Goal: Task Accomplishment & Management: Manage account settings

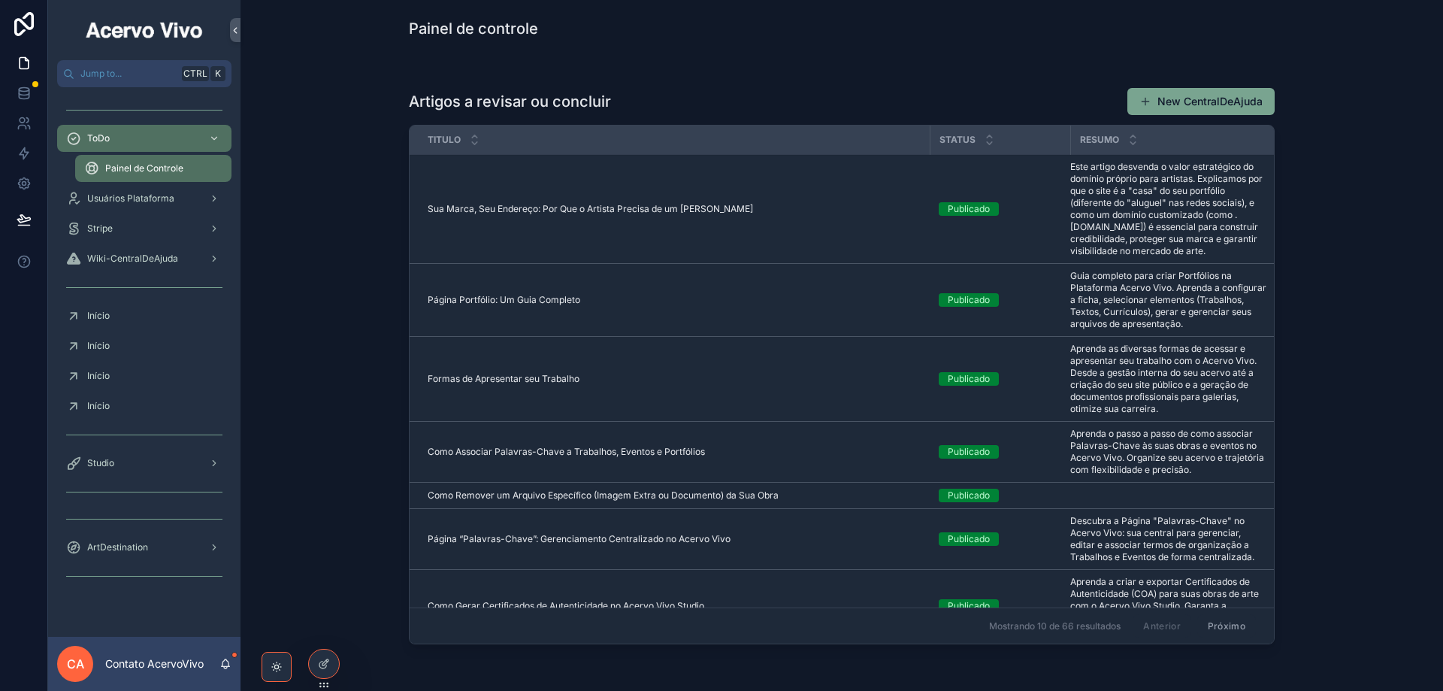
click at [144, 465] on div "Studio" at bounding box center [144, 463] width 156 height 24
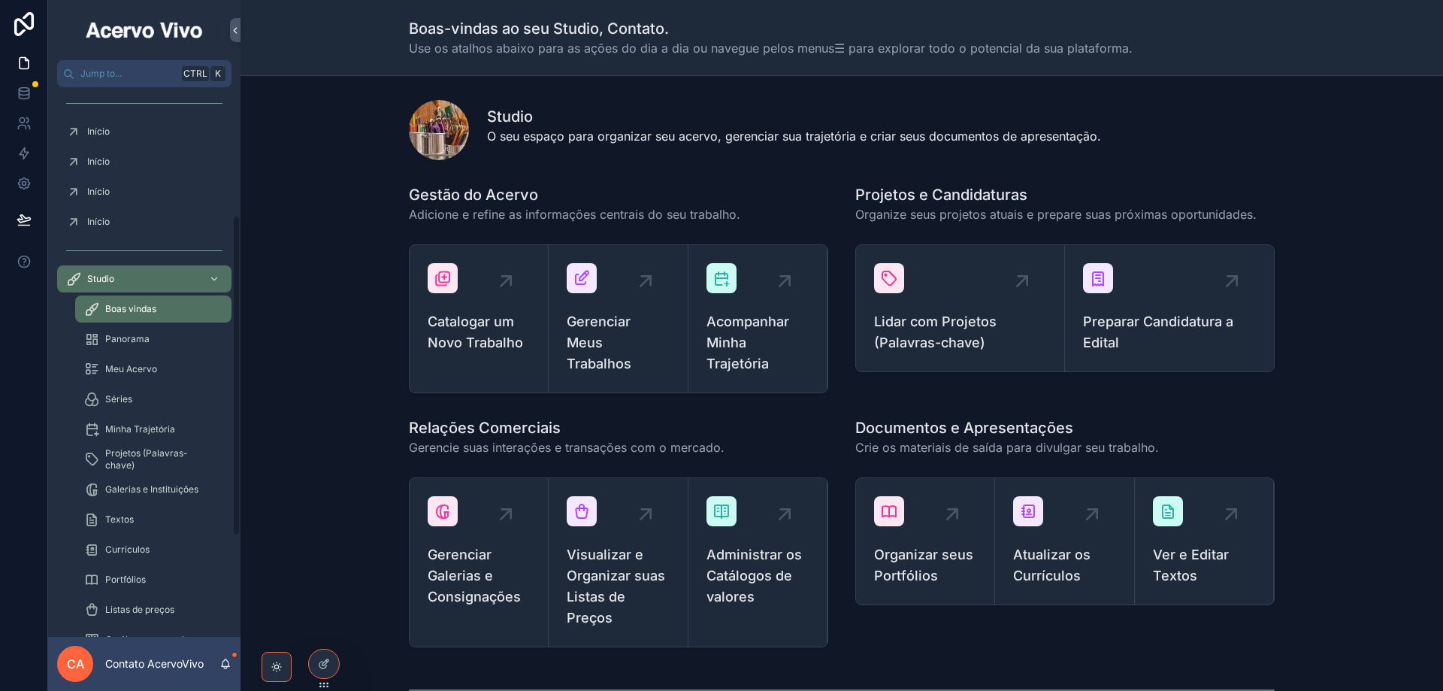
scroll to position [225, 0]
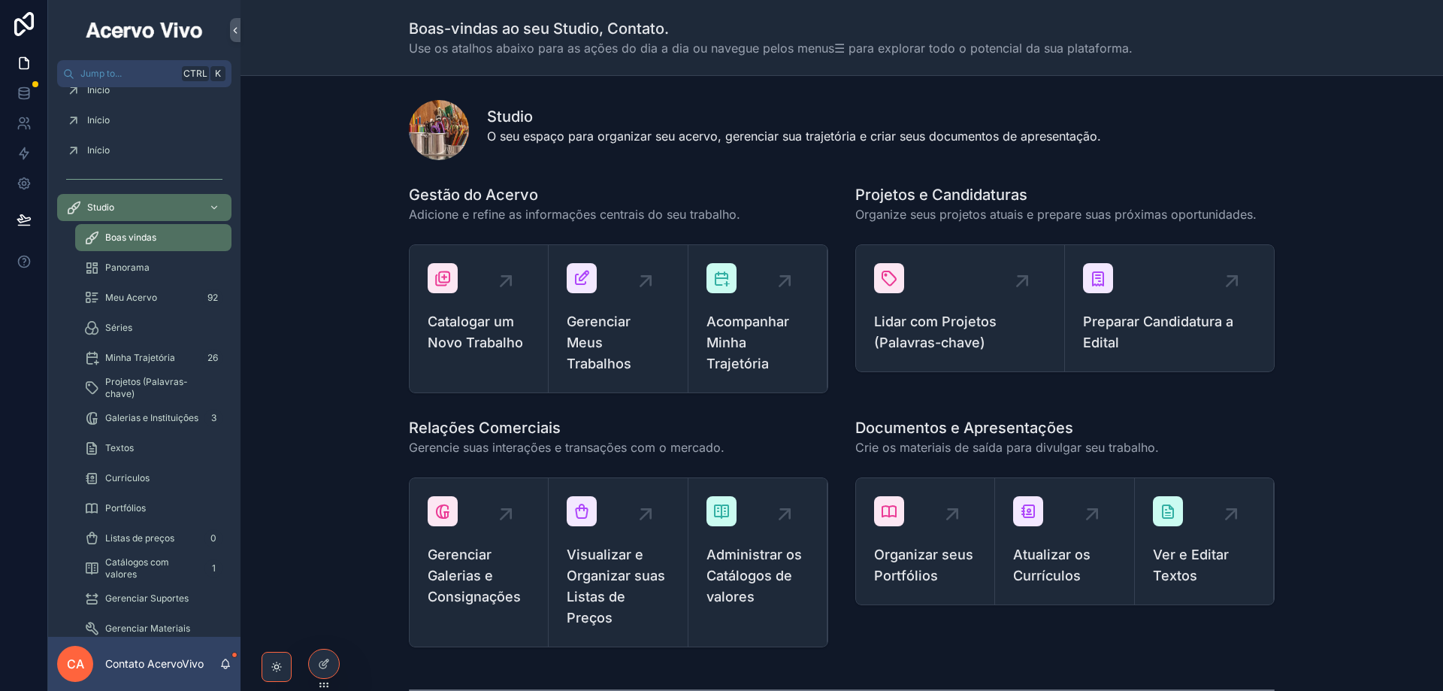
click at [125, 508] on span "Portfólios" at bounding box center [125, 508] width 41 height 12
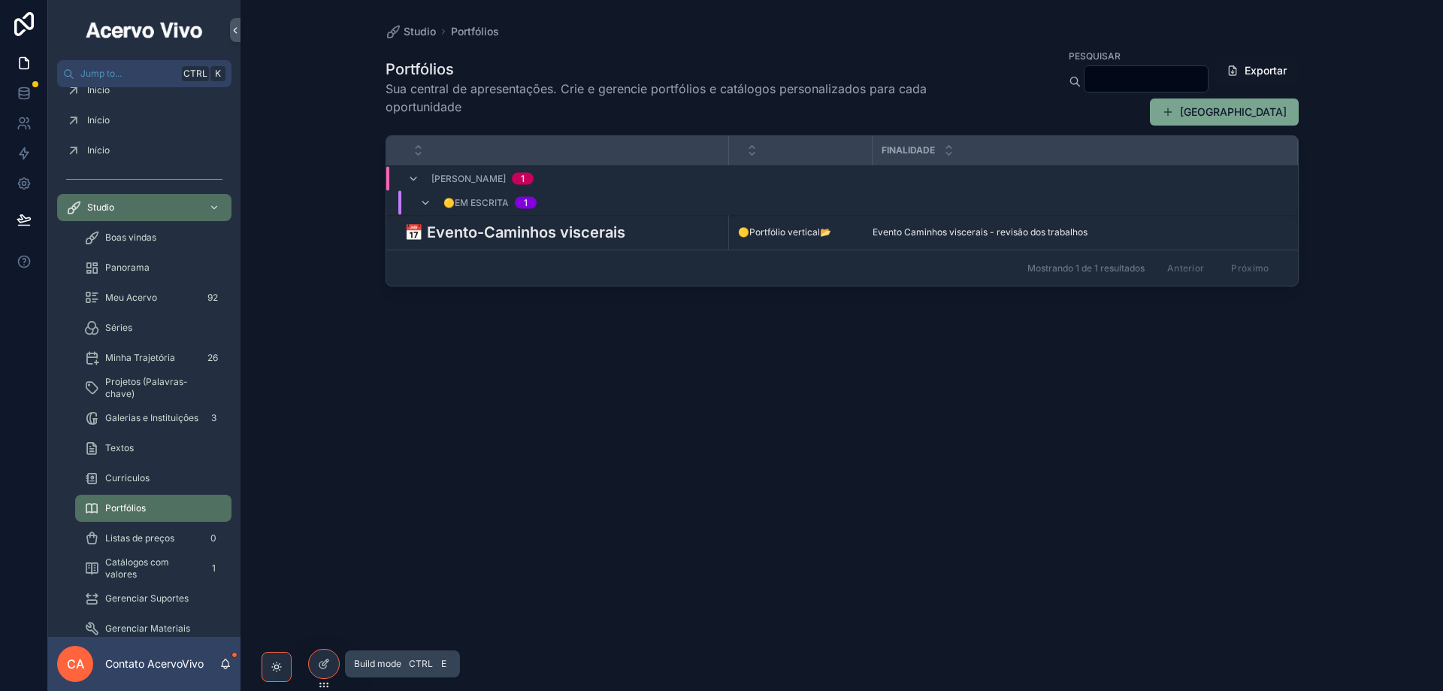
click at [321, 670] on div at bounding box center [324, 663] width 30 height 29
click at [501, 235] on h3 "📅 Evento-Caminhos viscerais" at bounding box center [514, 232] width 221 height 23
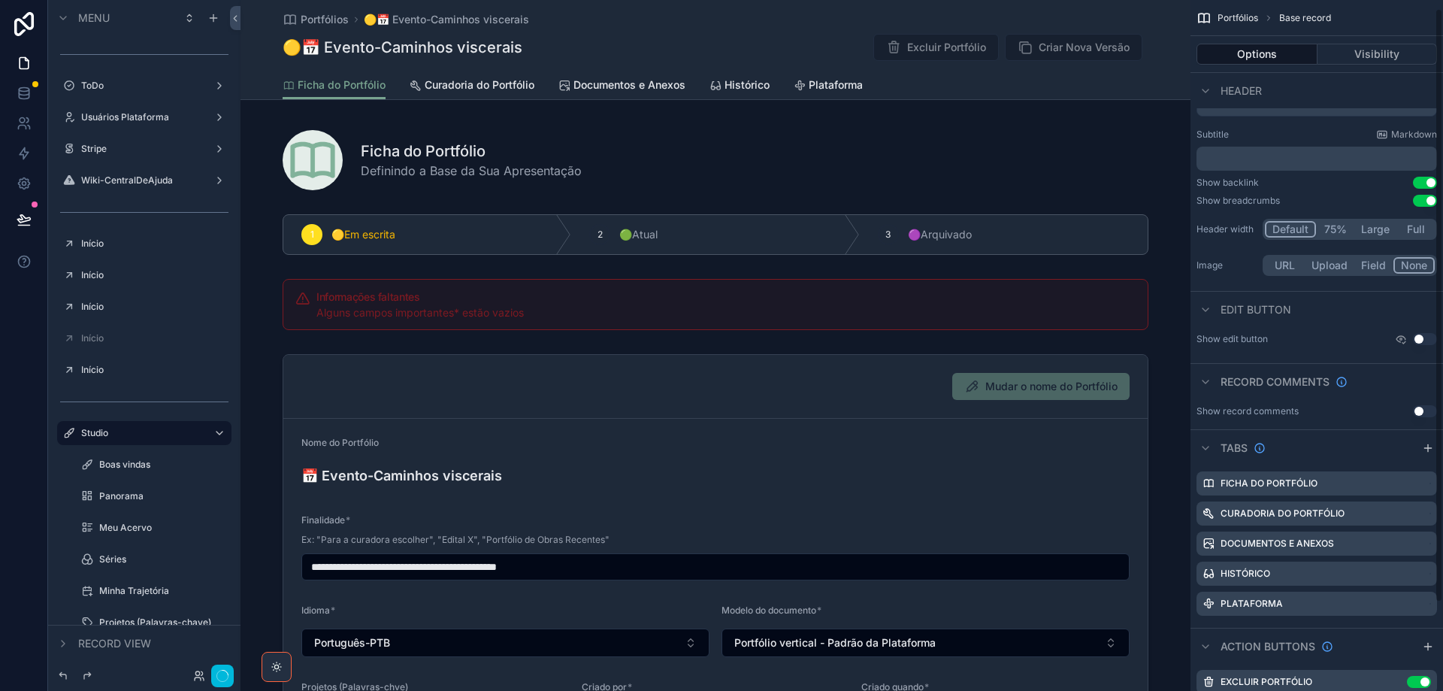
scroll to position [110, 0]
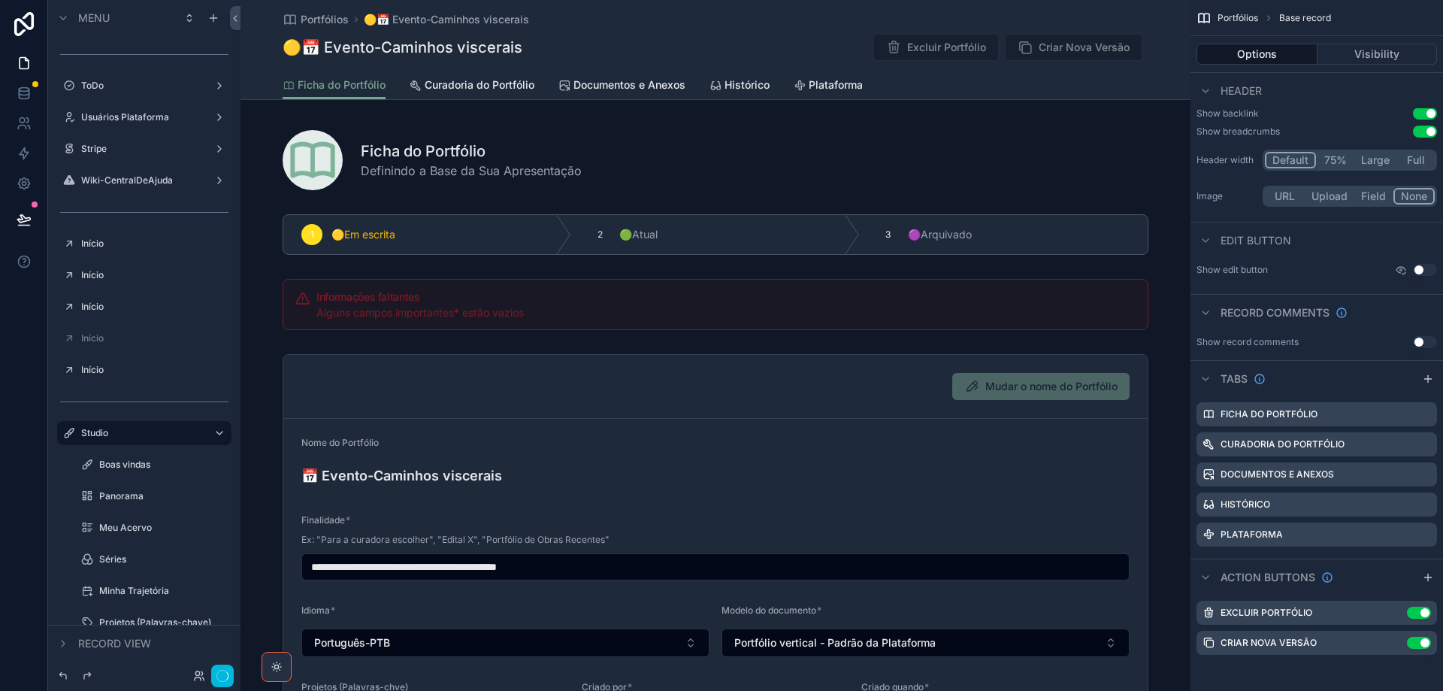
click at [0, 0] on icon "scrollable content" at bounding box center [0, 0] width 0 height 0
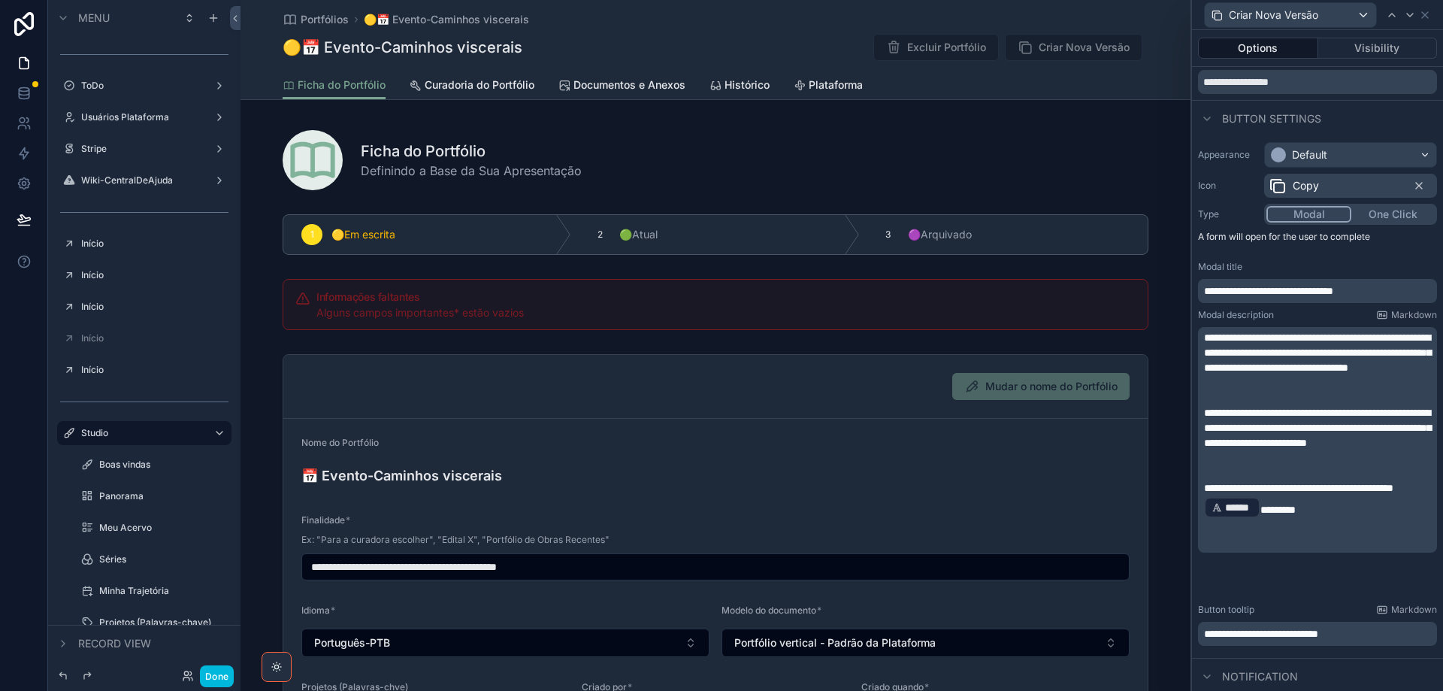
scroll to position [75, 0]
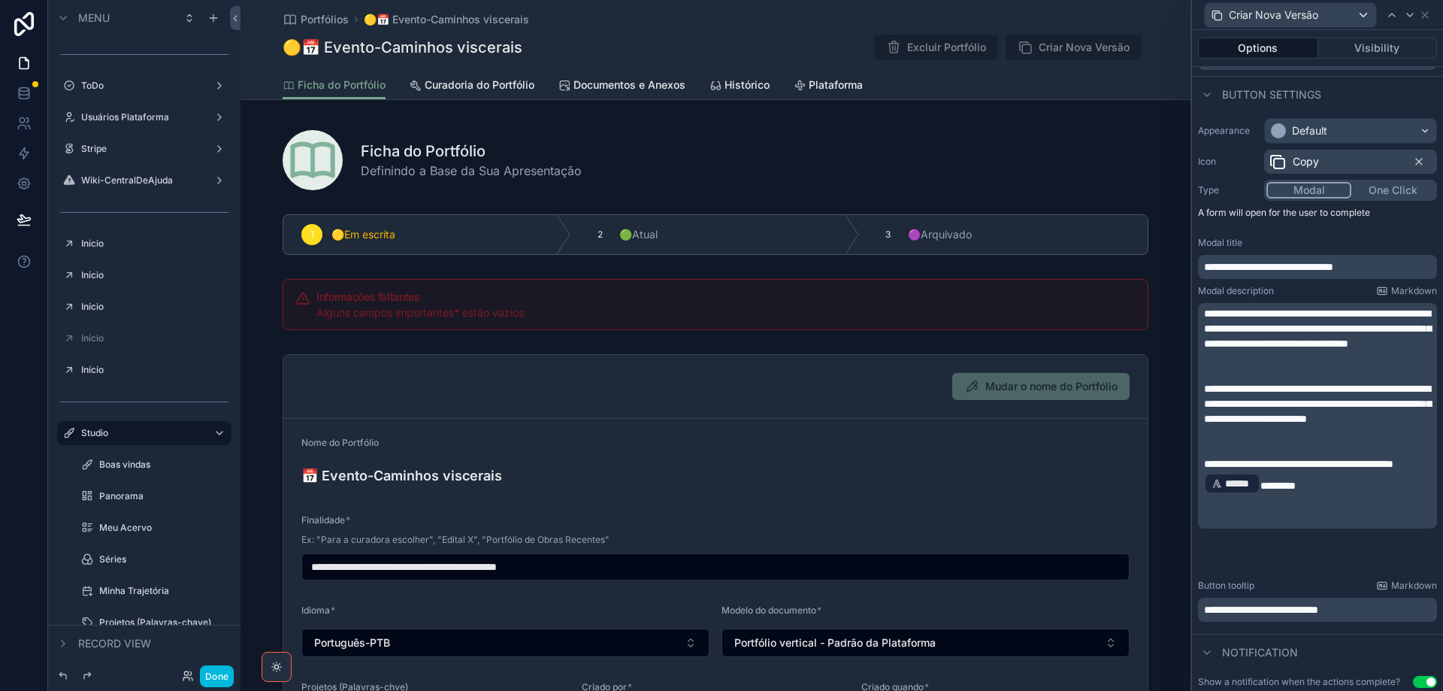
click at [1275, 329] on span "**********" at bounding box center [1317, 328] width 227 height 41
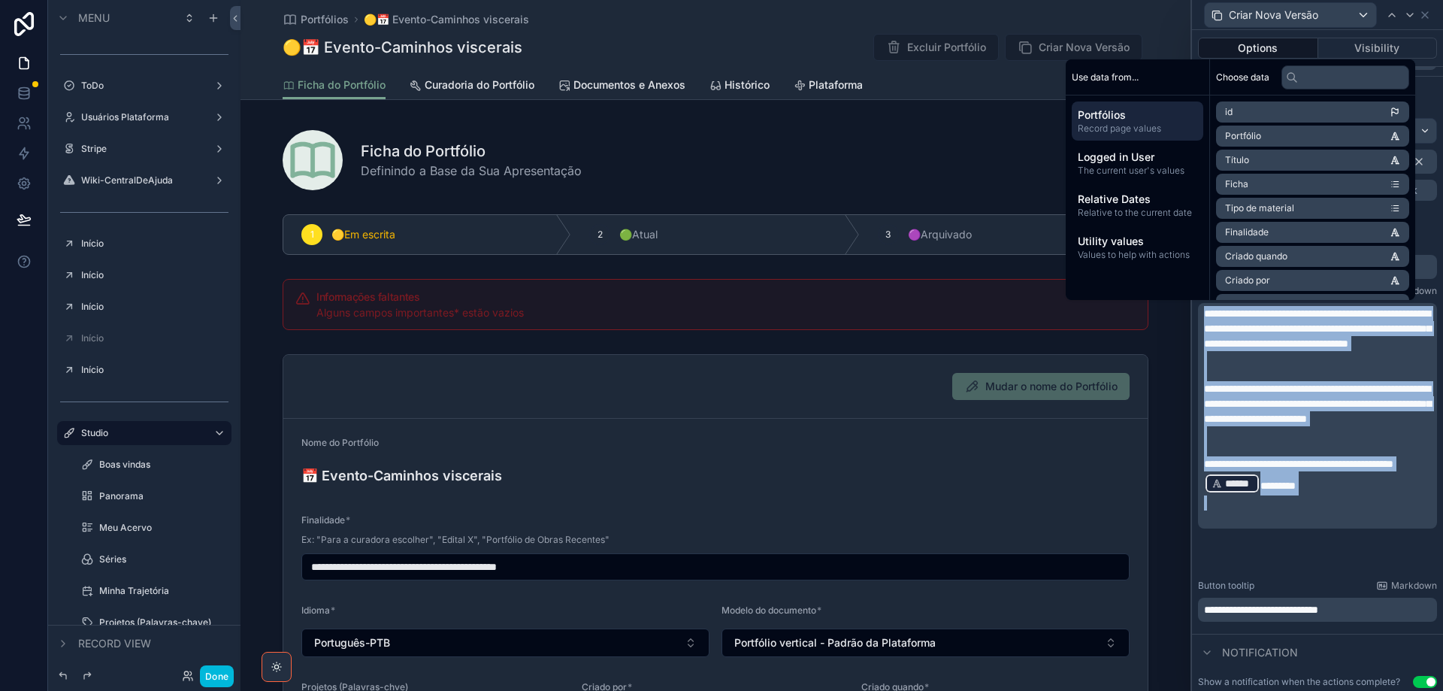
copy div "**********"
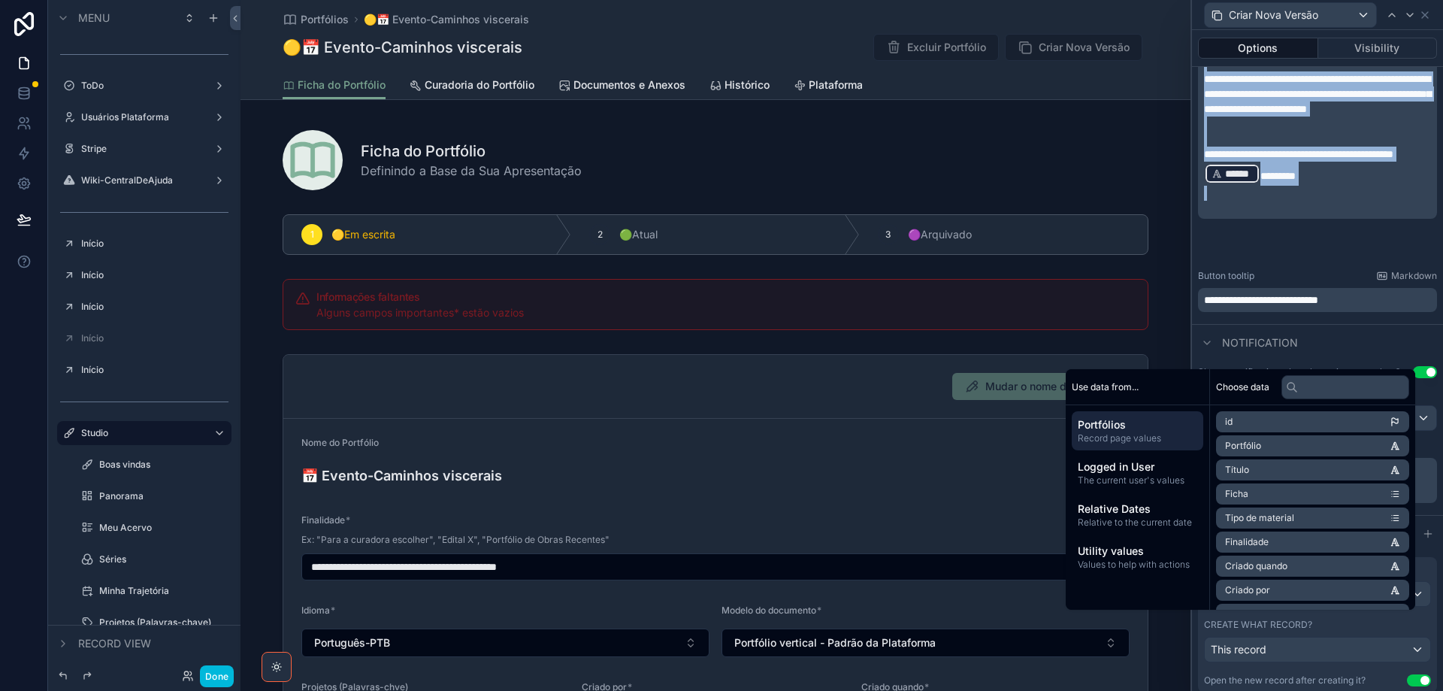
scroll to position [431, 0]
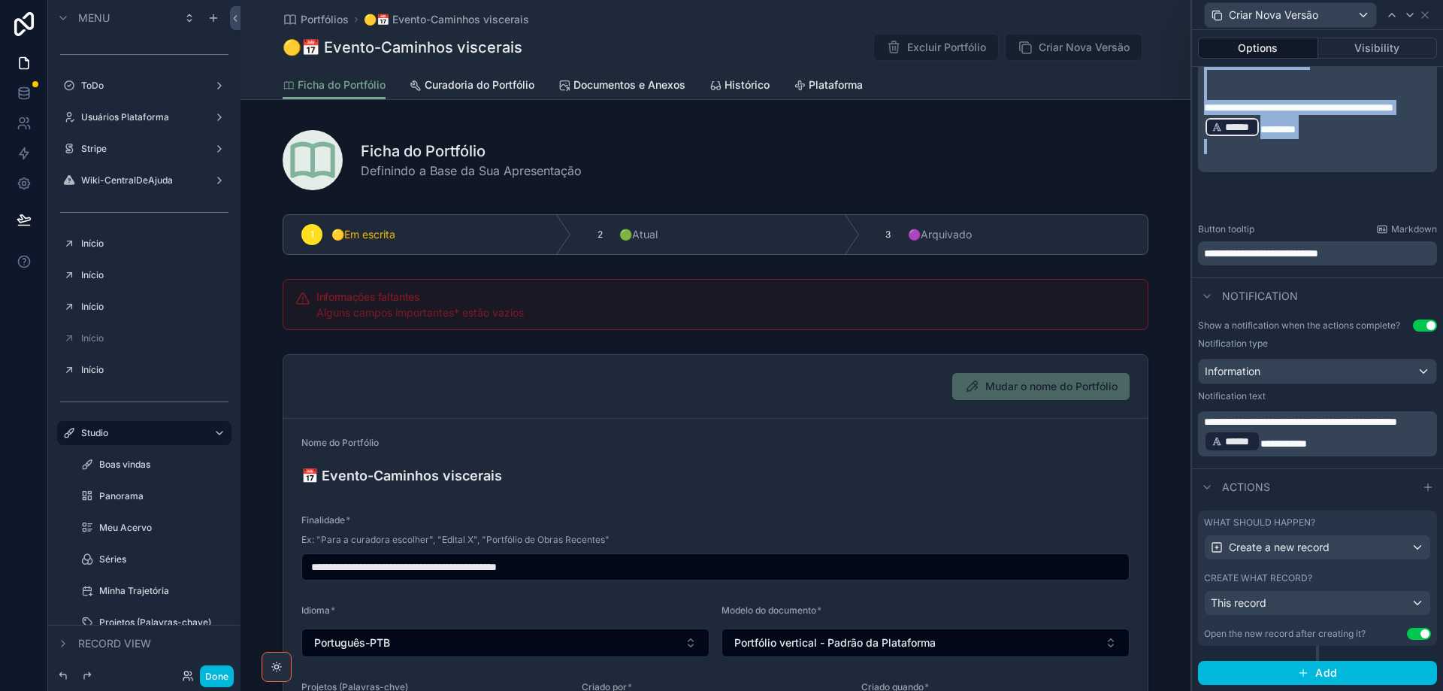
click at [1423, 289] on div "Notification" at bounding box center [1317, 295] width 251 height 36
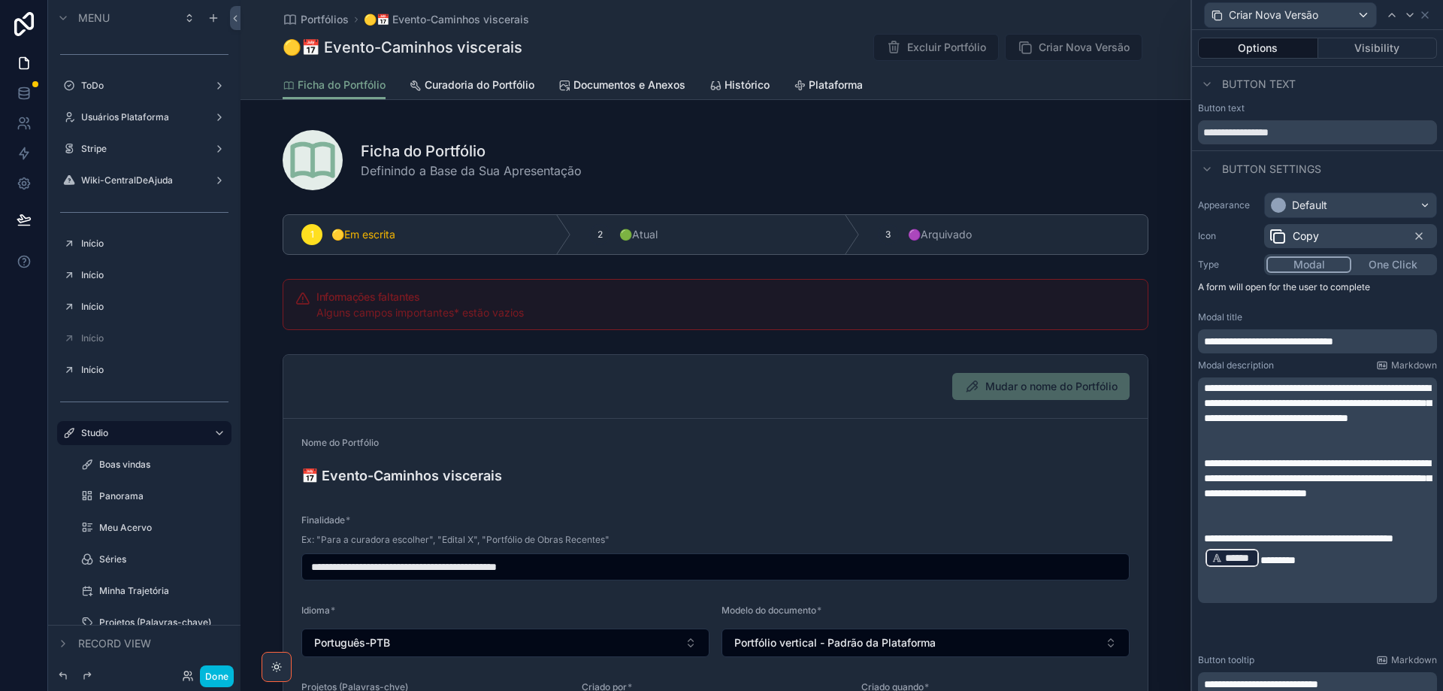
scroll to position [0, 0]
click at [1312, 341] on span "**********" at bounding box center [1268, 342] width 129 height 11
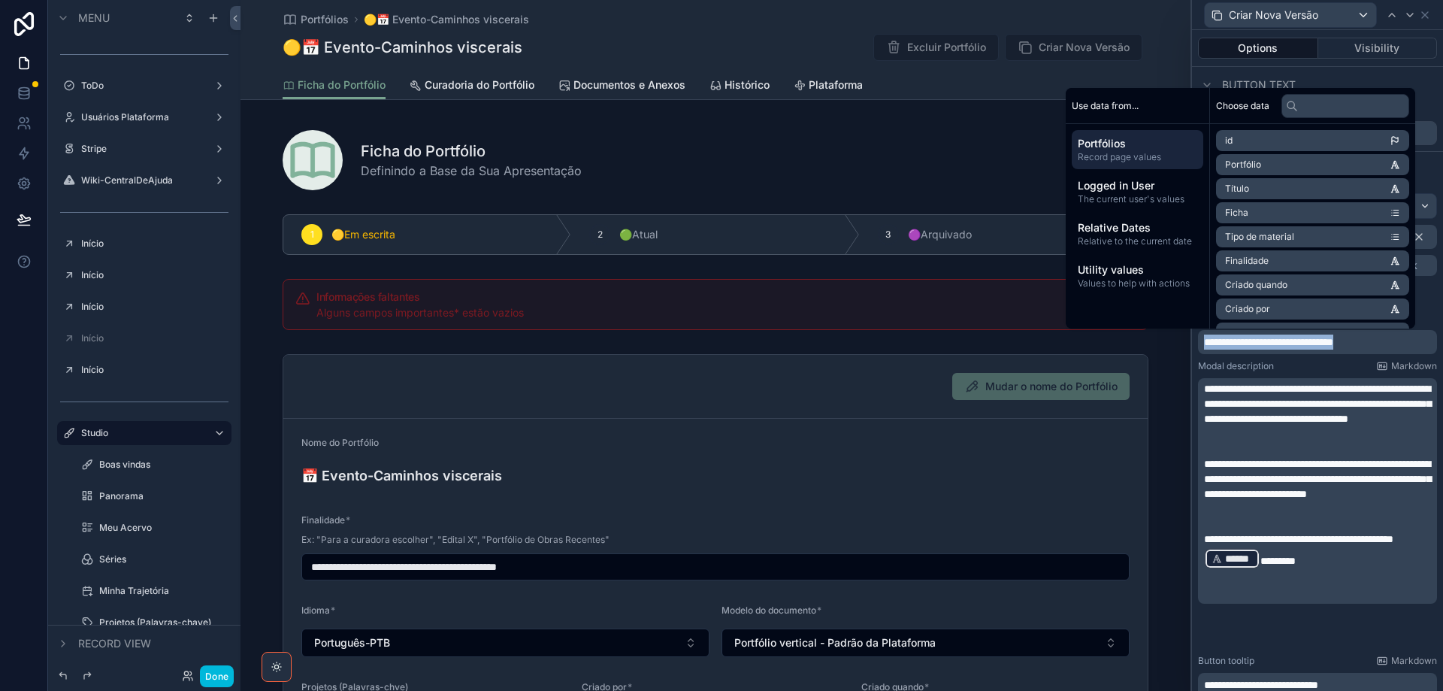
copy span "**********"
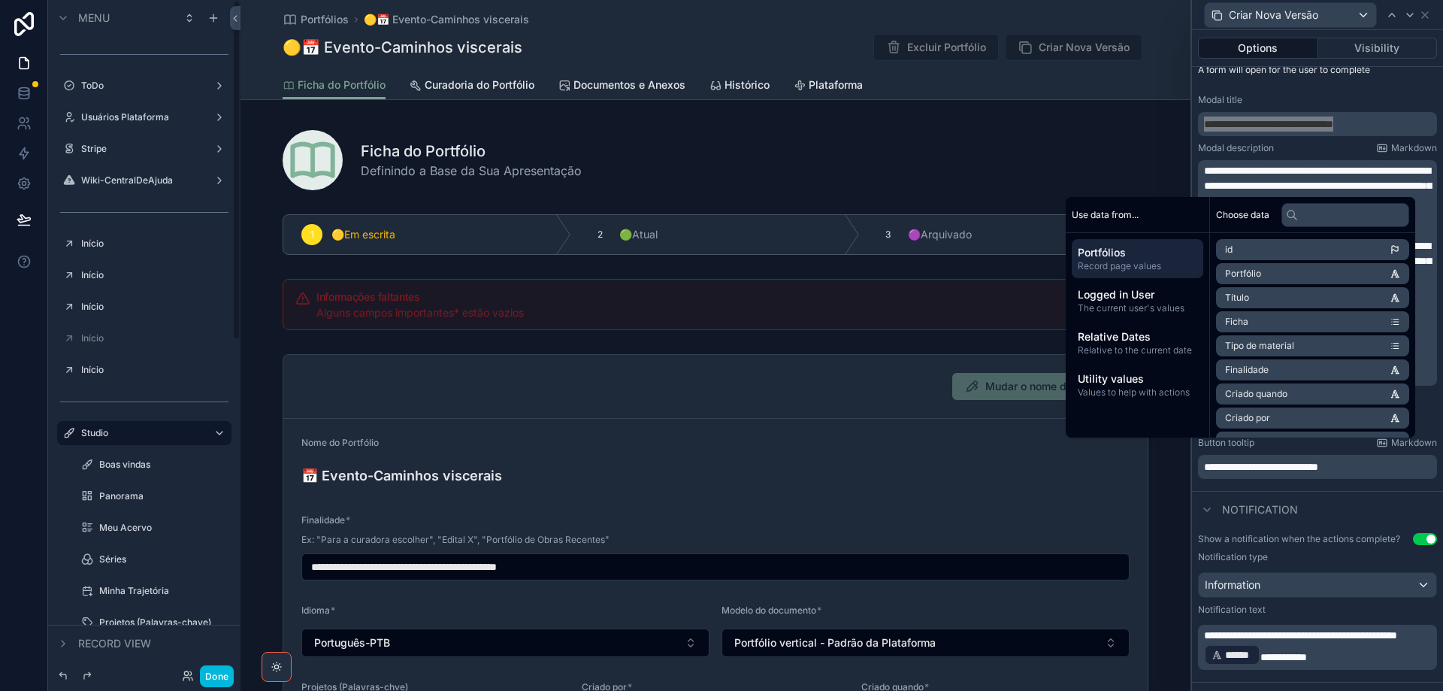
scroll to position [225, 0]
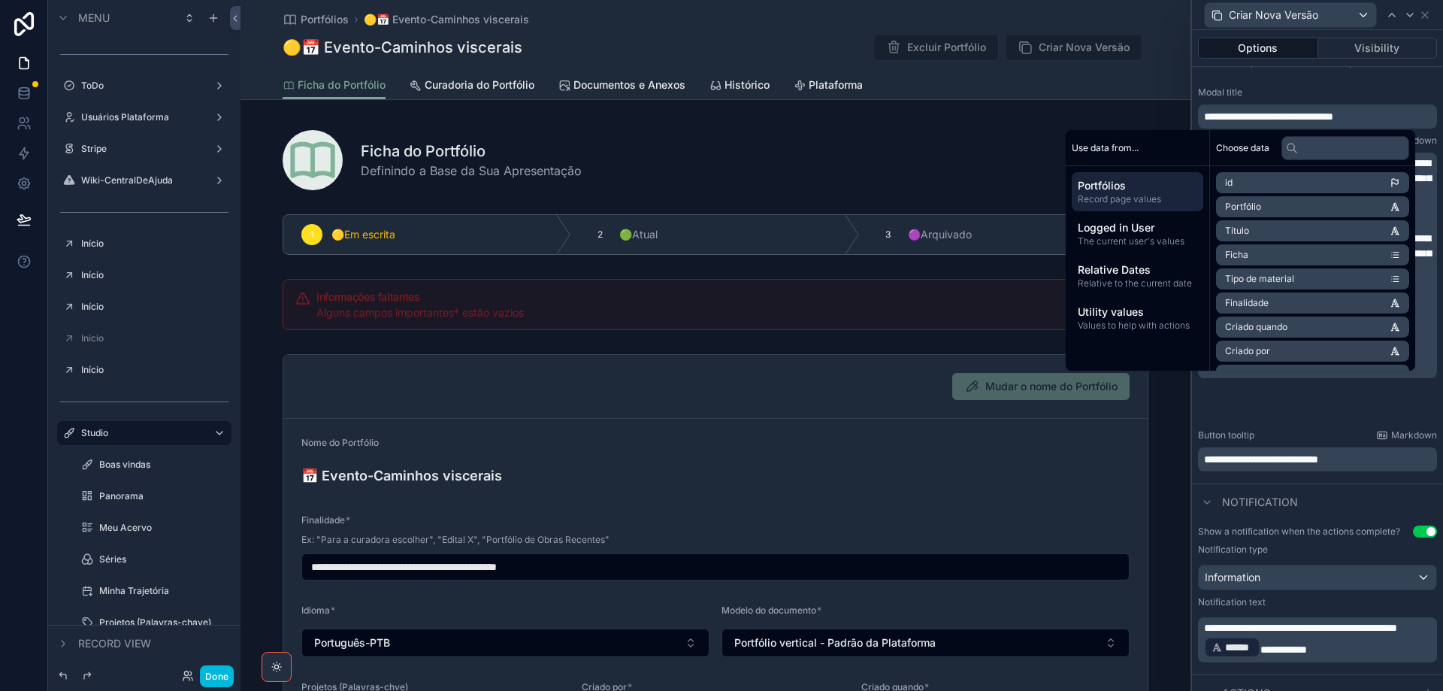
click at [1231, 633] on span "**********" at bounding box center [1300, 627] width 193 height 11
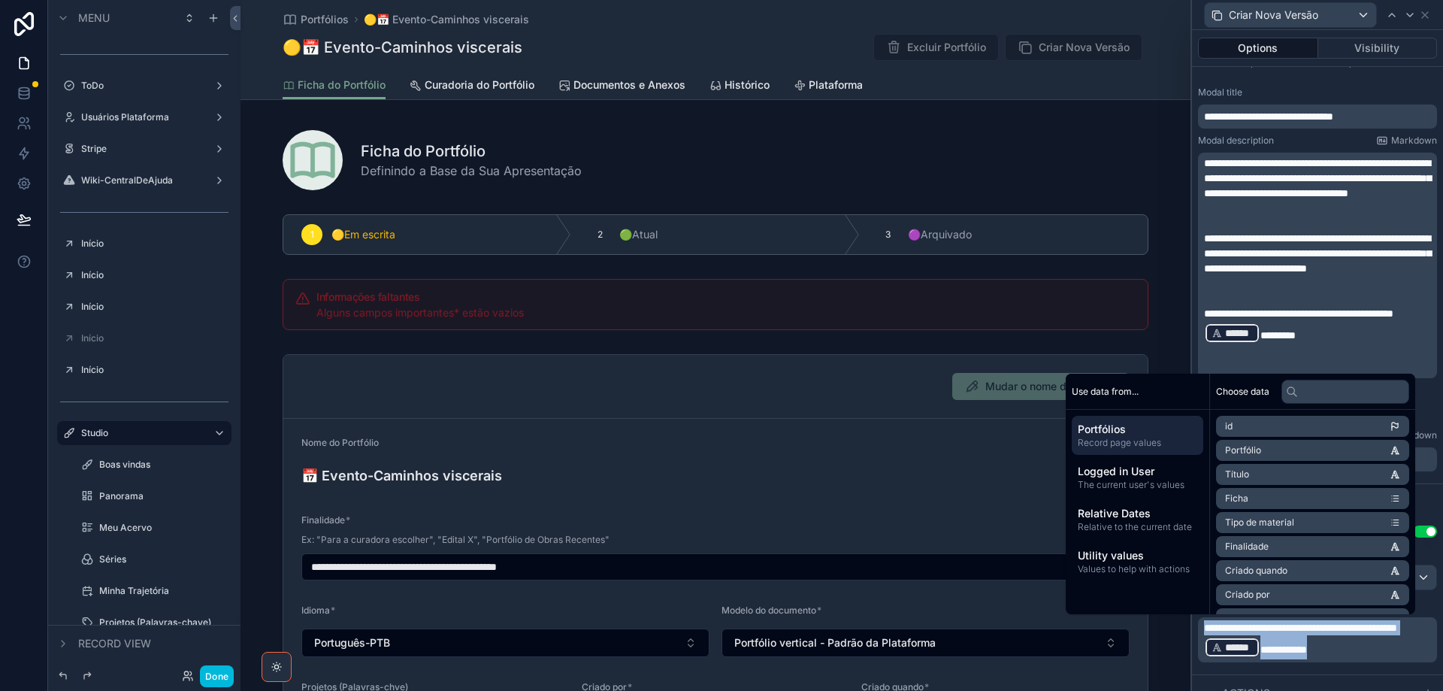
copy p "**********"
click at [1422, 501] on div "Notification" at bounding box center [1317, 501] width 251 height 36
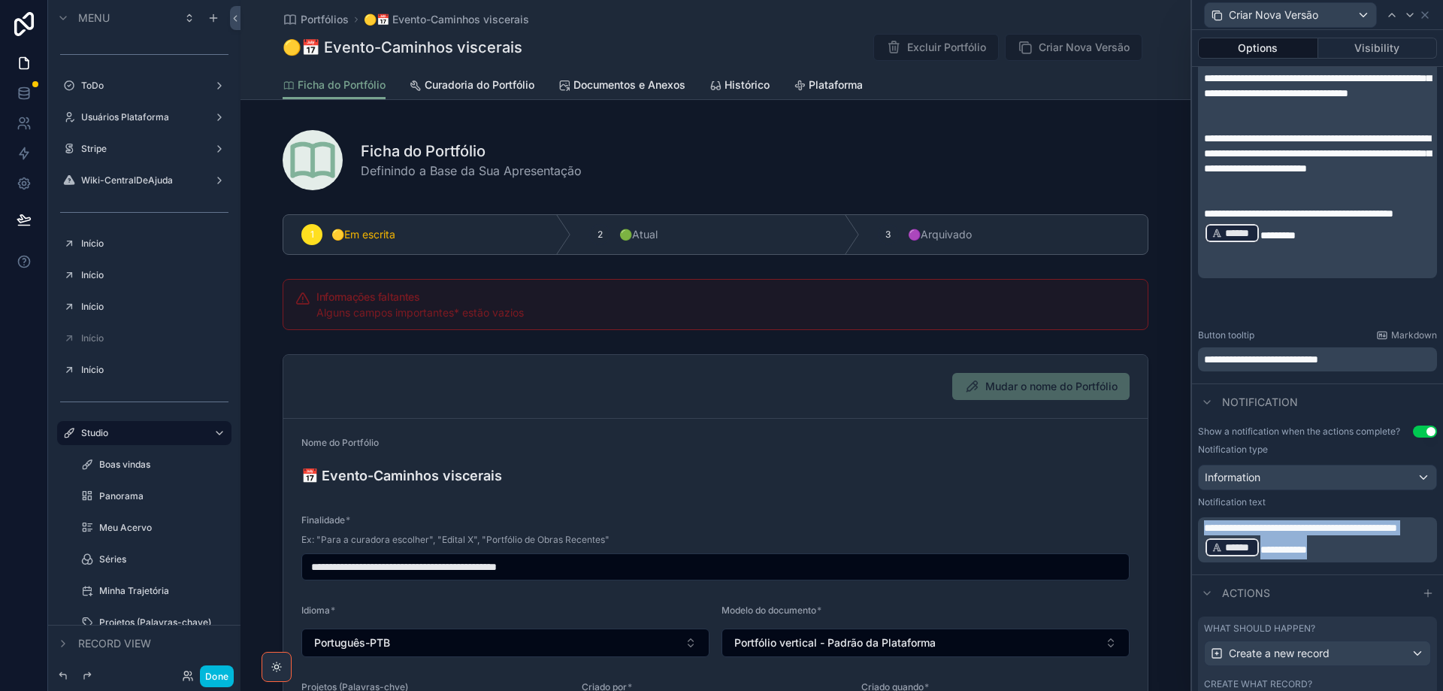
scroll to position [431, 0]
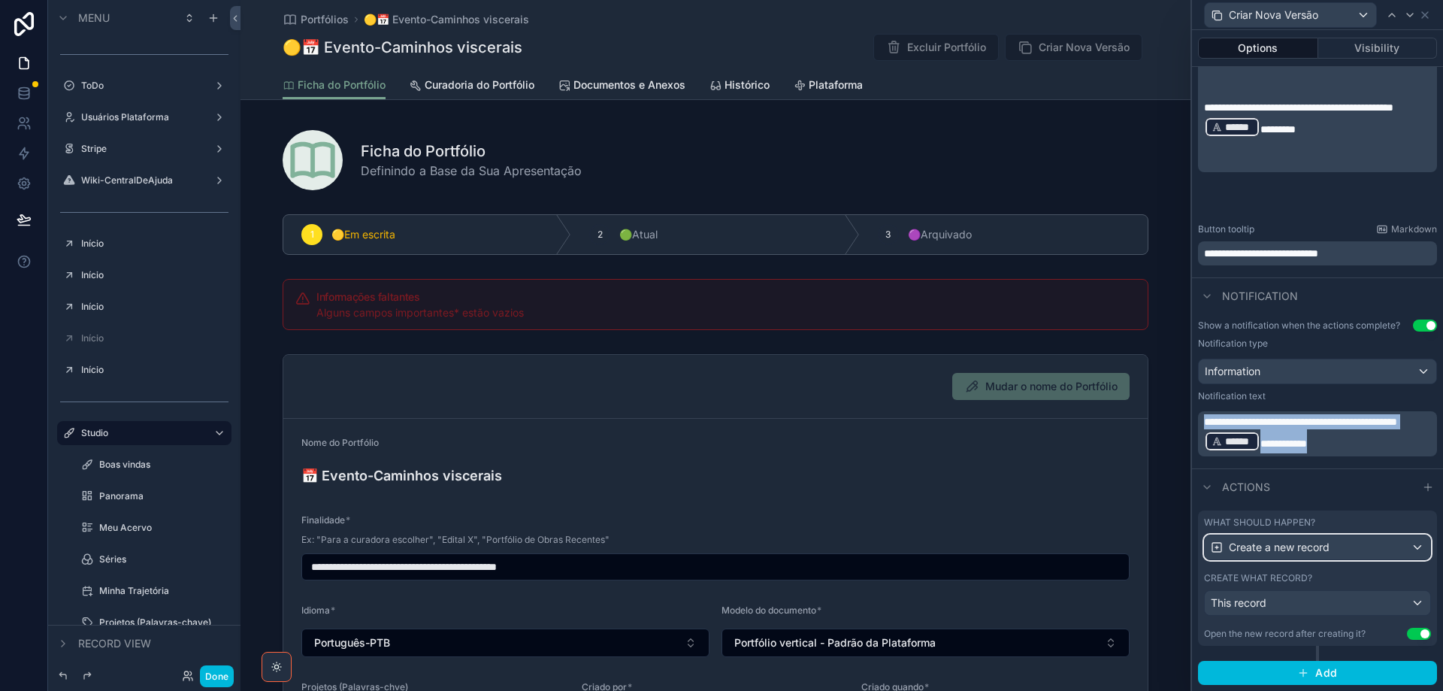
click at [1307, 550] on span "Create a new record" at bounding box center [1279, 547] width 101 height 15
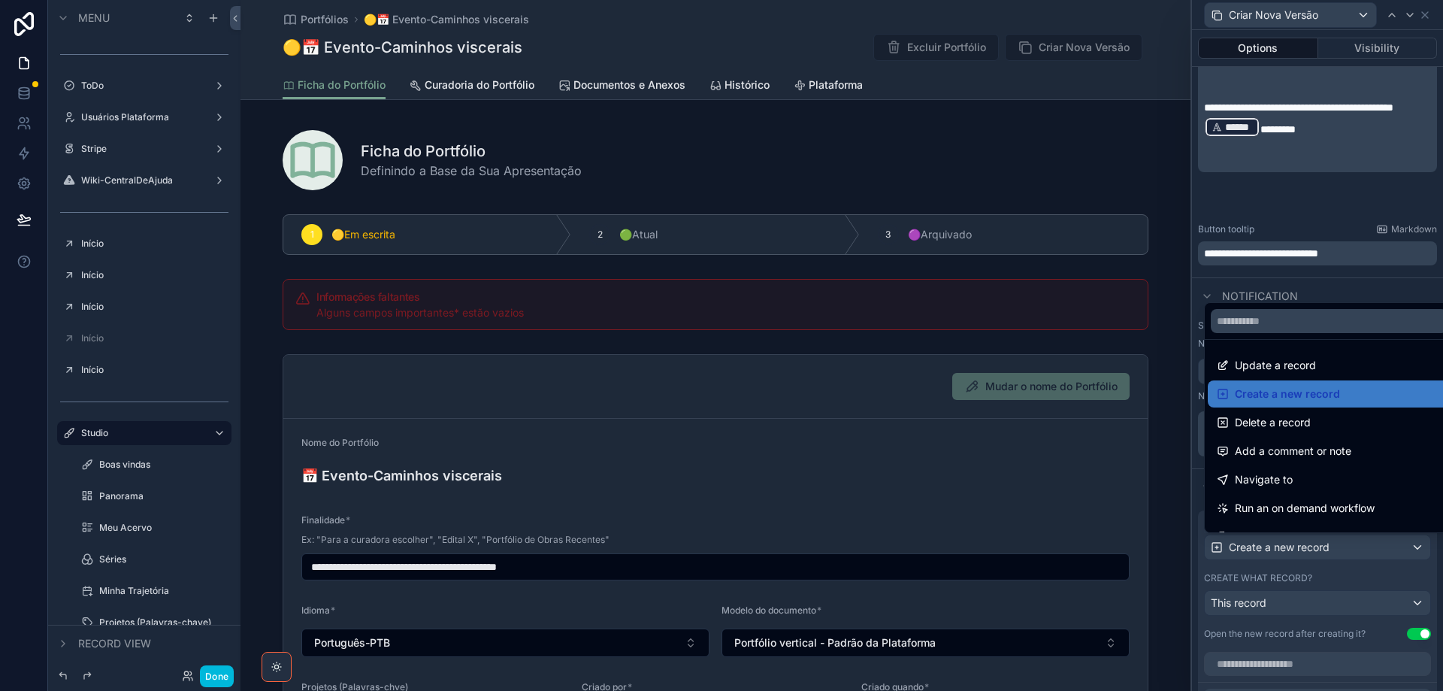
click at [1307, 550] on div at bounding box center [1317, 345] width 251 height 691
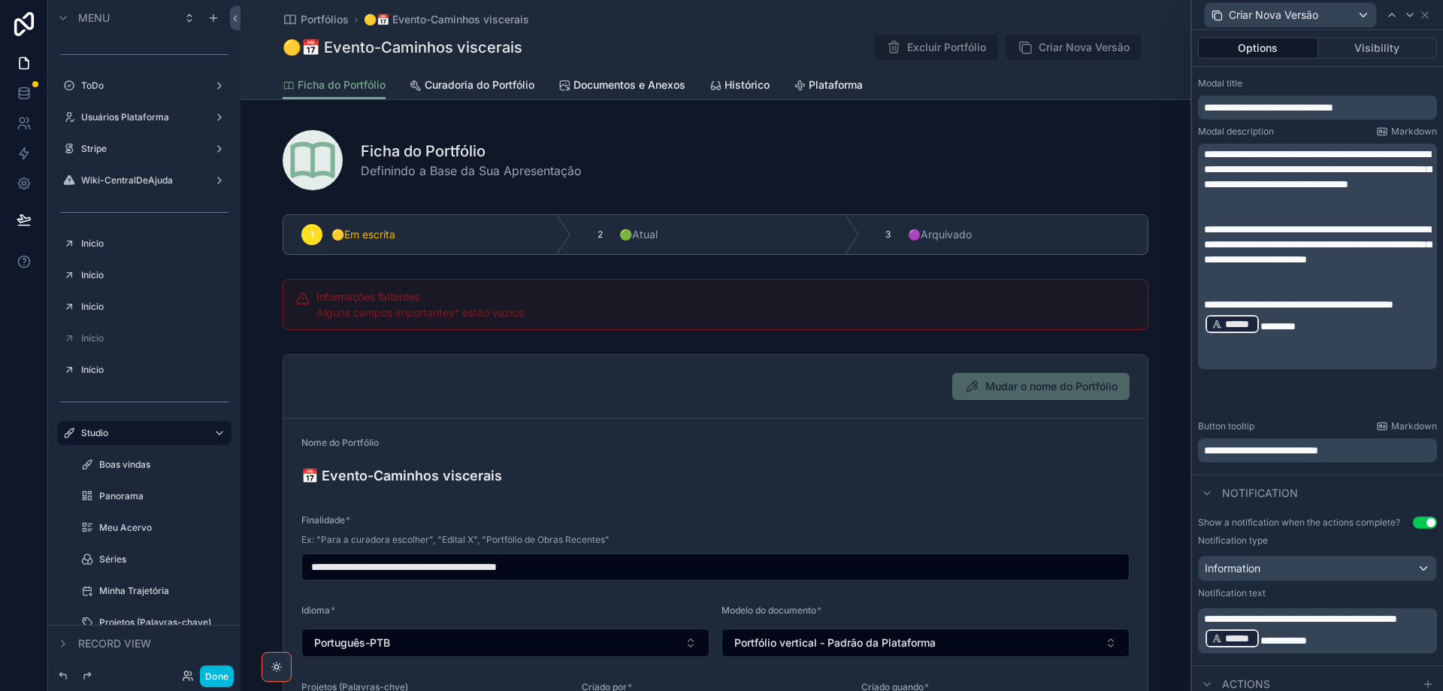
scroll to position [212, 0]
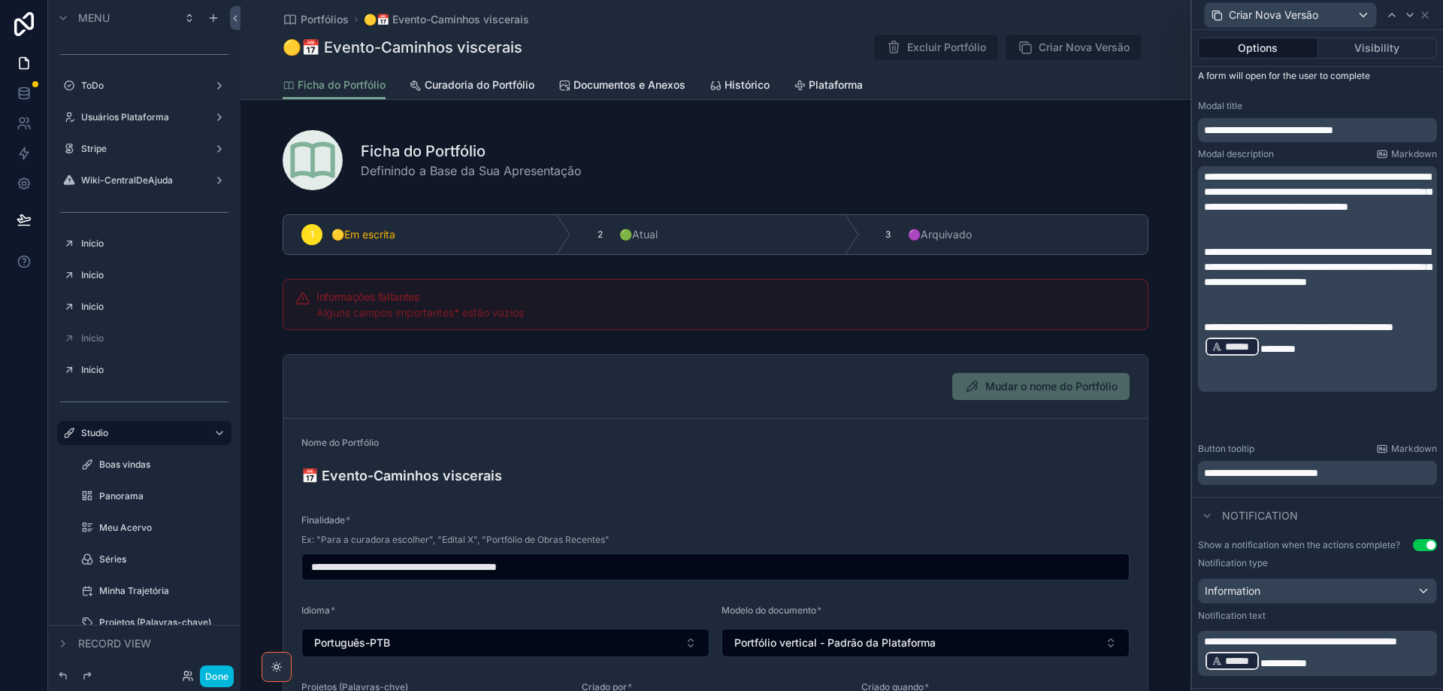
drag, startPoint x: 1203, startPoint y: 176, endPoint x: 1307, endPoint y: 387, distance: 235.6
click at [1307, 387] on div "**********" at bounding box center [1317, 278] width 239 height 225
drag, startPoint x: 1259, startPoint y: 425, endPoint x: 1247, endPoint y: 404, distance: 24.2
click at [1249, 389] on div "**********" at bounding box center [1319, 278] width 230 height 219
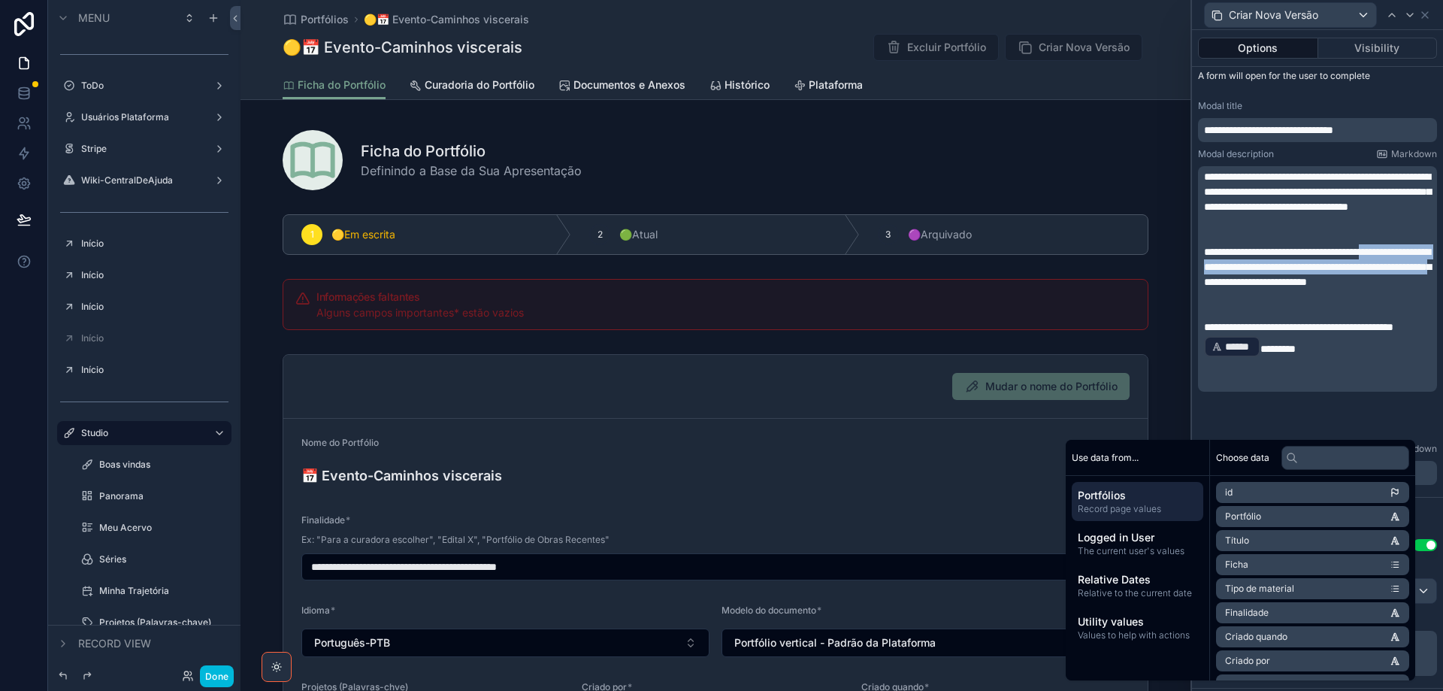
drag, startPoint x: 1221, startPoint y: 299, endPoint x: 1221, endPoint y: 286, distance: 13.5
click at [1221, 286] on span "**********" at bounding box center [1317, 267] width 227 height 41
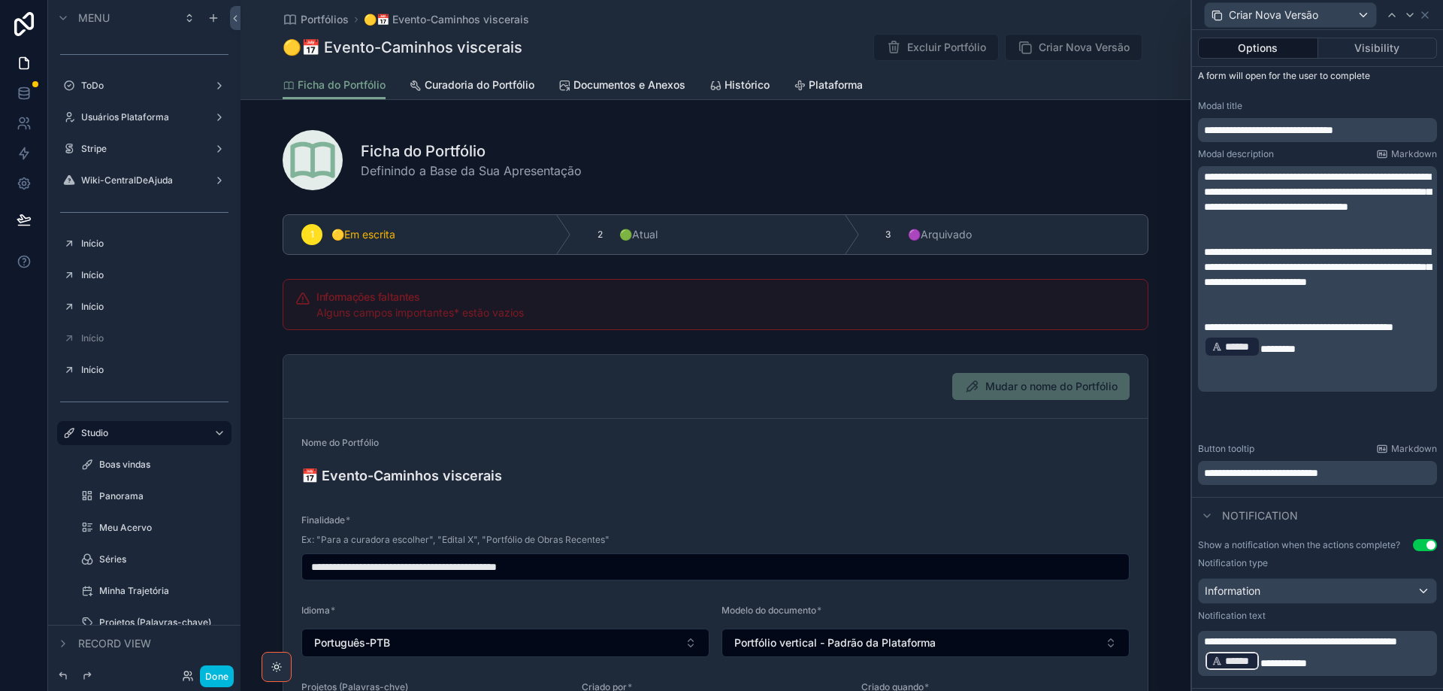
click at [1203, 172] on div "**********" at bounding box center [1317, 278] width 239 height 225
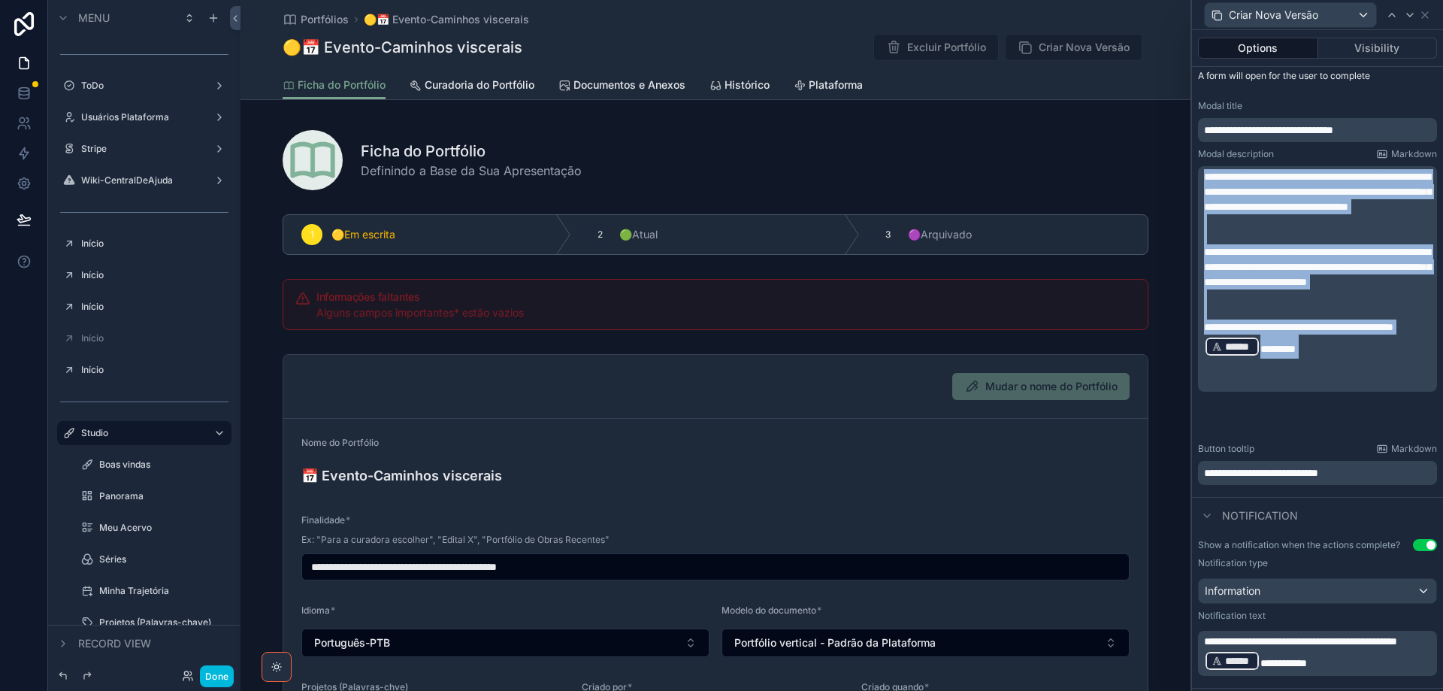
drag, startPoint x: 1205, startPoint y: 174, endPoint x: 1300, endPoint y: 413, distance: 256.4
click at [1300, 389] on div "**********" at bounding box center [1319, 278] width 230 height 219
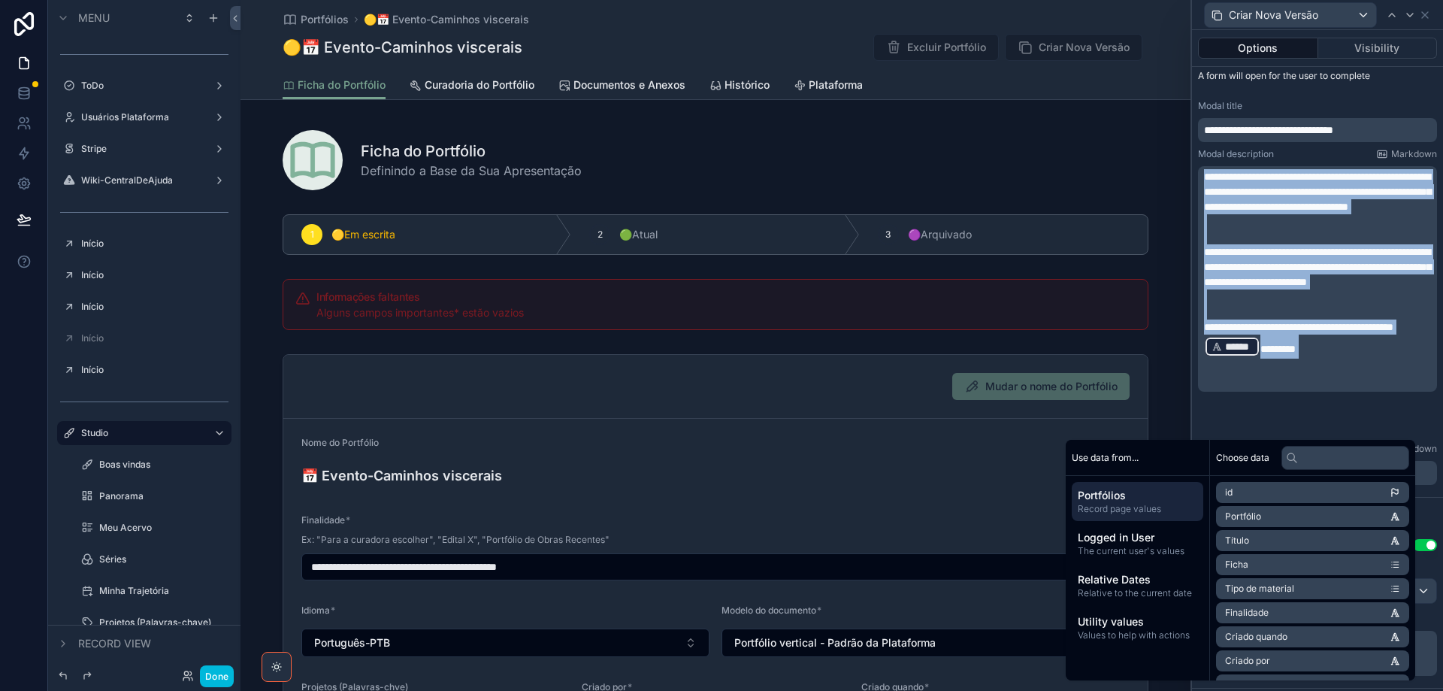
copy div "**********"
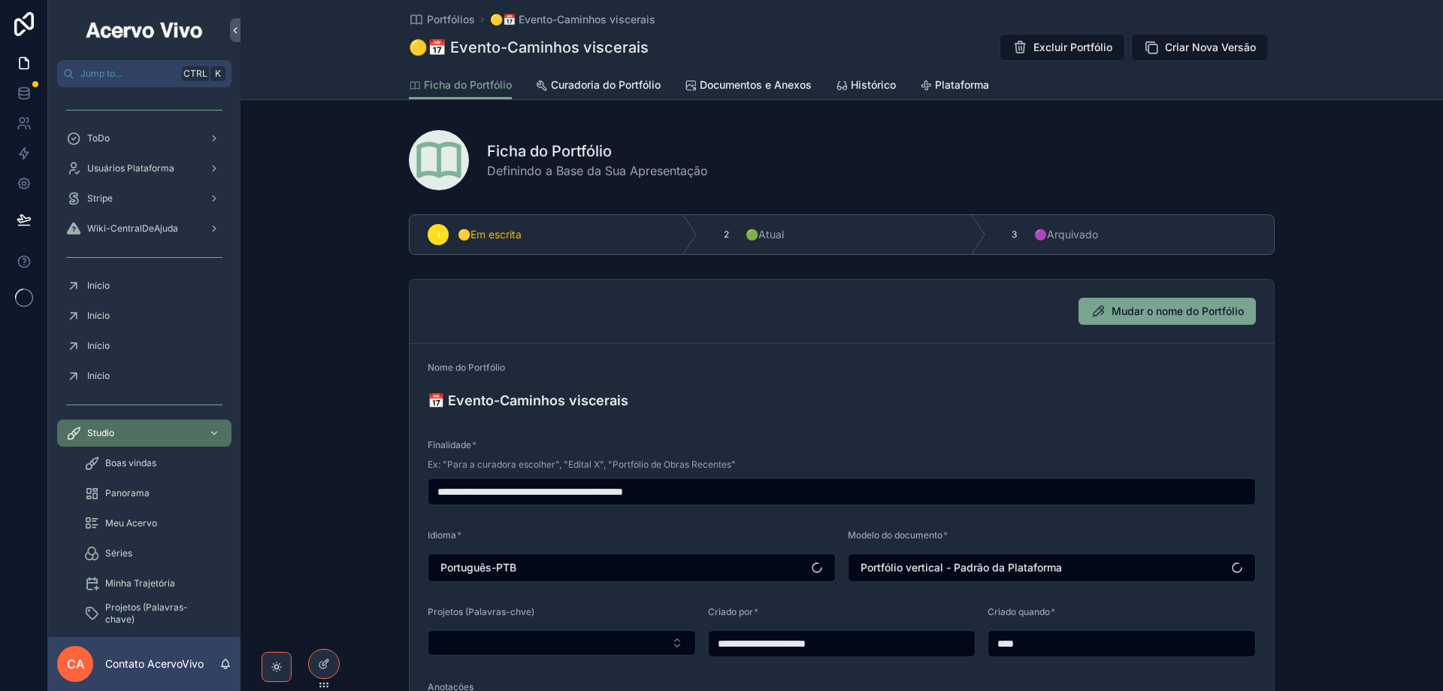
click at [0, 0] on icon at bounding box center [0, 0] width 0 height 0
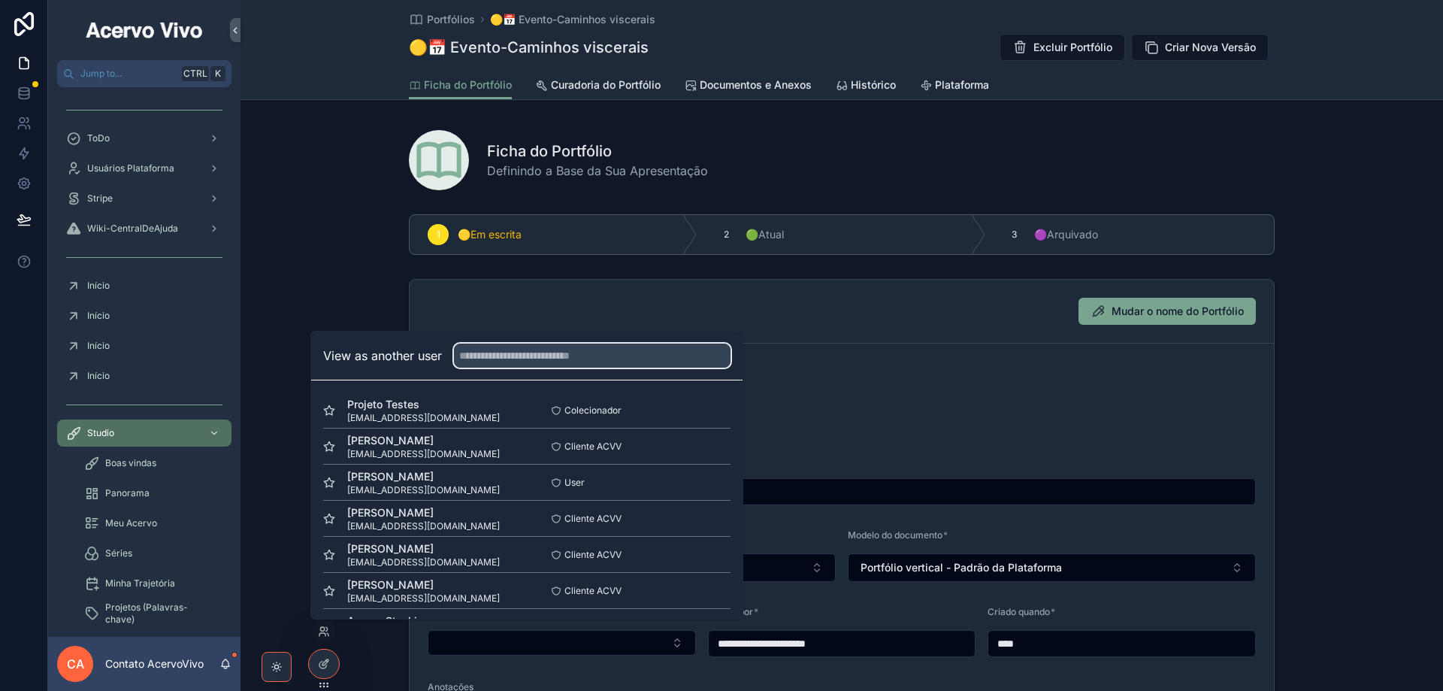
click at [519, 360] on input "text" at bounding box center [592, 356] width 277 height 24
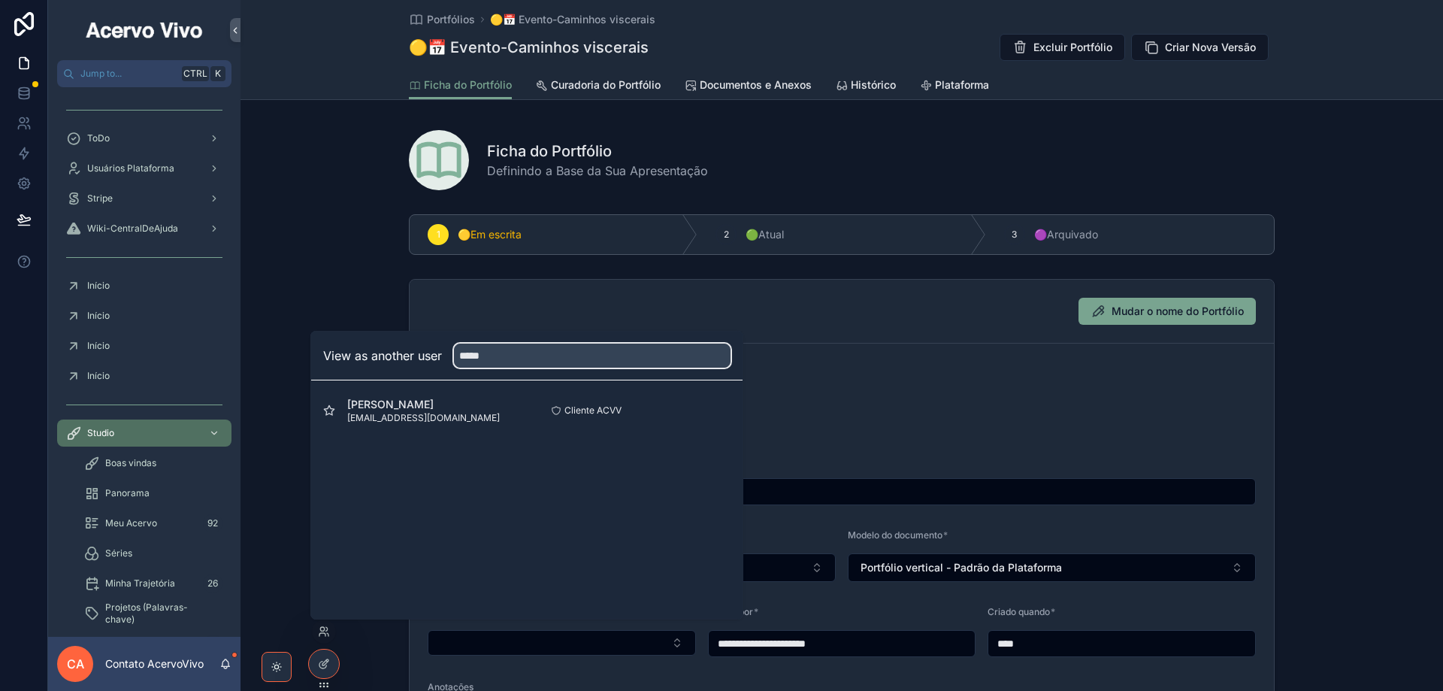
type input "*****"
click at [0, 0] on button "Select" at bounding box center [0, 0] width 0 height 0
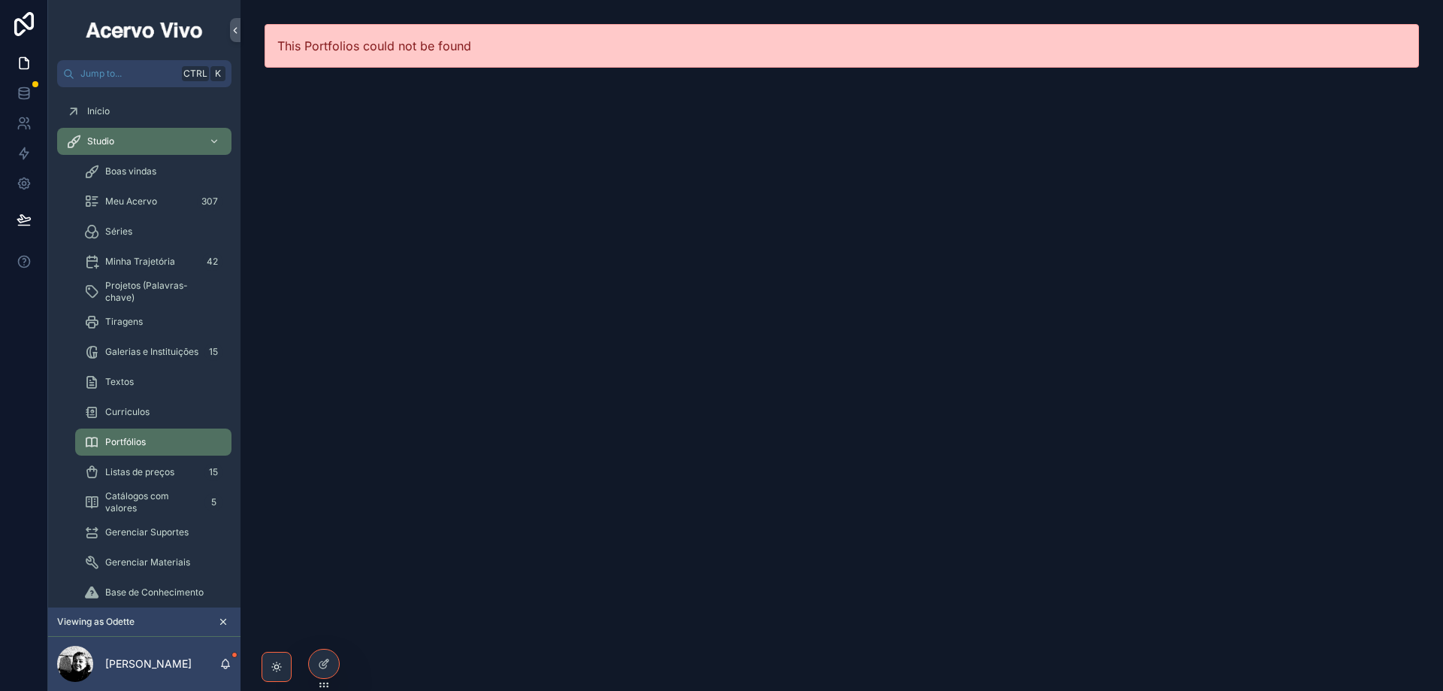
click at [126, 268] on div "Minha Trajetória 42" at bounding box center [153, 262] width 138 height 24
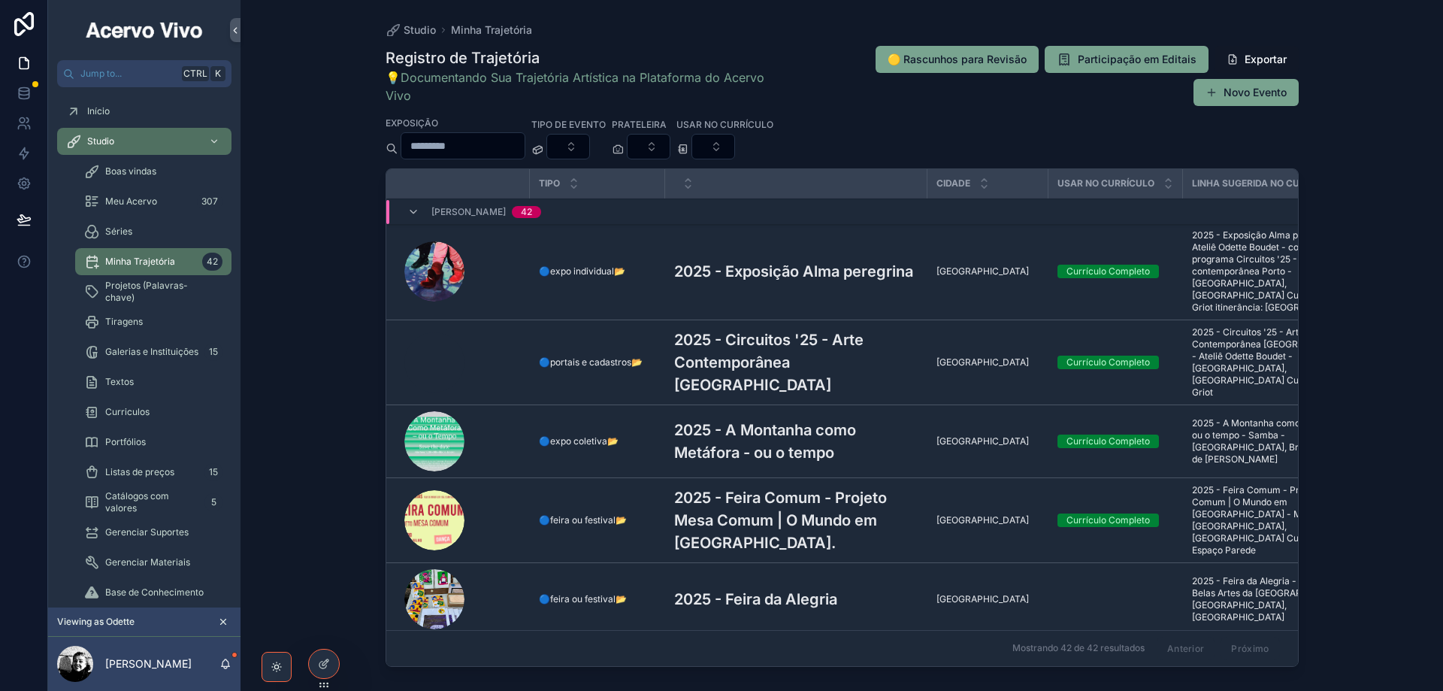
click at [822, 262] on h3 "2025 - Exposição Alma peregrina" at bounding box center [793, 271] width 239 height 23
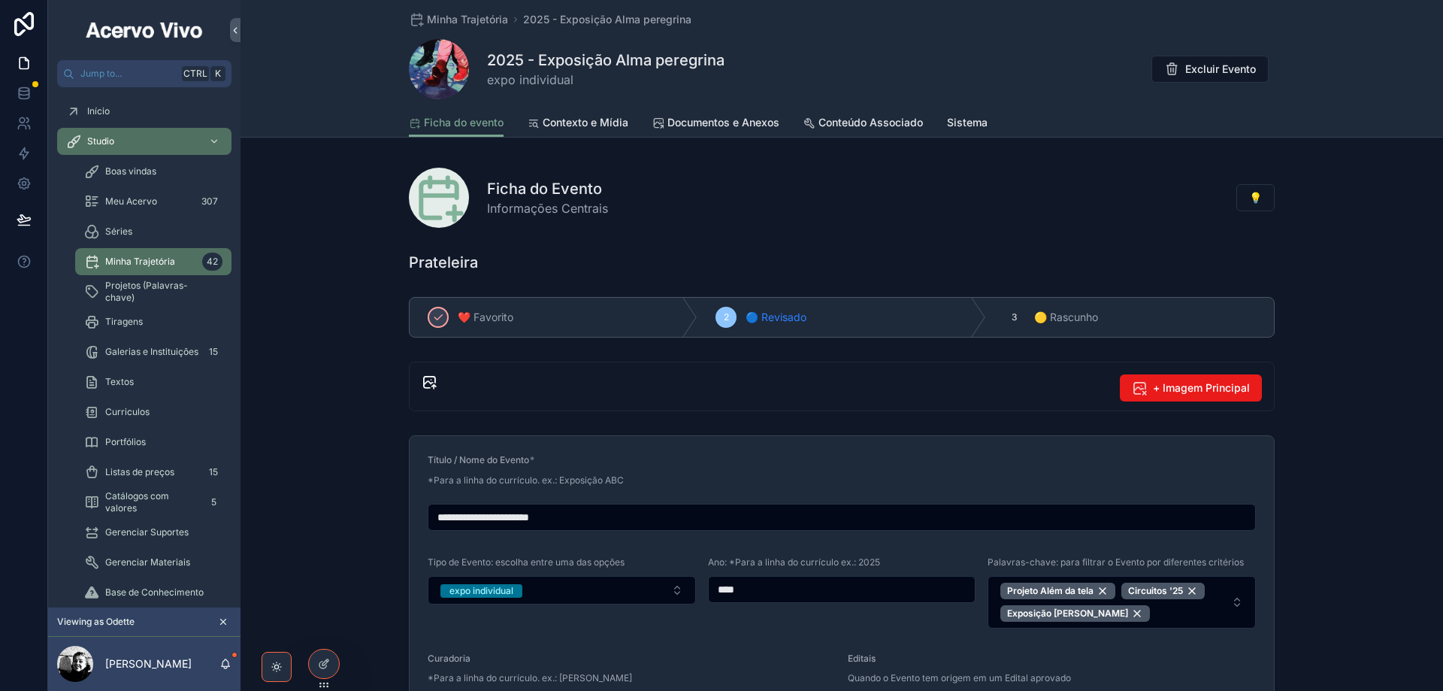
click at [971, 123] on span "Sistema" at bounding box center [967, 122] width 41 height 15
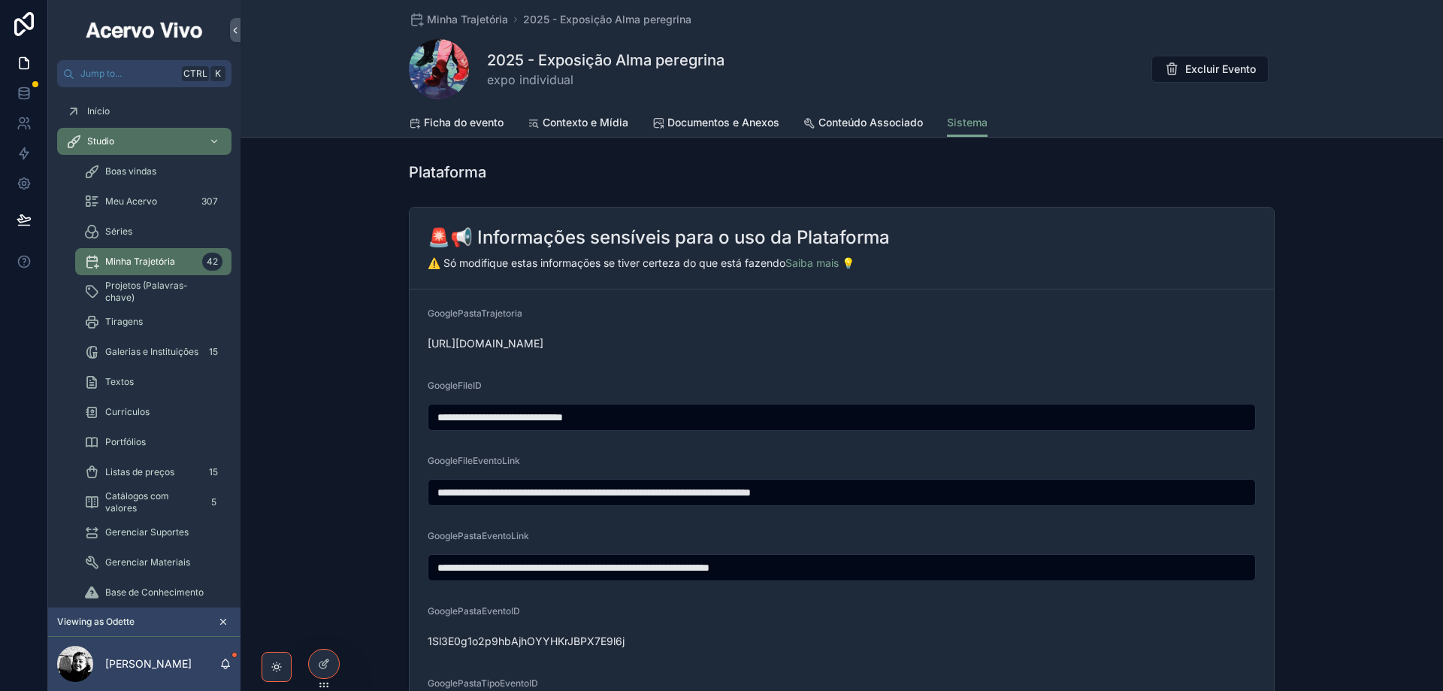
drag, startPoint x: 834, startPoint y: 347, endPoint x: 419, endPoint y: 337, distance: 415.8
click at [419, 337] on form "**********" at bounding box center [842, 517] width 864 height 457
copy span "https://drive.google.com/drive/folders/1aX-uxsWVJV2Niqq-NUAMnutiaILmos1t"
drag, startPoint x: 946, startPoint y: 495, endPoint x: 397, endPoint y: 483, distance: 548.8
click at [397, 483] on div "**********" at bounding box center [842, 477] width 1203 height 552
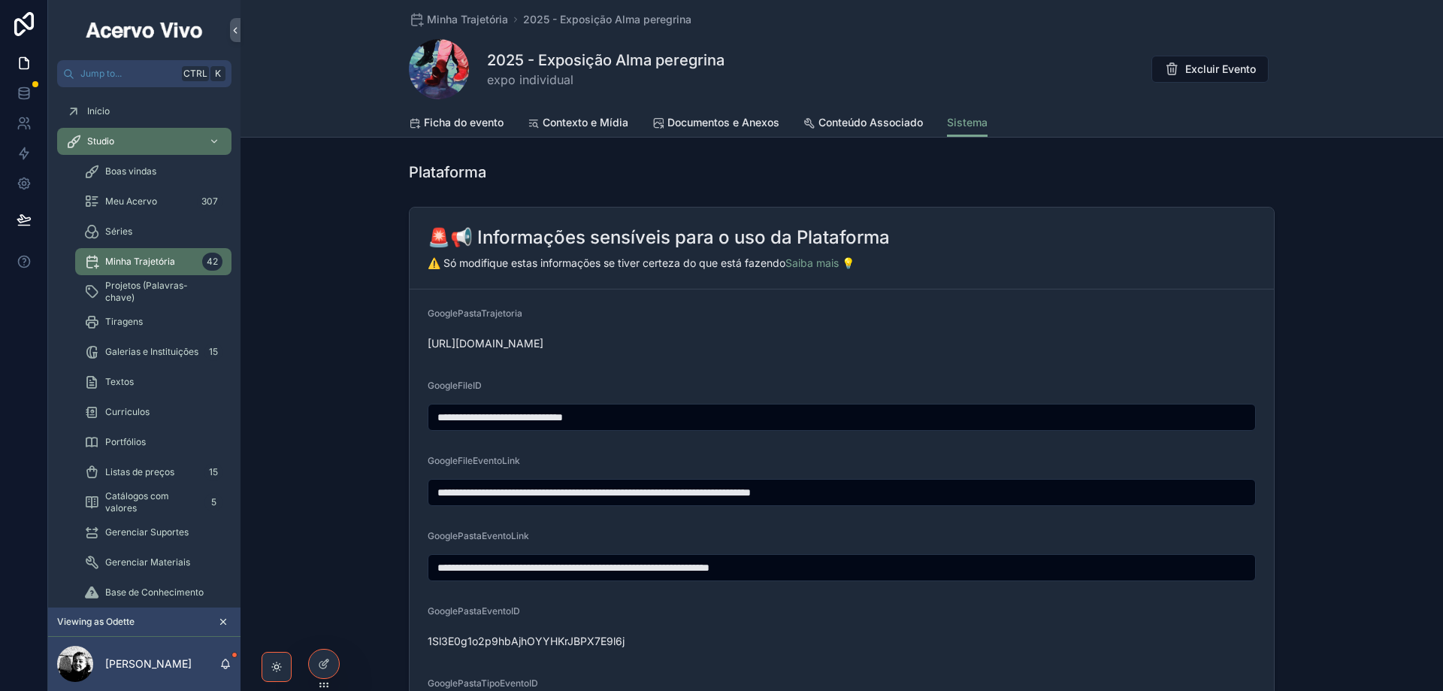
drag, startPoint x: 830, startPoint y: 572, endPoint x: 407, endPoint y: 565, distance: 423.2
click at [410, 565] on form "**********" at bounding box center [842, 517] width 864 height 457
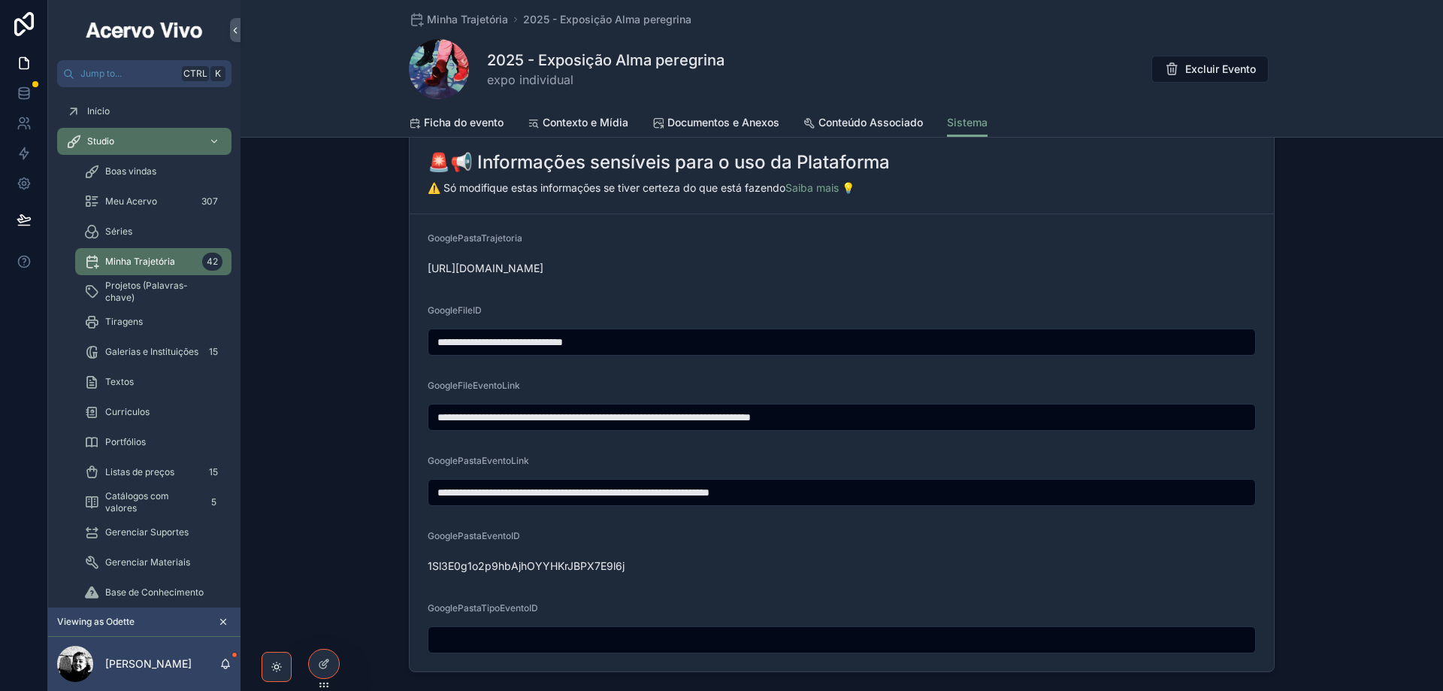
click at [552, 564] on span "1Sl3E0g1o2p9hbAjhOYYHKrJBPX7E9l6j" at bounding box center [842, 565] width 828 height 15
copy span "1Sl3E0g1o2p9hbAjhOYYHKrJBPX7E9l6j"
click at [721, 120] on span "Documentos e Anexos" at bounding box center [723, 122] width 112 height 15
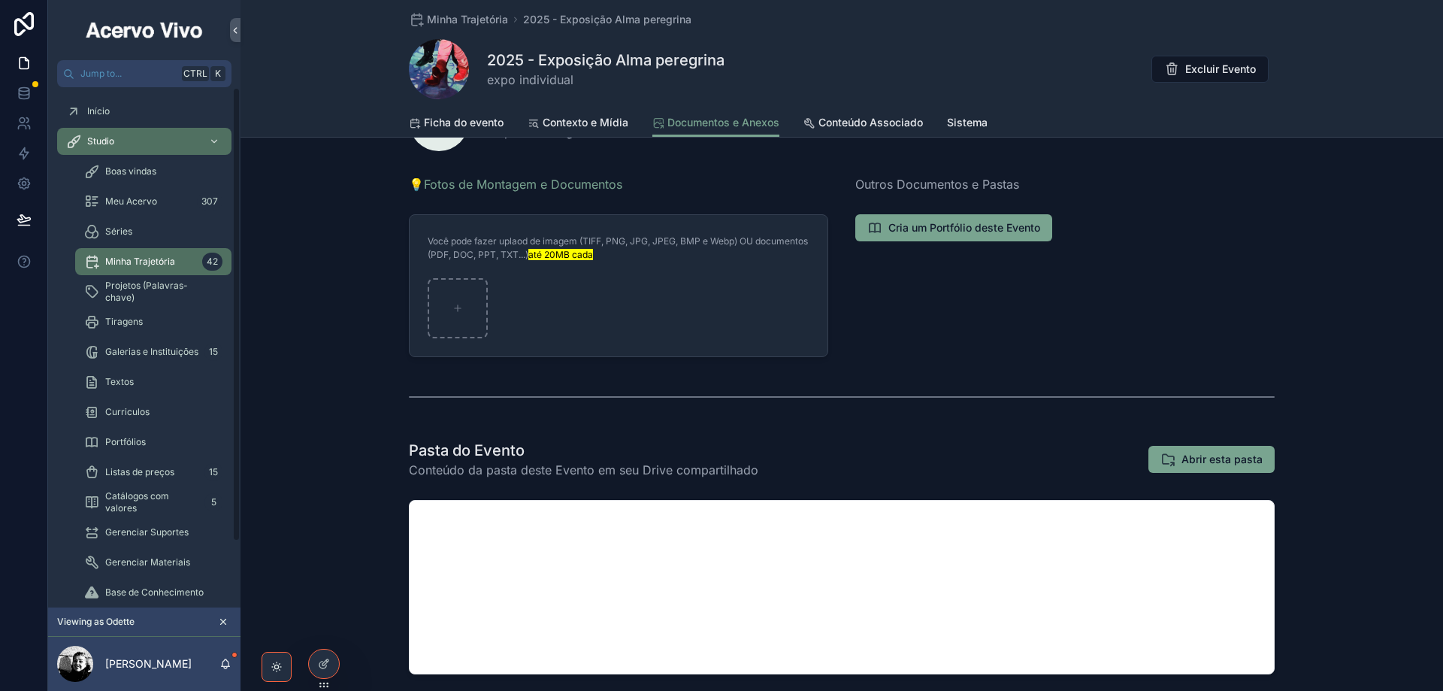
scroll to position [162, 0]
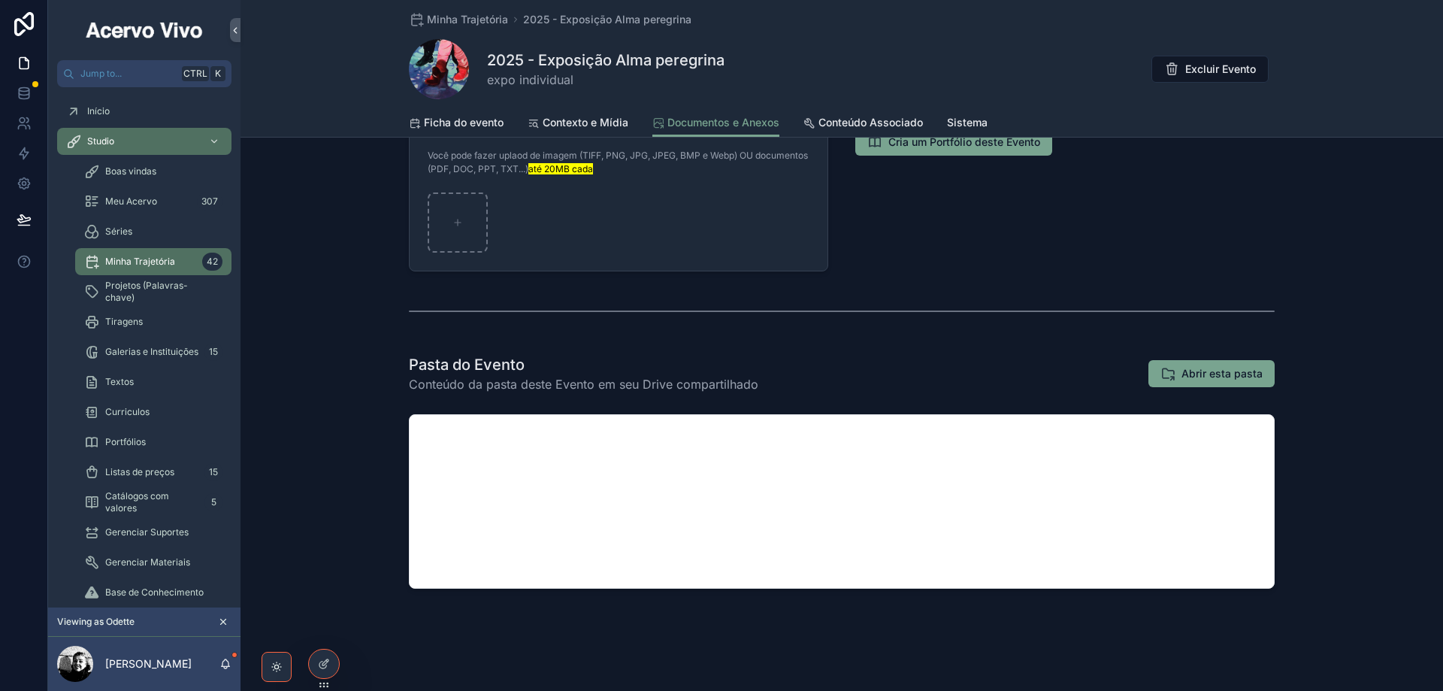
click at [153, 468] on span "Listas de preços" at bounding box center [139, 472] width 69 height 12
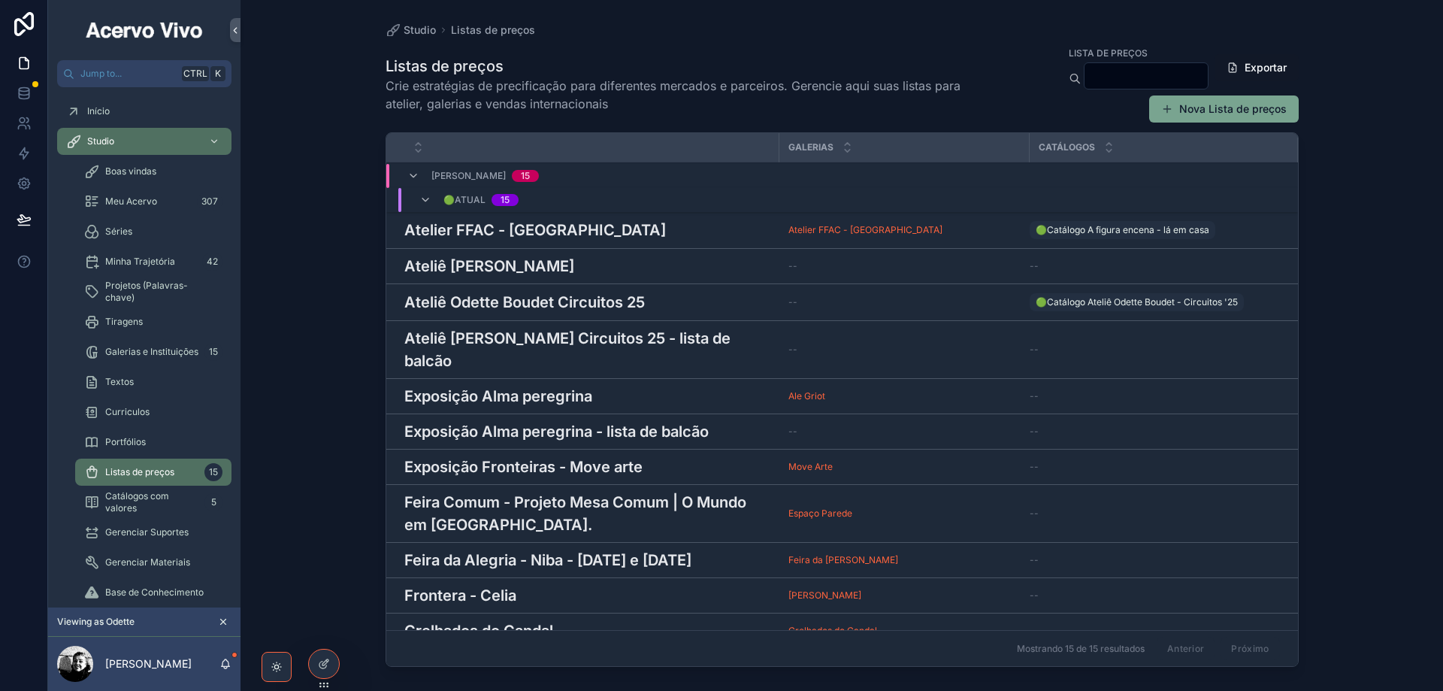
click at [515, 232] on h3 "Atelier FFAC - Porto" at bounding box center [535, 230] width 262 height 23
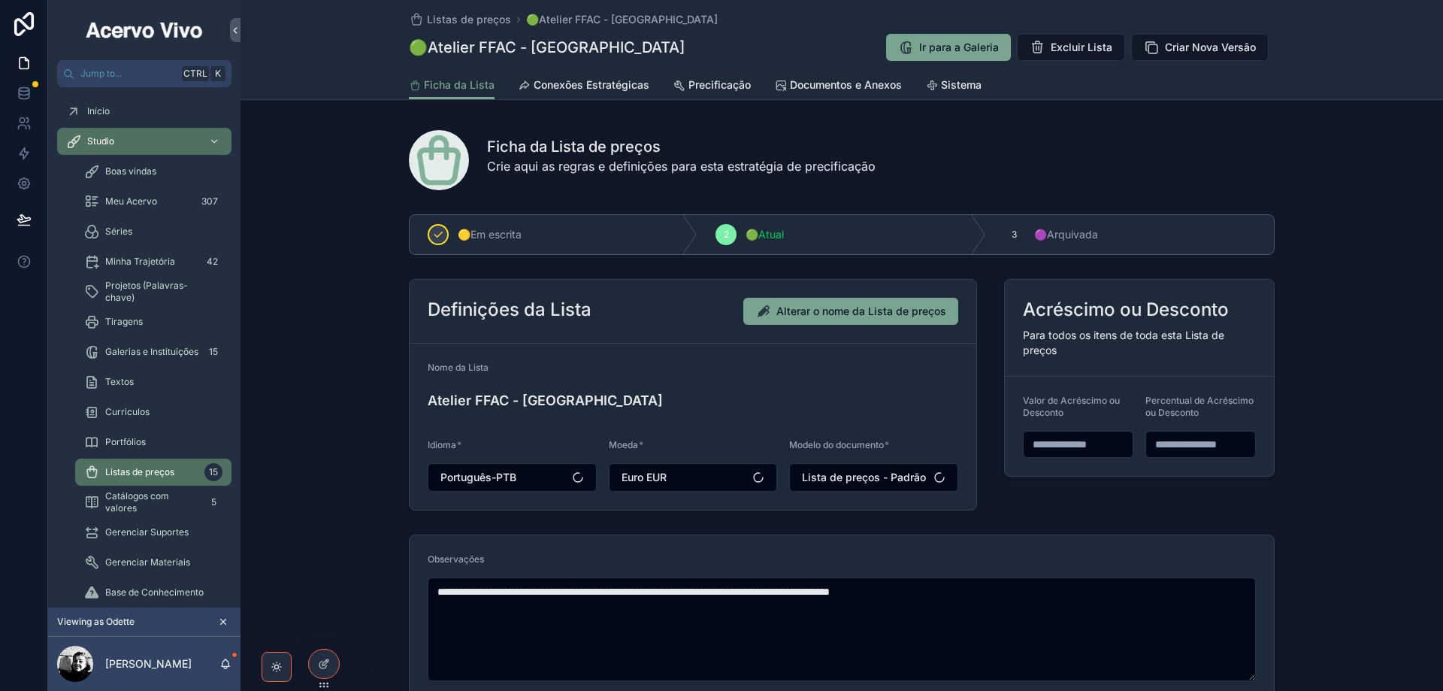
click at [827, 86] on span "Documentos e Anexos" at bounding box center [846, 84] width 112 height 15
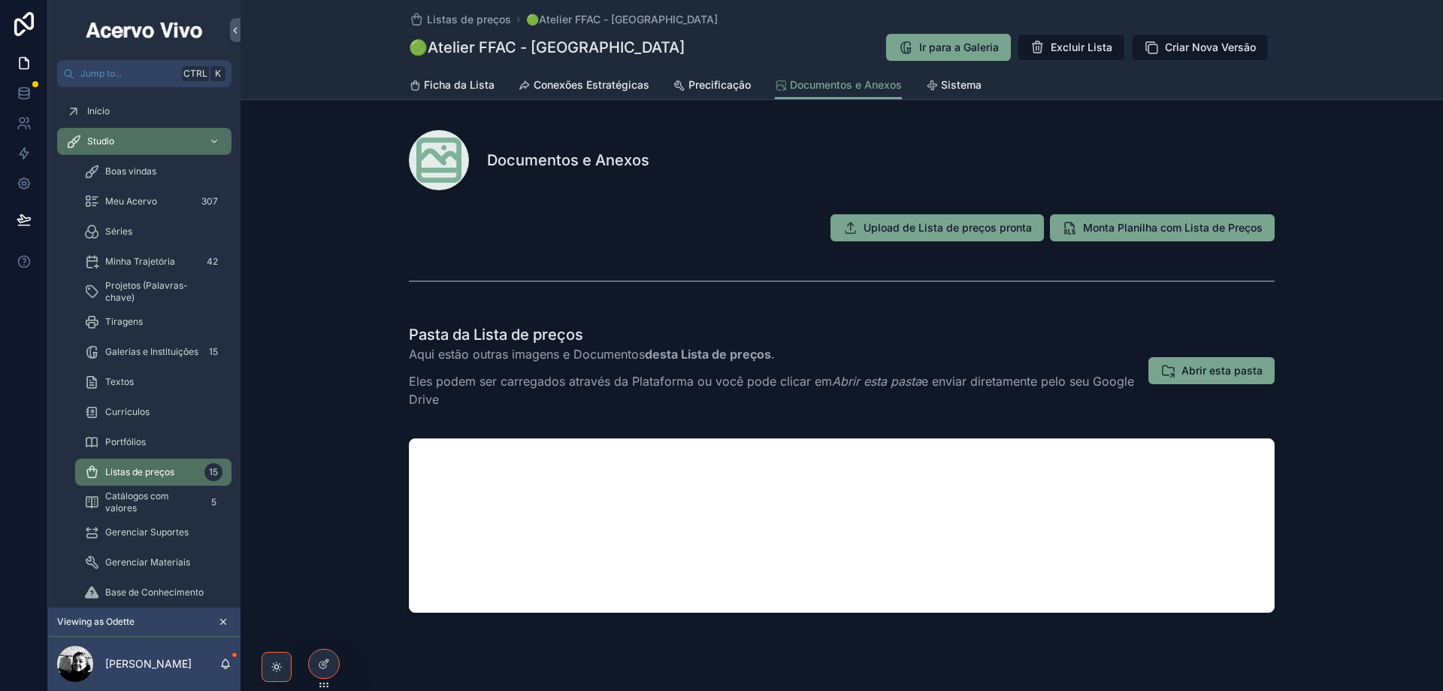
click at [955, 93] on link "Sistema" at bounding box center [954, 86] width 56 height 30
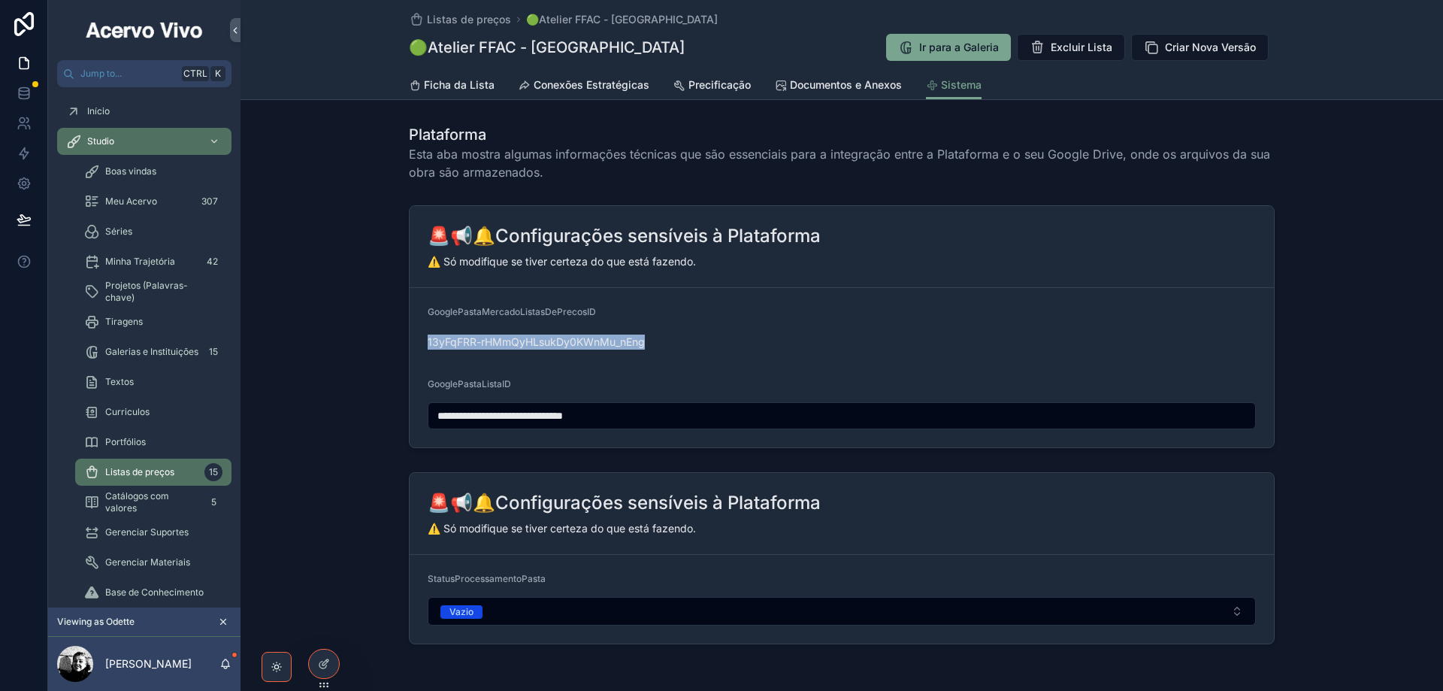
drag, startPoint x: 662, startPoint y: 341, endPoint x: 411, endPoint y: 331, distance: 251.3
click at [411, 331] on form "**********" at bounding box center [842, 367] width 864 height 159
copy span "13yFqFRR-rHMmQyHLsukDy0KWnMu_nEng"
drag, startPoint x: 665, startPoint y: 419, endPoint x: 404, endPoint y: 413, distance: 261.6
click at [404, 413] on div "**********" at bounding box center [842, 326] width 1203 height 255
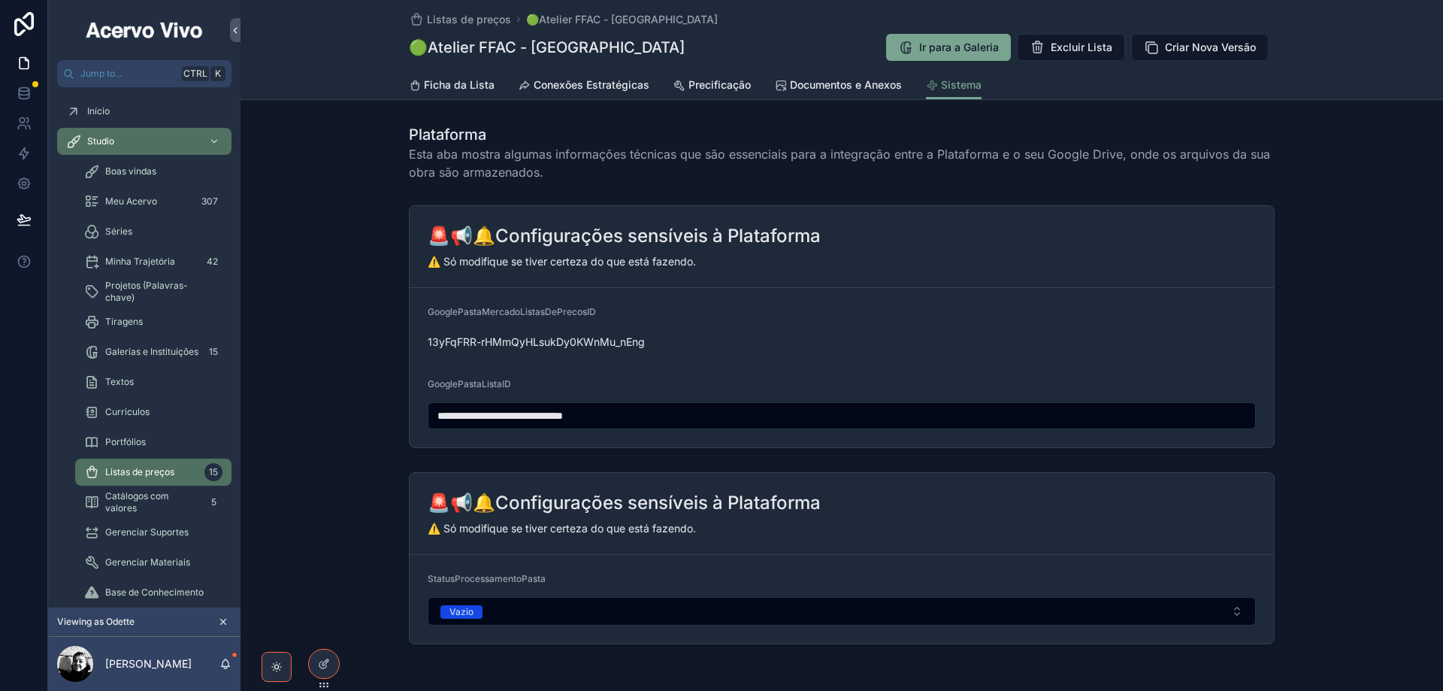
click at [822, 88] on span "Documentos e Anexos" at bounding box center [846, 84] width 112 height 15
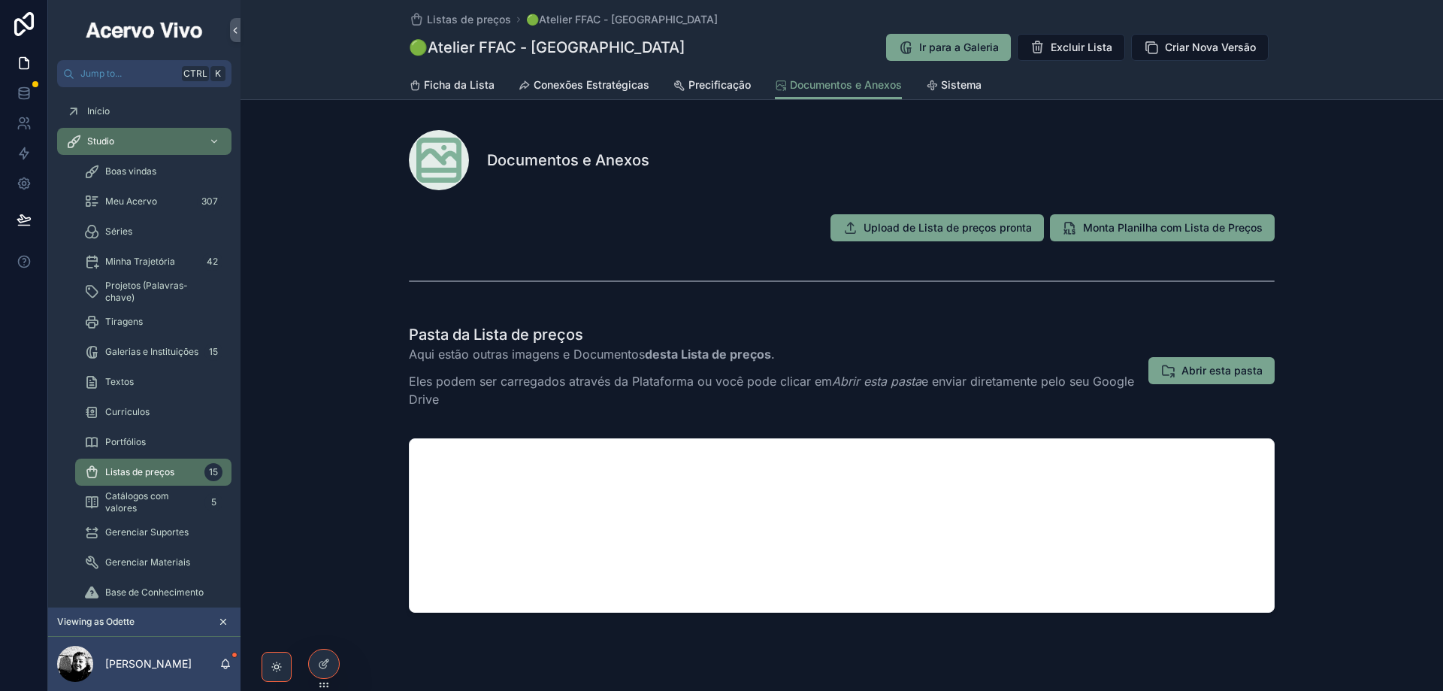
click at [459, 24] on span "Listas de preços" at bounding box center [469, 19] width 84 height 15
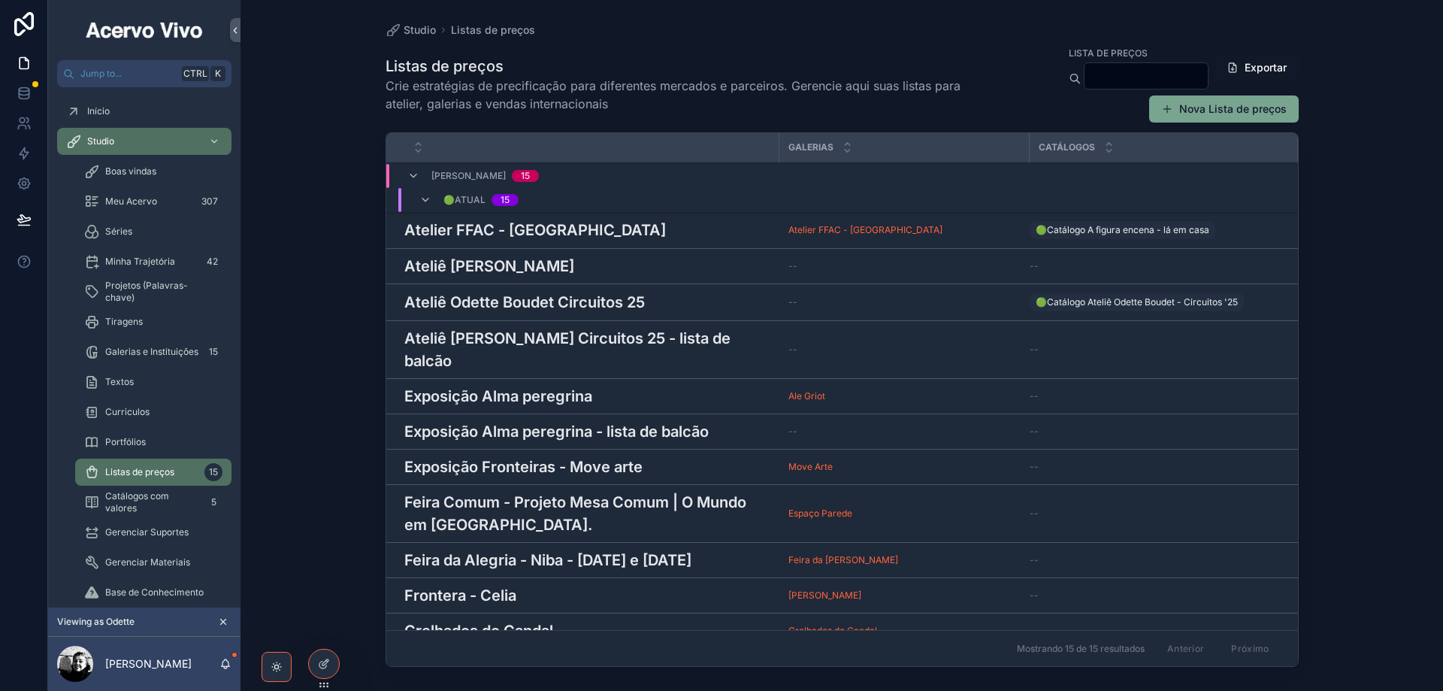
click at [498, 271] on h3 "Ateliê Odette Boudet" at bounding box center [489, 266] width 170 height 23
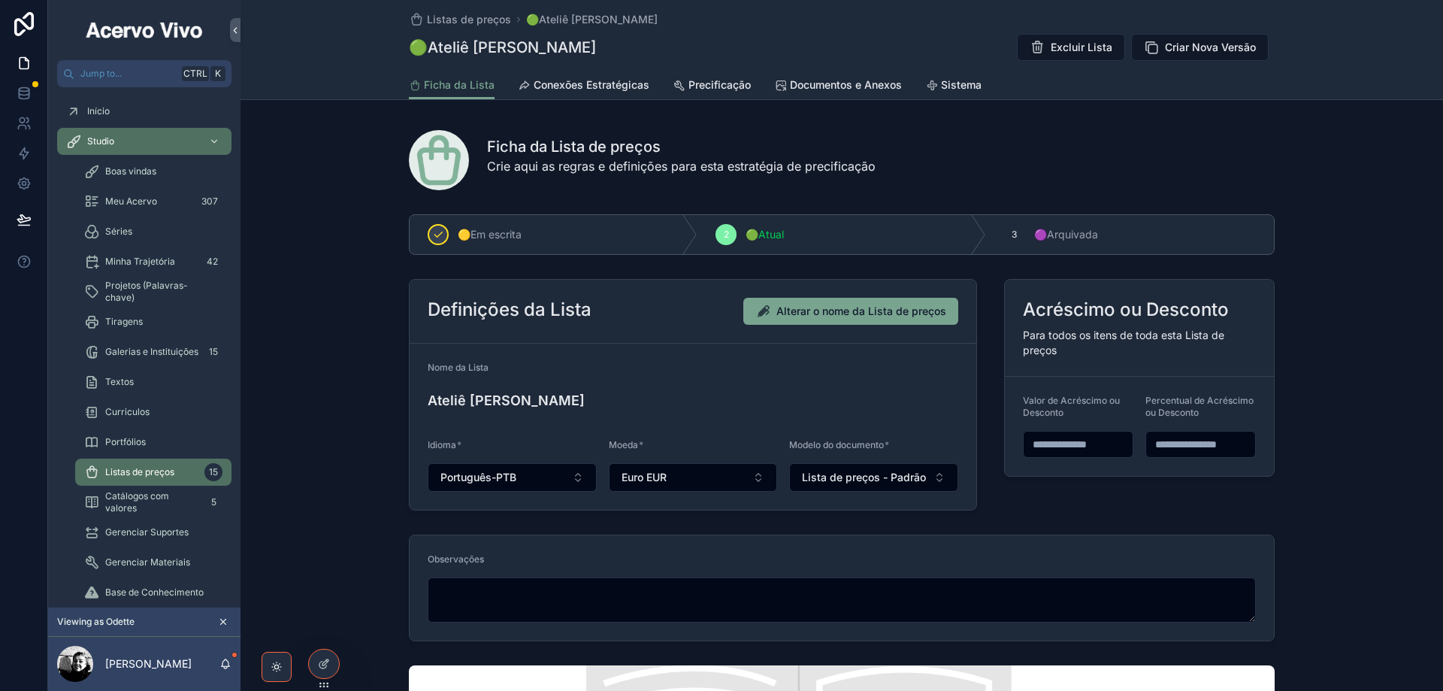
click at [716, 83] on span "Precificação" at bounding box center [720, 84] width 62 height 15
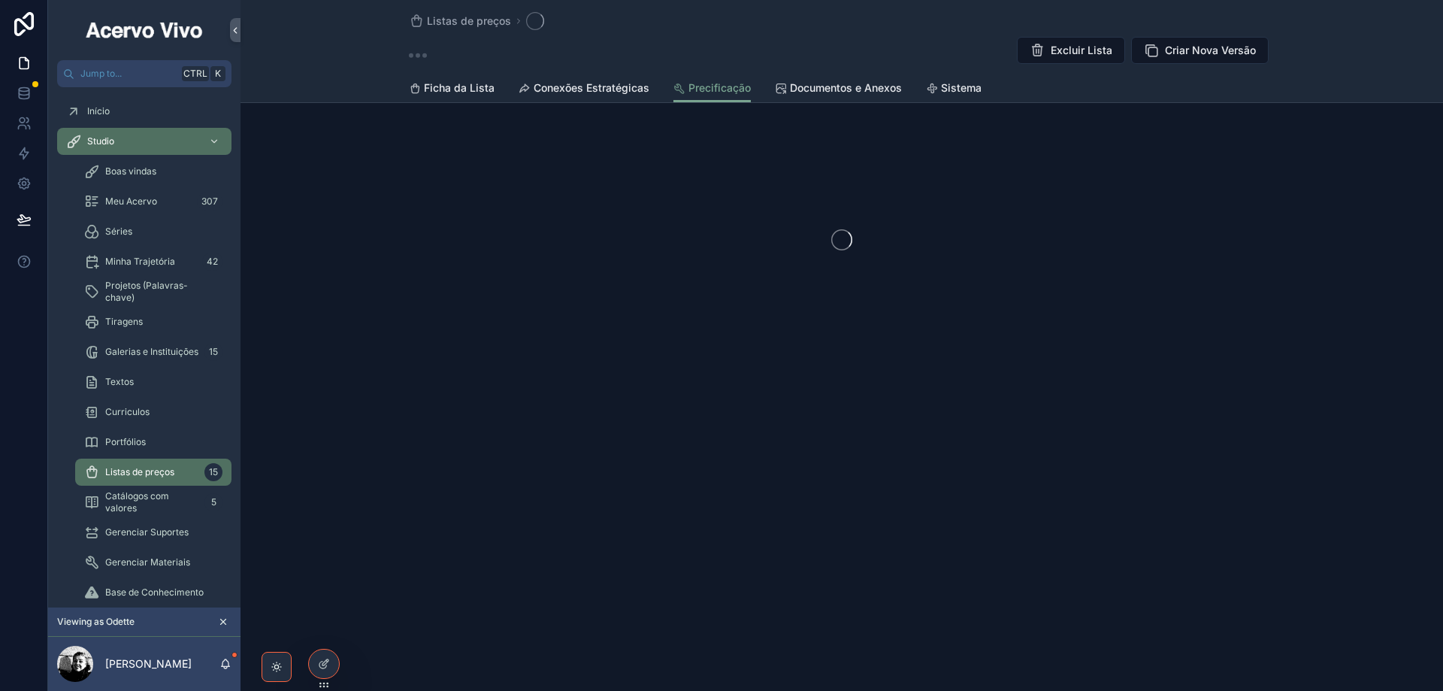
click at [801, 84] on span "Documentos e Anexos" at bounding box center [846, 87] width 112 height 15
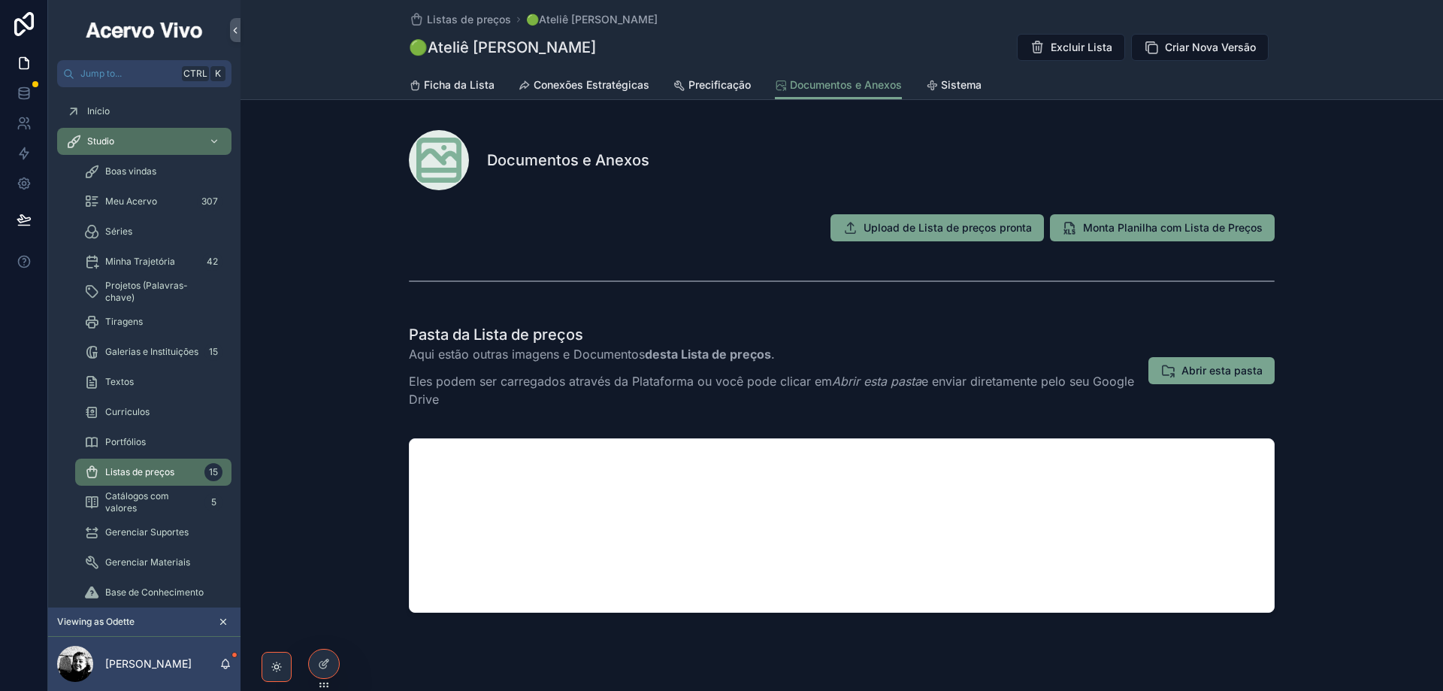
click at [1226, 365] on span "Abrir esta pasta" at bounding box center [1222, 370] width 81 height 15
click at [441, 20] on span "Listas de preços" at bounding box center [469, 19] width 84 height 15
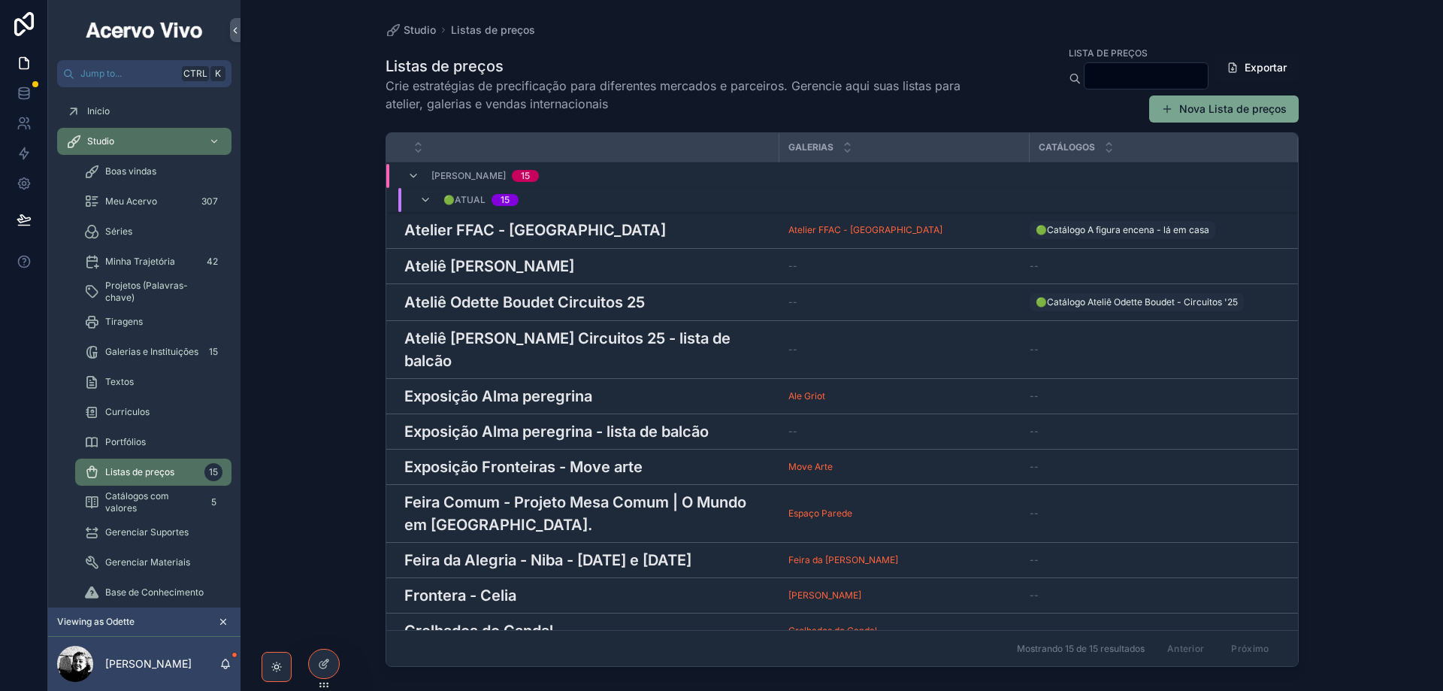
click at [527, 306] on h3 "Ateliê Odette Boudet Circuitos 25" at bounding box center [524, 302] width 241 height 23
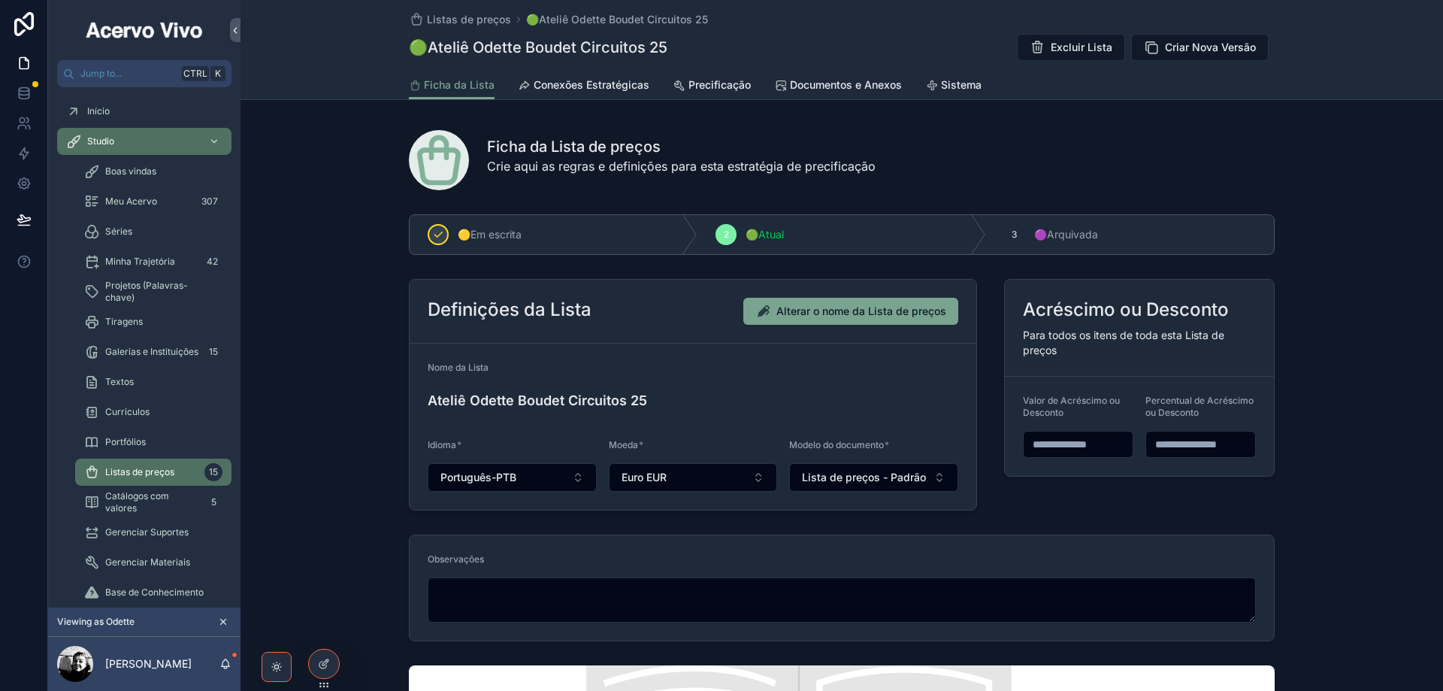
click at [830, 87] on span "Documentos e Anexos" at bounding box center [846, 84] width 112 height 15
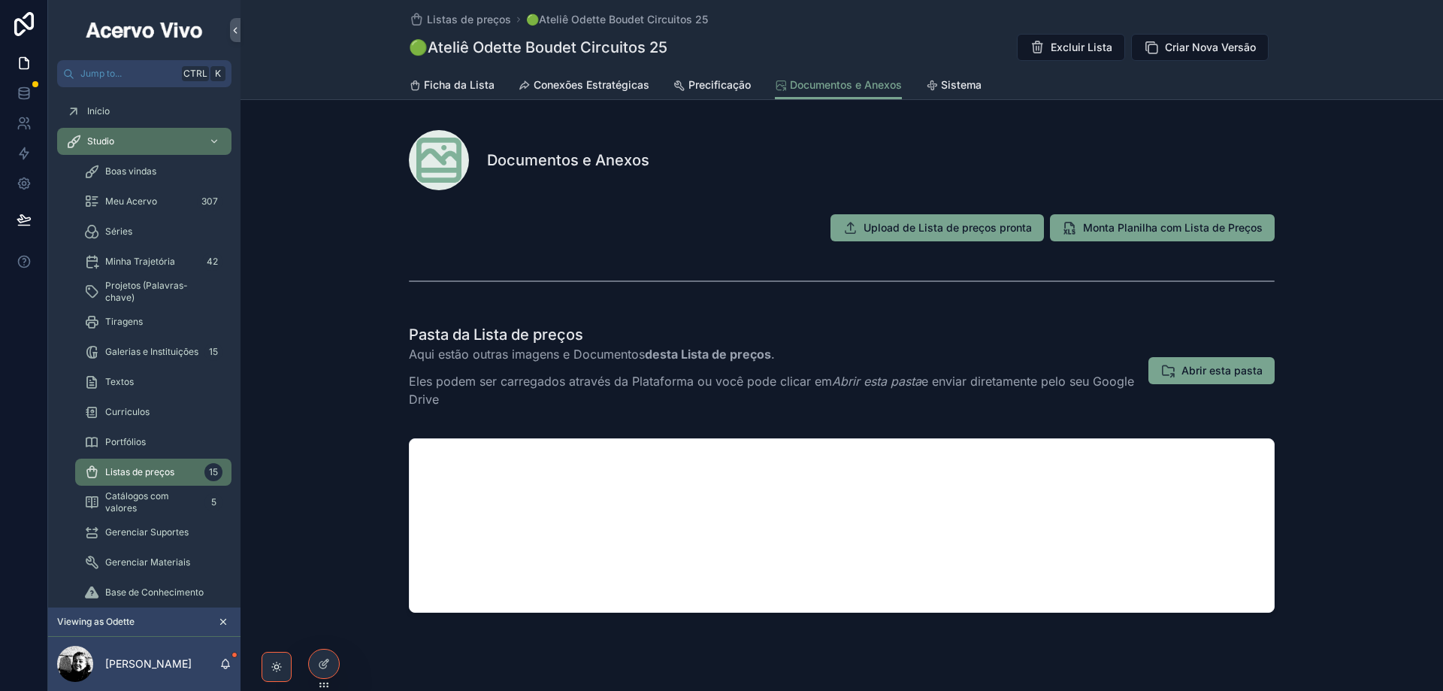
click at [1227, 371] on span "Abrir esta pasta" at bounding box center [1222, 370] width 81 height 15
click at [156, 473] on span "Listas de preços" at bounding box center [139, 472] width 69 height 12
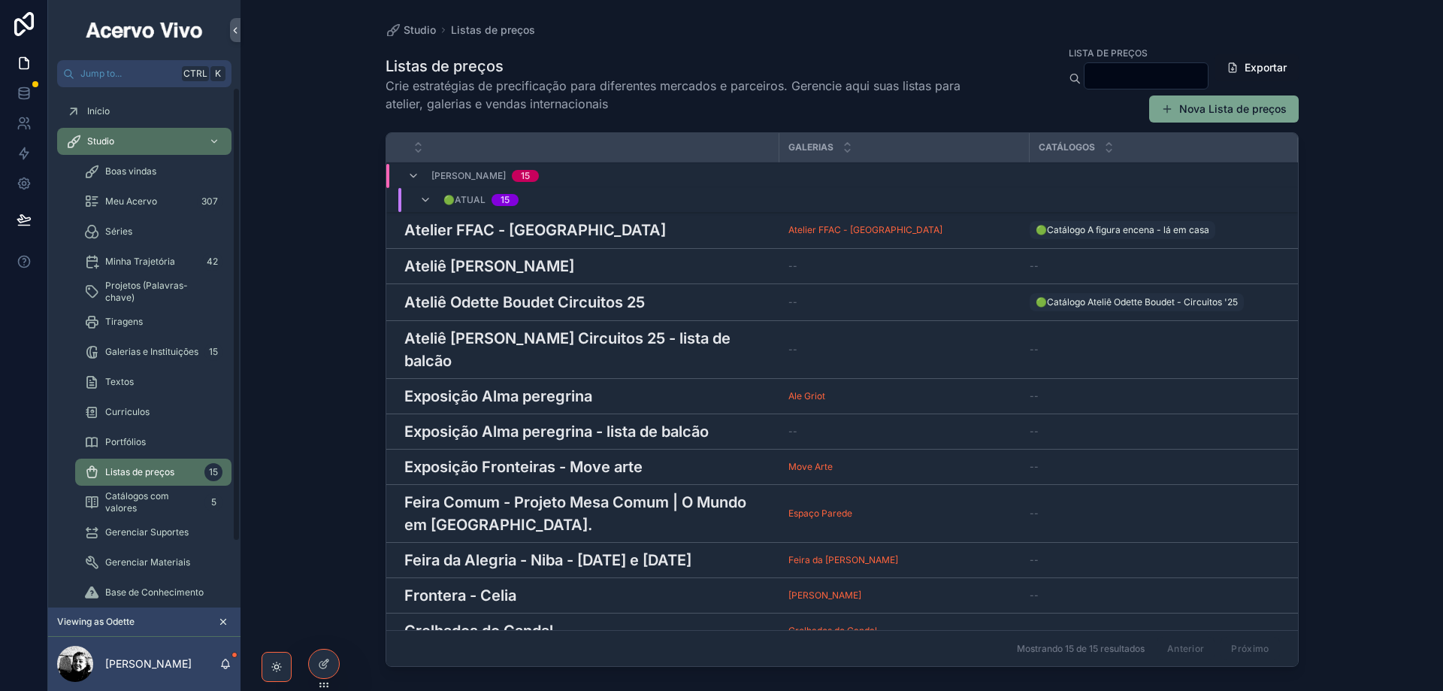
click at [533, 335] on h3 "Ateliê Odette Boudet Circuitos 25 - lista de balcão" at bounding box center [587, 349] width 366 height 45
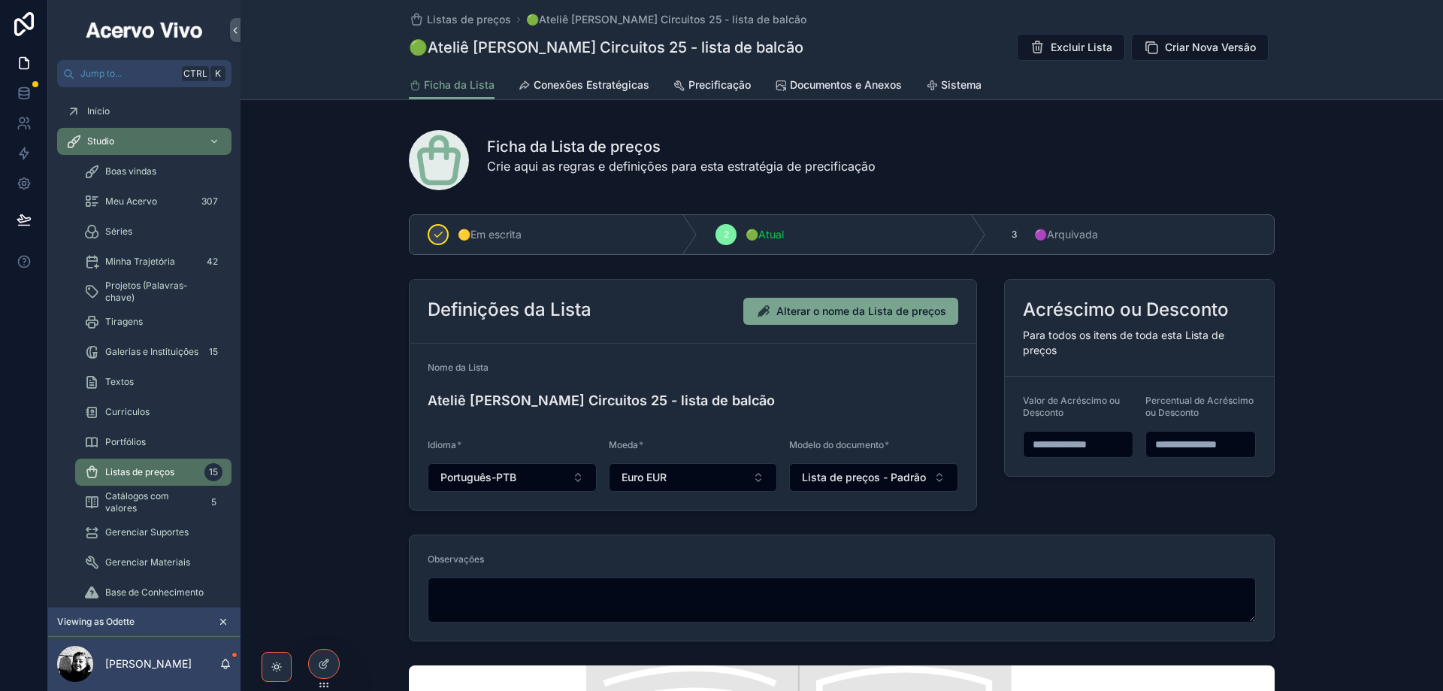
click at [819, 92] on link "Documentos e Anexos" at bounding box center [838, 86] width 127 height 30
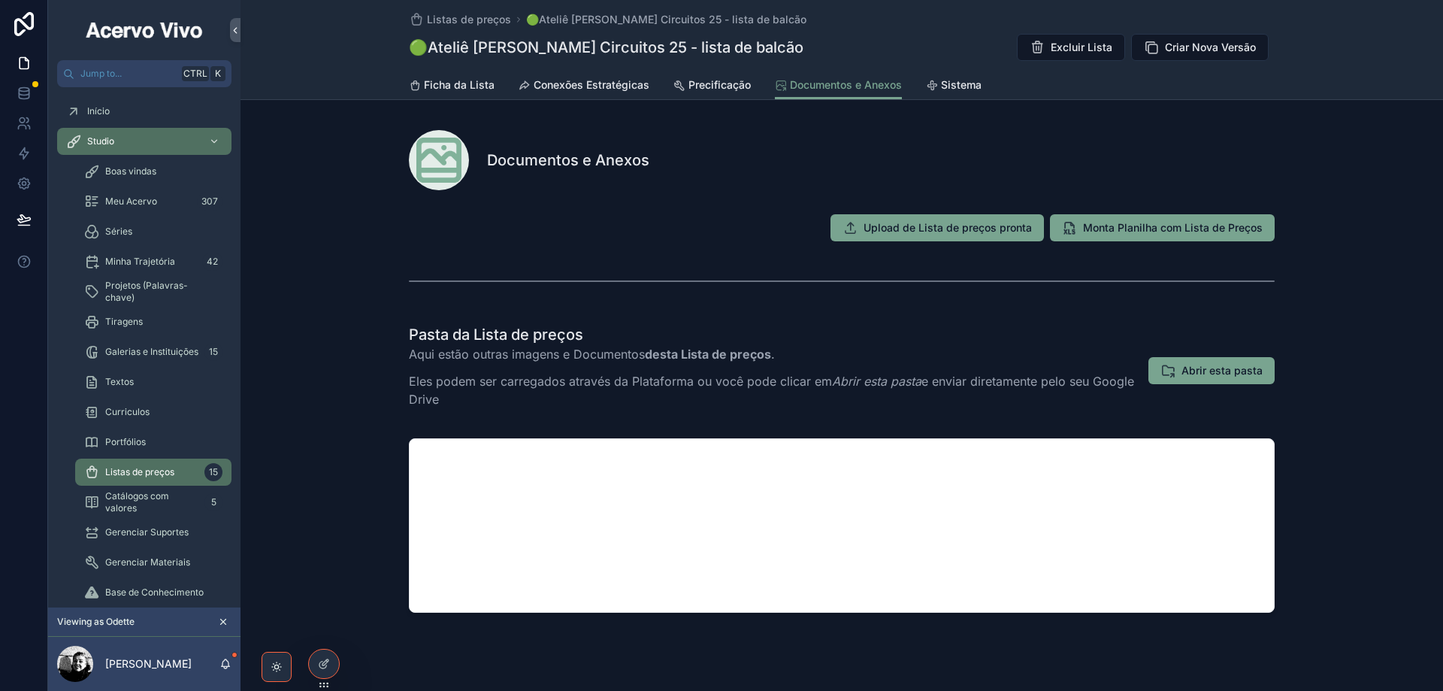
click at [1233, 367] on span "Abrir esta pasta" at bounding box center [1222, 370] width 81 height 15
click at [456, 83] on span "Ficha da Lista" at bounding box center [459, 84] width 71 height 15
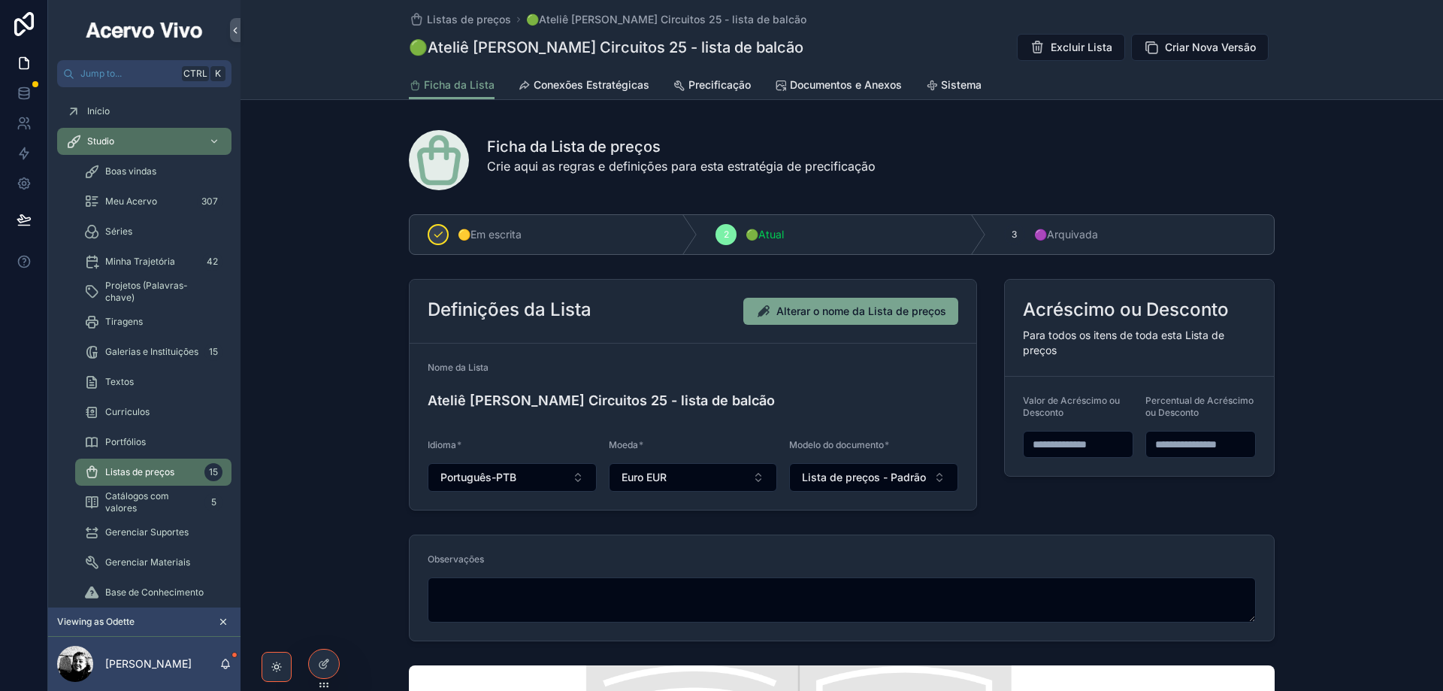
click at [471, 17] on span "Listas de preços" at bounding box center [469, 19] width 84 height 15
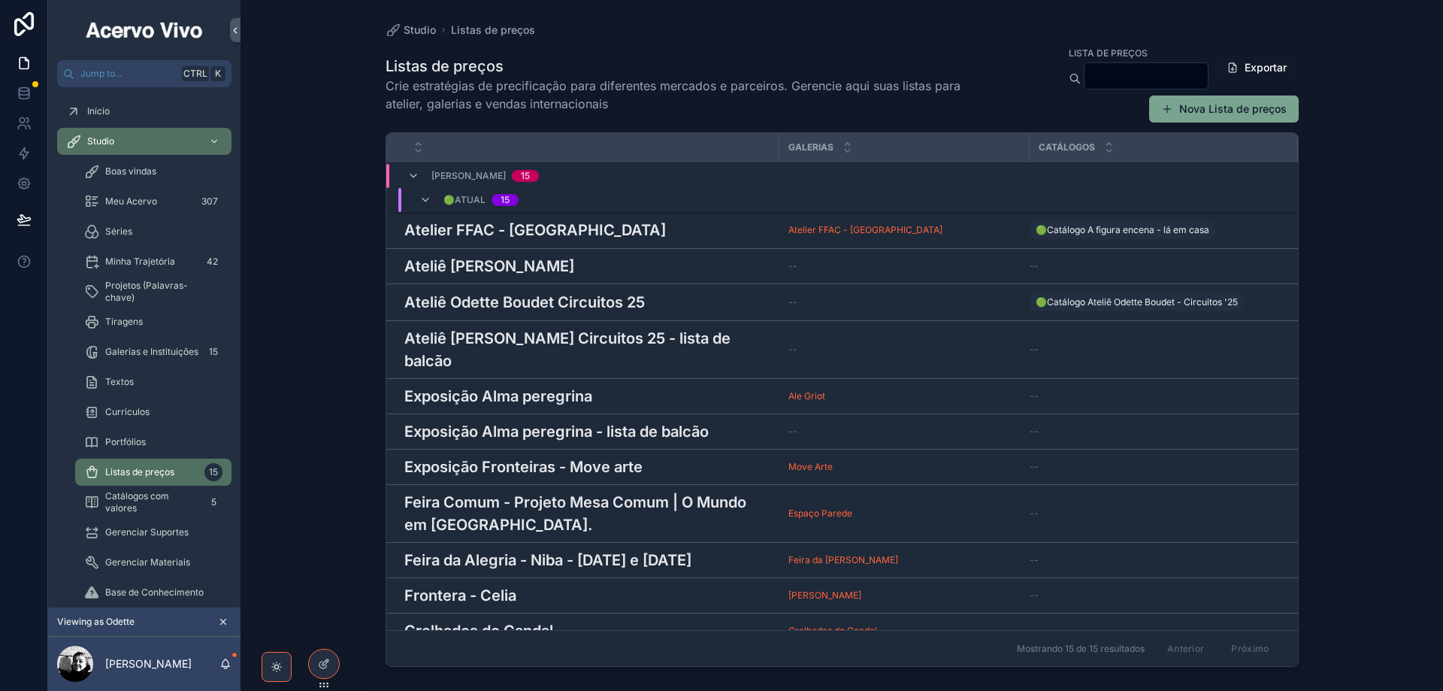
click at [546, 385] on h3 "Exposição Alma peregrina" at bounding box center [498, 396] width 188 height 23
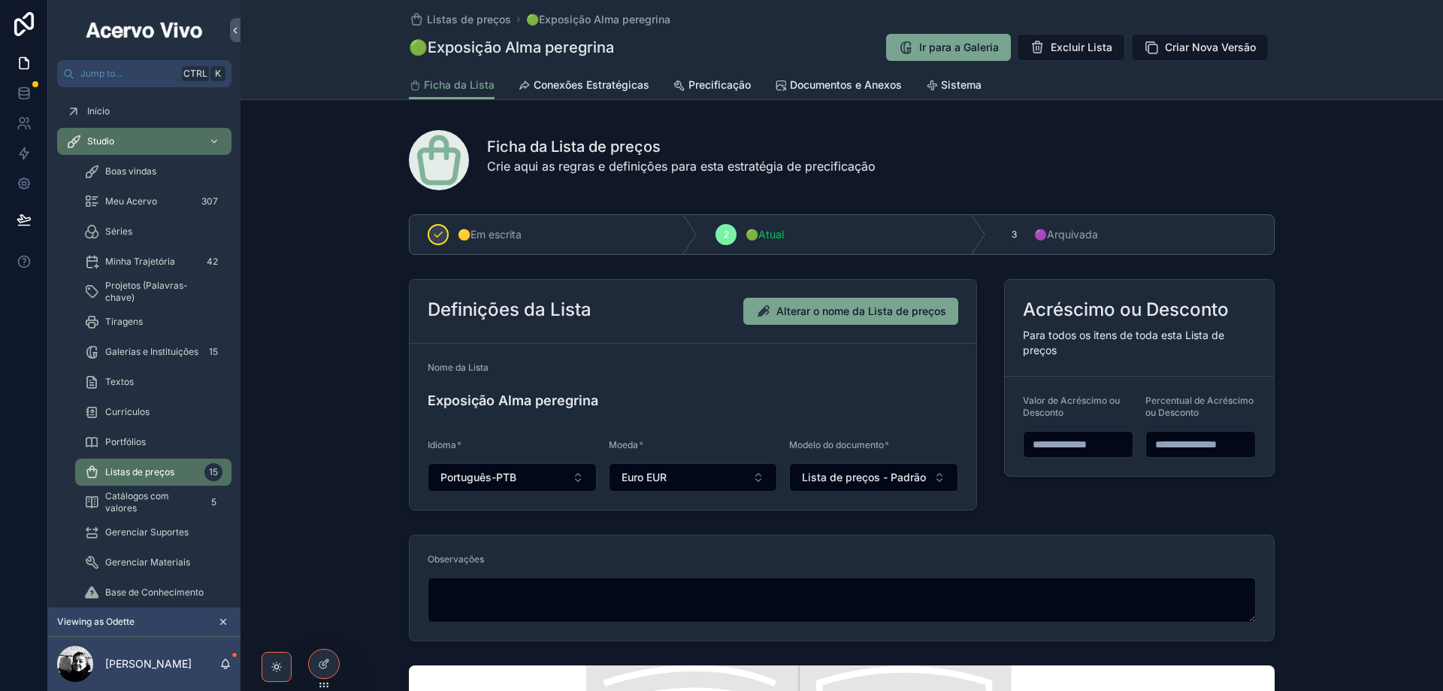
click at [795, 83] on span "Documentos e Anexos" at bounding box center [846, 84] width 112 height 15
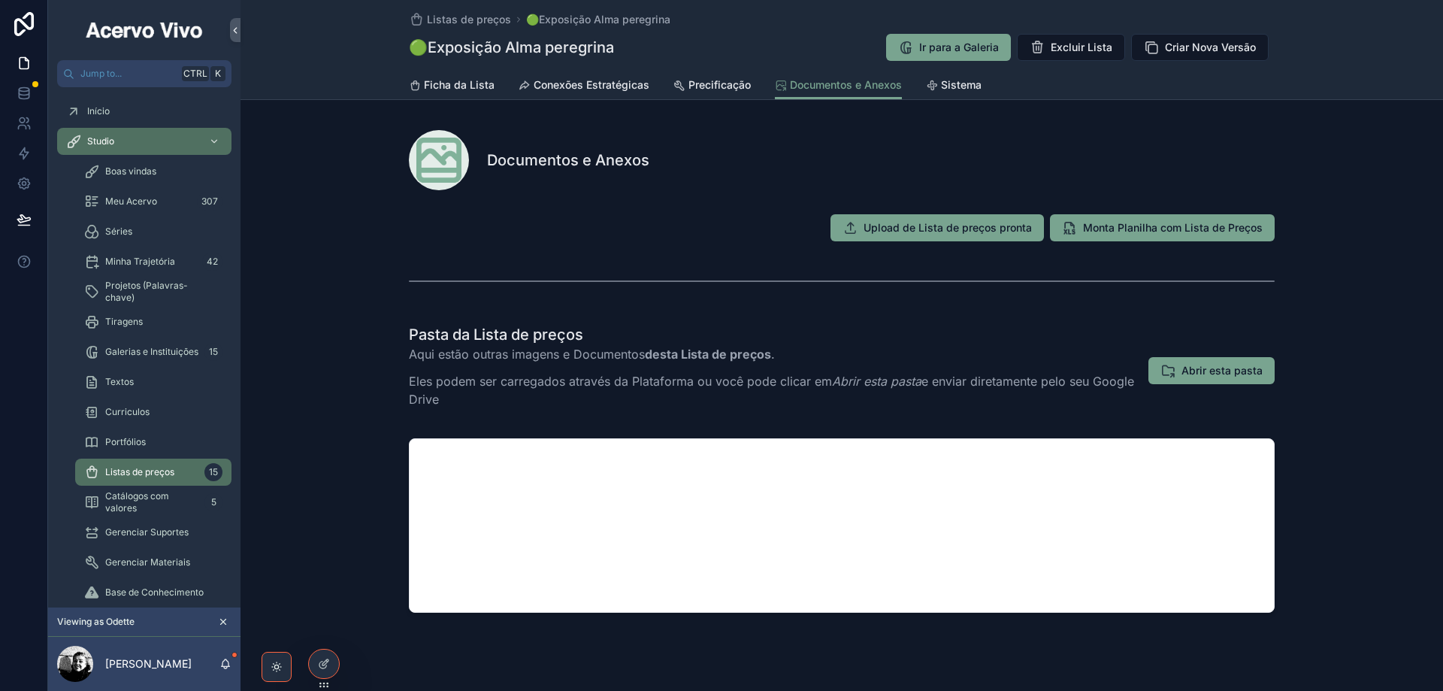
click at [952, 92] on link "Sistema" at bounding box center [954, 86] width 56 height 30
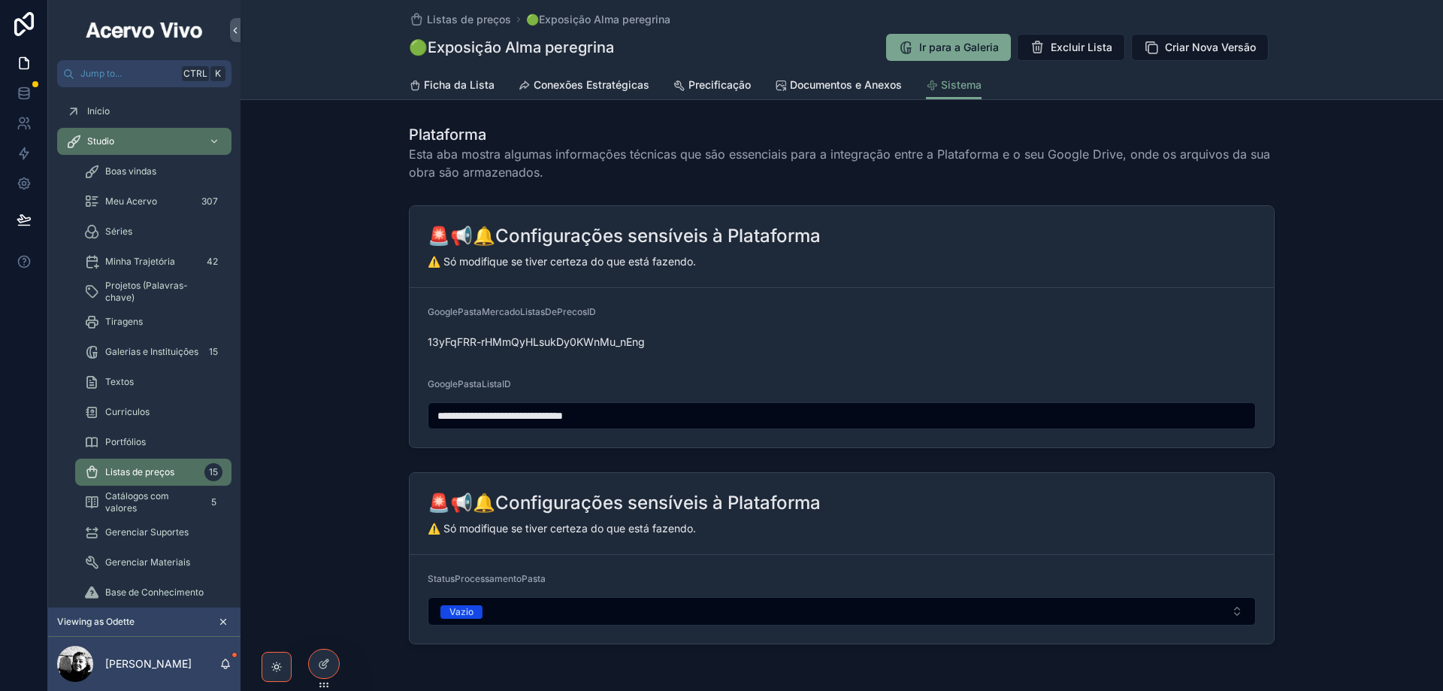
drag, startPoint x: 658, startPoint y: 420, endPoint x: 402, endPoint y: 420, distance: 256.3
click at [402, 420] on div "**********" at bounding box center [842, 326] width 1203 height 255
click at [710, 86] on span "Precificação" at bounding box center [720, 84] width 62 height 15
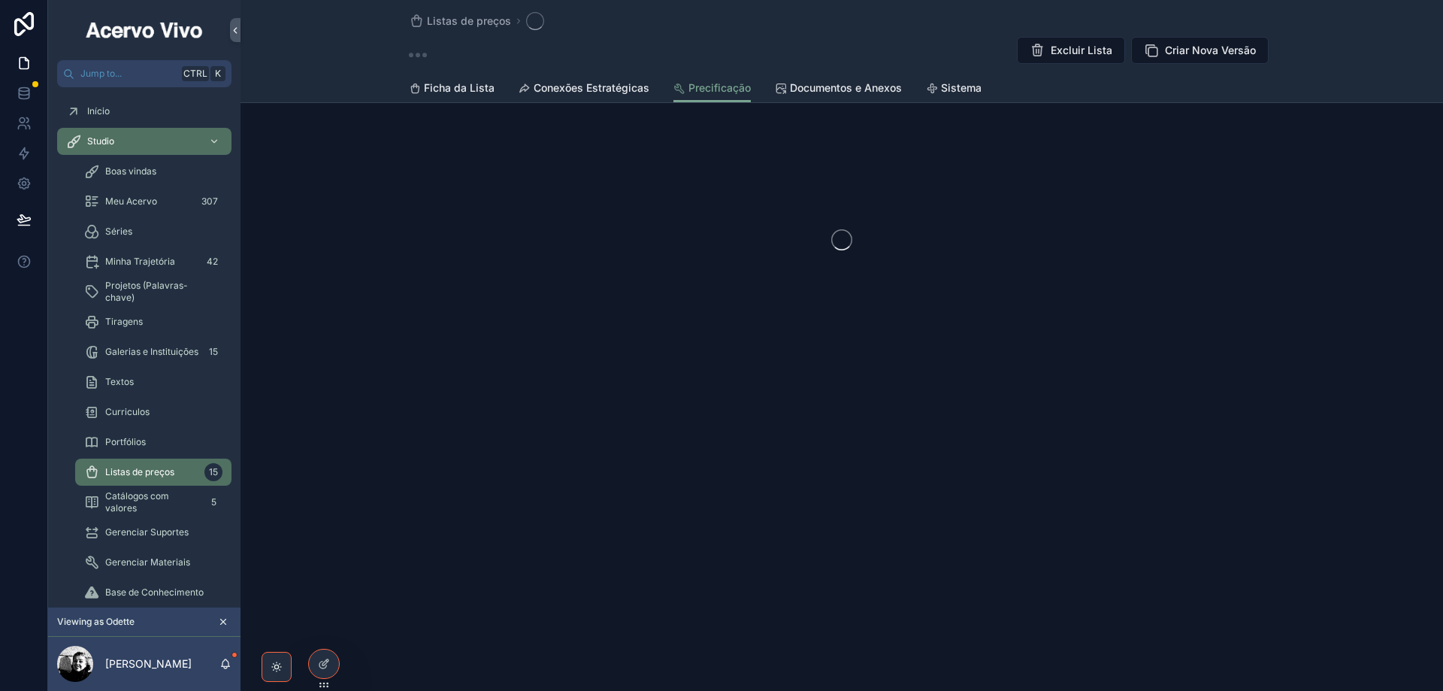
click at [846, 86] on span "Documentos e Anexos" at bounding box center [846, 87] width 112 height 15
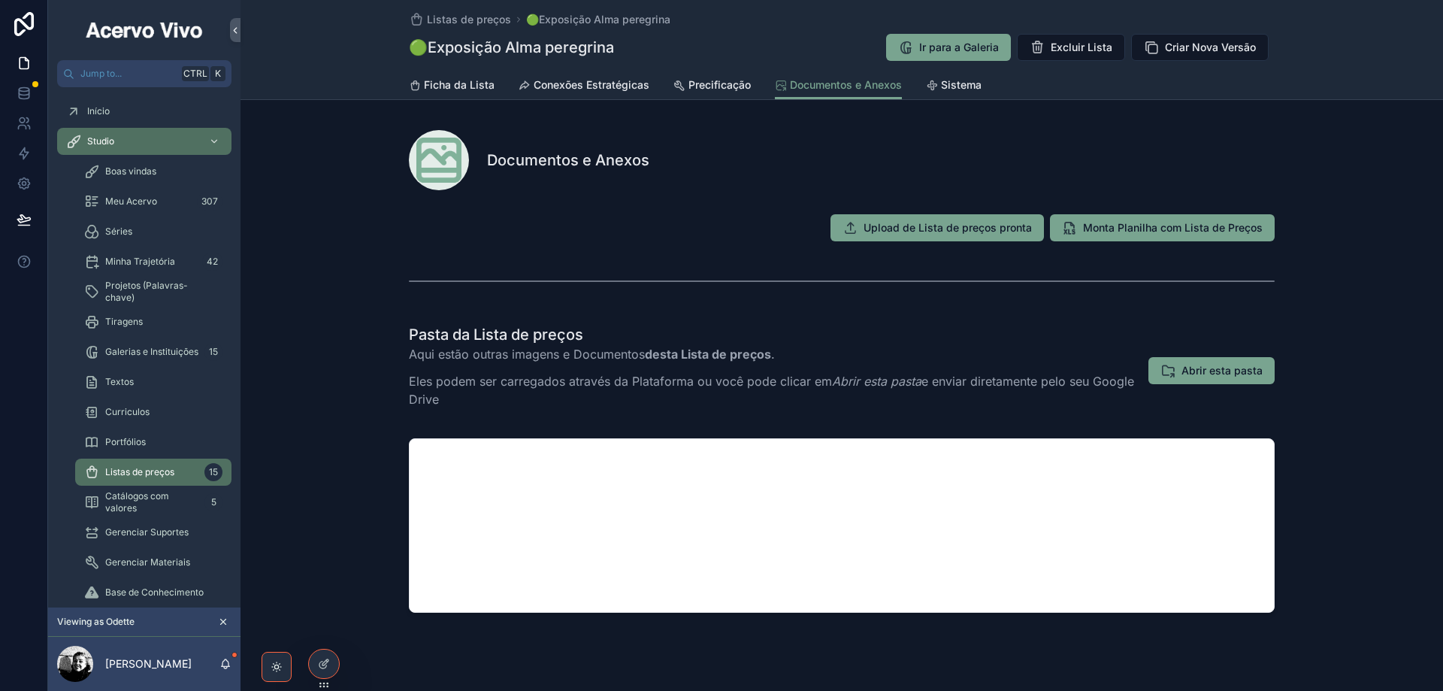
click at [973, 89] on span "Sistema" at bounding box center [961, 84] width 41 height 15
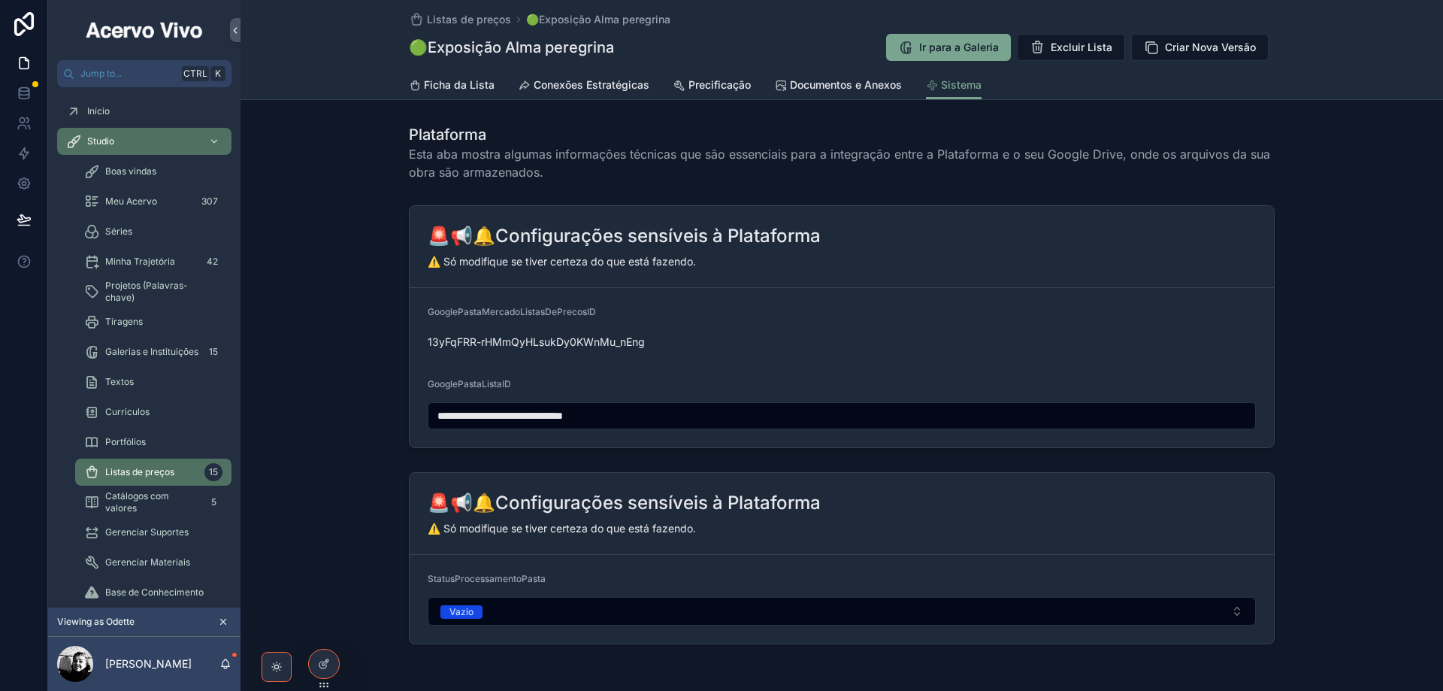
drag, startPoint x: 707, startPoint y: 417, endPoint x: 423, endPoint y: 422, distance: 283.4
click at [423, 422] on form "**********" at bounding box center [842, 367] width 864 height 159
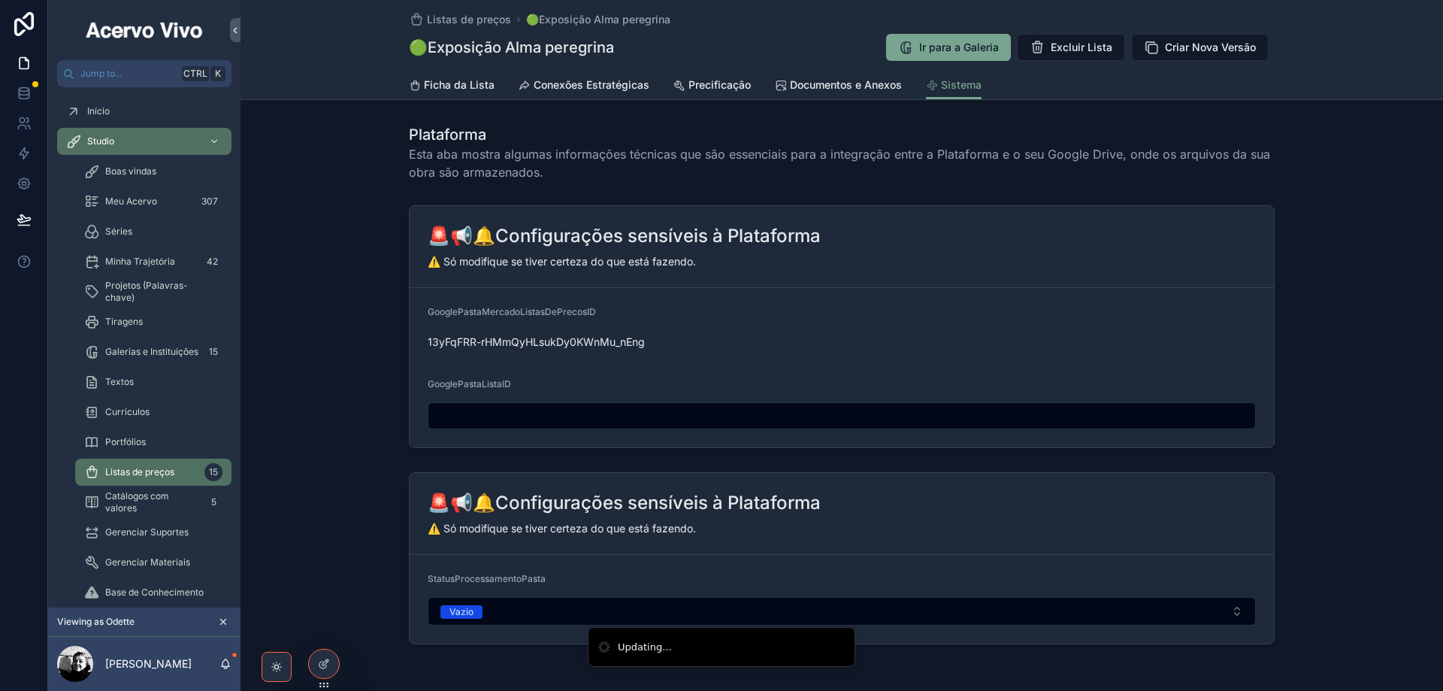
click at [719, 83] on span "Precificação" at bounding box center [720, 84] width 62 height 15
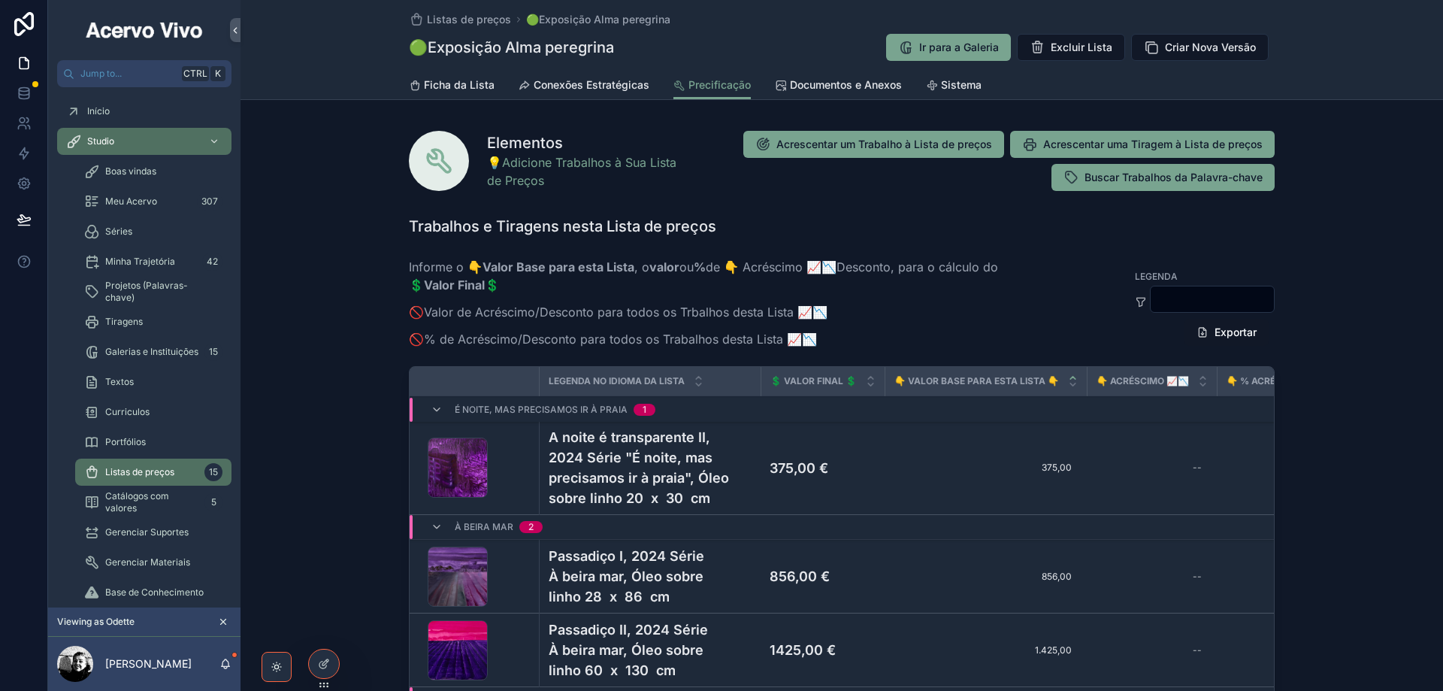
click at [854, 80] on span "Documentos e Anexos" at bounding box center [846, 84] width 112 height 15
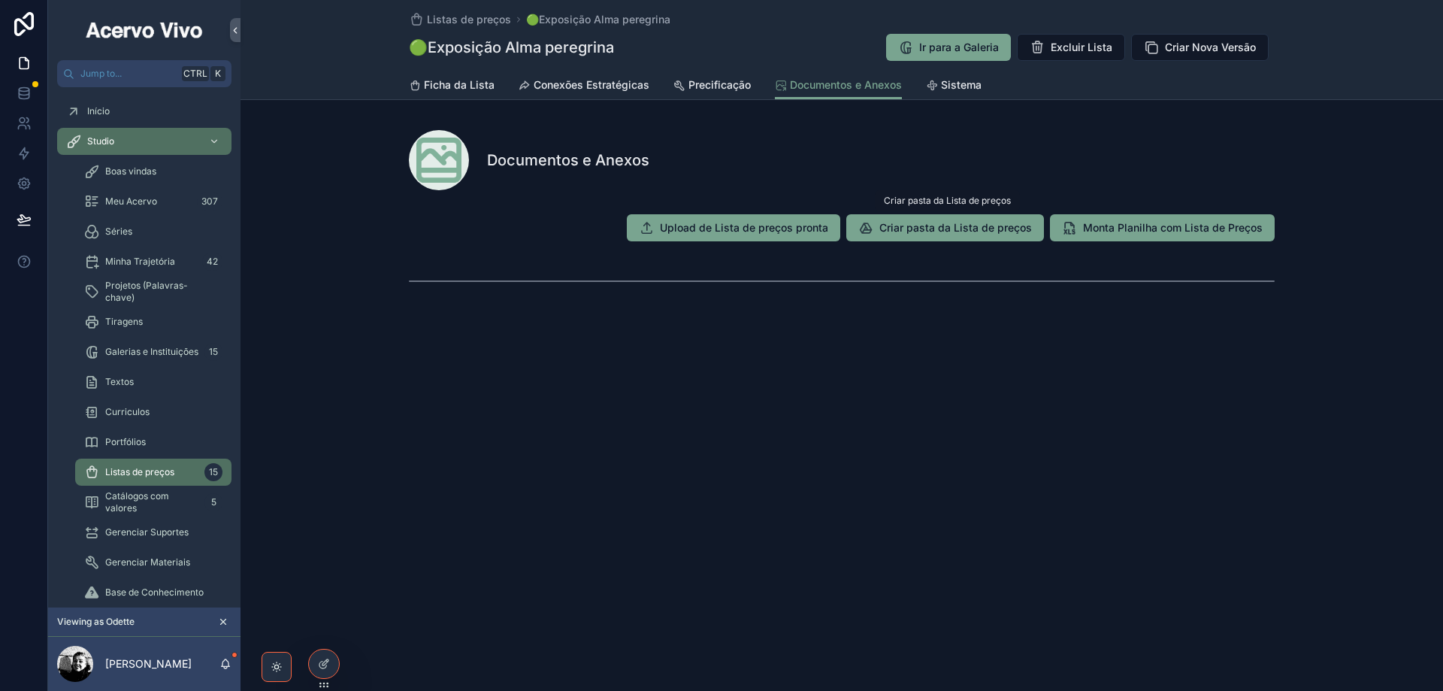
click at [926, 228] on span "Criar pasta da Lista de preços" at bounding box center [955, 227] width 153 height 15
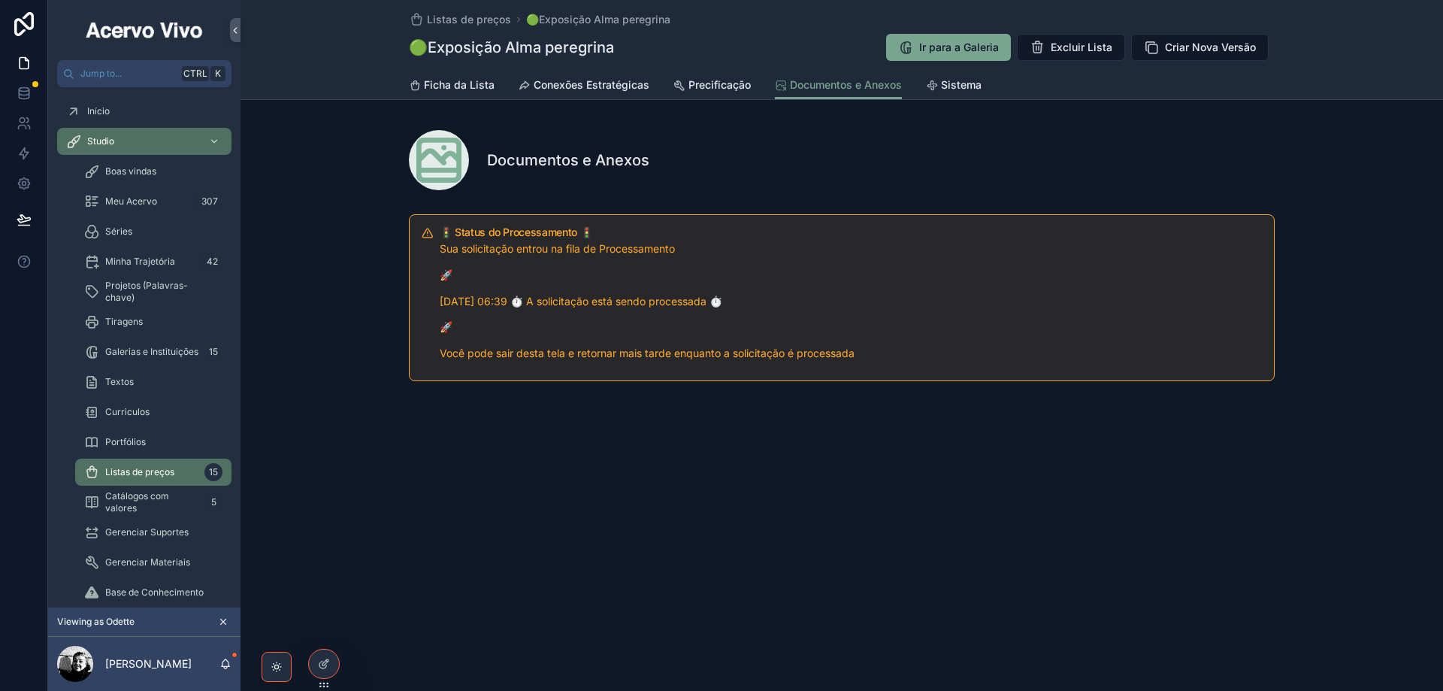
click at [960, 87] on span "Sistema" at bounding box center [961, 84] width 41 height 15
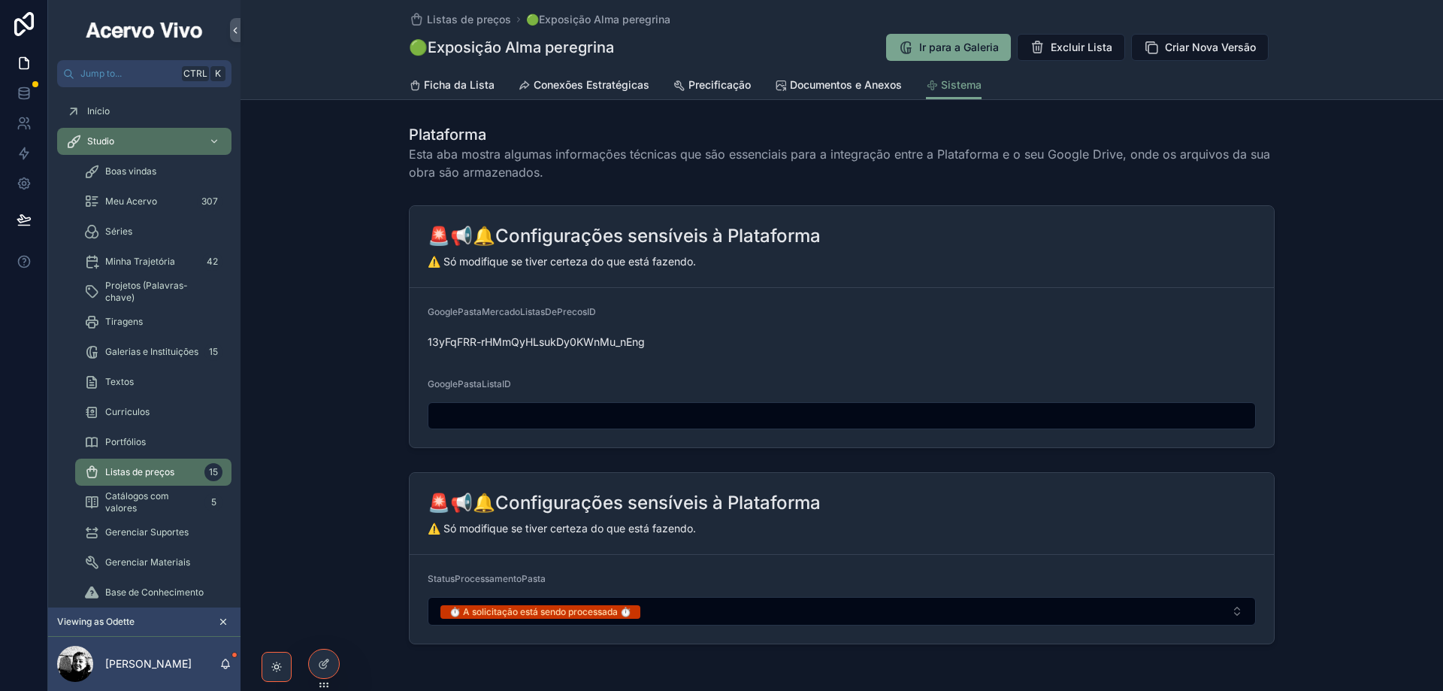
click at [840, 84] on span "Documentos e Anexos" at bounding box center [846, 84] width 112 height 15
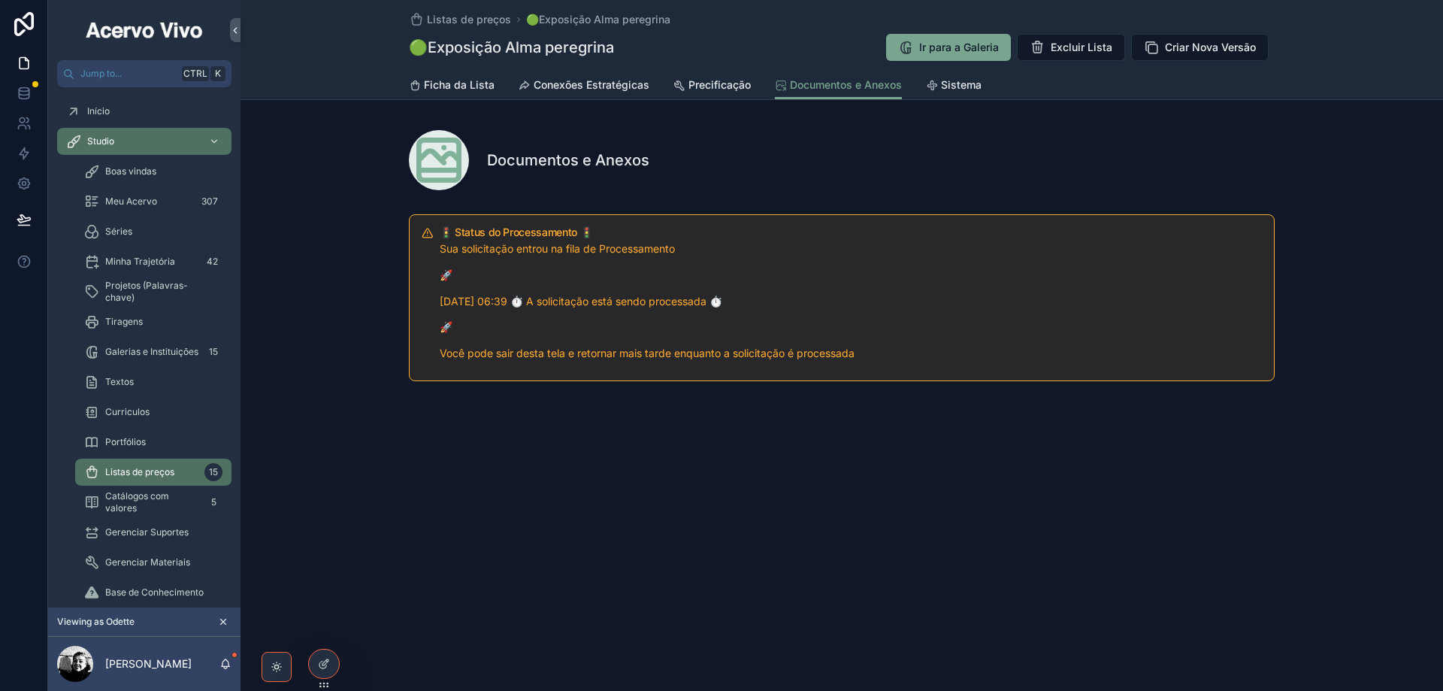
click at [327, 661] on icon at bounding box center [327, 661] width 2 height 2
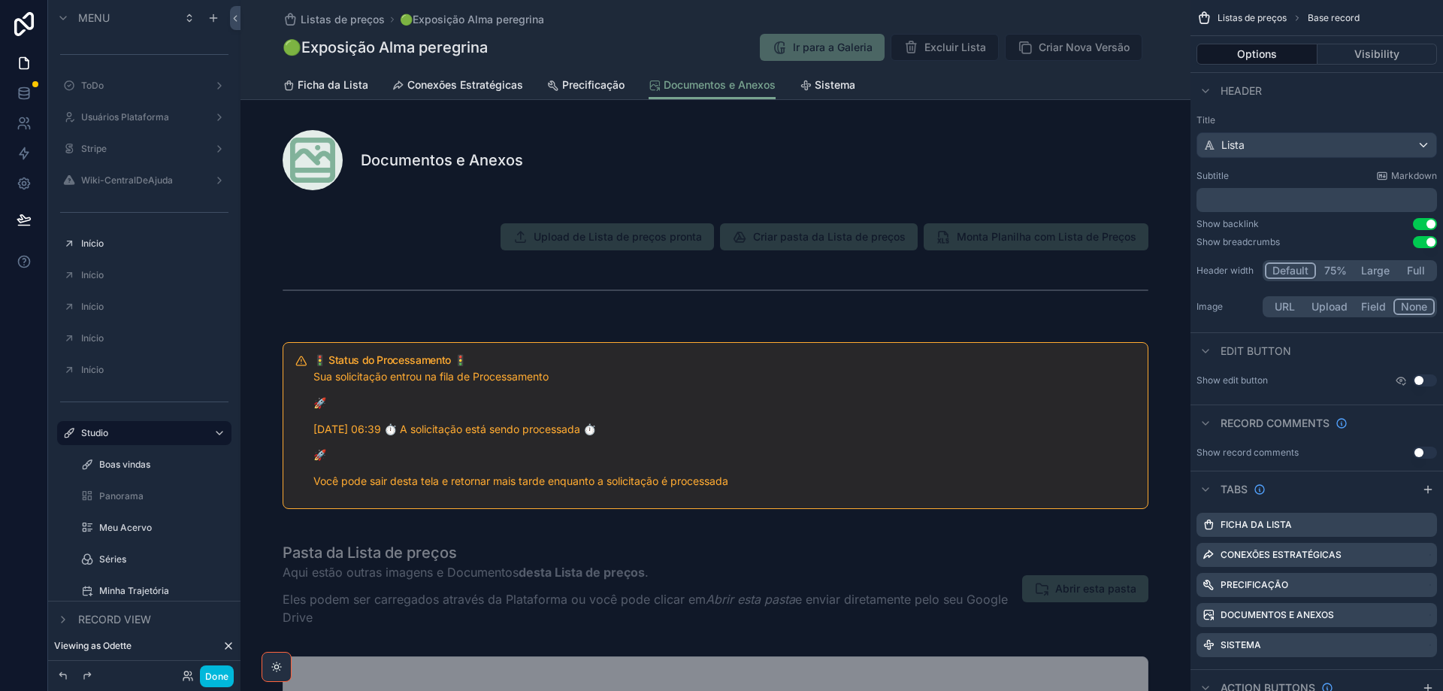
click at [368, 244] on div "scrollable content" at bounding box center [716, 266] width 950 height 116
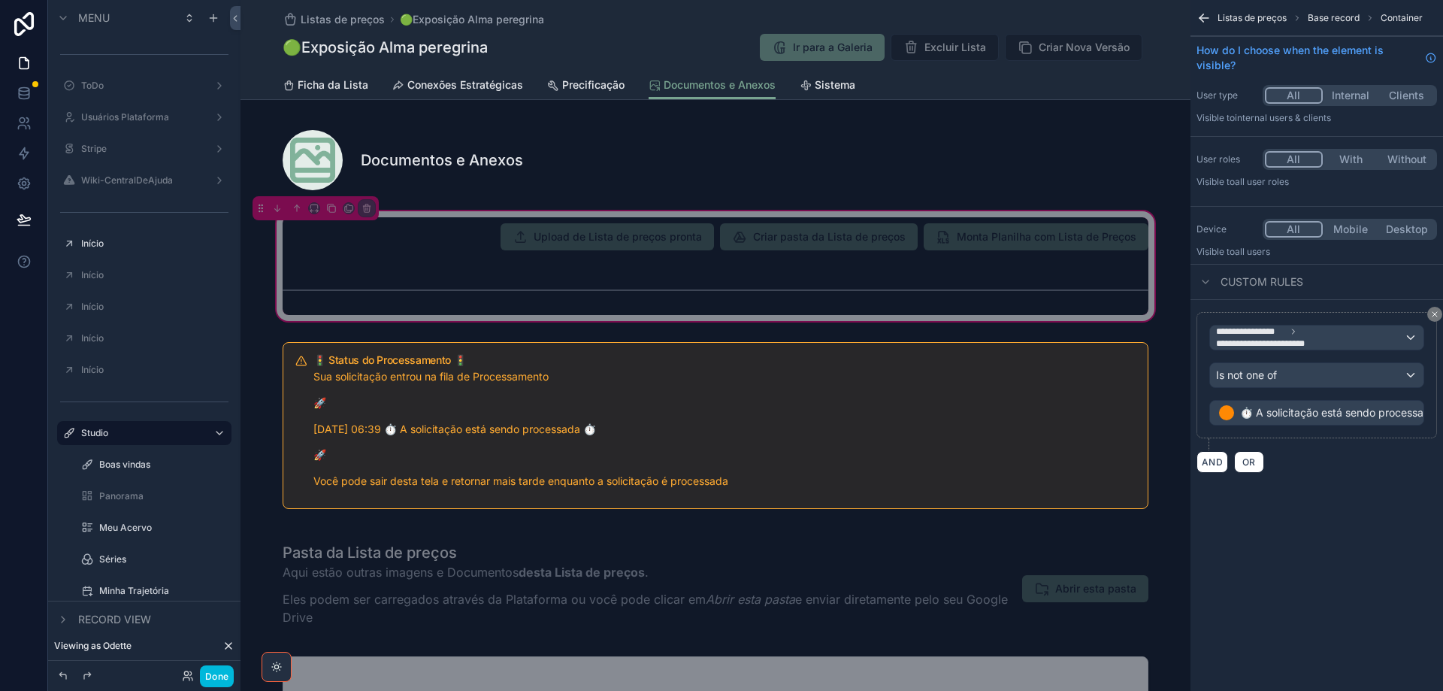
click at [1040, 250] on div "scrollable content" at bounding box center [716, 236] width 884 height 39
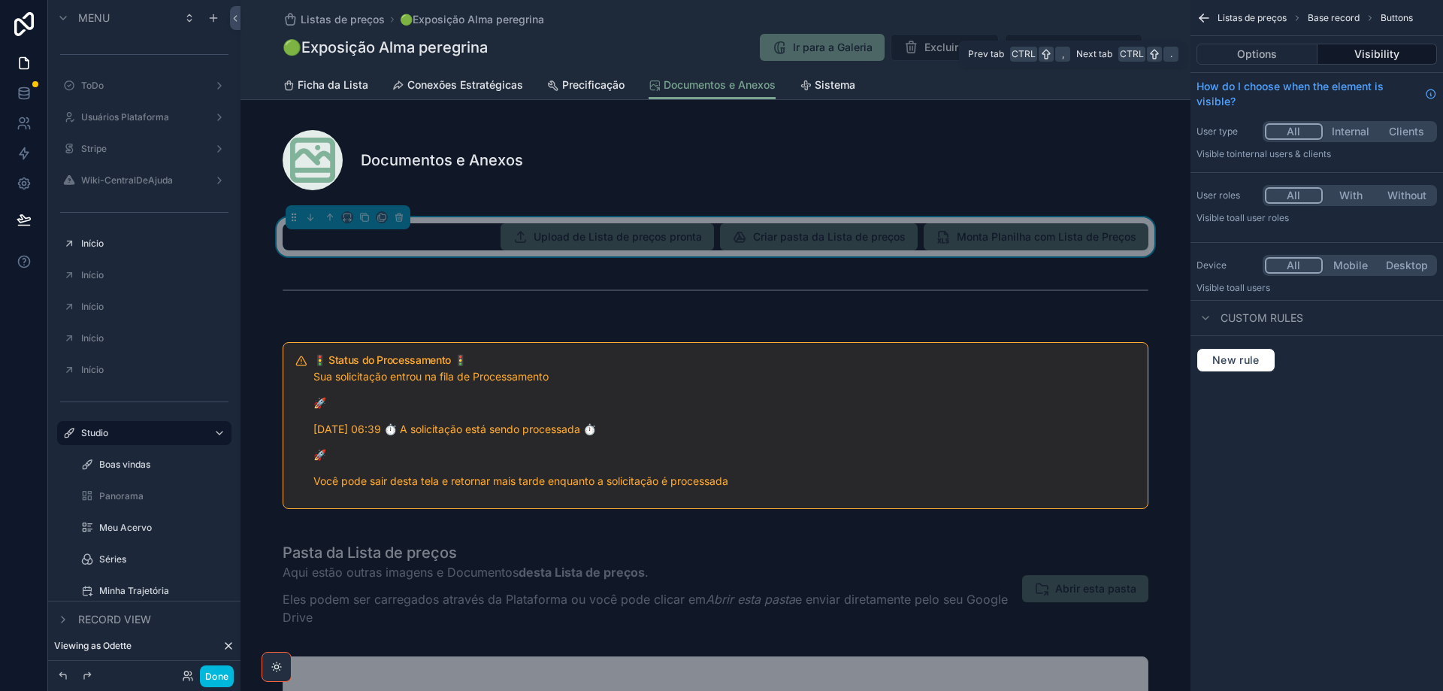
click at [1276, 50] on button "Options" at bounding box center [1257, 54] width 121 height 21
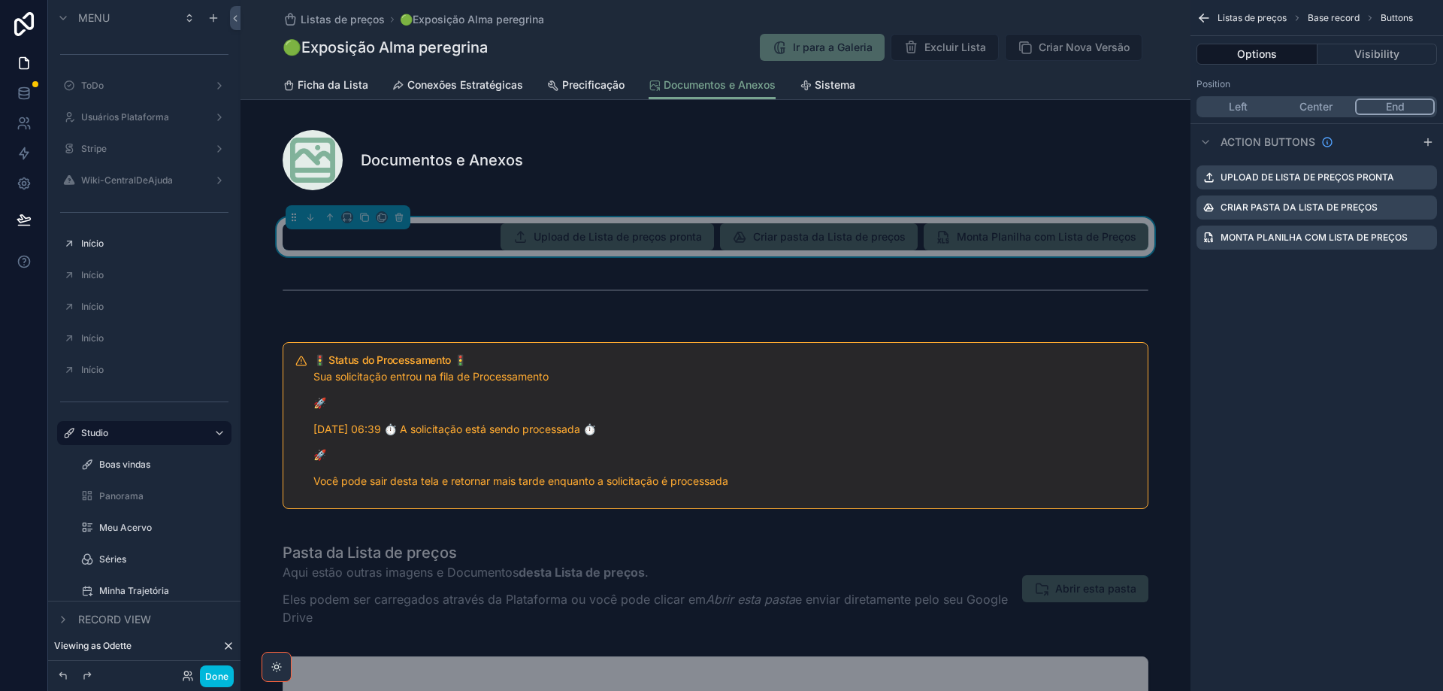
click at [0, 0] on icon "scrollable content" at bounding box center [0, 0] width 0 height 0
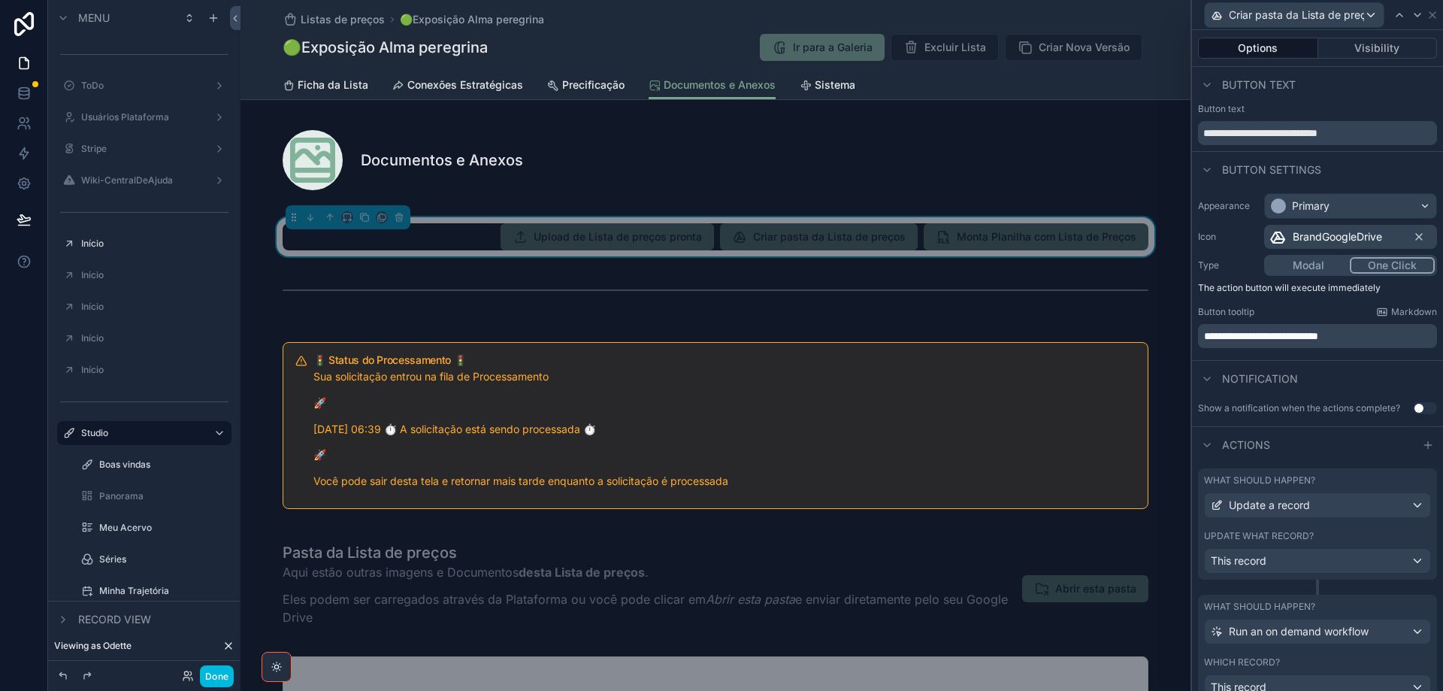
scroll to position [60, 0]
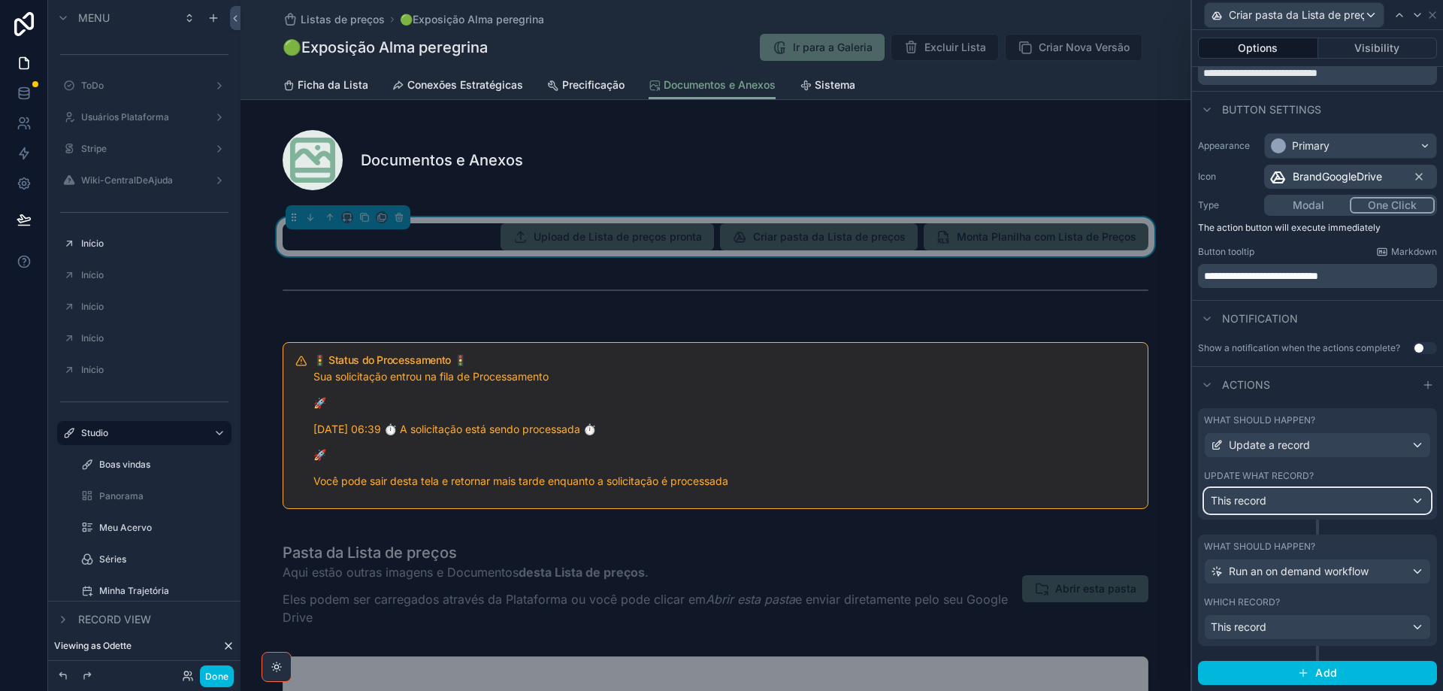
click at [1314, 499] on div "This record" at bounding box center [1317, 501] width 225 height 24
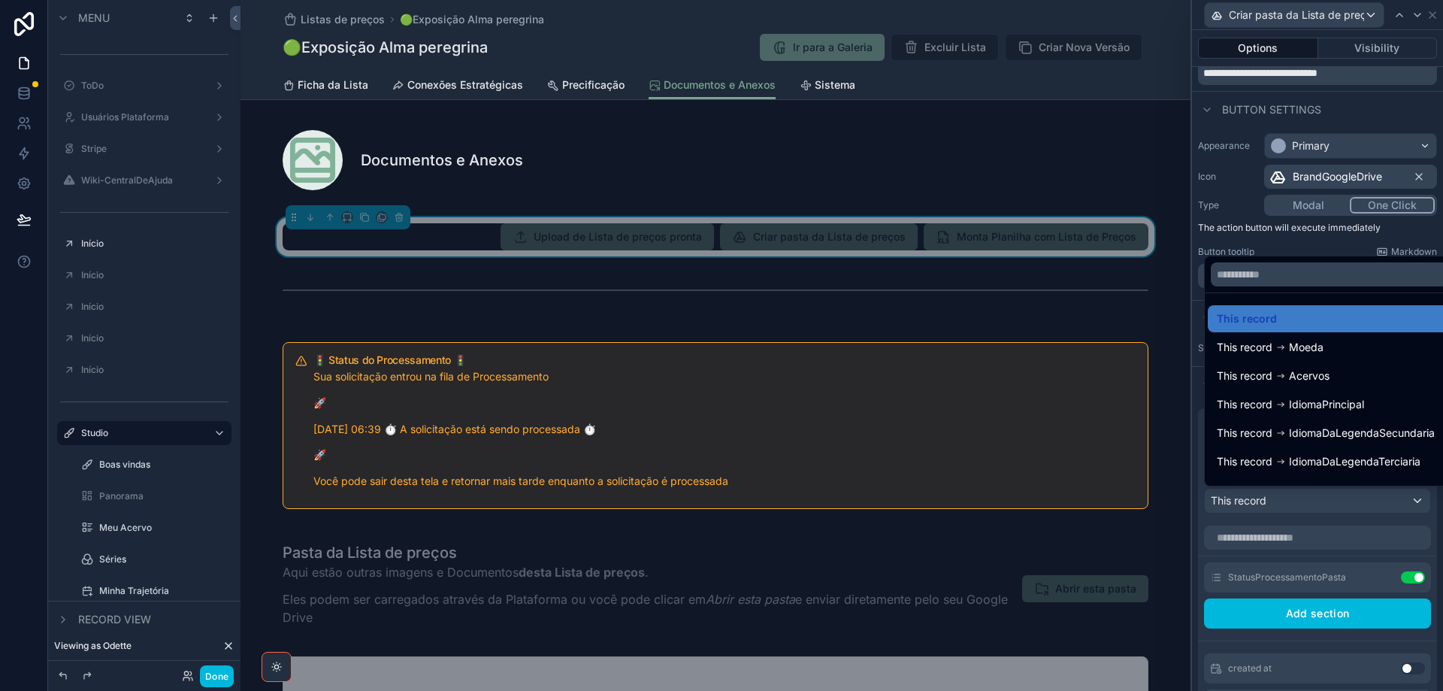
click at [1314, 499] on div at bounding box center [1317, 345] width 251 height 691
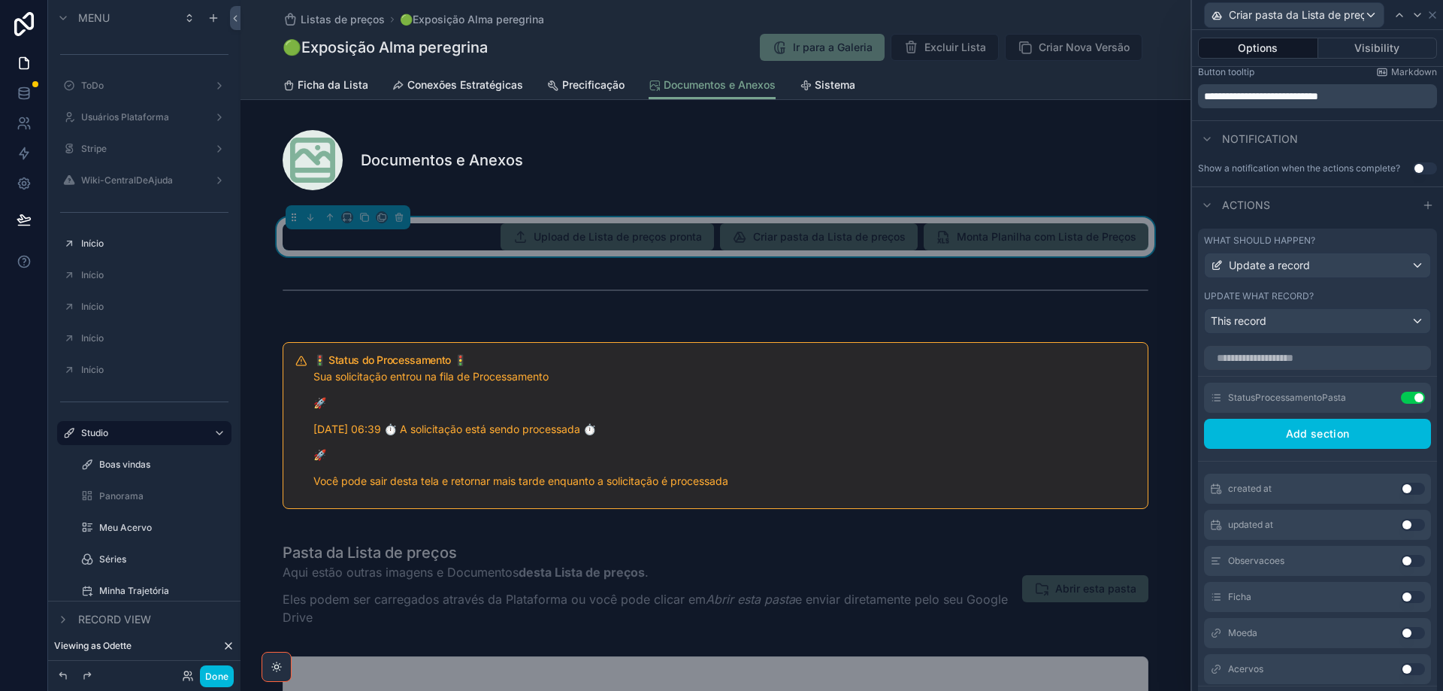
scroll to position [436, 0]
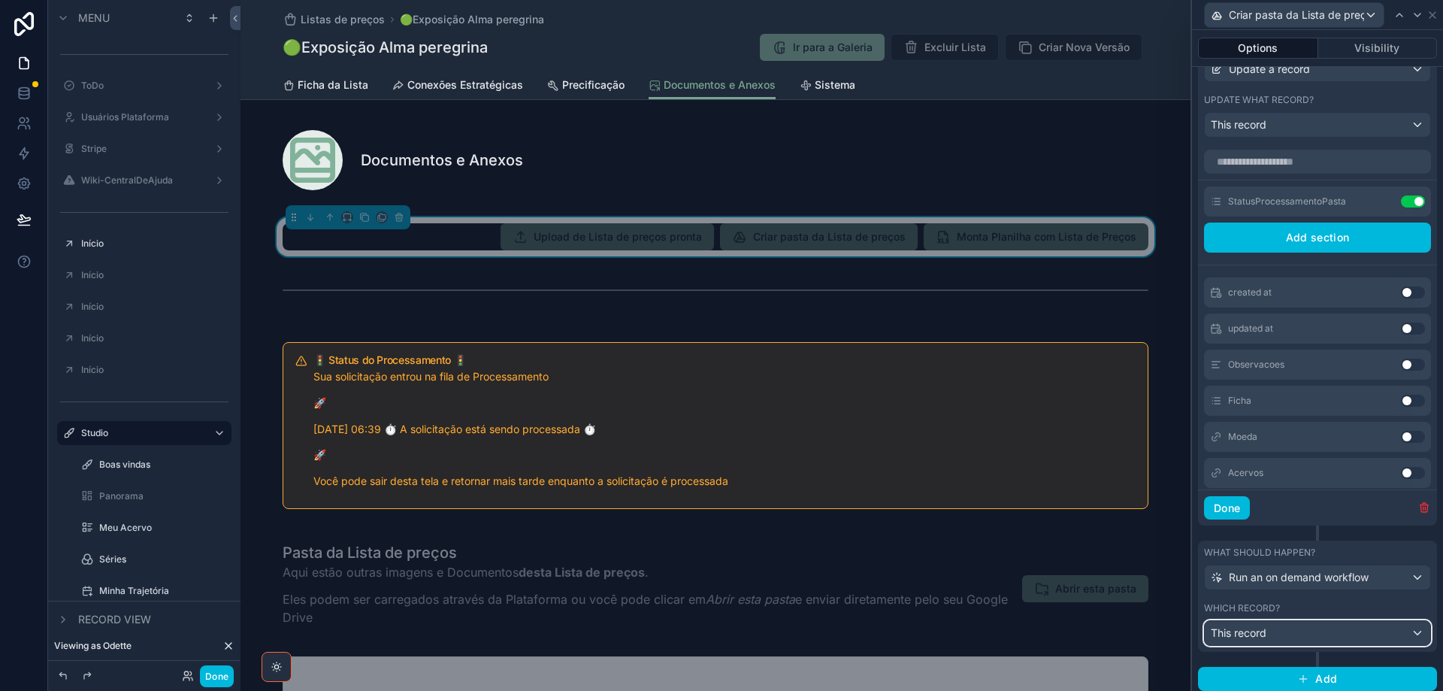
click at [1343, 631] on div "This record" at bounding box center [1317, 633] width 225 height 24
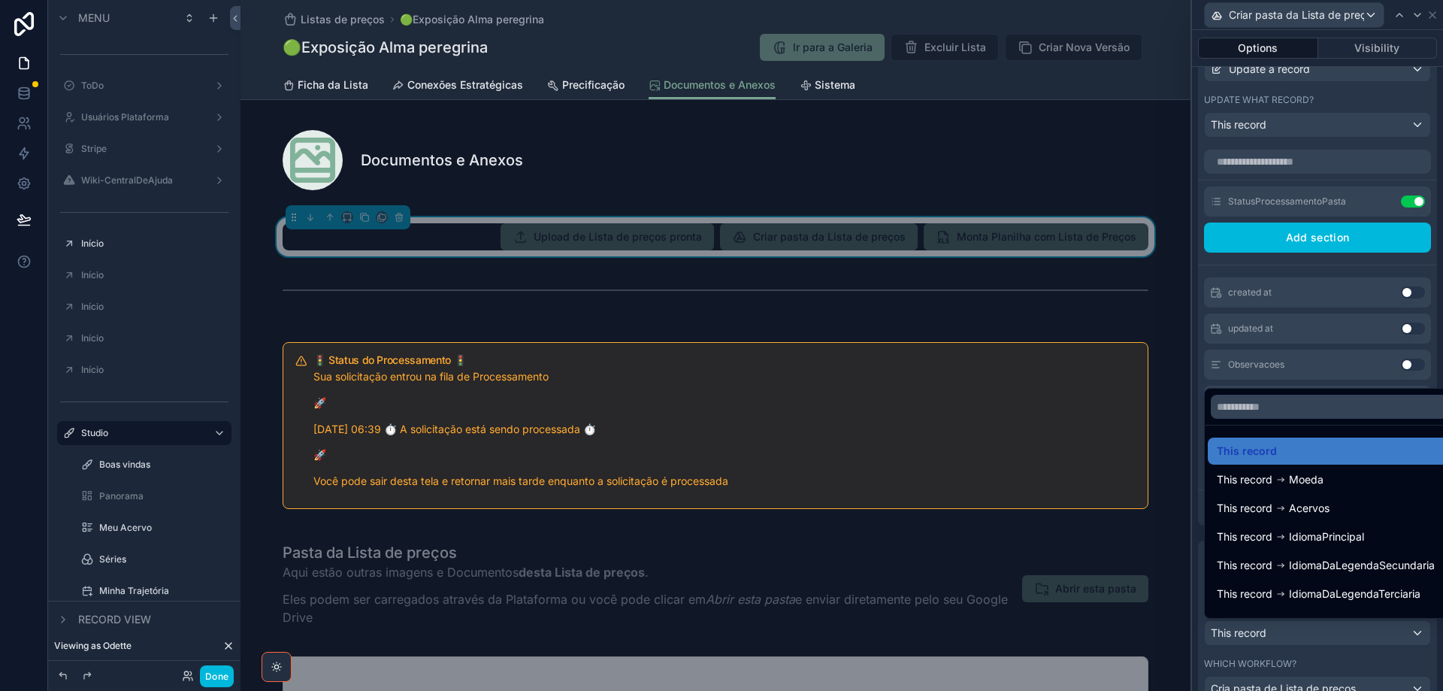
click at [1343, 631] on div at bounding box center [1317, 345] width 251 height 691
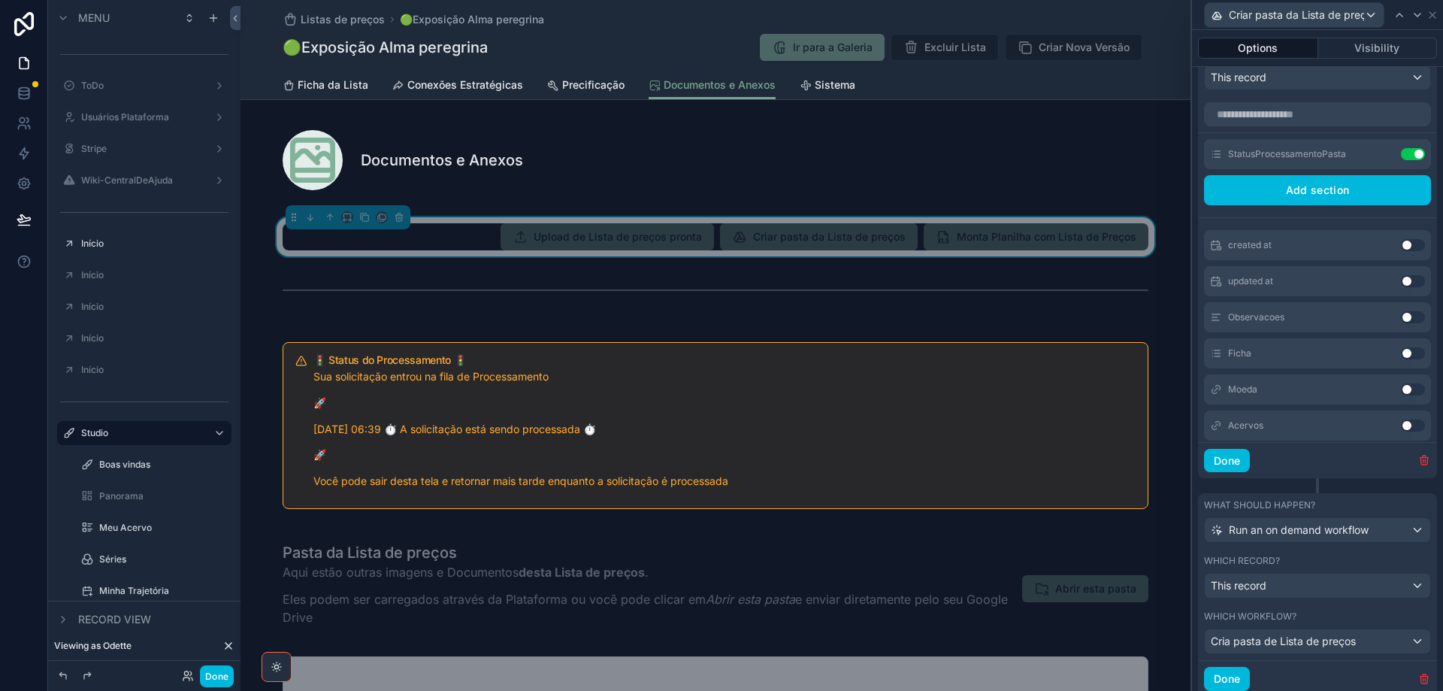
scroll to position [534, 0]
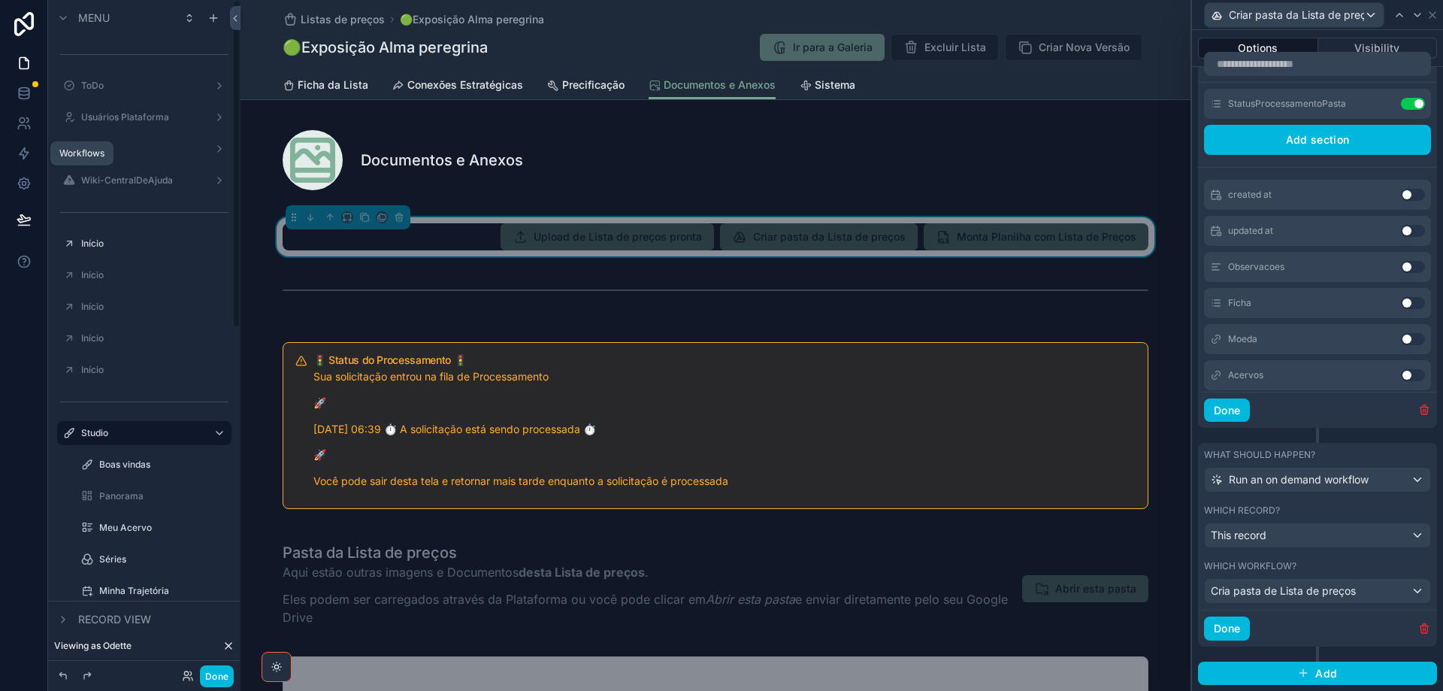
click at [13, 150] on link at bounding box center [23, 153] width 47 height 30
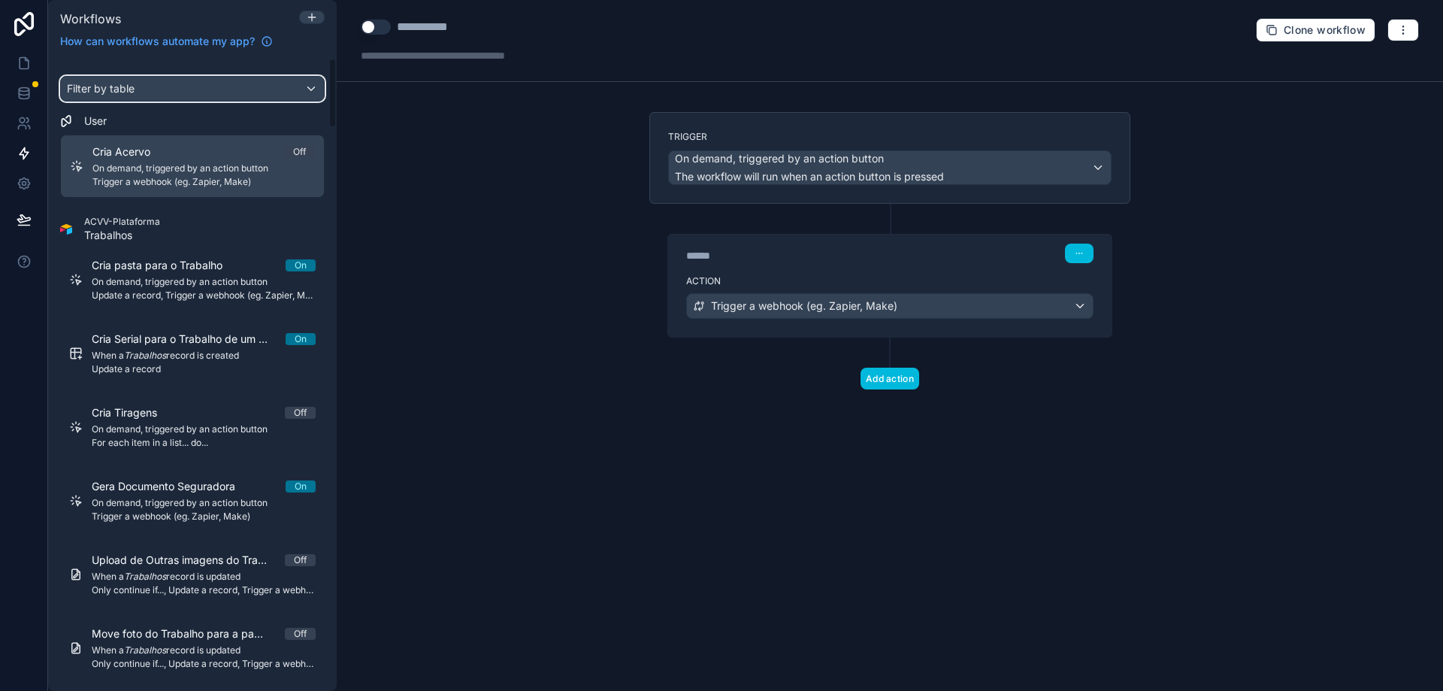
click at [162, 92] on div "Filter by table" at bounding box center [192, 89] width 263 height 24
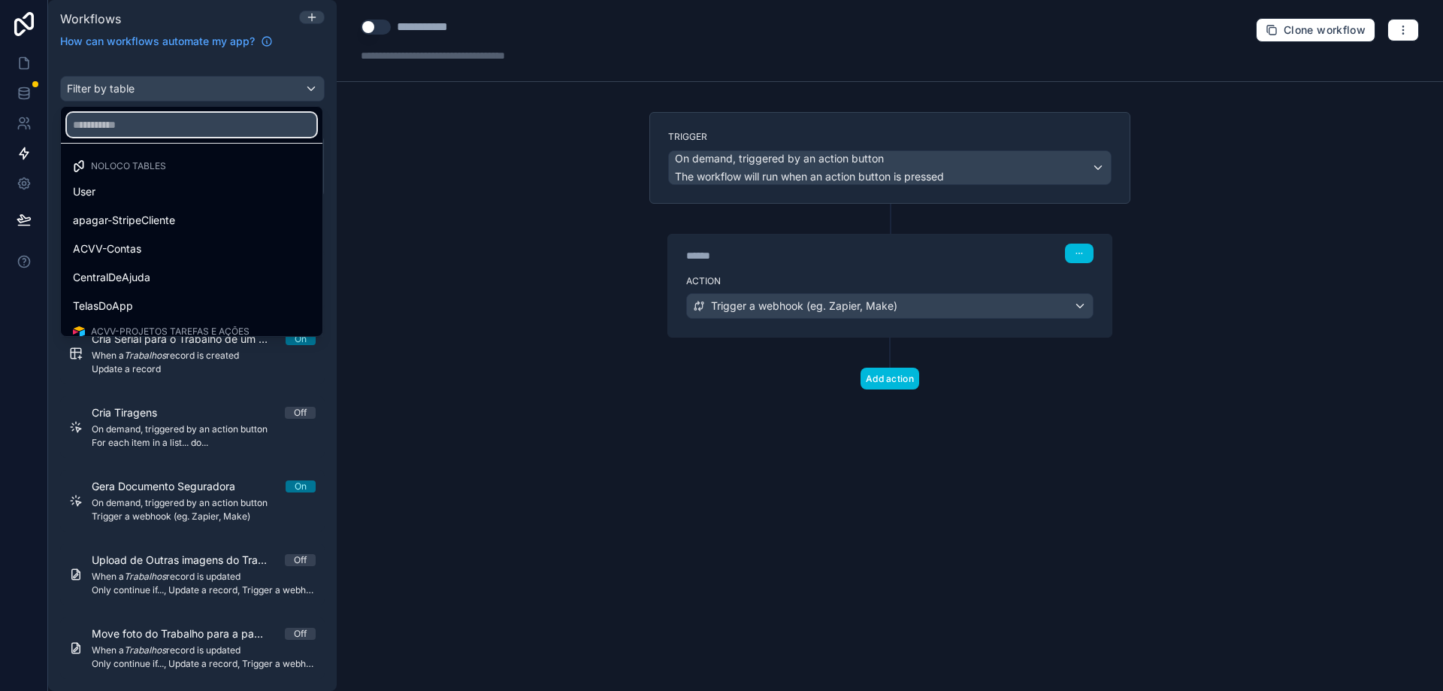
click at [165, 123] on input "text" at bounding box center [192, 125] width 250 height 24
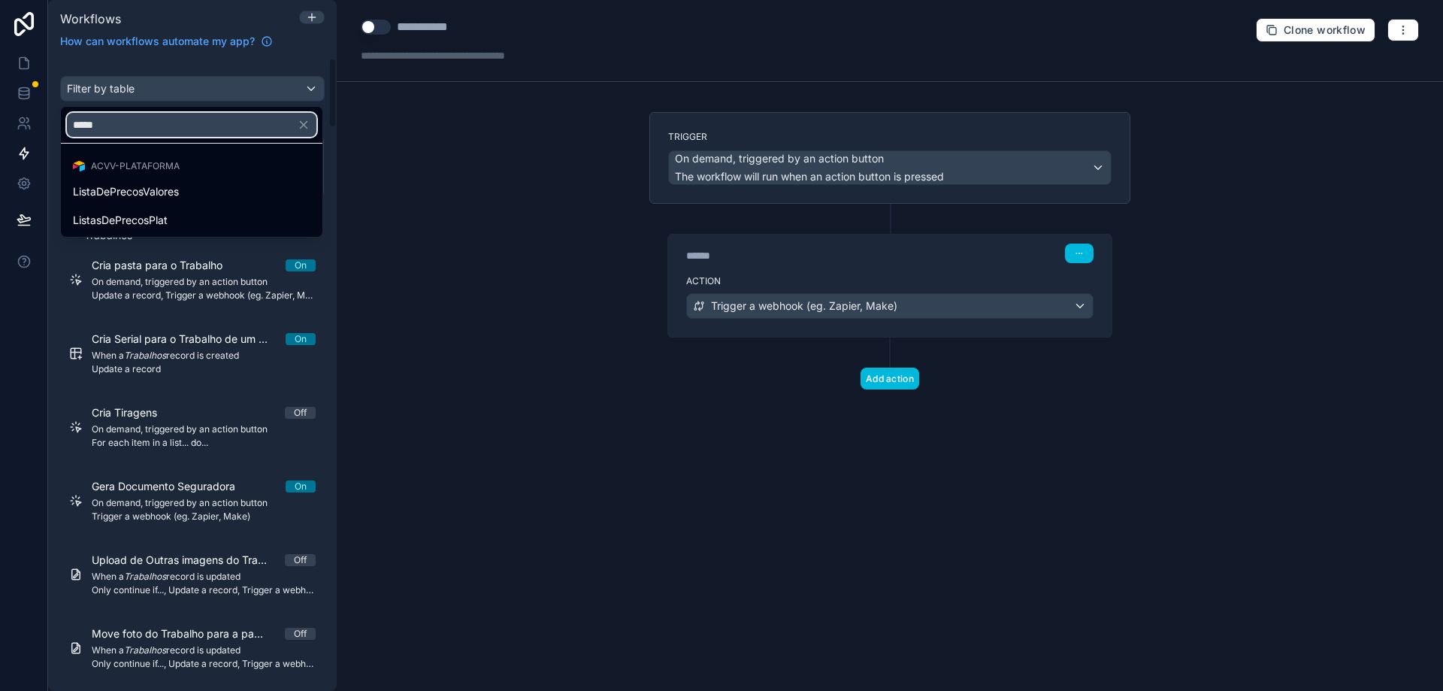
type input "*****"
click at [176, 224] on div "ListasDePrecosPlat" at bounding box center [192, 220] width 238 height 18
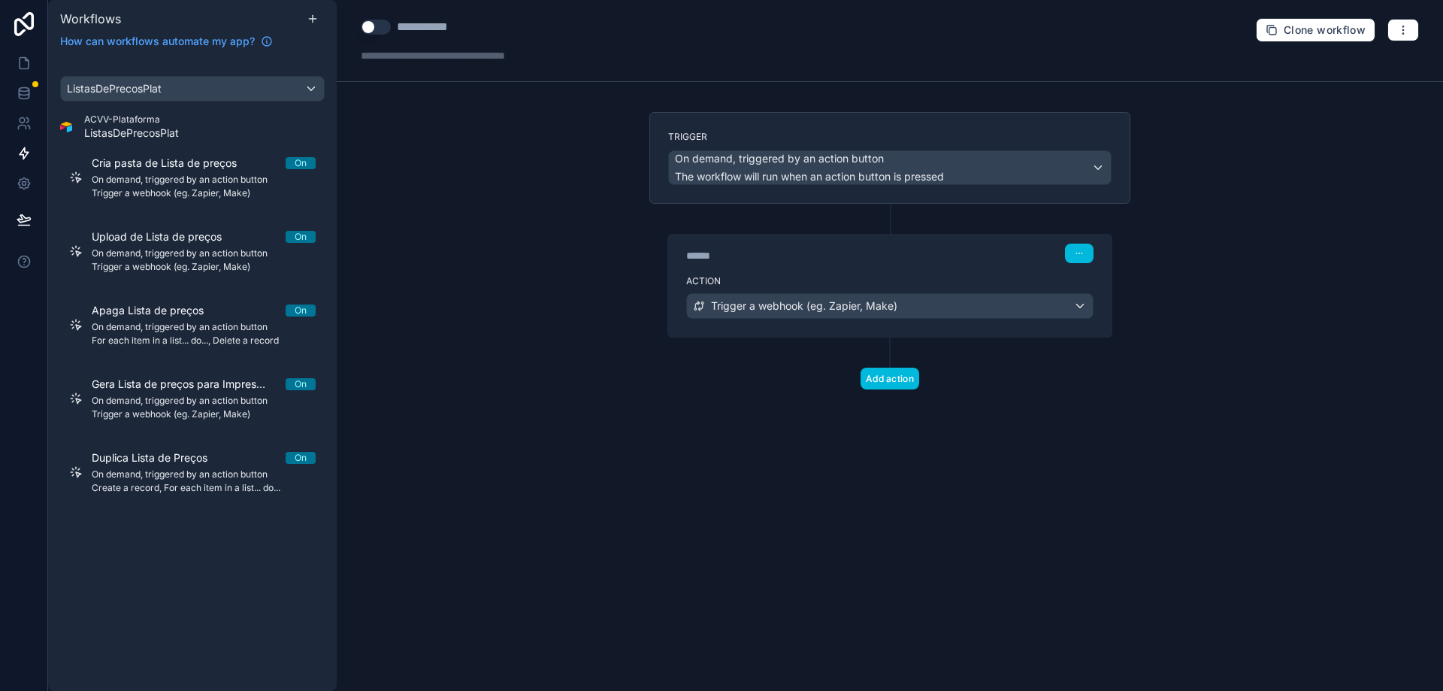
click at [183, 180] on span "On demand, triggered by an action button" at bounding box center [204, 180] width 224 height 12
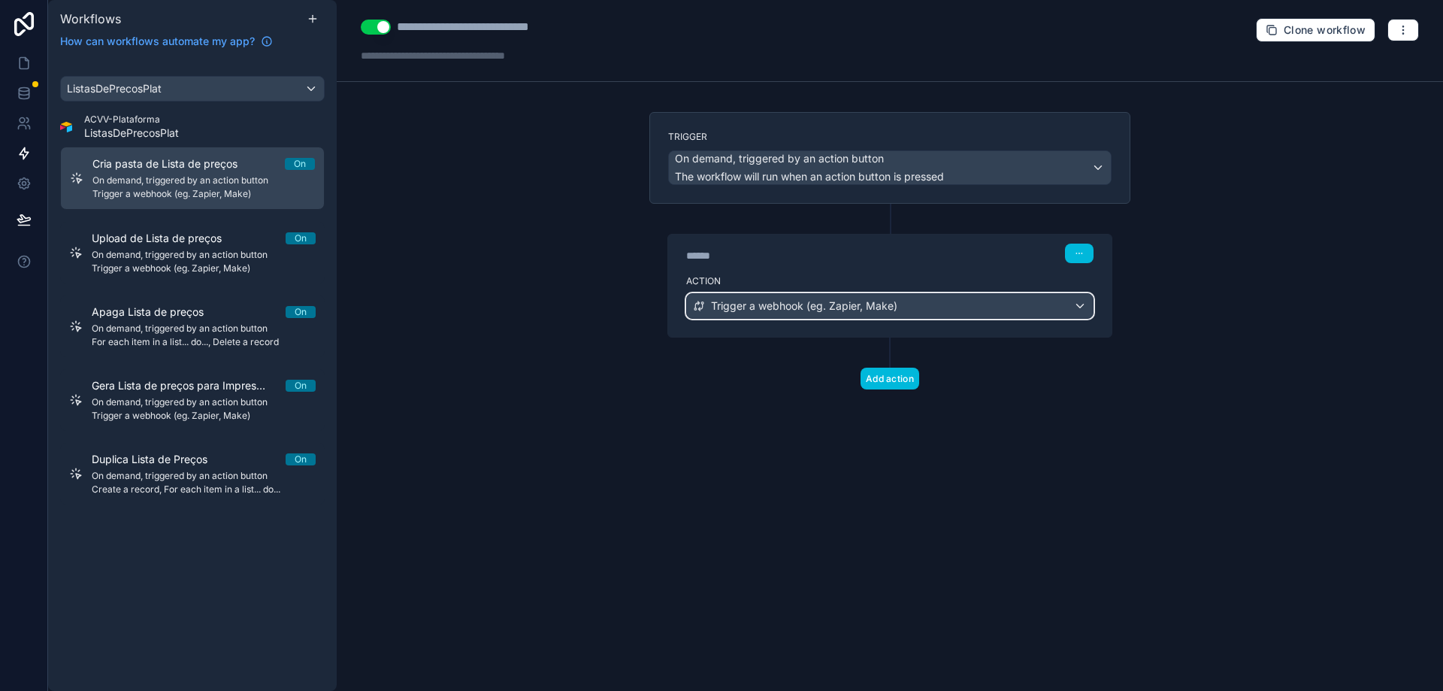
click at [771, 310] on span "Trigger a webhook (eg. Zapier, Make)" at bounding box center [804, 305] width 186 height 15
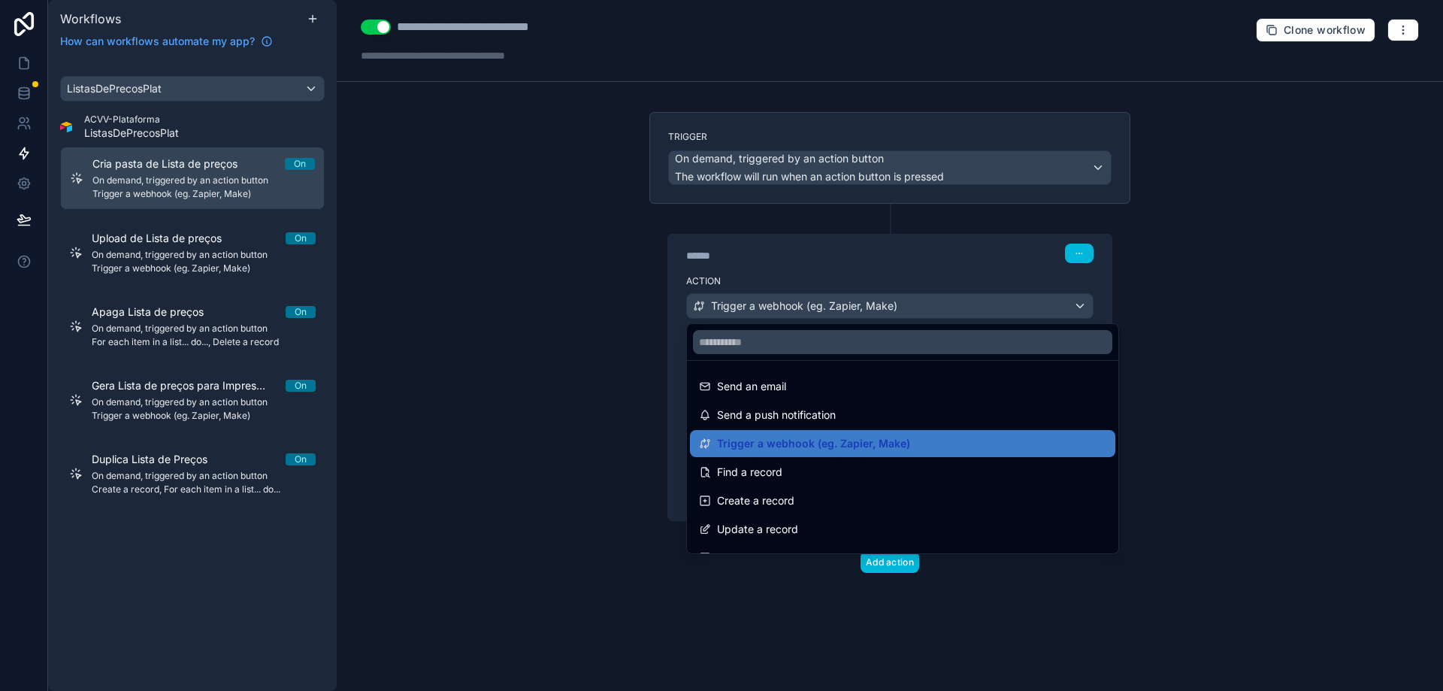
click at [771, 310] on div at bounding box center [721, 345] width 1443 height 691
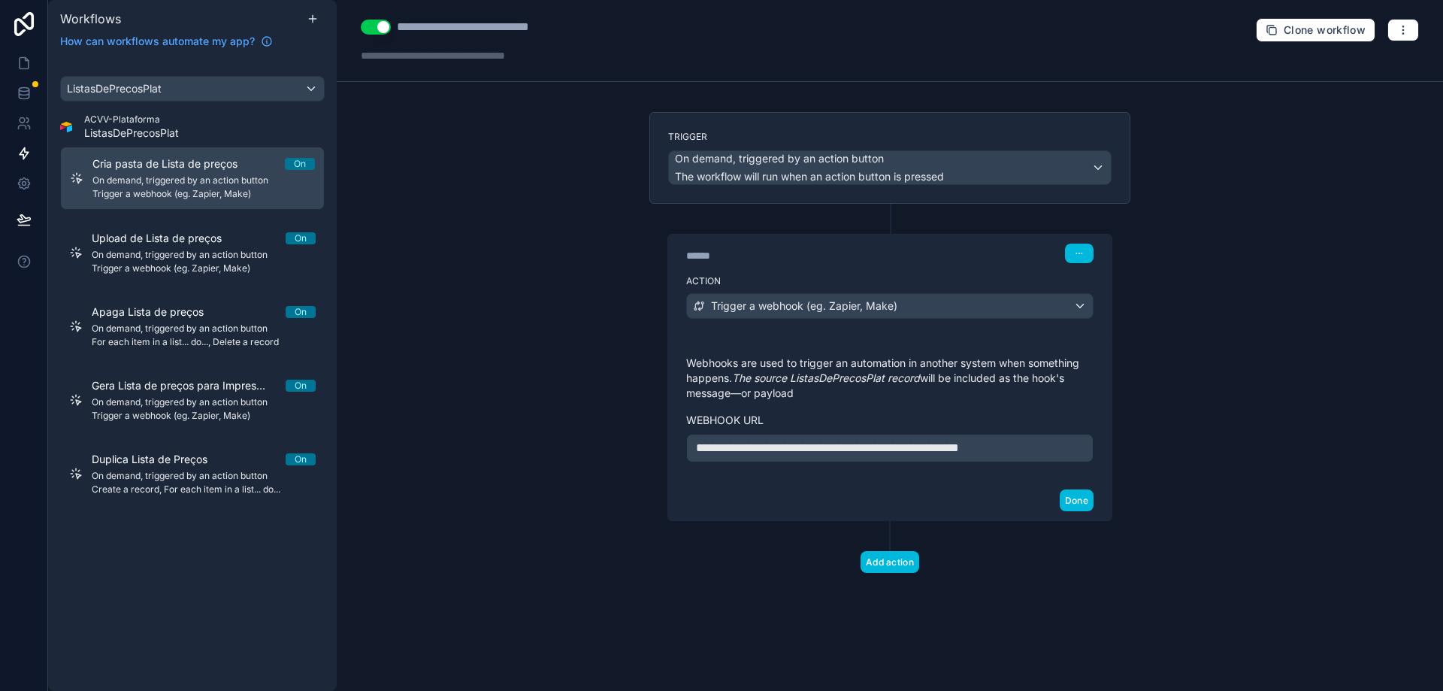
click at [797, 453] on span "**********" at bounding box center [827, 447] width 263 height 11
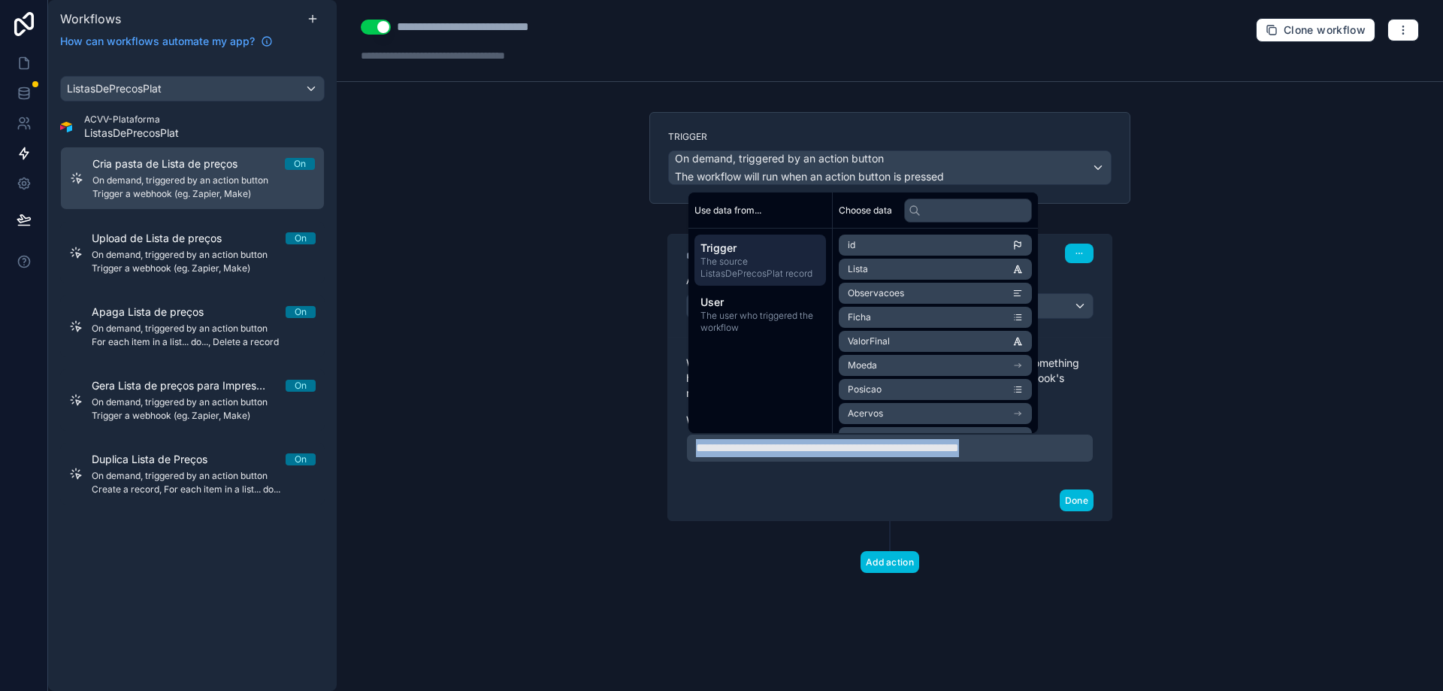
copy span "**********"
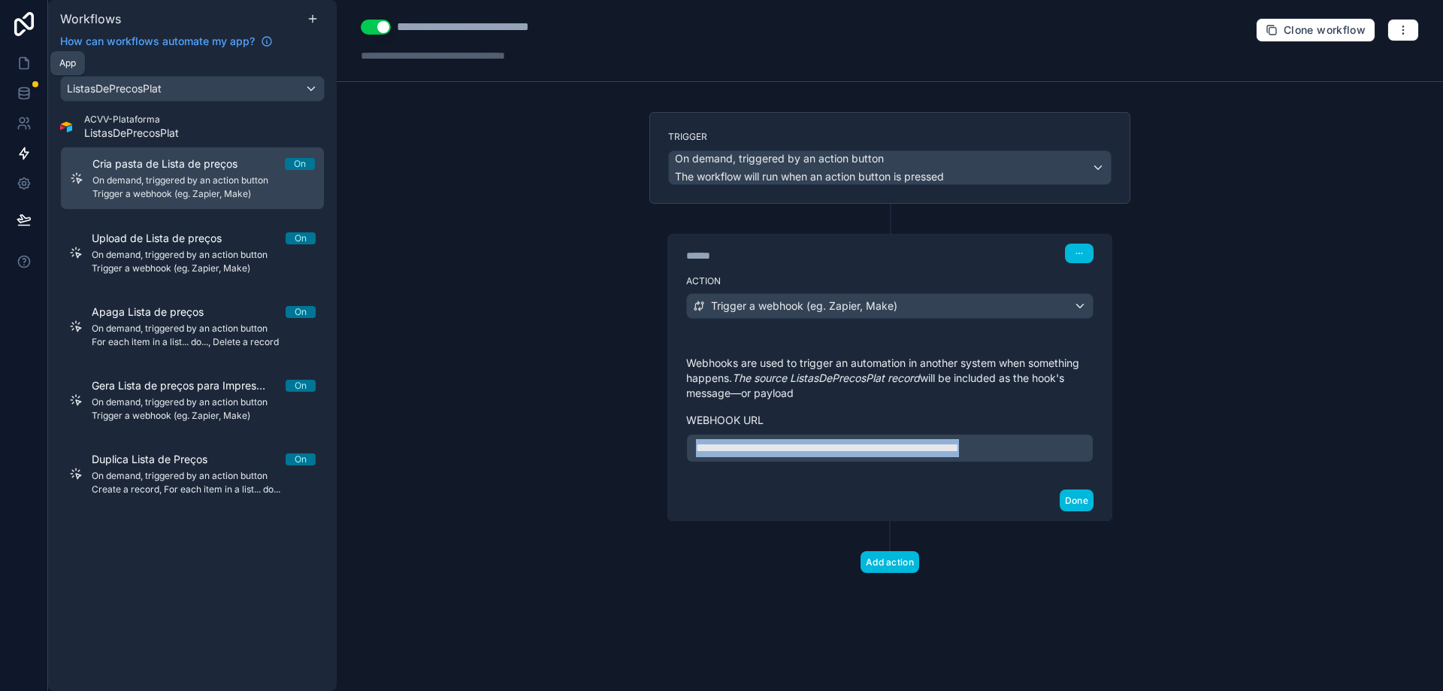
click at [17, 62] on icon at bounding box center [24, 63] width 15 height 15
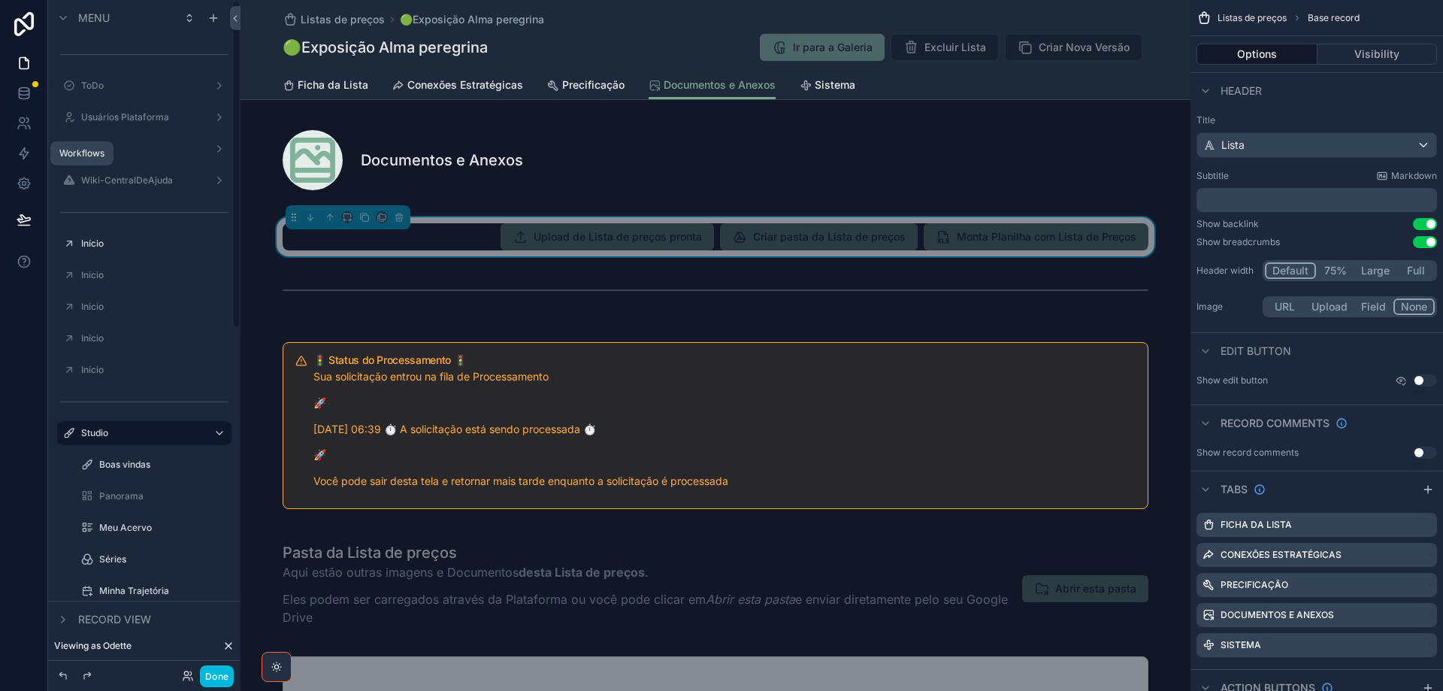
drag, startPoint x: 26, startPoint y: 156, endPoint x: 7, endPoint y: 154, distance: 18.9
click at [26, 156] on icon at bounding box center [24, 153] width 9 height 11
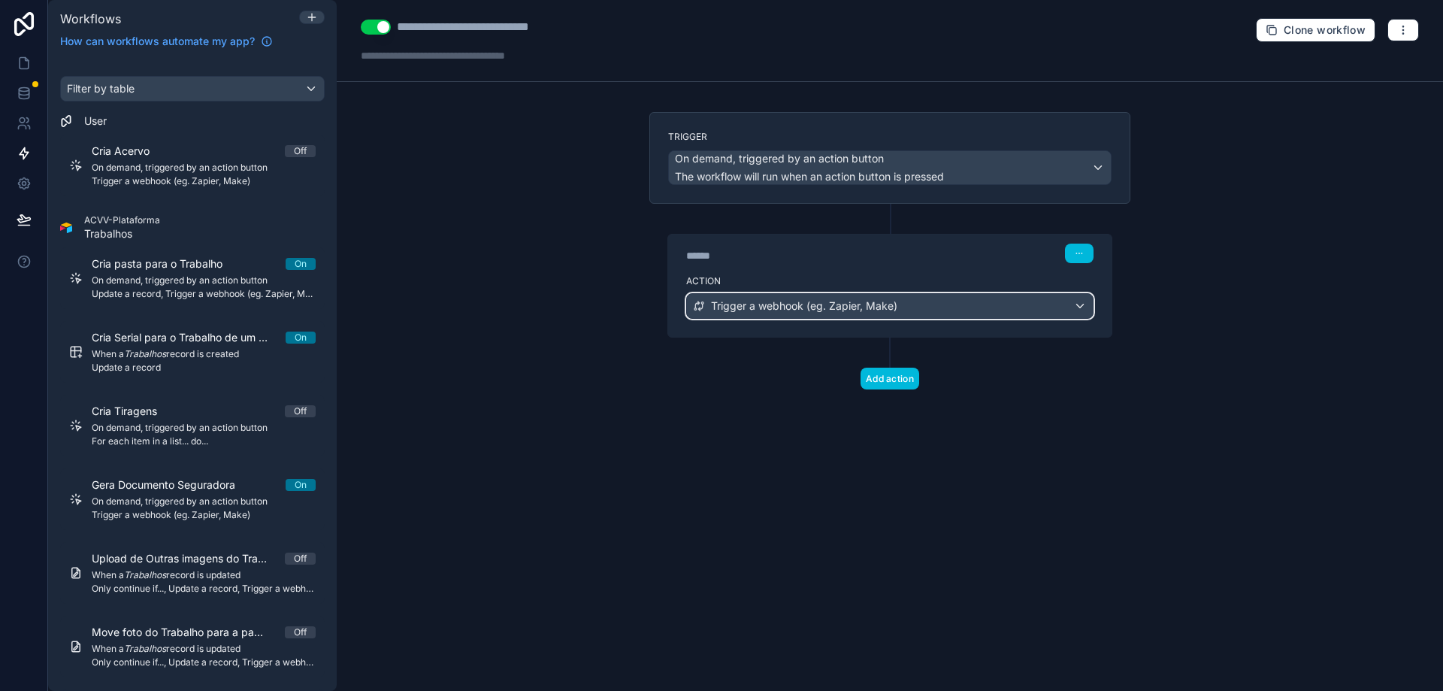
click at [924, 308] on div "Trigger a webhook (eg. Zapier, Make)" at bounding box center [890, 306] width 406 height 24
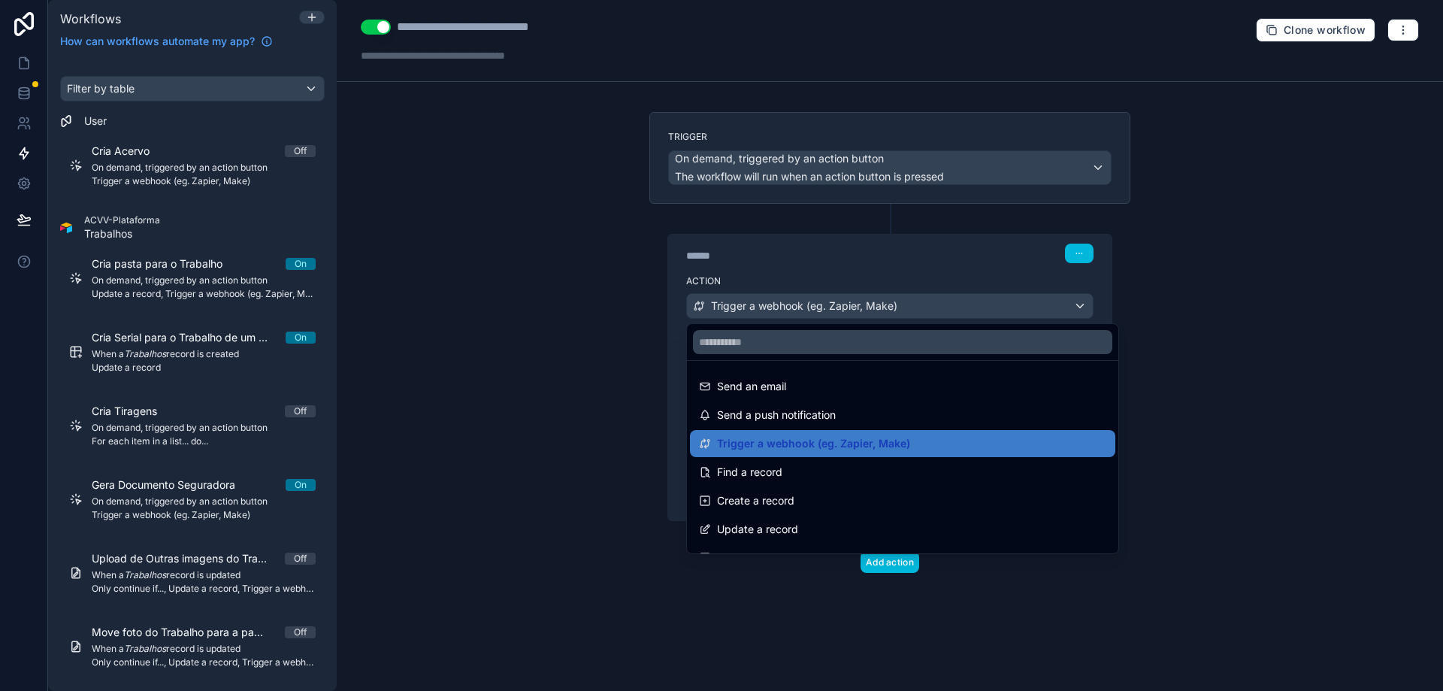
click at [924, 308] on div at bounding box center [721, 345] width 1443 height 691
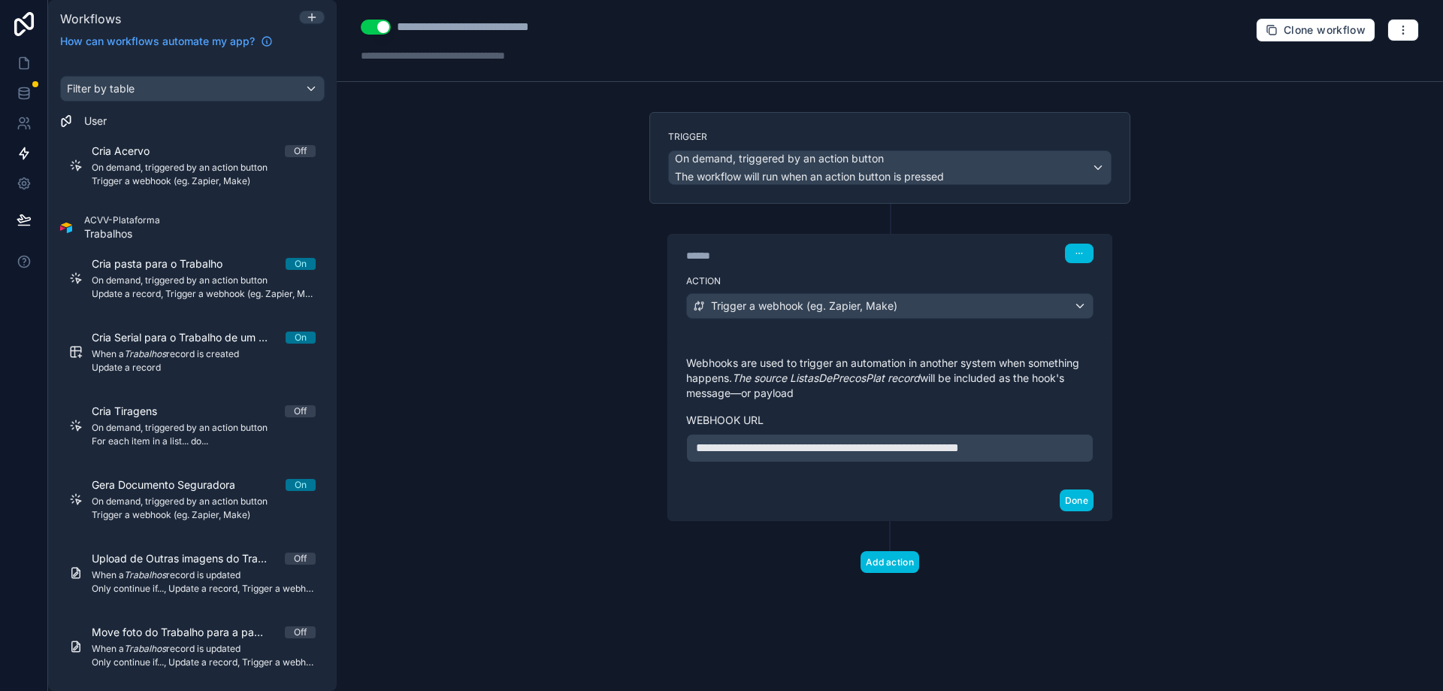
click at [840, 446] on span "**********" at bounding box center [827, 447] width 263 height 11
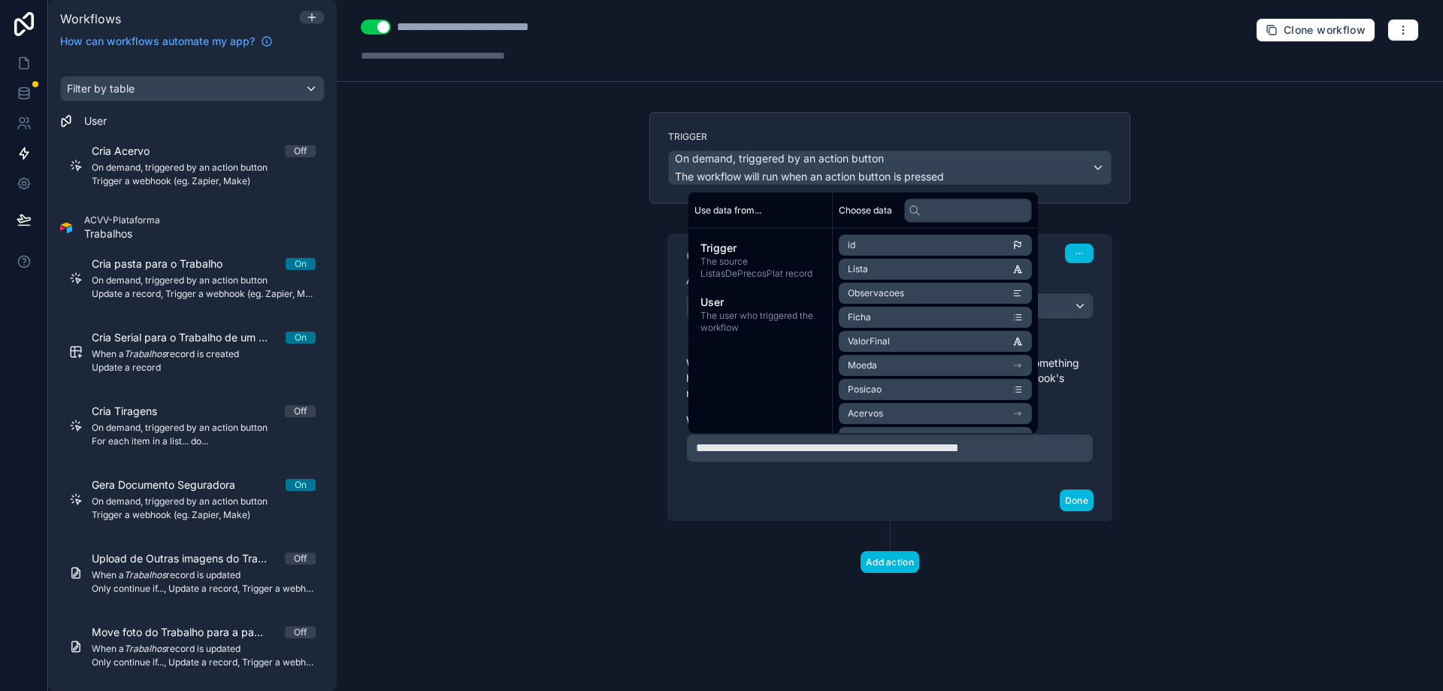
click at [1073, 501] on button "Done" at bounding box center [1077, 500] width 34 height 22
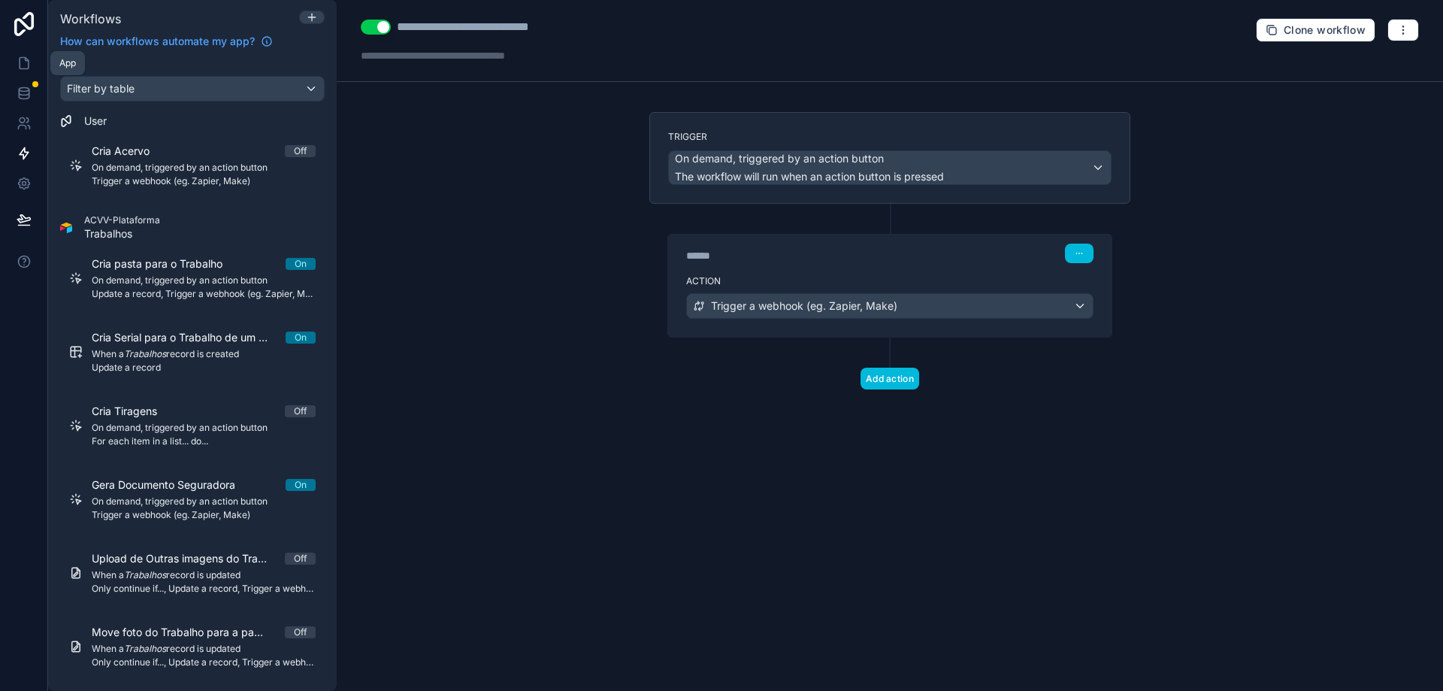
click at [21, 56] on icon at bounding box center [24, 63] width 15 height 15
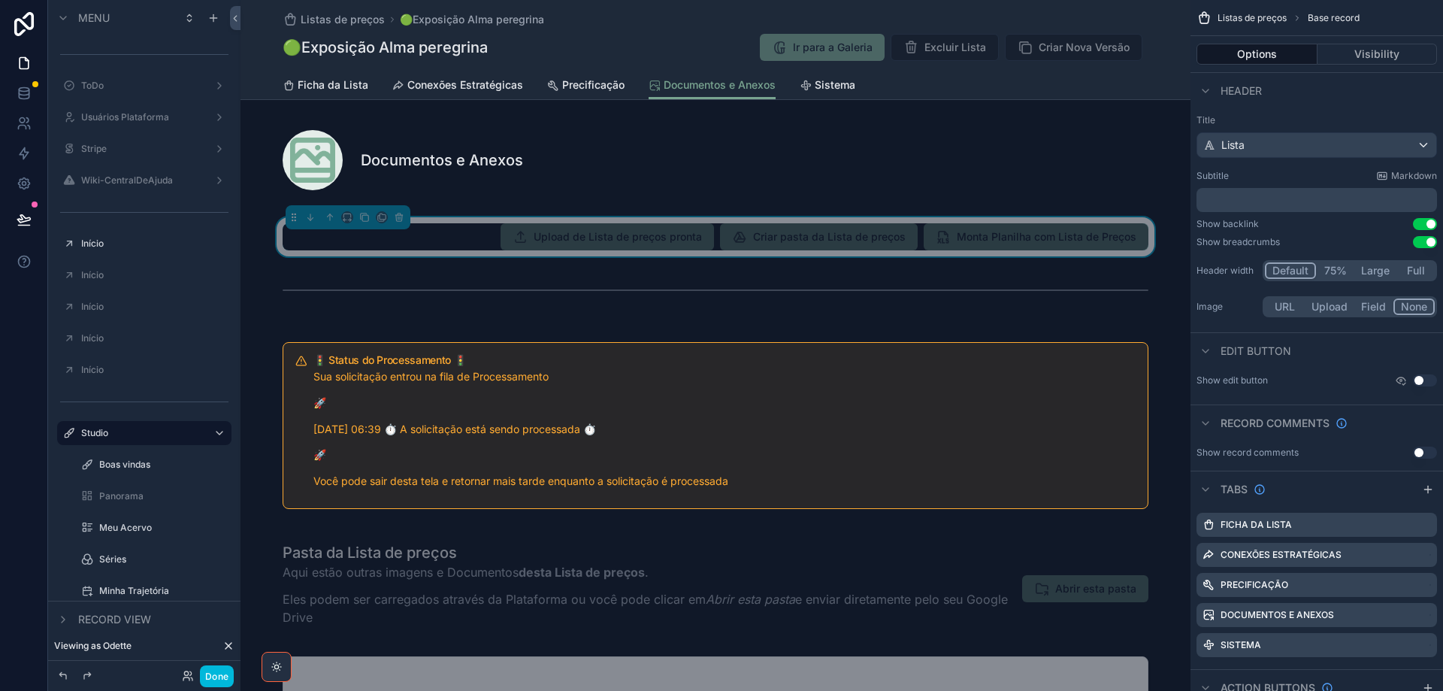
click at [219, 669] on button "Done" at bounding box center [217, 676] width 34 height 22
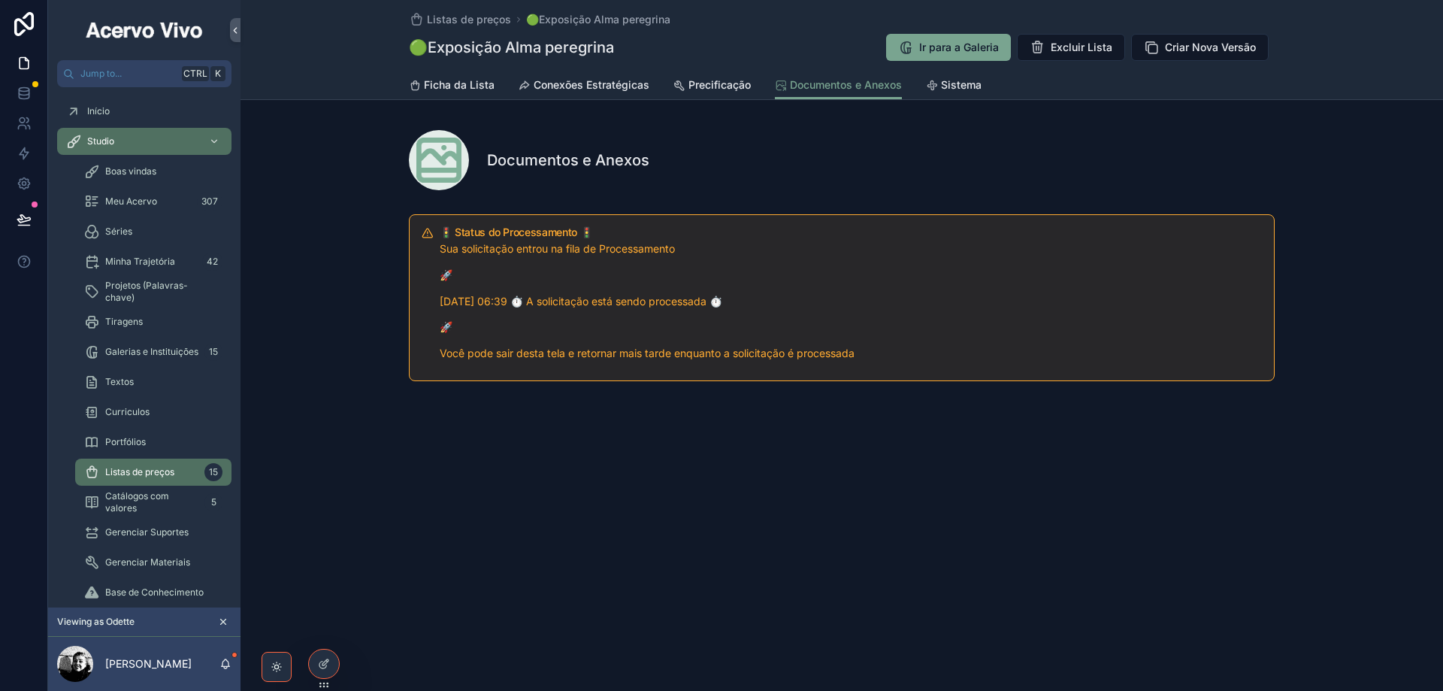
click at [955, 89] on span "Sistema" at bounding box center [961, 84] width 41 height 15
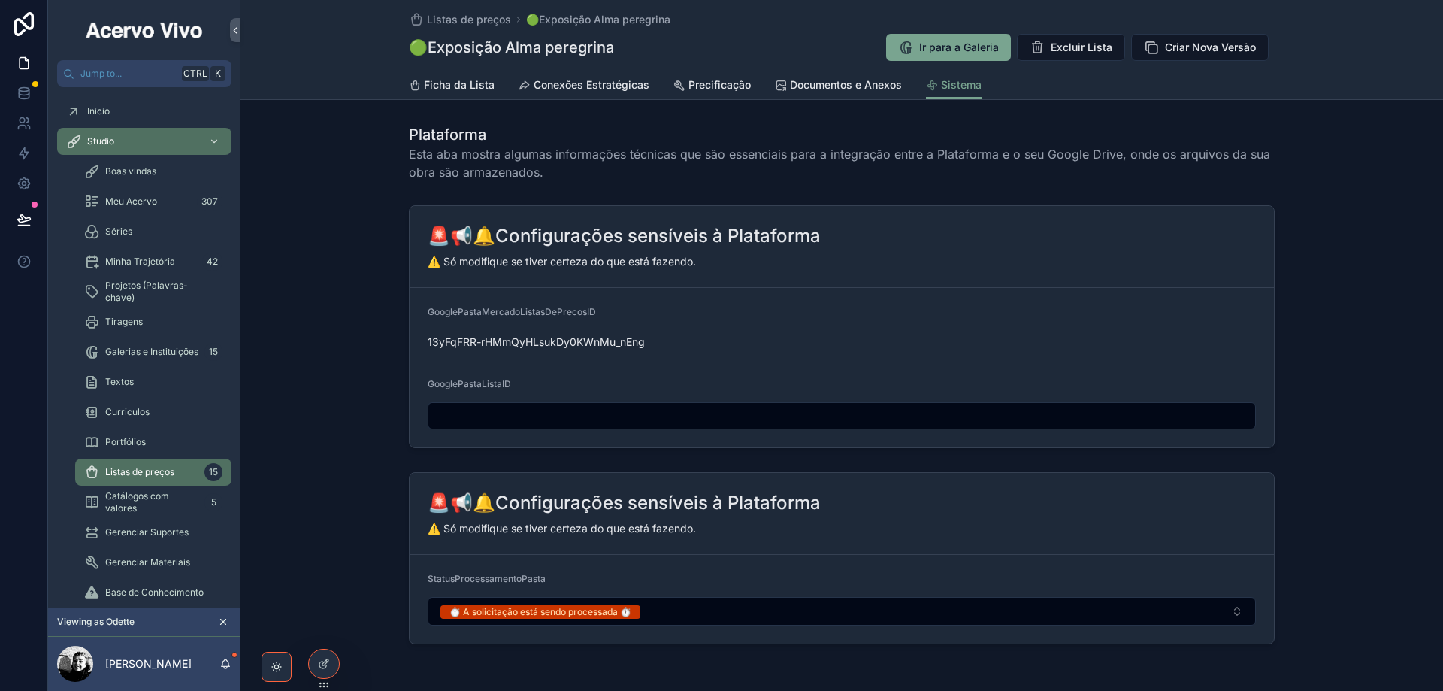
click at [680, 603] on button "⏱️ A solicitação está sendo processada ⏱️" at bounding box center [842, 611] width 828 height 29
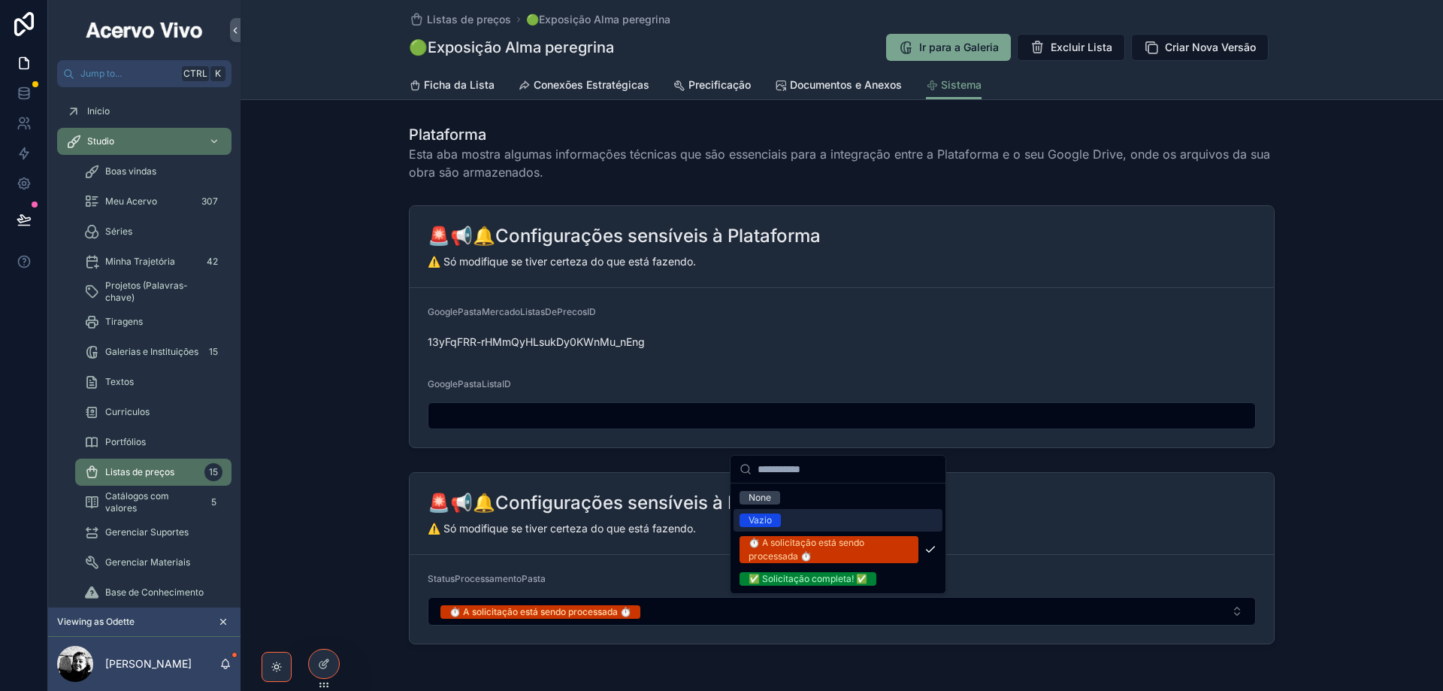
click at [776, 519] on span "Vazio" at bounding box center [760, 520] width 41 height 14
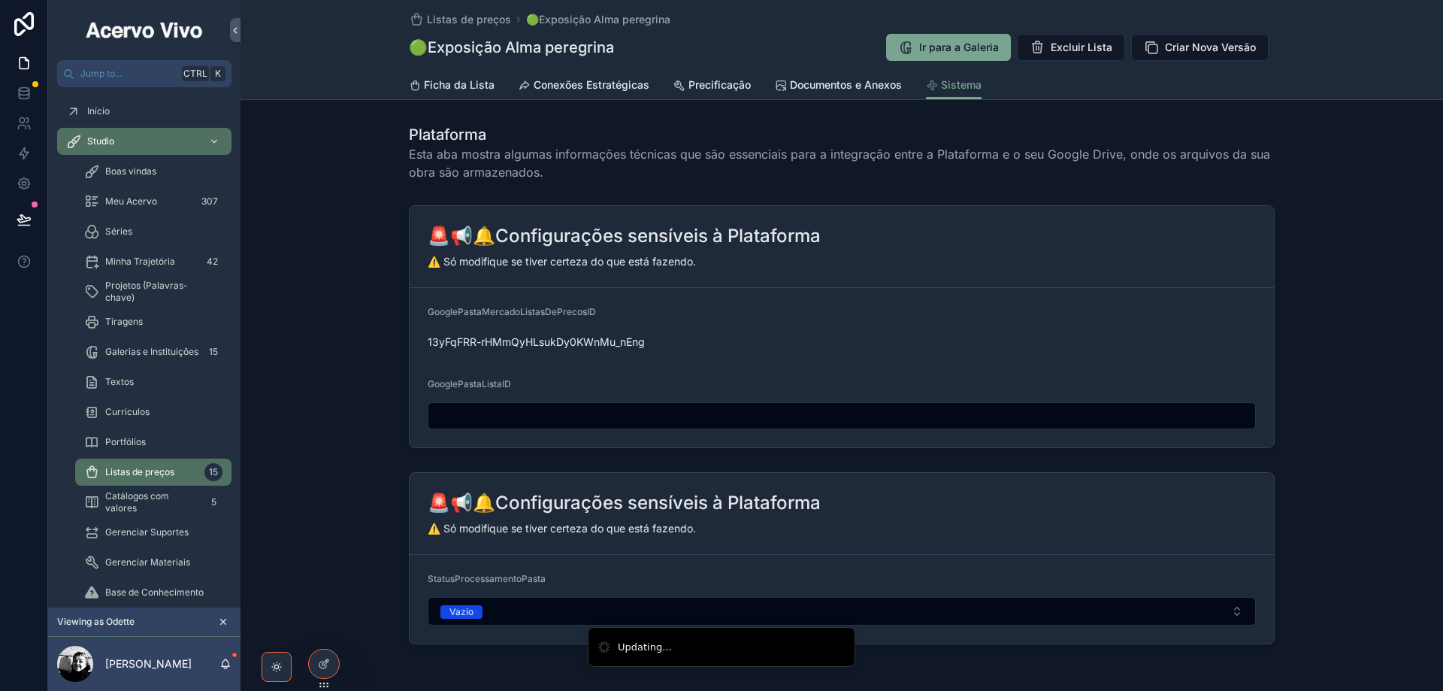
click at [840, 89] on span "Documentos e Anexos" at bounding box center [846, 84] width 112 height 15
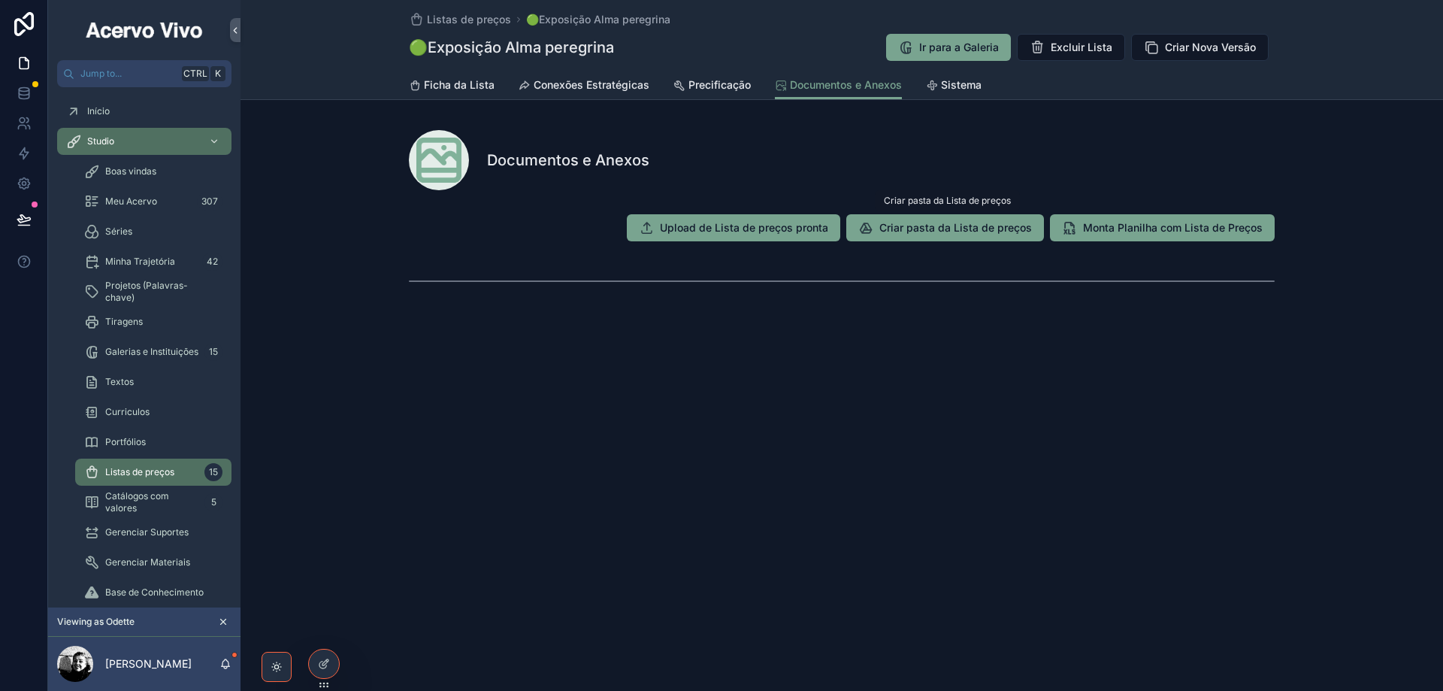
click at [935, 228] on span "Criar pasta da Lista de preços" at bounding box center [955, 227] width 153 height 15
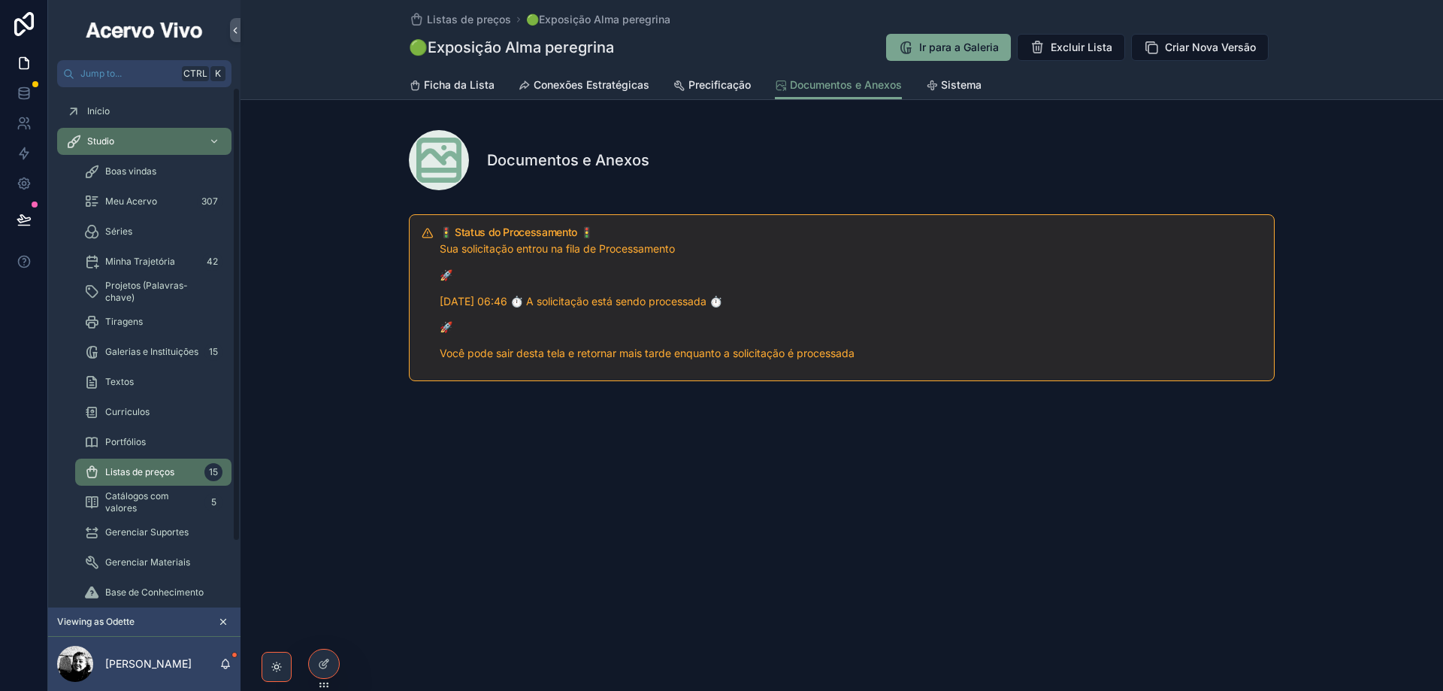
click at [961, 92] on link "Sistema" at bounding box center [954, 86] width 56 height 30
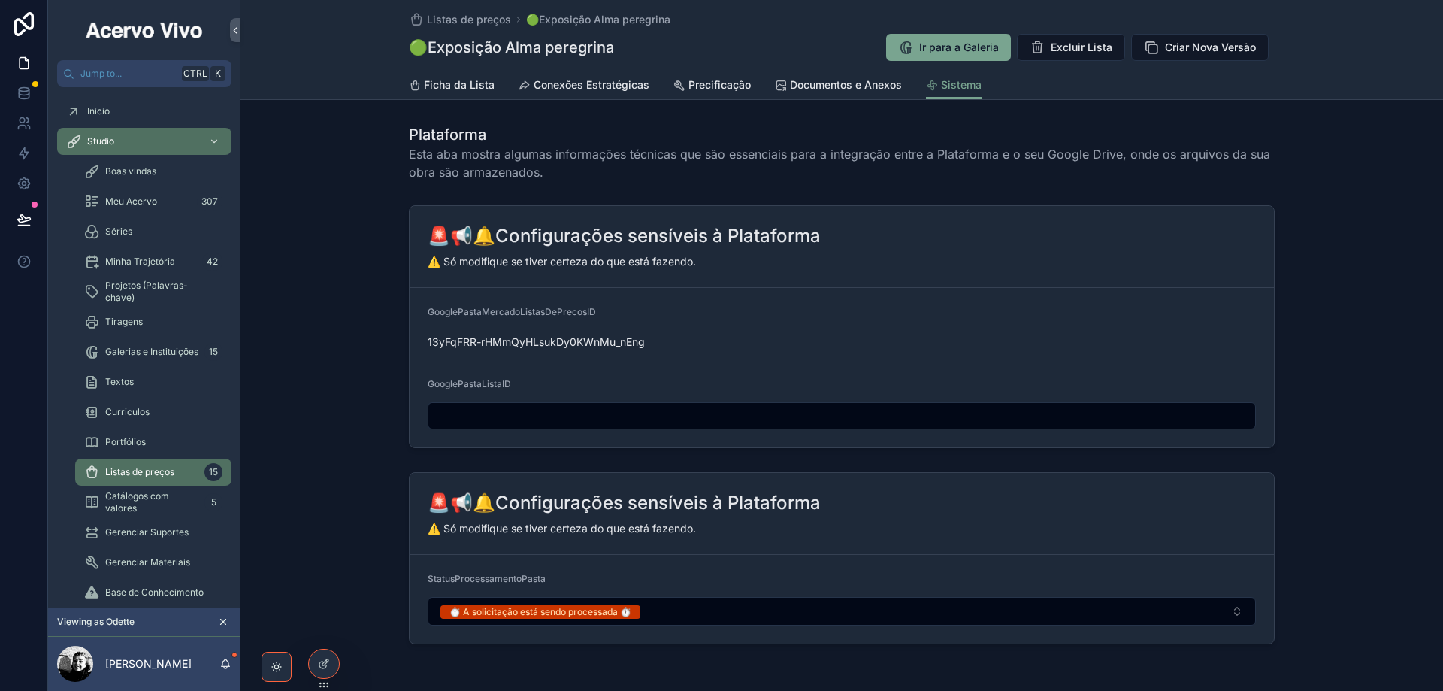
click at [656, 610] on button "⏱️ A solicitação está sendo processada ⏱️" at bounding box center [842, 611] width 828 height 29
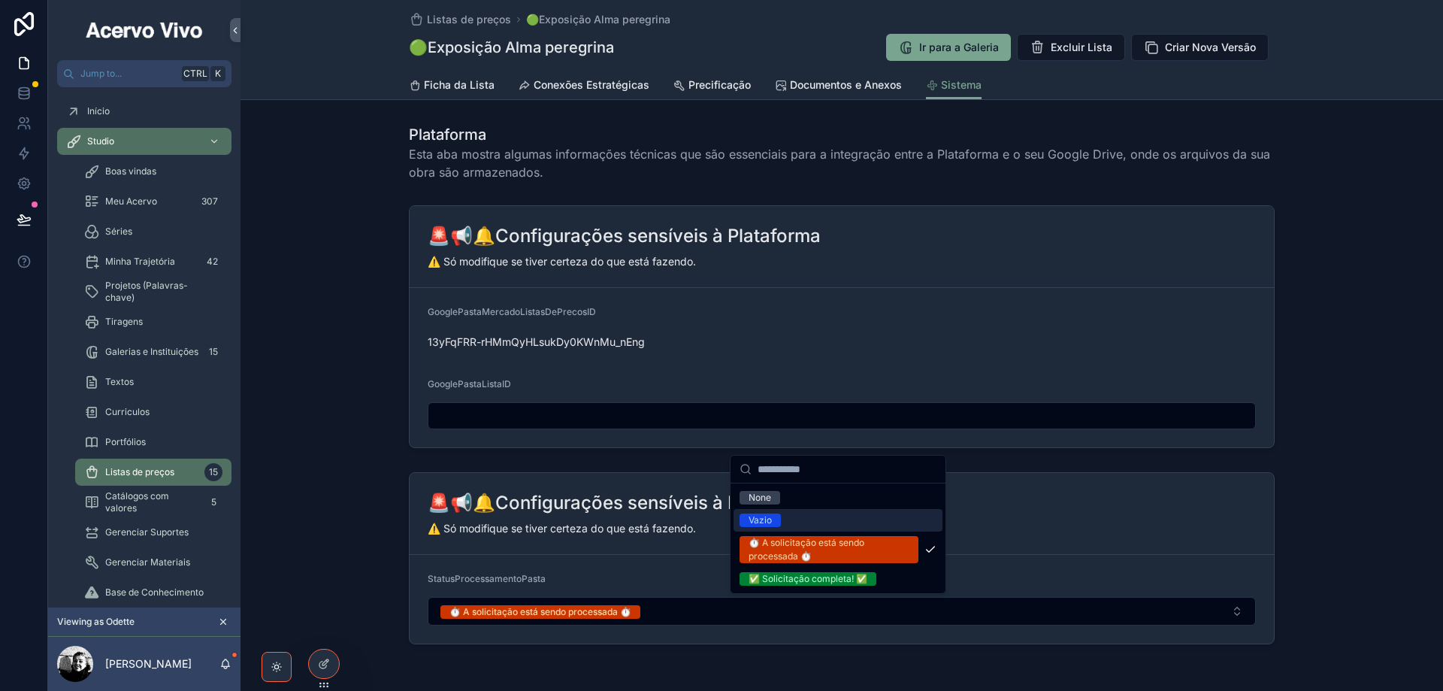
click at [795, 521] on div "Vazio" at bounding box center [838, 520] width 209 height 23
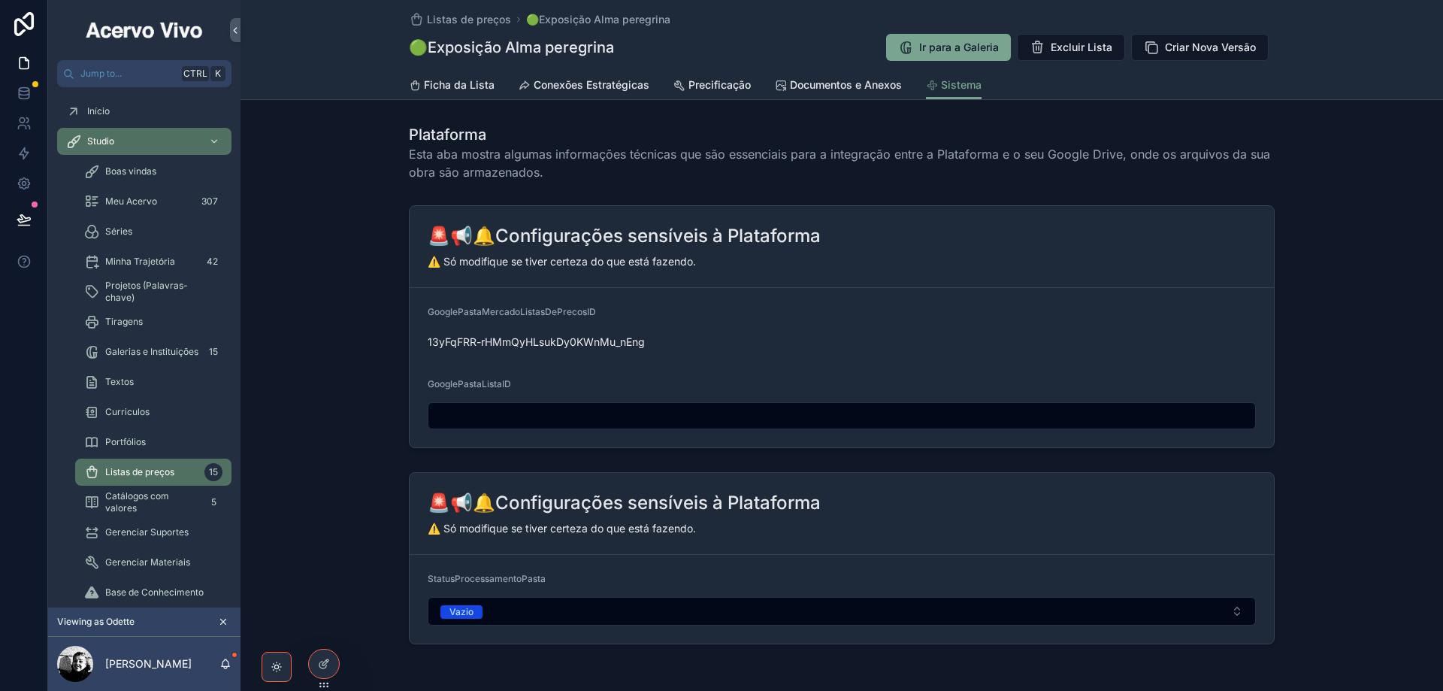
drag, startPoint x: 809, startPoint y: 83, endPoint x: 843, endPoint y: 107, distance: 42.6
click at [810, 83] on span "Documentos e Anexos" at bounding box center [846, 84] width 112 height 15
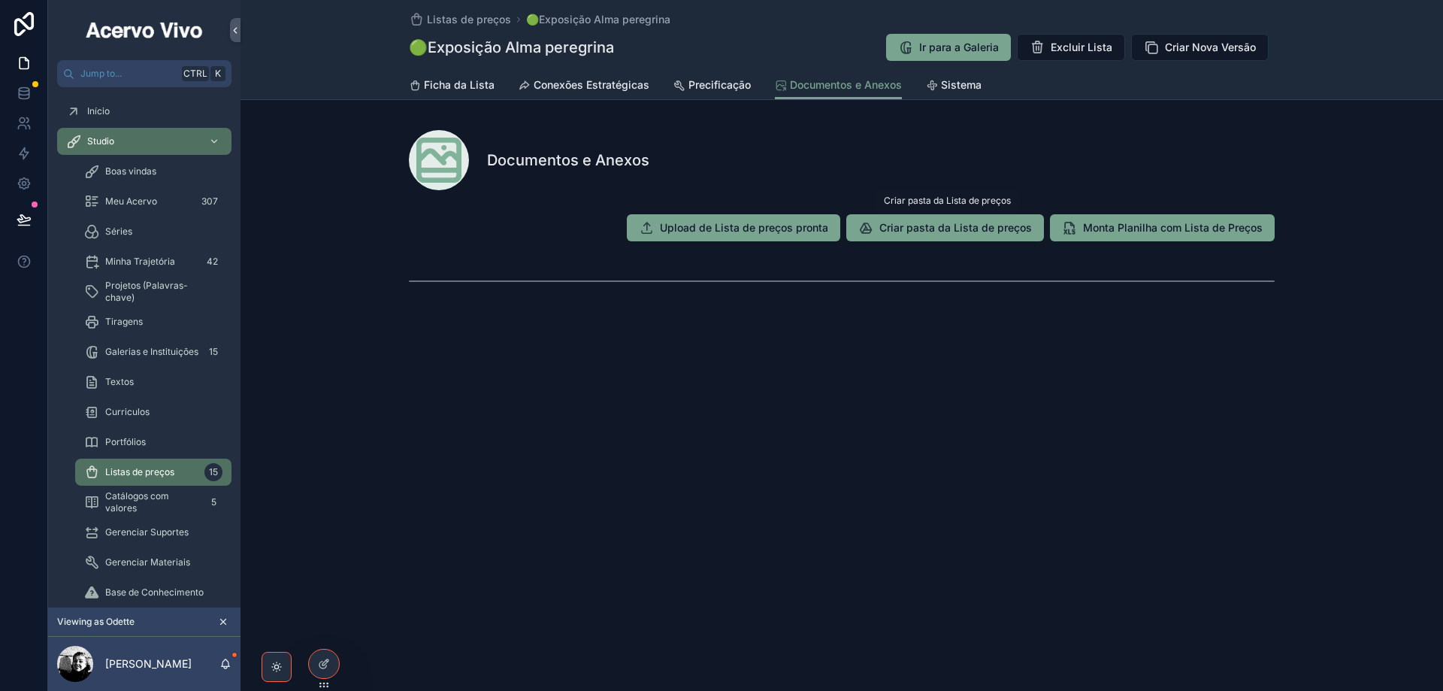
click at [924, 229] on span "Criar pasta da Lista de preços" at bounding box center [955, 227] width 153 height 15
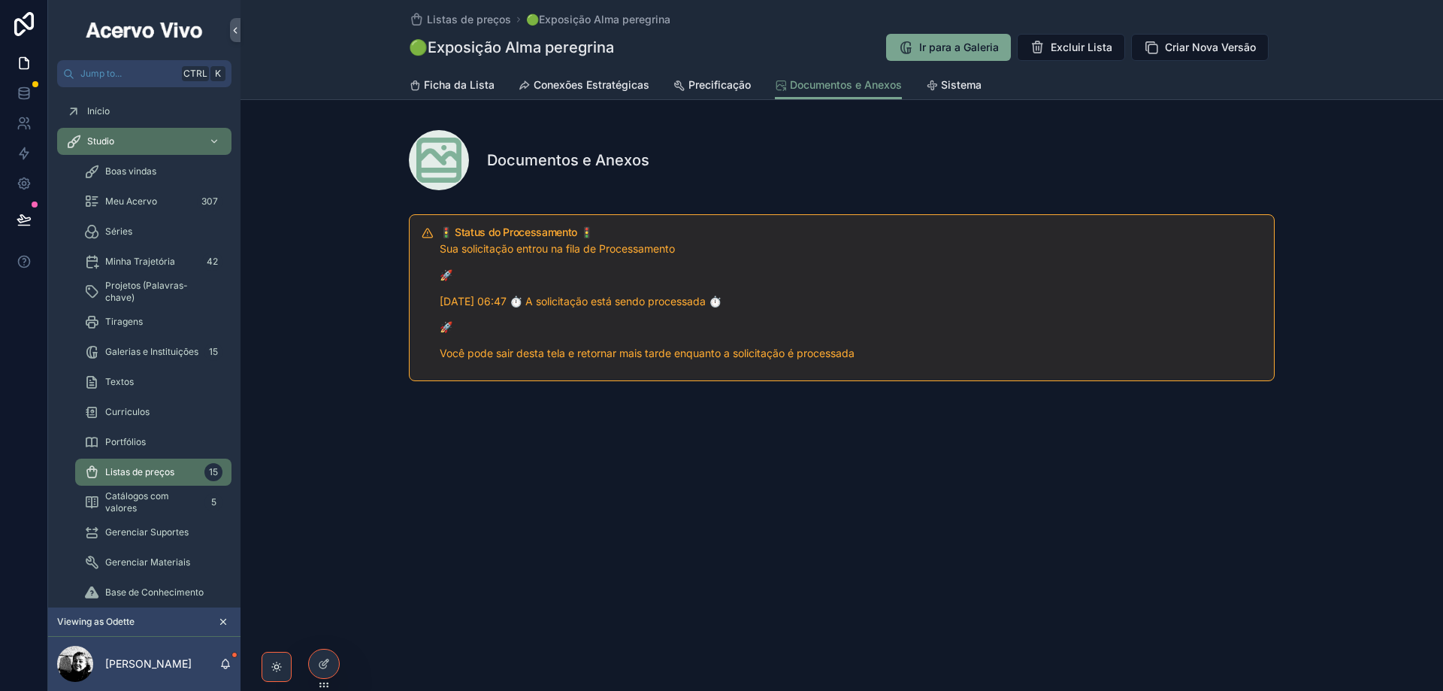
click at [975, 89] on span "Sistema" at bounding box center [961, 84] width 41 height 15
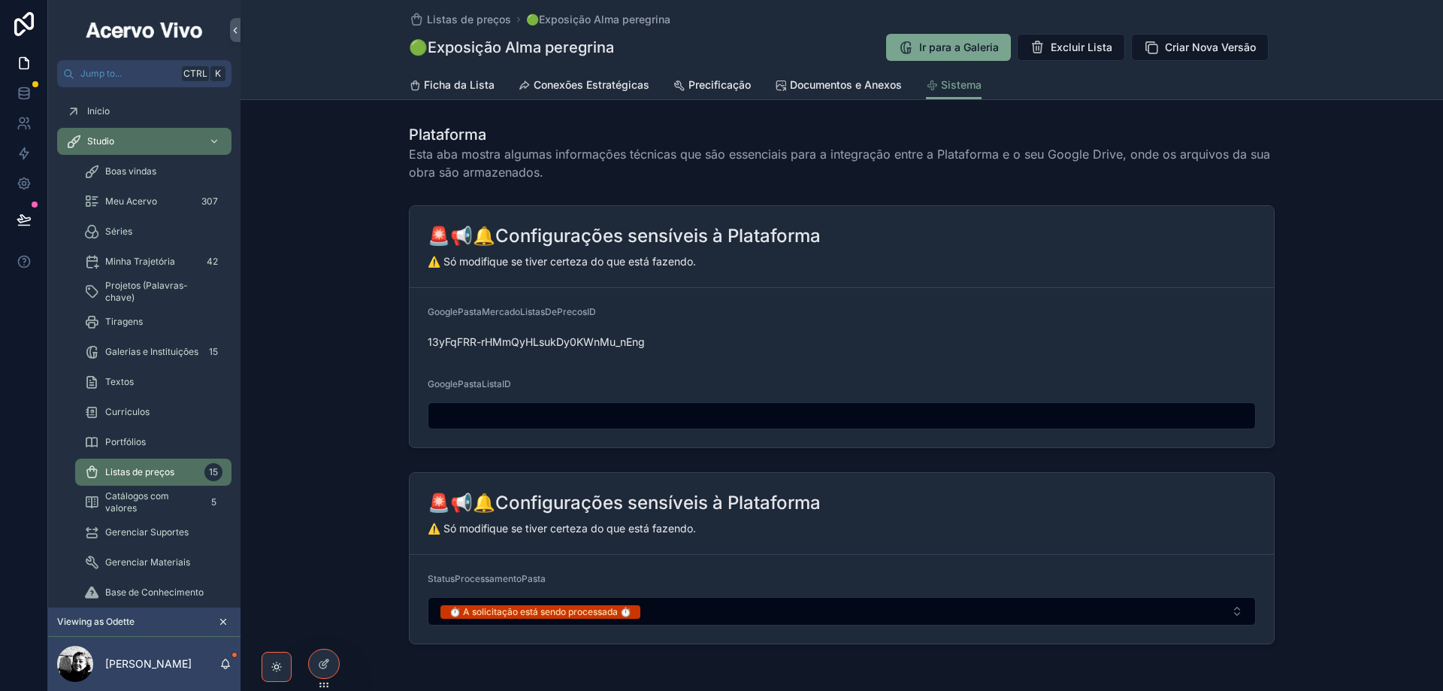
click at [690, 610] on button "⏱️ A solicitação está sendo processada ⏱️" at bounding box center [842, 611] width 828 height 29
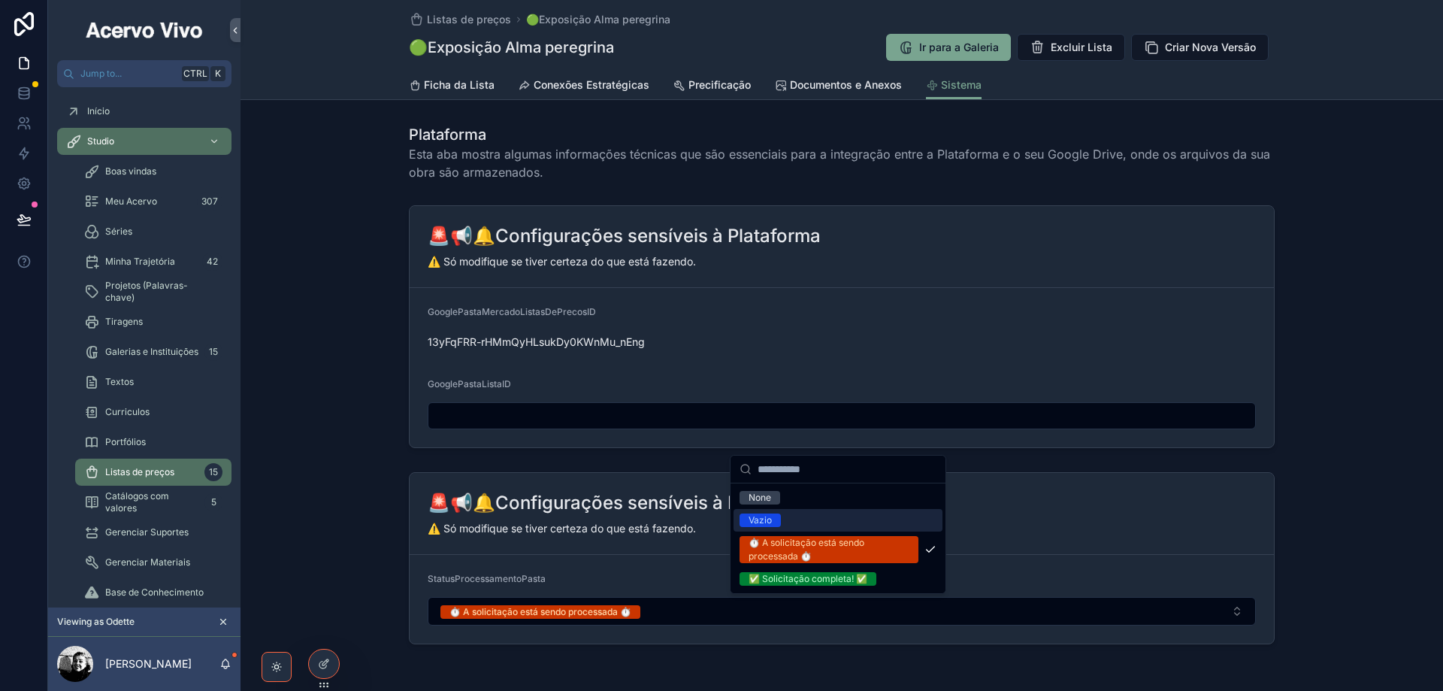
click at [795, 519] on div "Vazio" at bounding box center [838, 520] width 209 height 23
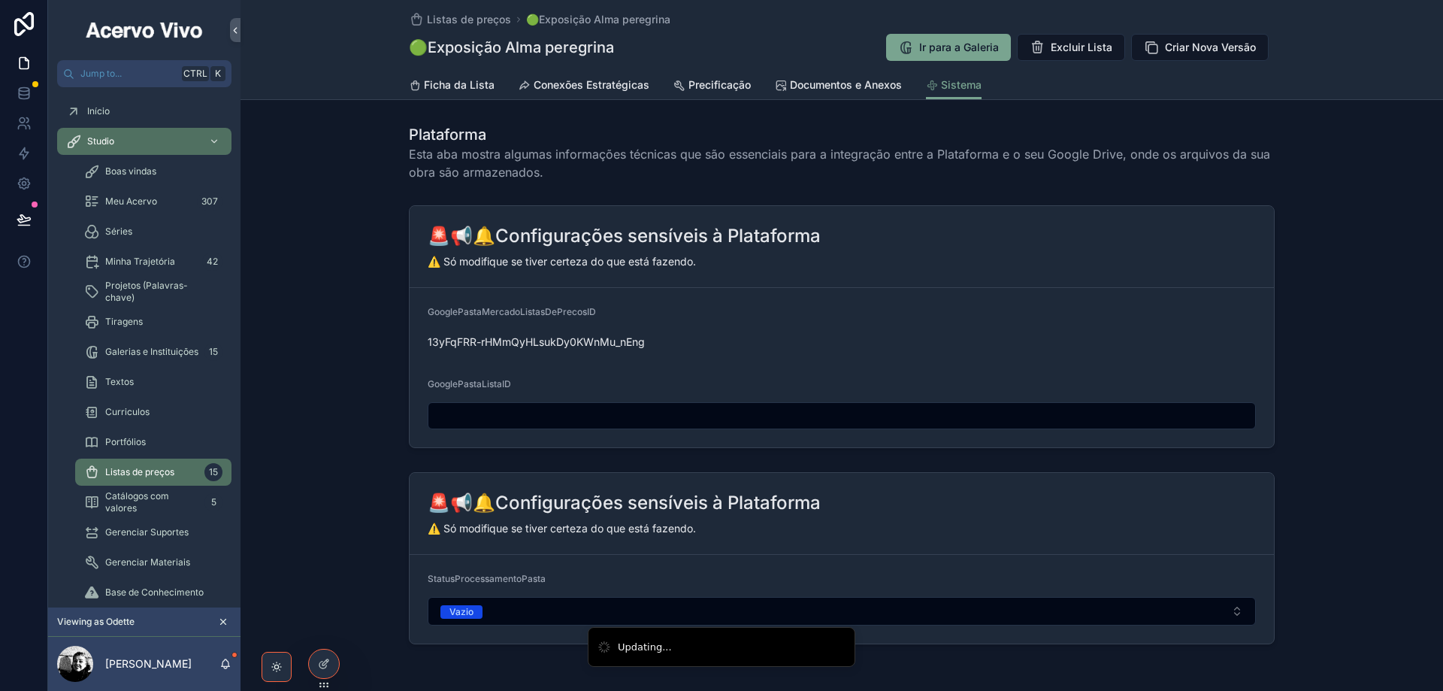
click at [812, 84] on span "Documentos e Anexos" at bounding box center [846, 84] width 112 height 15
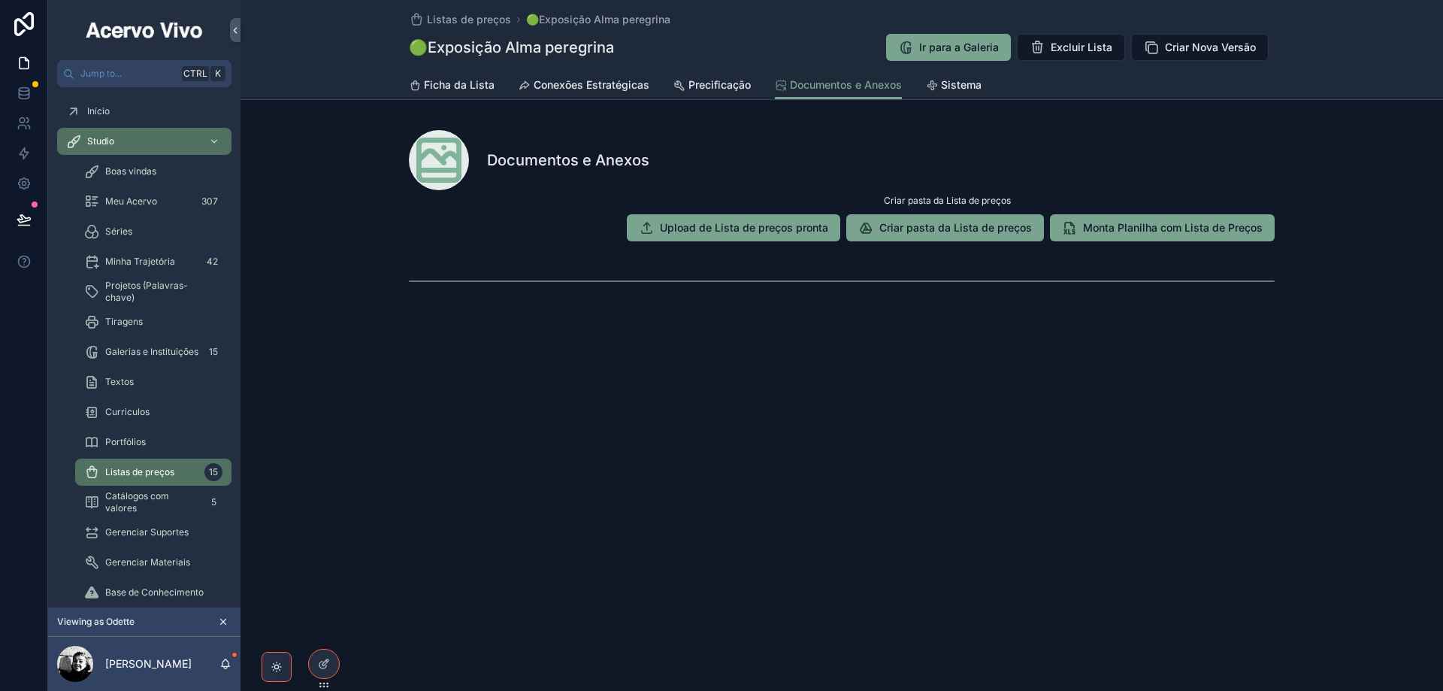
click at [936, 232] on span "Criar pasta da Lista de preços" at bounding box center [955, 227] width 153 height 15
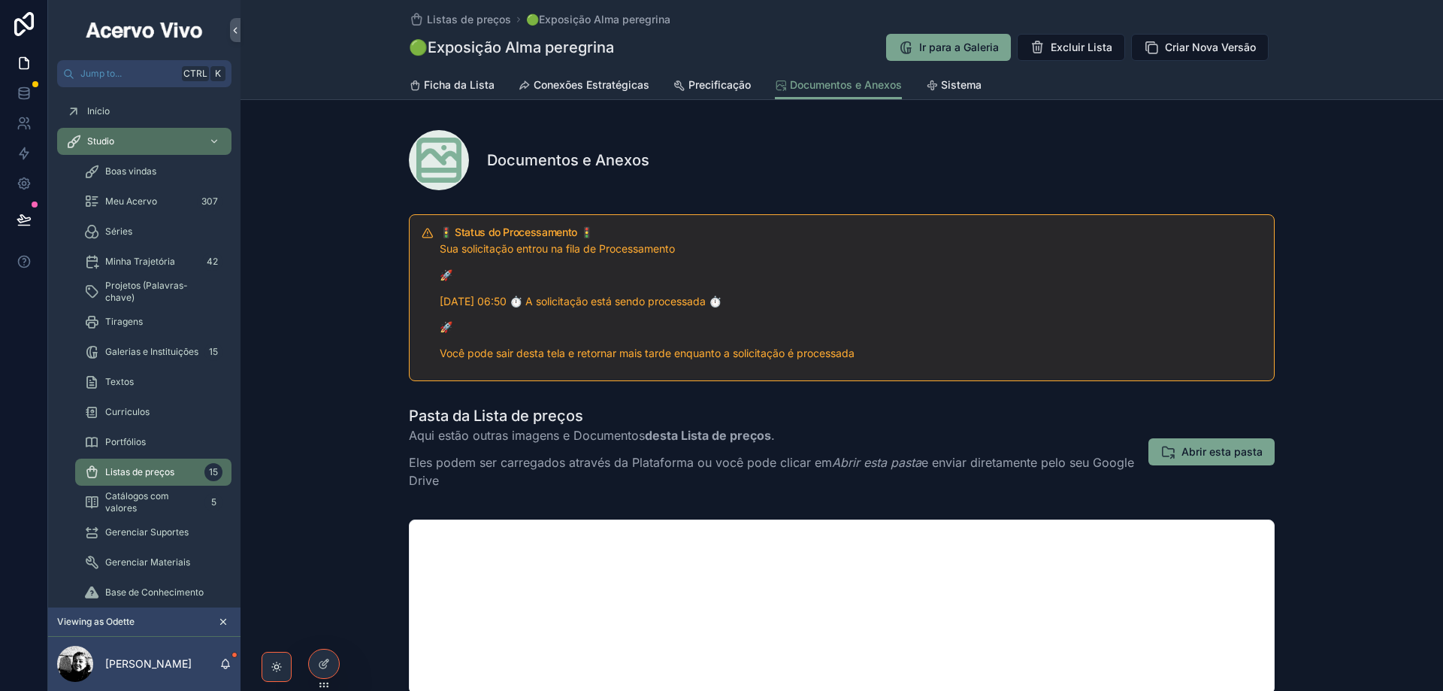
click at [1237, 457] on span "Abrir esta pasta" at bounding box center [1222, 451] width 81 height 15
click at [322, 666] on icon at bounding box center [324, 664] width 12 height 12
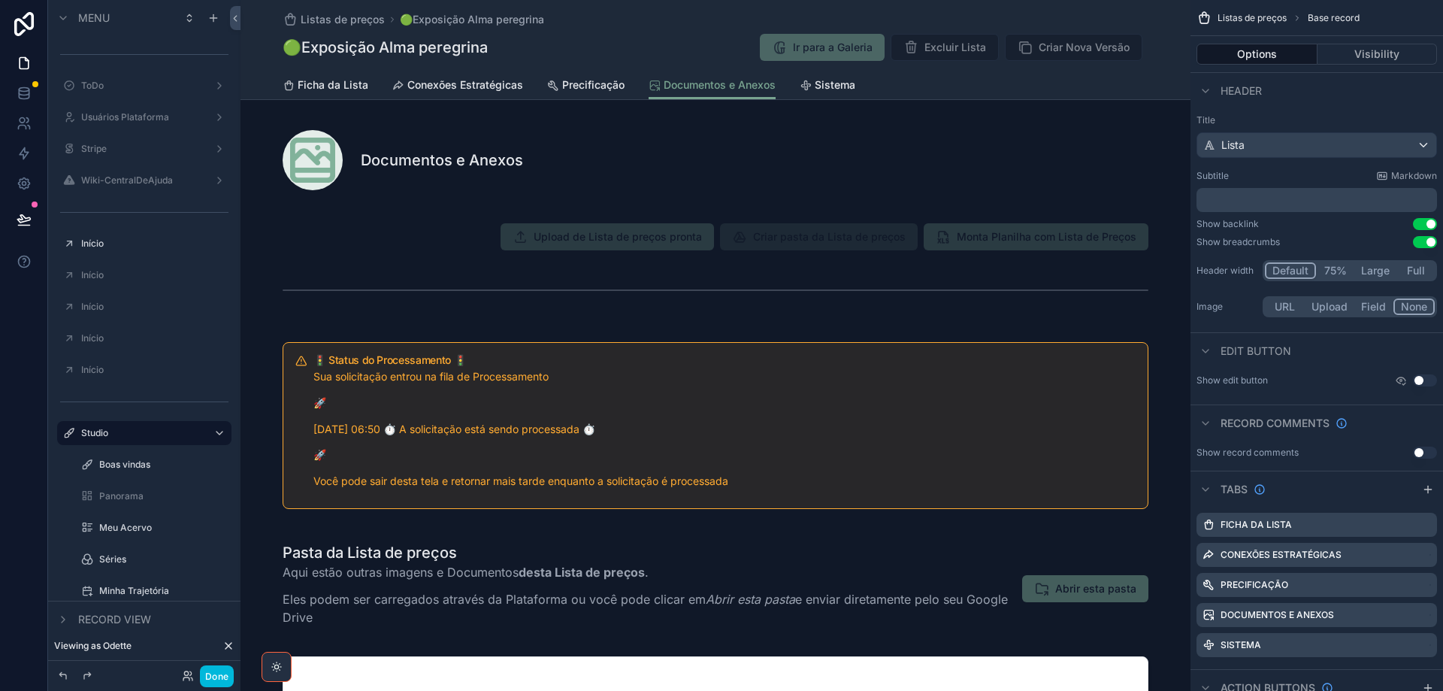
click at [845, 404] on div "scrollable content" at bounding box center [716, 425] width 950 height 179
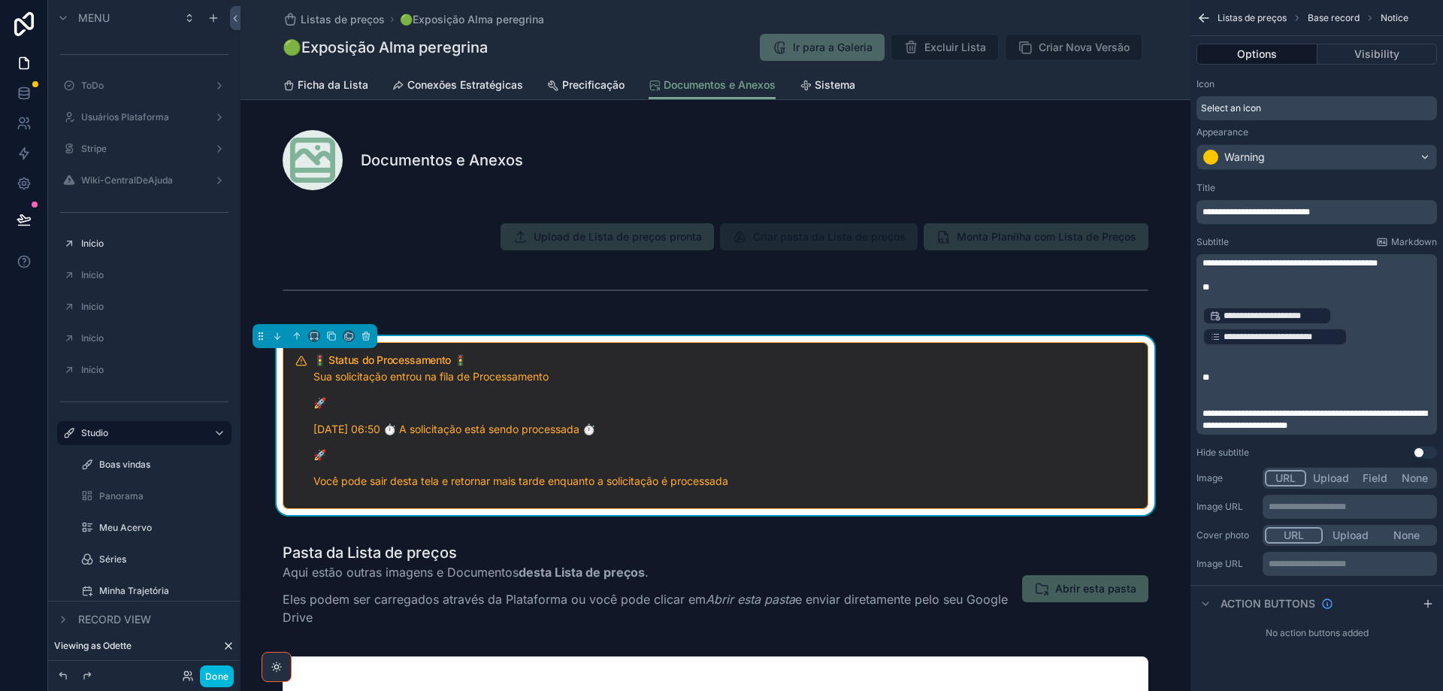
click at [1351, 53] on button "Visibility" at bounding box center [1378, 54] width 120 height 21
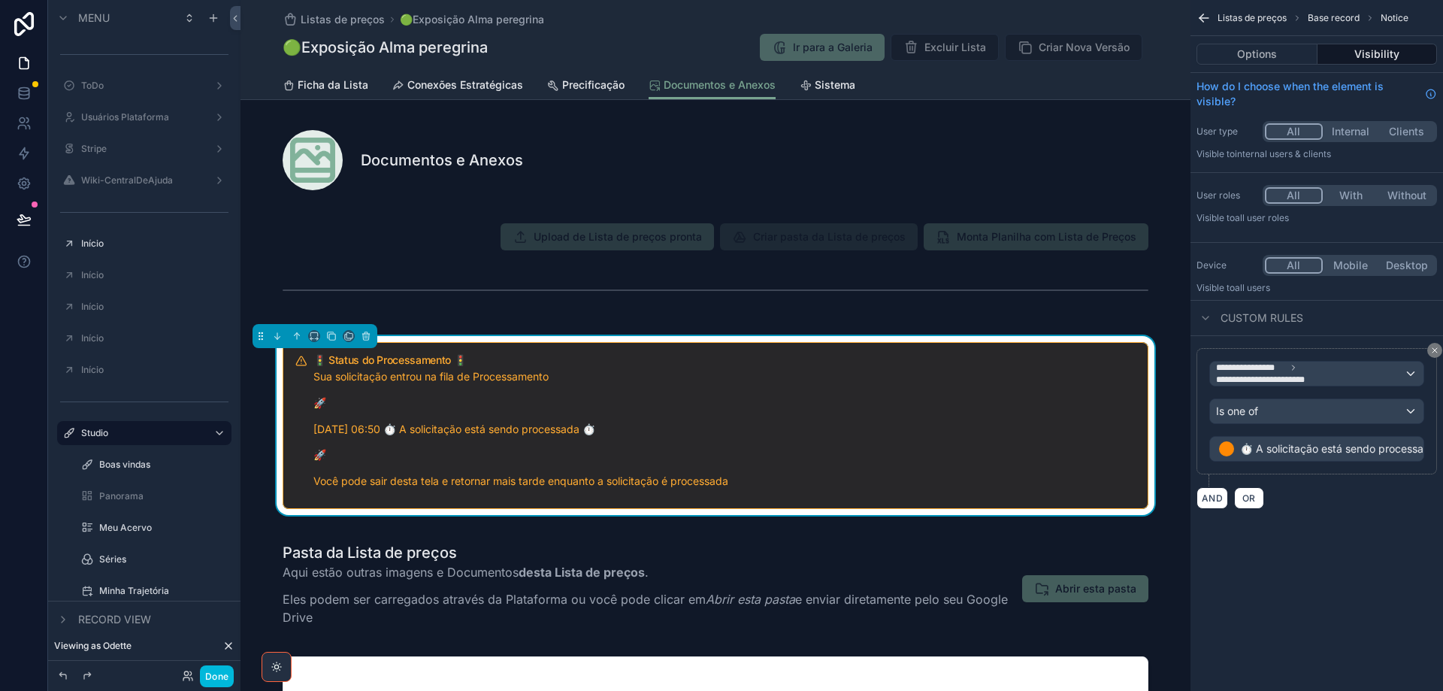
click at [213, 677] on button "Done" at bounding box center [217, 676] width 34 height 22
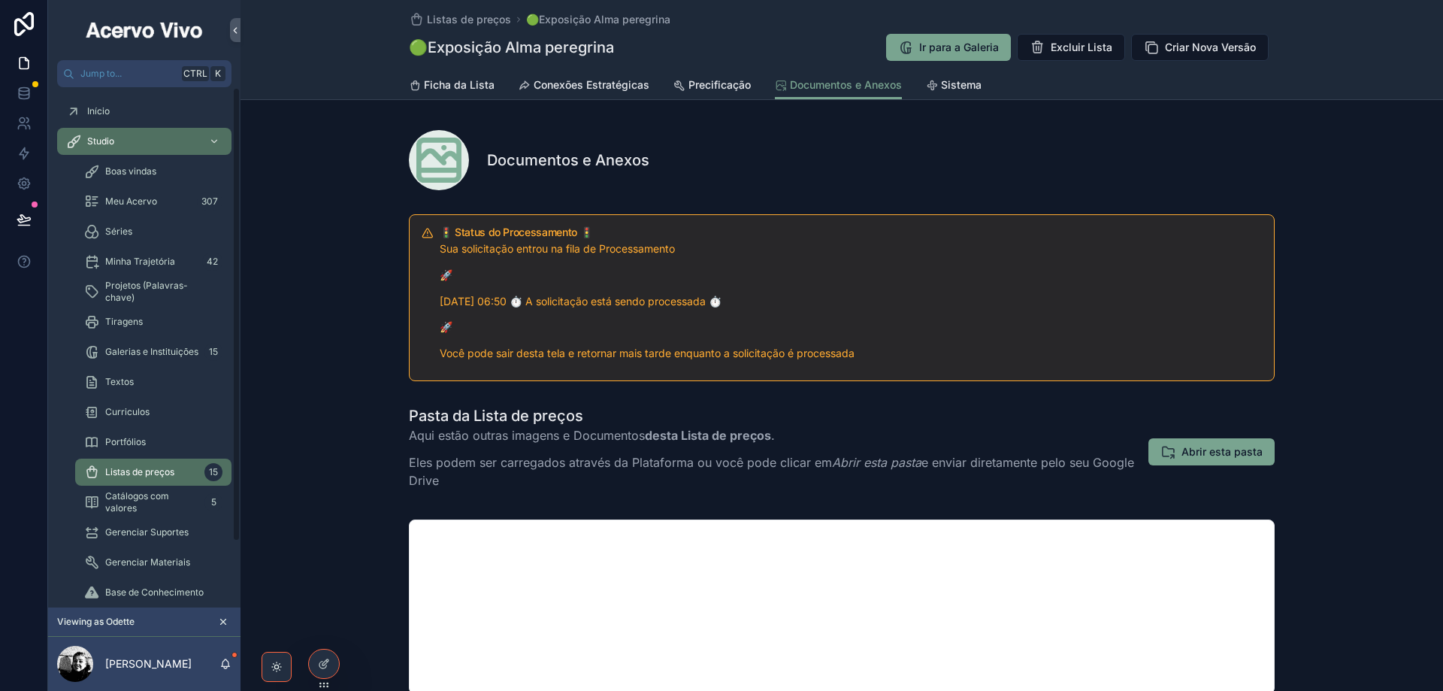
drag, startPoint x: 945, startPoint y: 86, endPoint x: 948, endPoint y: 101, distance: 15.3
click at [945, 86] on span "Sistema" at bounding box center [961, 84] width 41 height 15
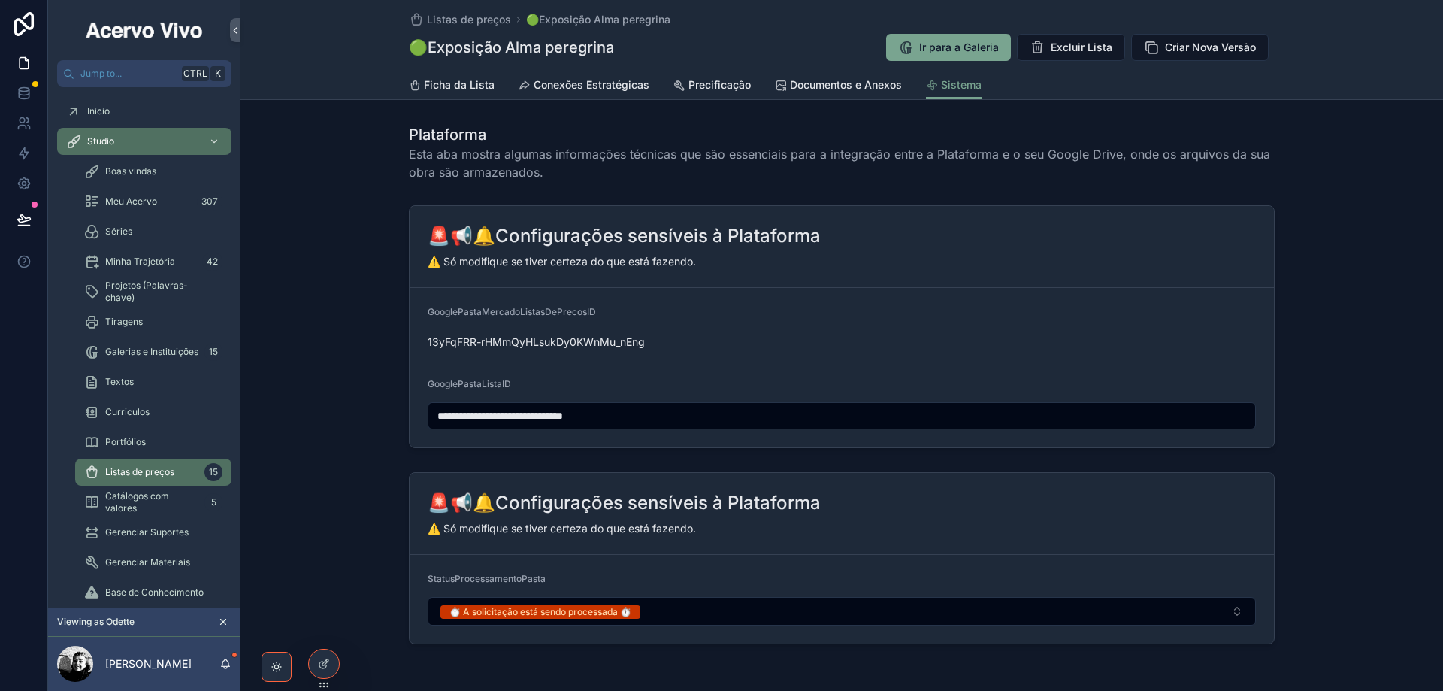
click at [689, 604] on button "⏱️ A solicitação está sendo processada ⏱️" at bounding box center [842, 611] width 828 height 29
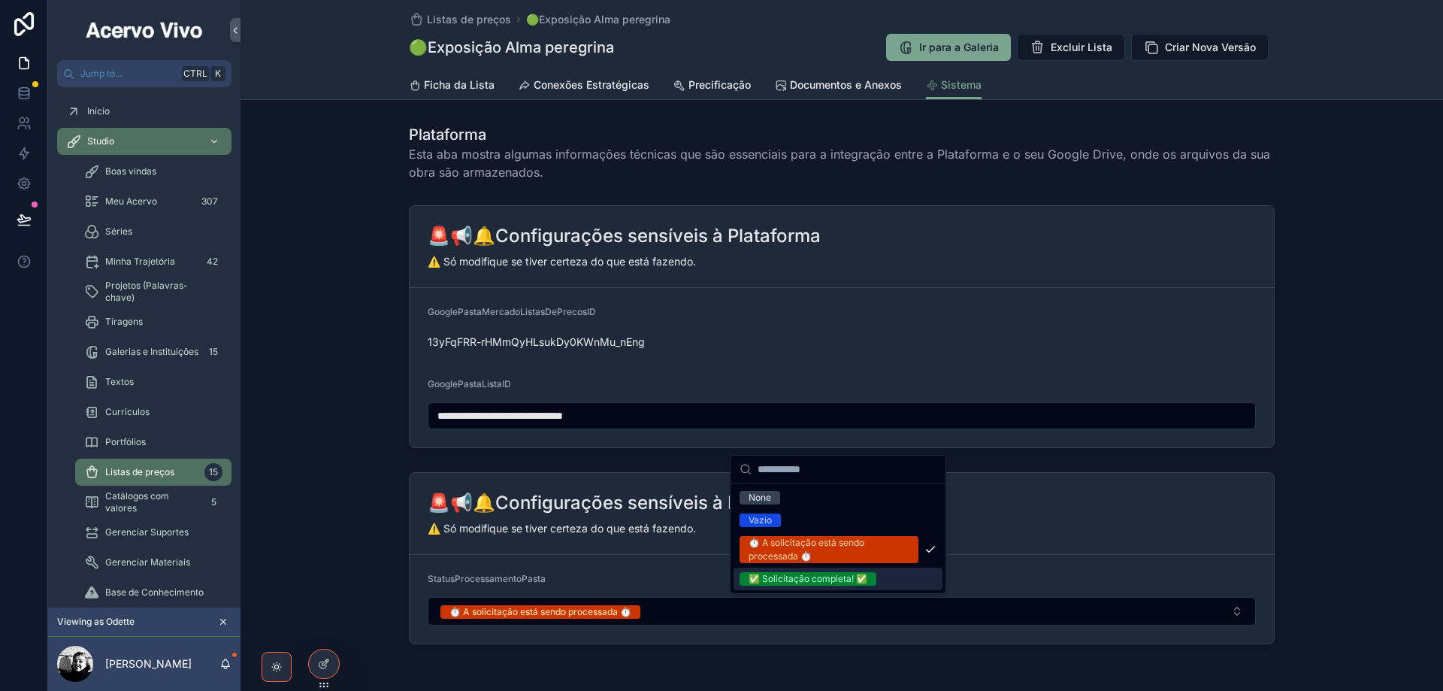
click at [797, 575] on div "✅ Solicitação completa! ✅" at bounding box center [808, 579] width 119 height 14
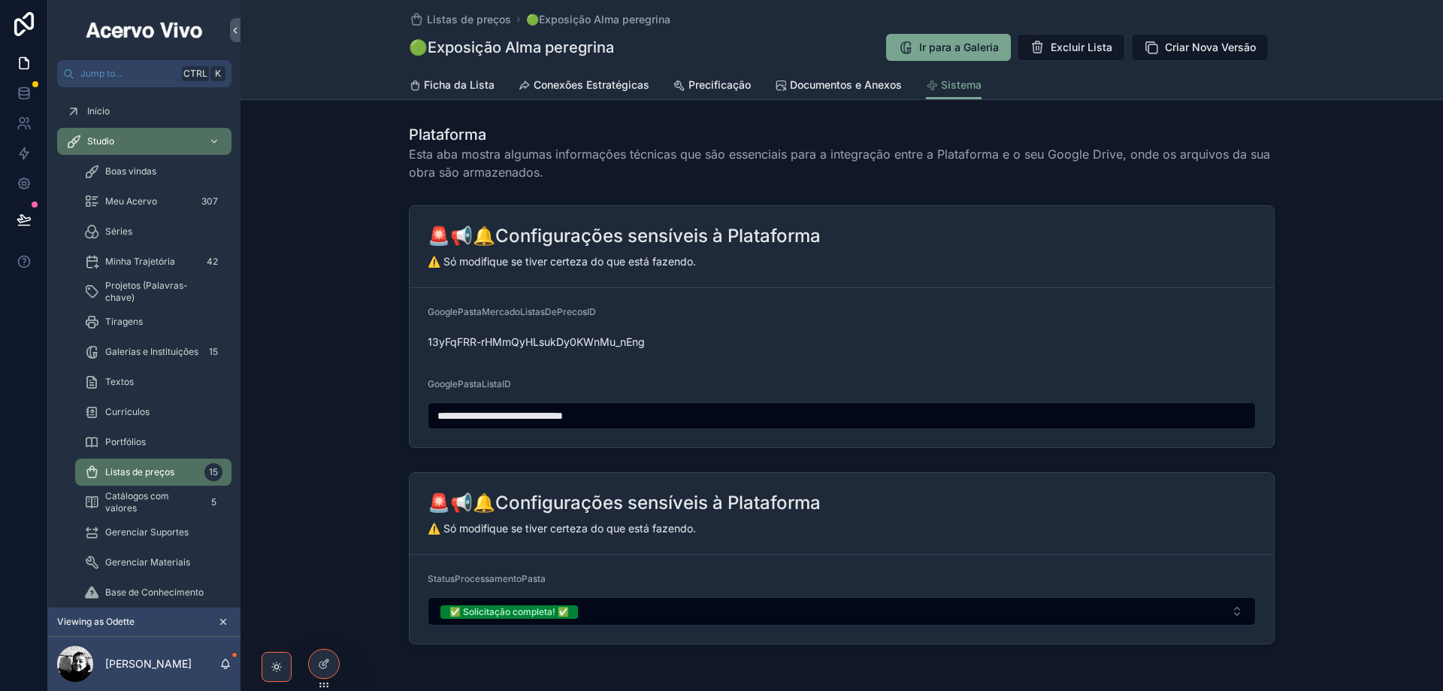
click at [814, 84] on span "Documentos e Anexos" at bounding box center [846, 84] width 112 height 15
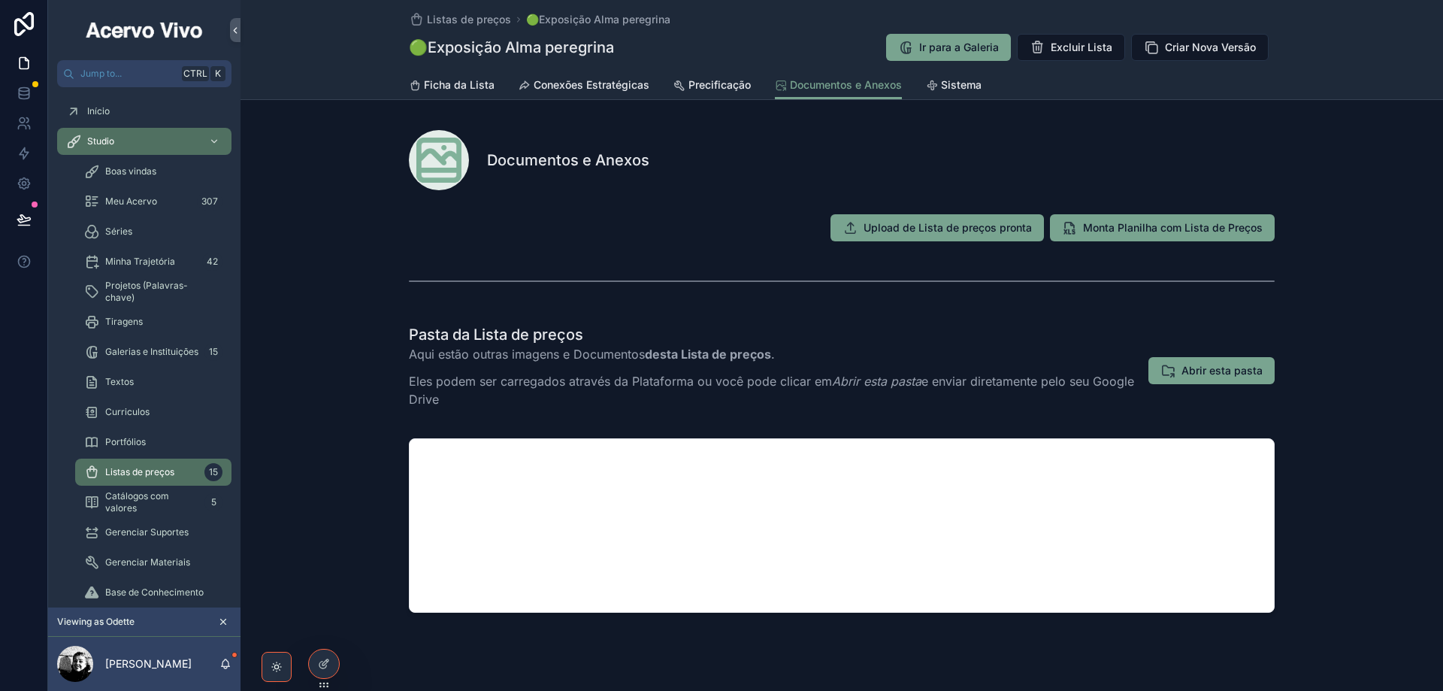
click at [443, 25] on span "Listas de preços" at bounding box center [469, 19] width 84 height 15
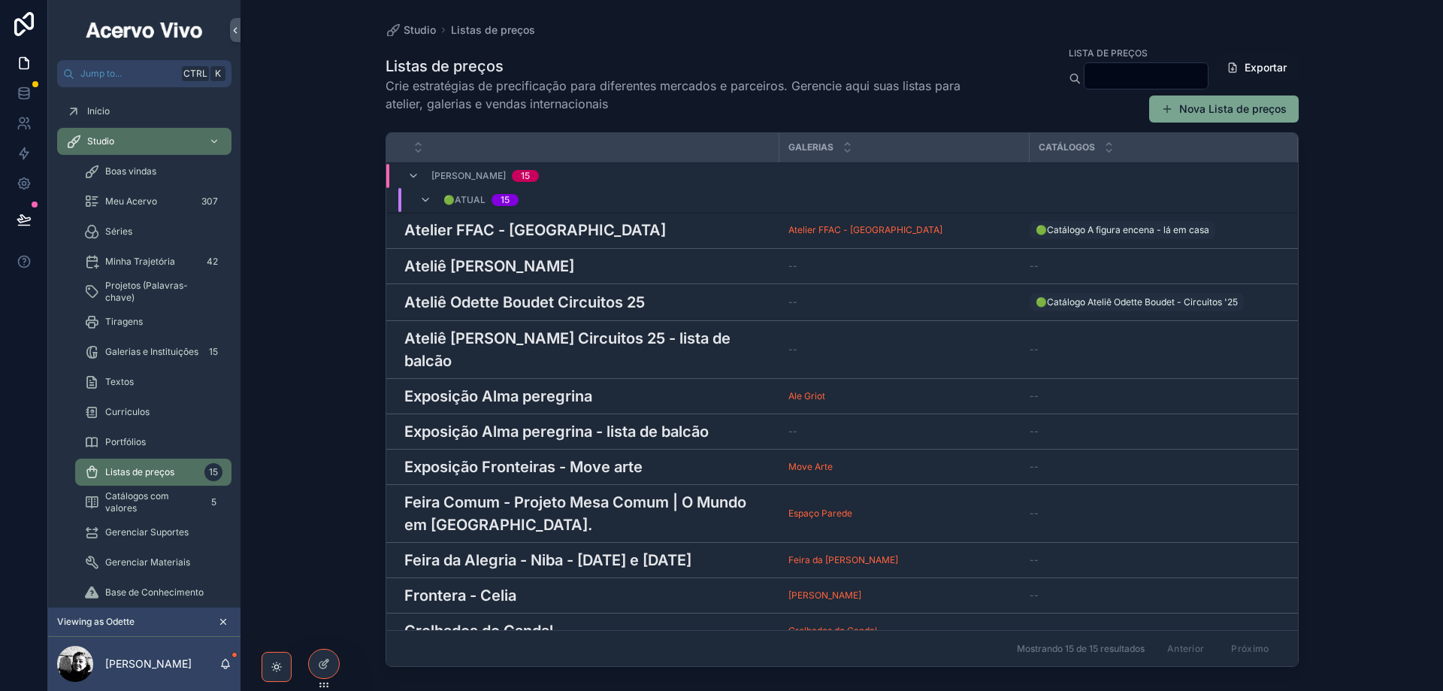
click at [578, 420] on h3 "Exposição Alma peregrina - lista de balcão" at bounding box center [556, 431] width 304 height 23
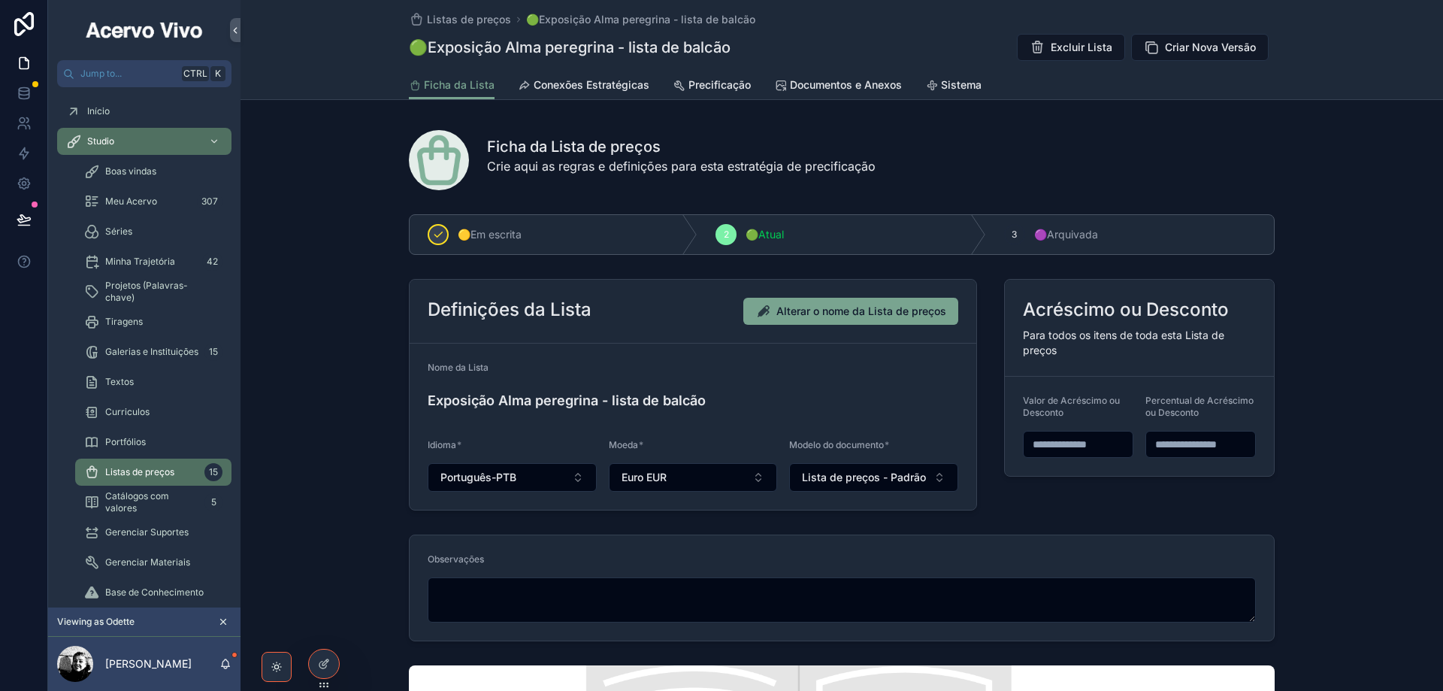
click at [809, 90] on span "Documentos e Anexos" at bounding box center [846, 84] width 112 height 15
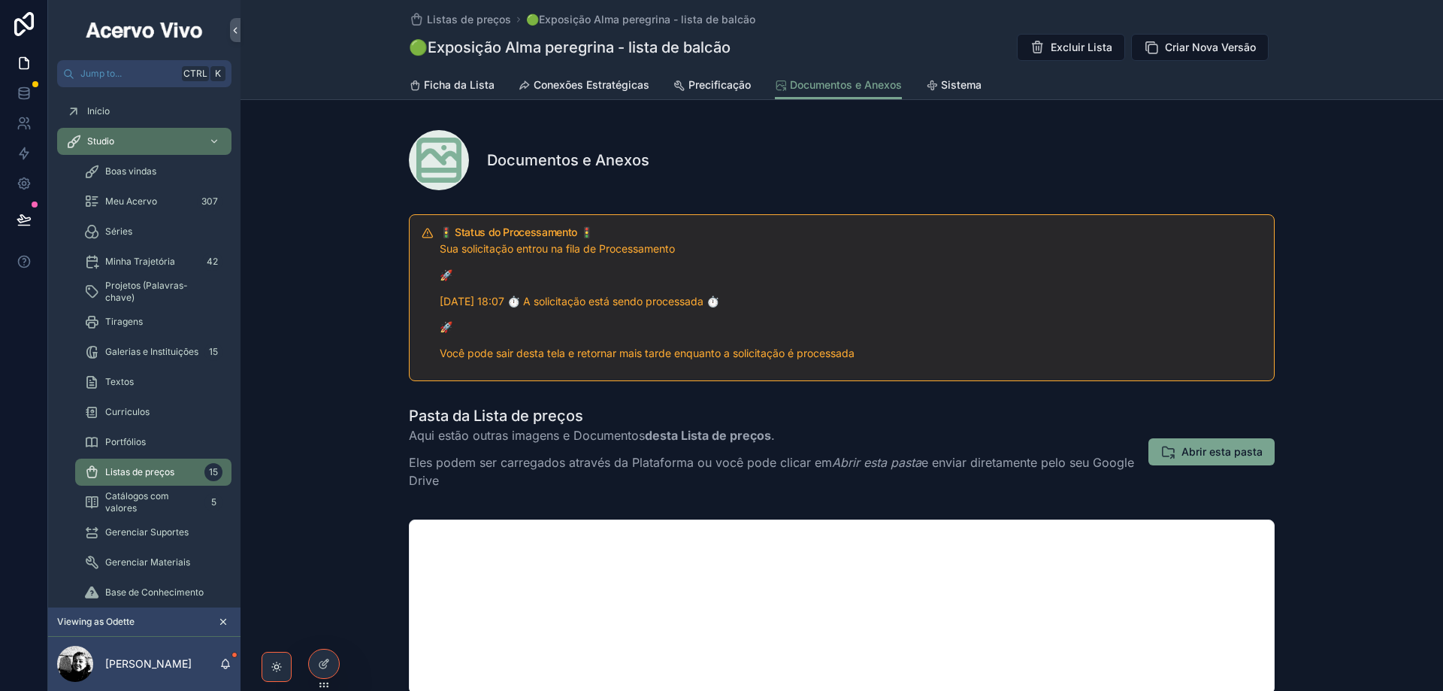
click at [941, 83] on span "Sistema" at bounding box center [961, 84] width 41 height 15
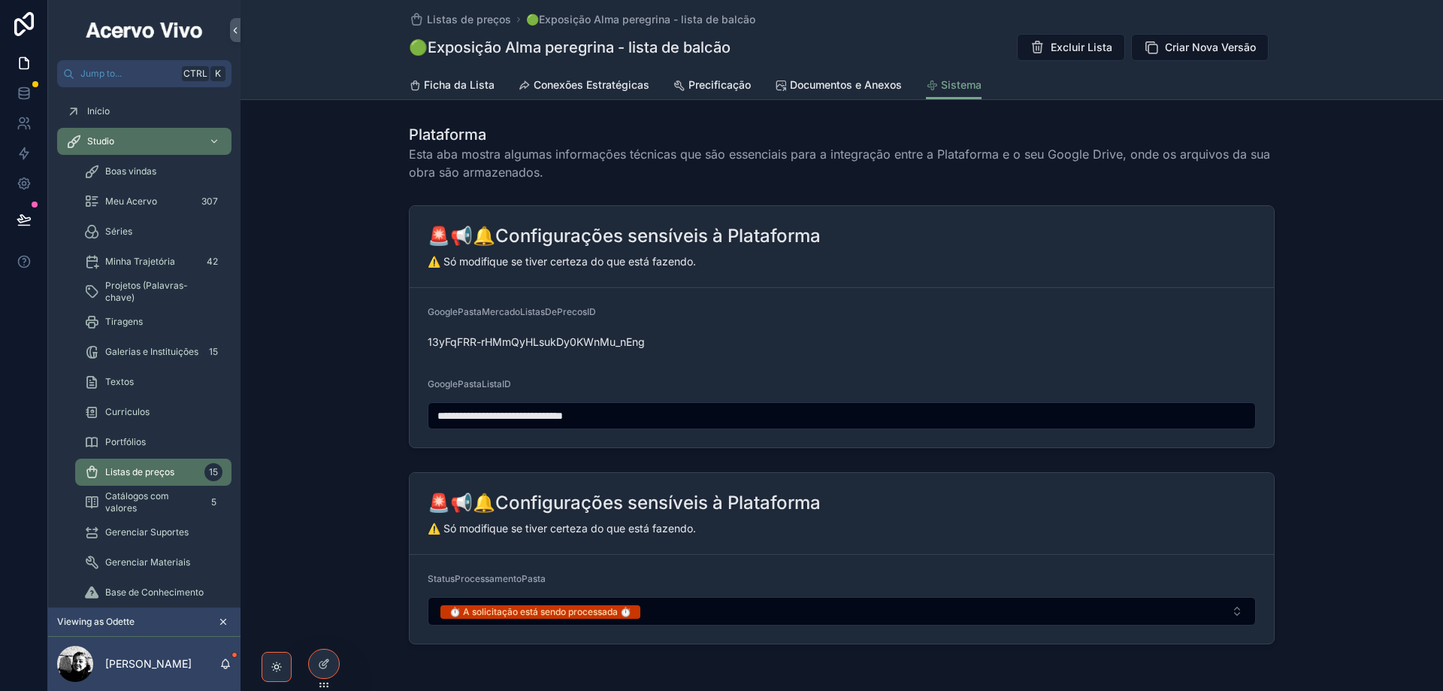
click at [694, 603] on button "⏱️ A solicitação está sendo processada ⏱️" at bounding box center [842, 611] width 828 height 29
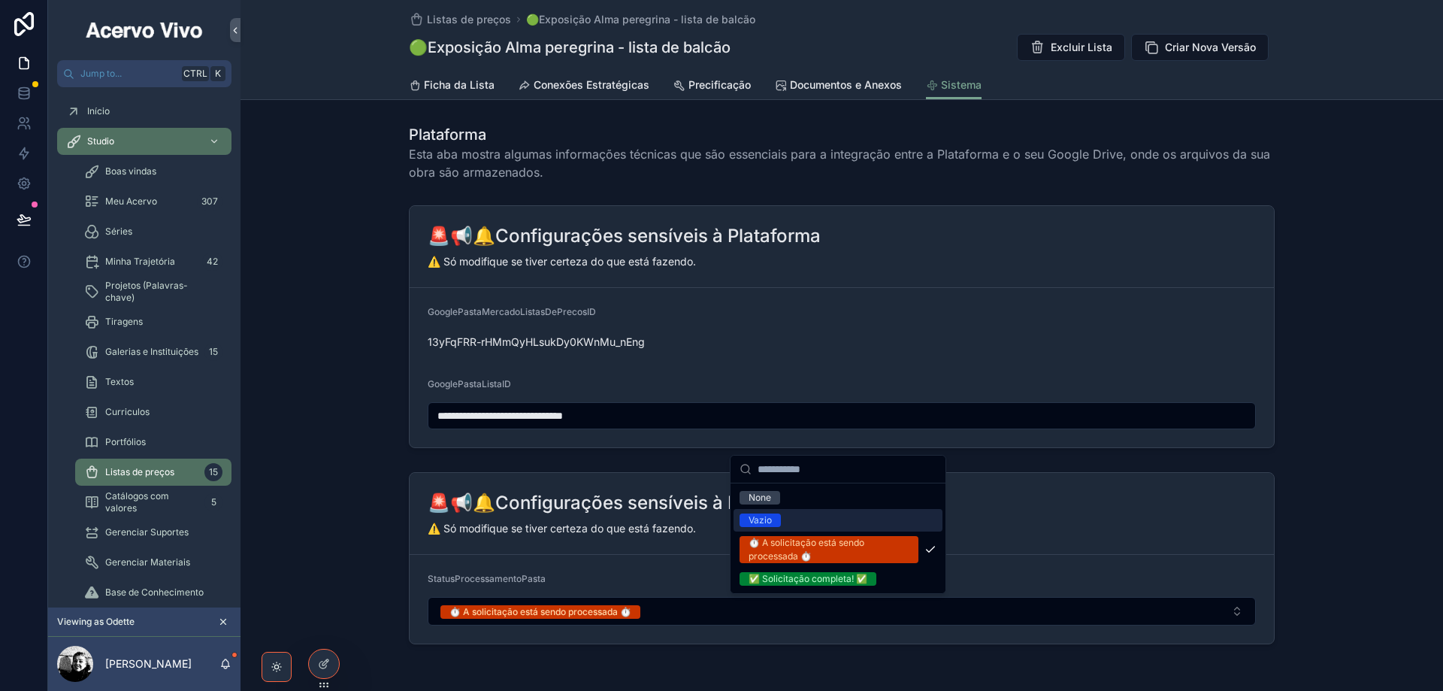
click at [773, 514] on span "Vazio" at bounding box center [760, 520] width 41 height 14
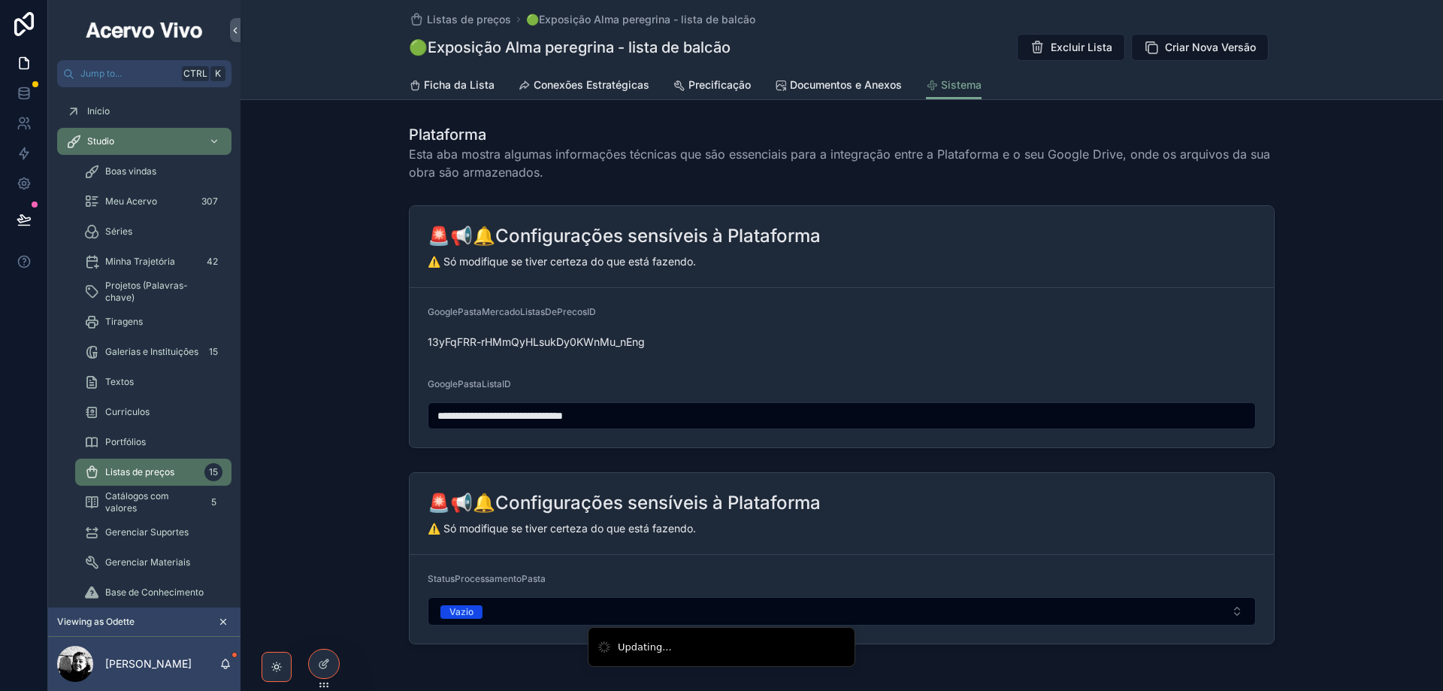
click at [828, 90] on span "Documentos e Anexos" at bounding box center [846, 84] width 112 height 15
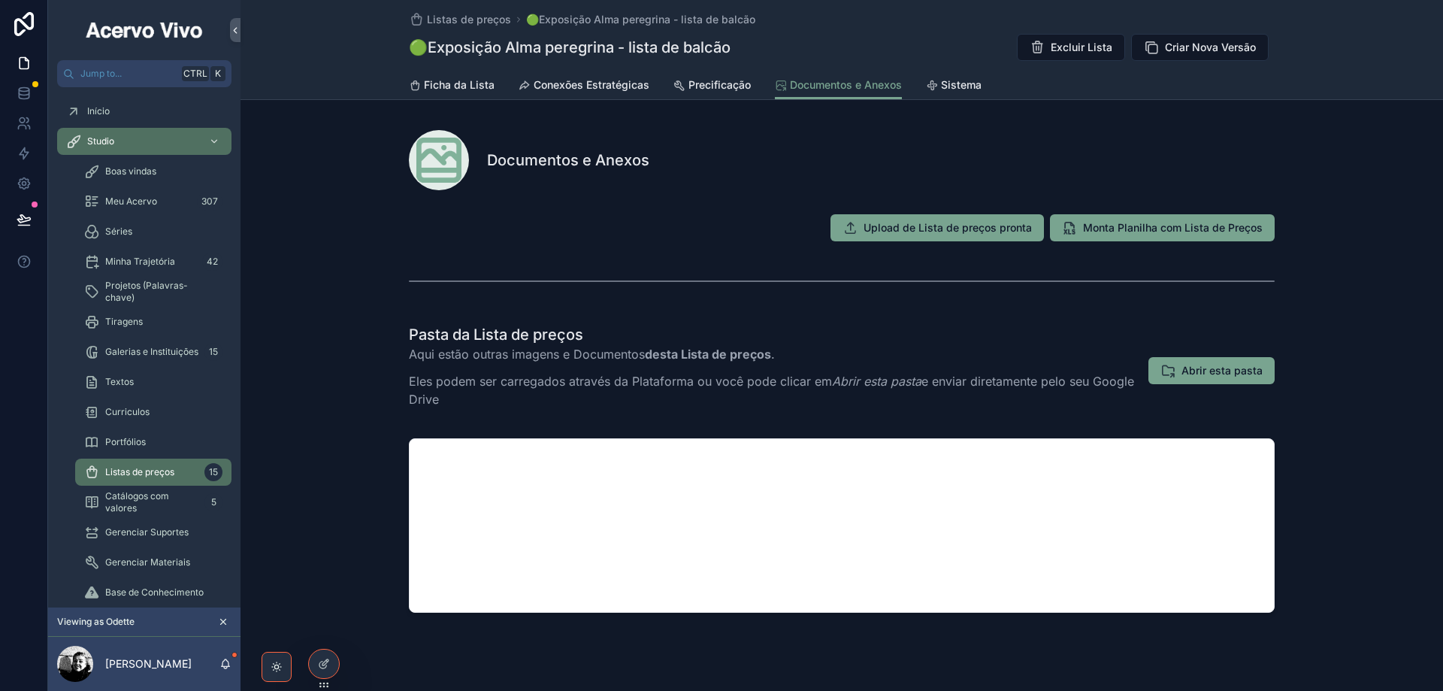
click at [1221, 373] on span "Abrir esta pasta" at bounding box center [1222, 370] width 81 height 15
click at [457, 23] on span "Listas de preços" at bounding box center [469, 19] width 84 height 15
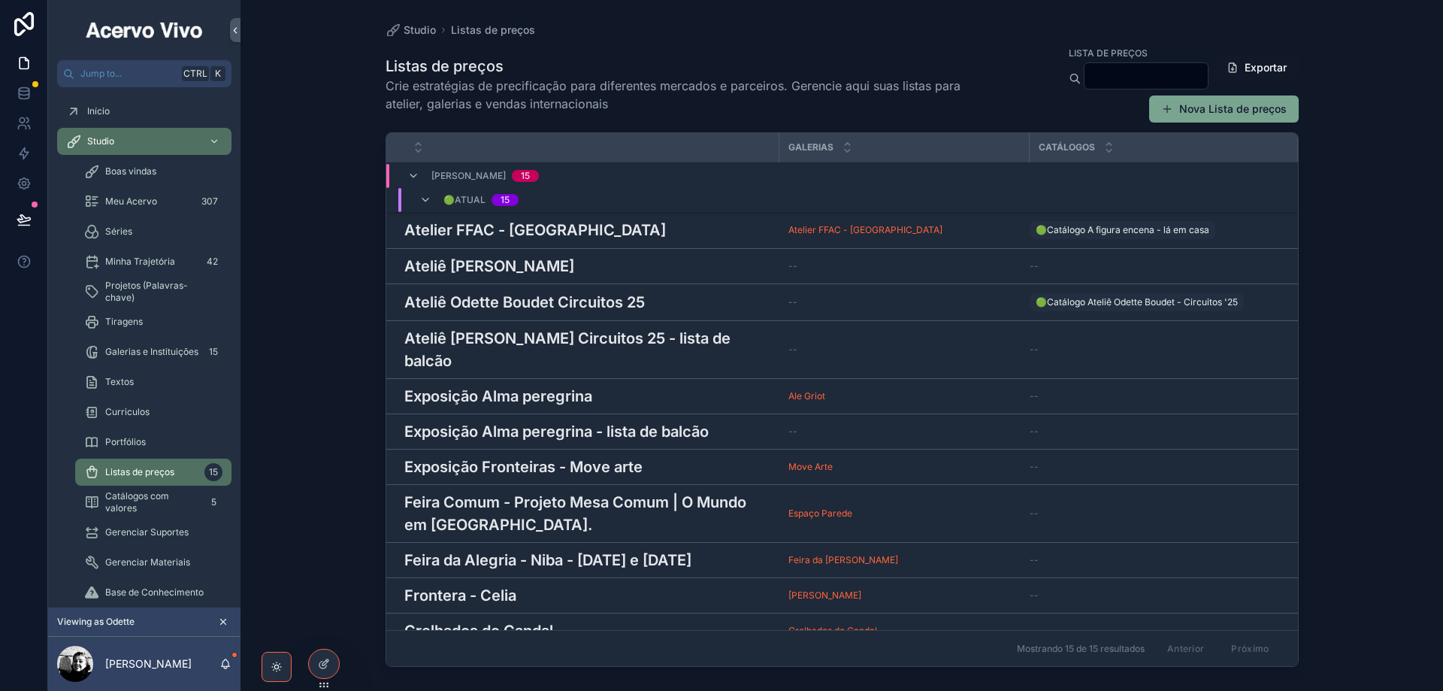
click at [613, 456] on h3 "Exposição Fronteiras - Move arte" at bounding box center [523, 467] width 238 height 23
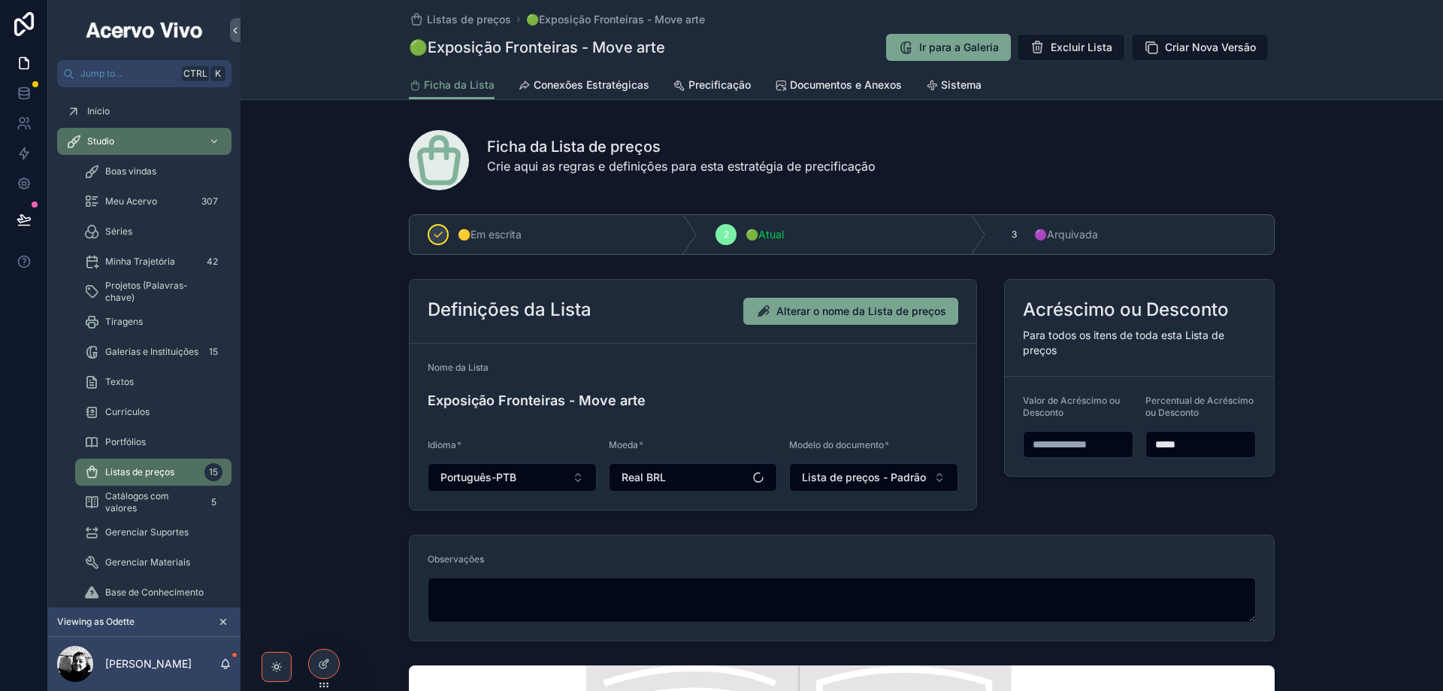
click at [816, 83] on span "Documentos e Anexos" at bounding box center [846, 84] width 112 height 15
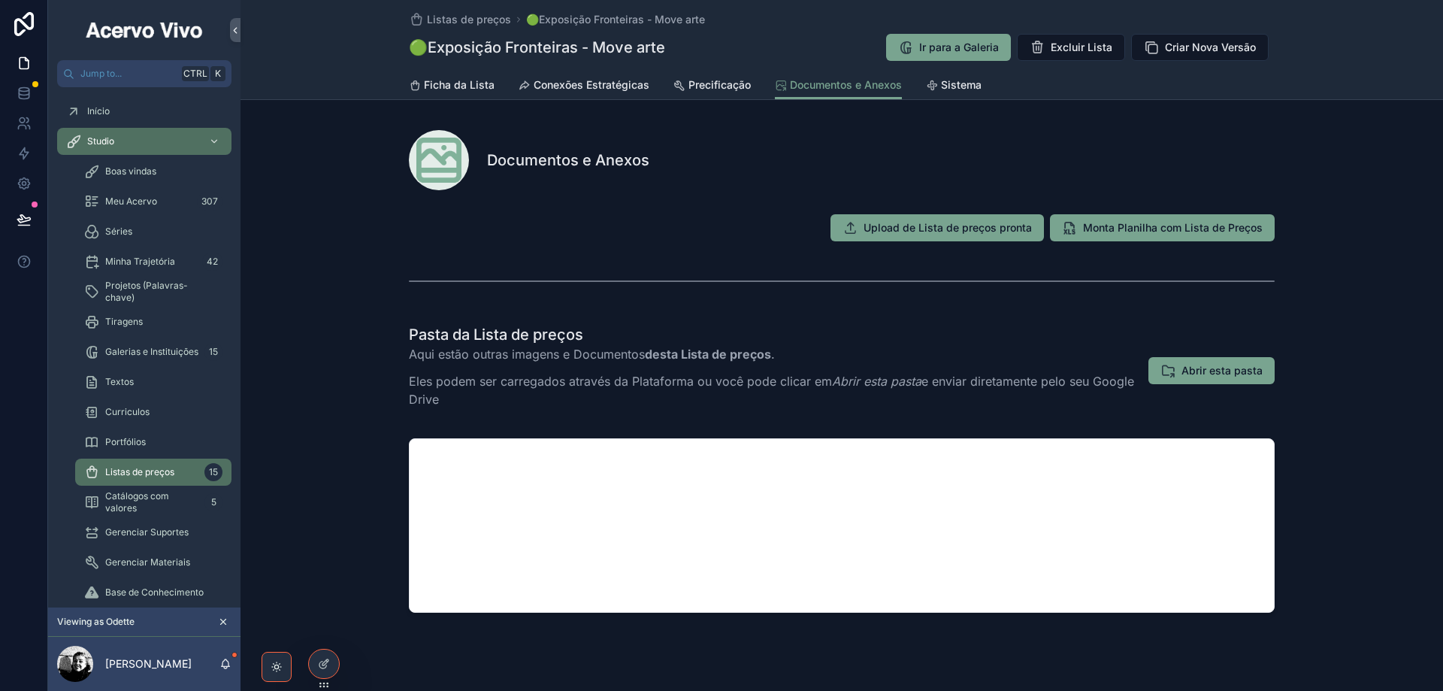
click at [1198, 374] on span "Abrir esta pasta" at bounding box center [1222, 370] width 81 height 15
click at [459, 14] on span "Listas de preços" at bounding box center [469, 19] width 84 height 15
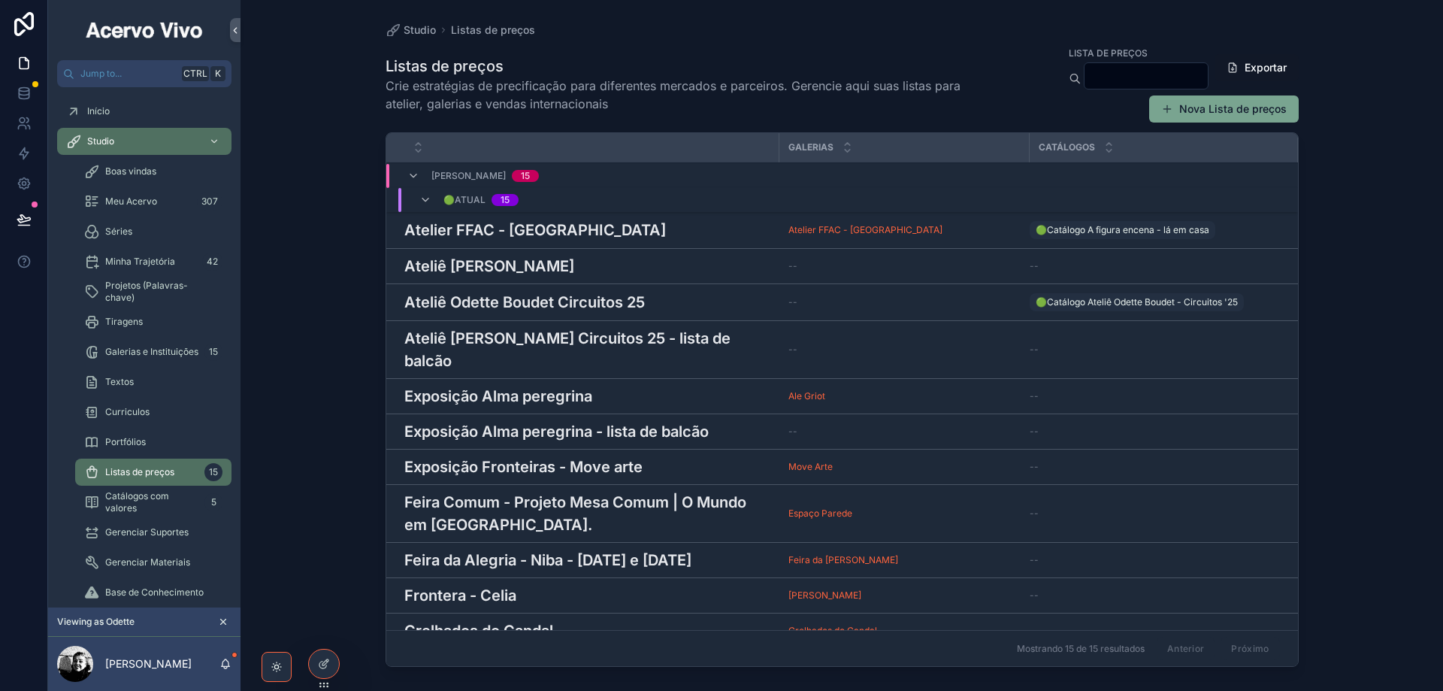
click at [573, 491] on h3 "Feira Comum - Projeto Mesa Comum | O Mundo em Campanhã." at bounding box center [587, 513] width 366 height 45
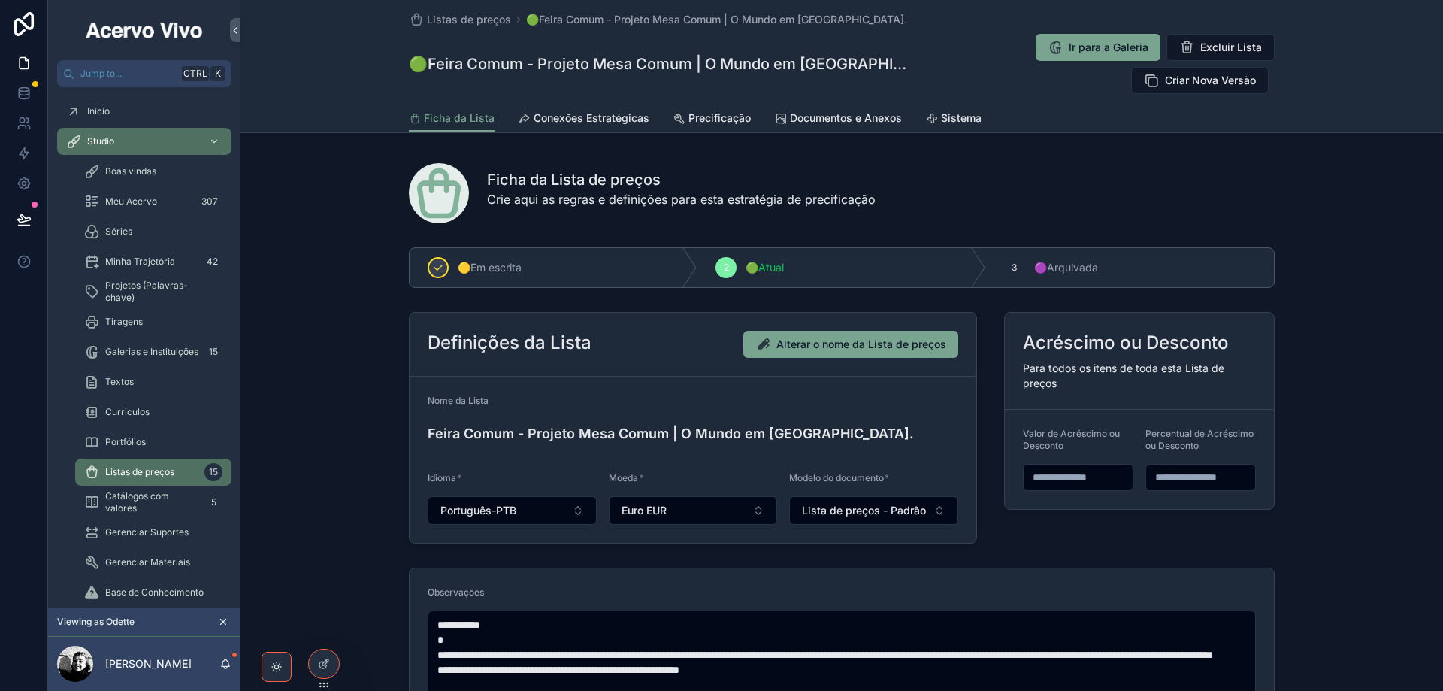
click at [807, 110] on span "Documentos e Anexos" at bounding box center [846, 117] width 112 height 15
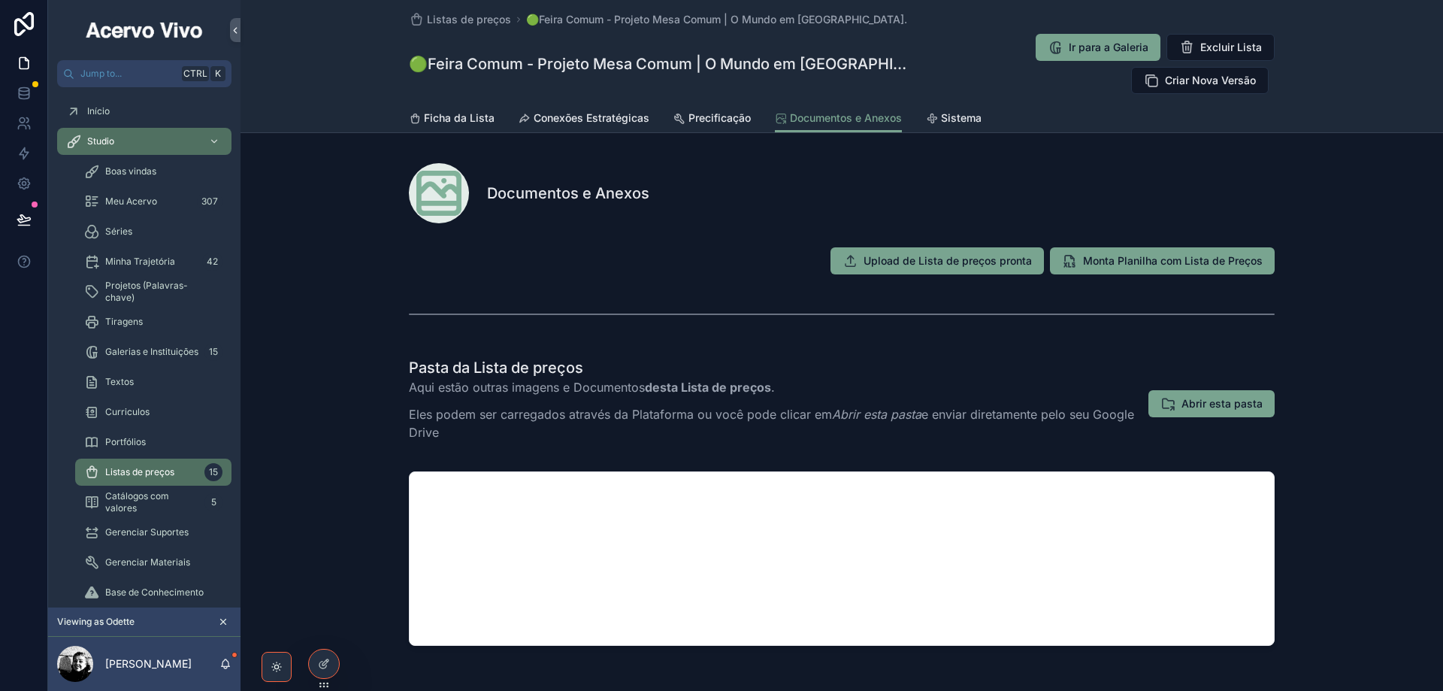
click at [1226, 396] on span "Abrir esta pasta" at bounding box center [1222, 403] width 81 height 15
click at [456, 17] on span "Listas de preços" at bounding box center [469, 19] width 84 height 15
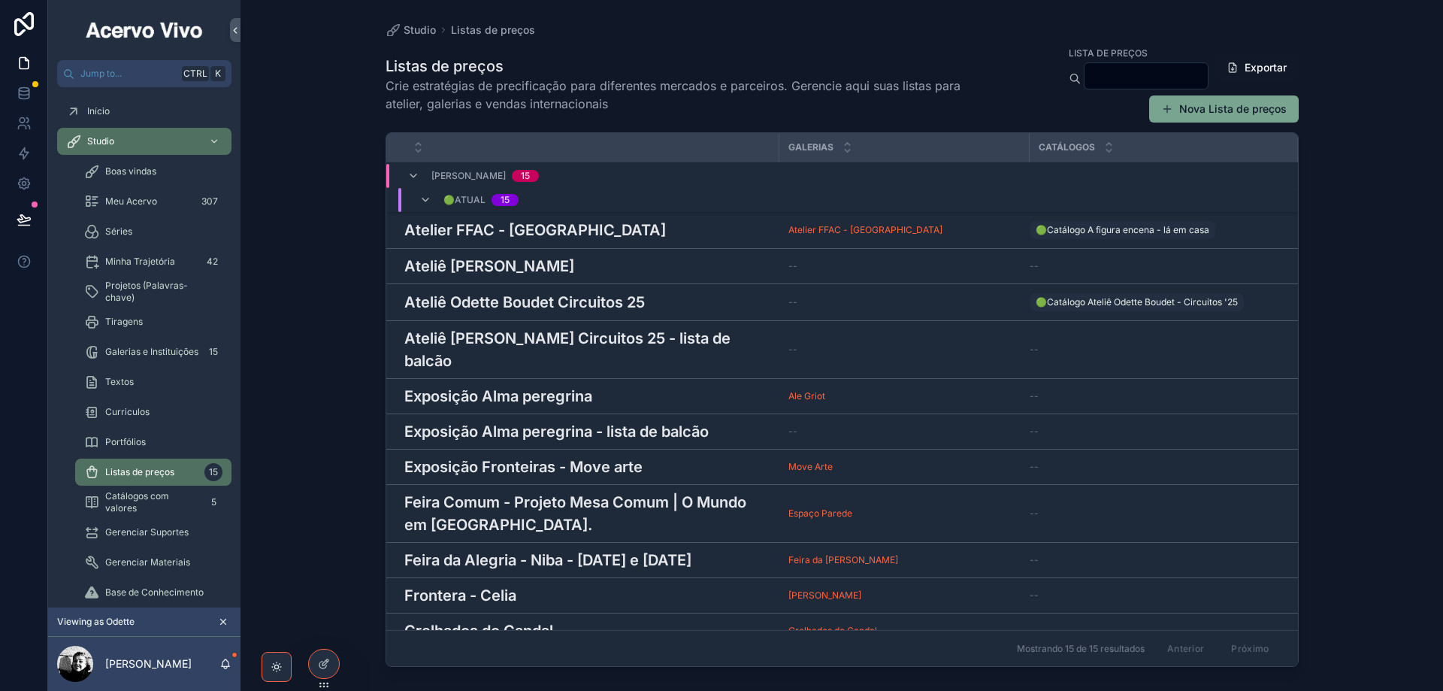
click at [624, 549] on h3 "Feira da Alegria - Niba - 28 e 29 Jun 2025" at bounding box center [547, 560] width 287 height 23
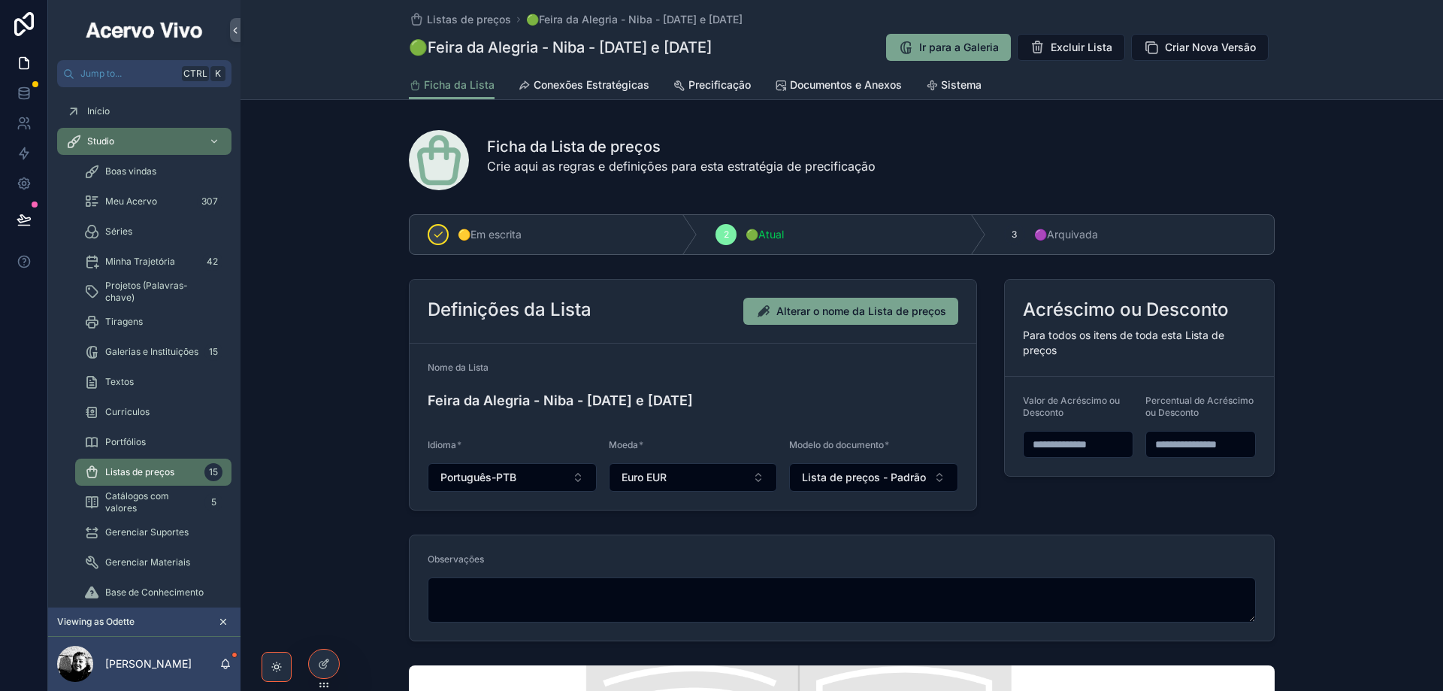
click at [832, 88] on span "Documentos e Anexos" at bounding box center [846, 84] width 112 height 15
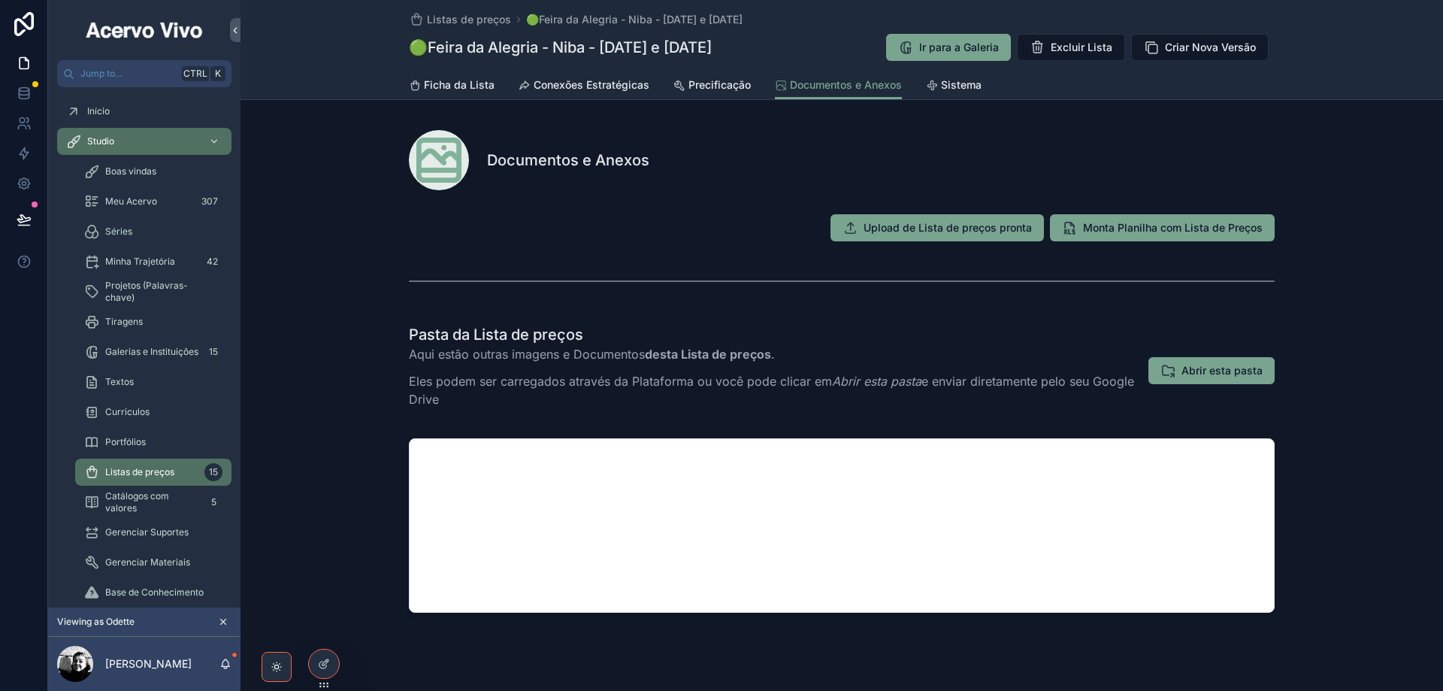
click at [1237, 373] on span "Abrir esta pasta" at bounding box center [1222, 370] width 81 height 15
click at [438, 11] on div "Listas de preços 🟢Feira da Alegria - Niba - 28 e 29 Jun 2025 🟢Feira da Alegria …" at bounding box center [842, 35] width 866 height 71
click at [443, 15] on span "Listas de preços" at bounding box center [469, 19] width 84 height 15
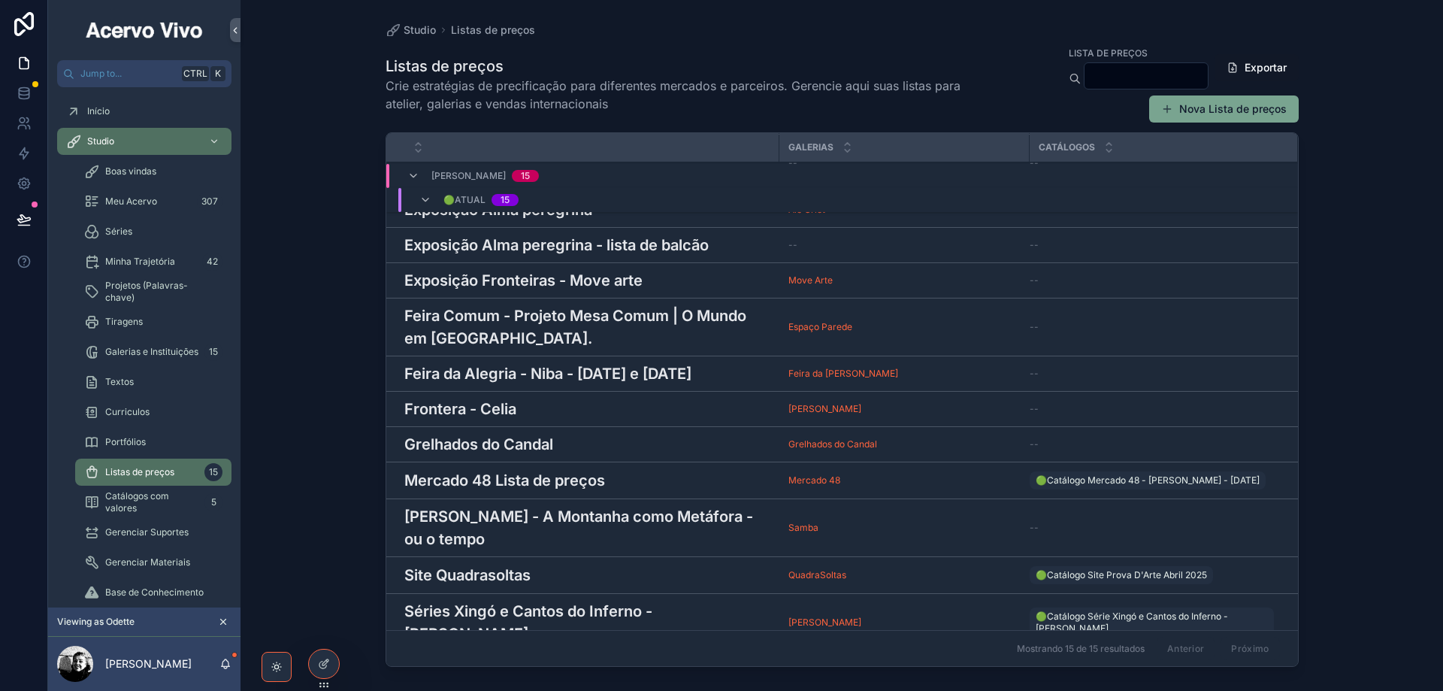
scroll to position [197, 0]
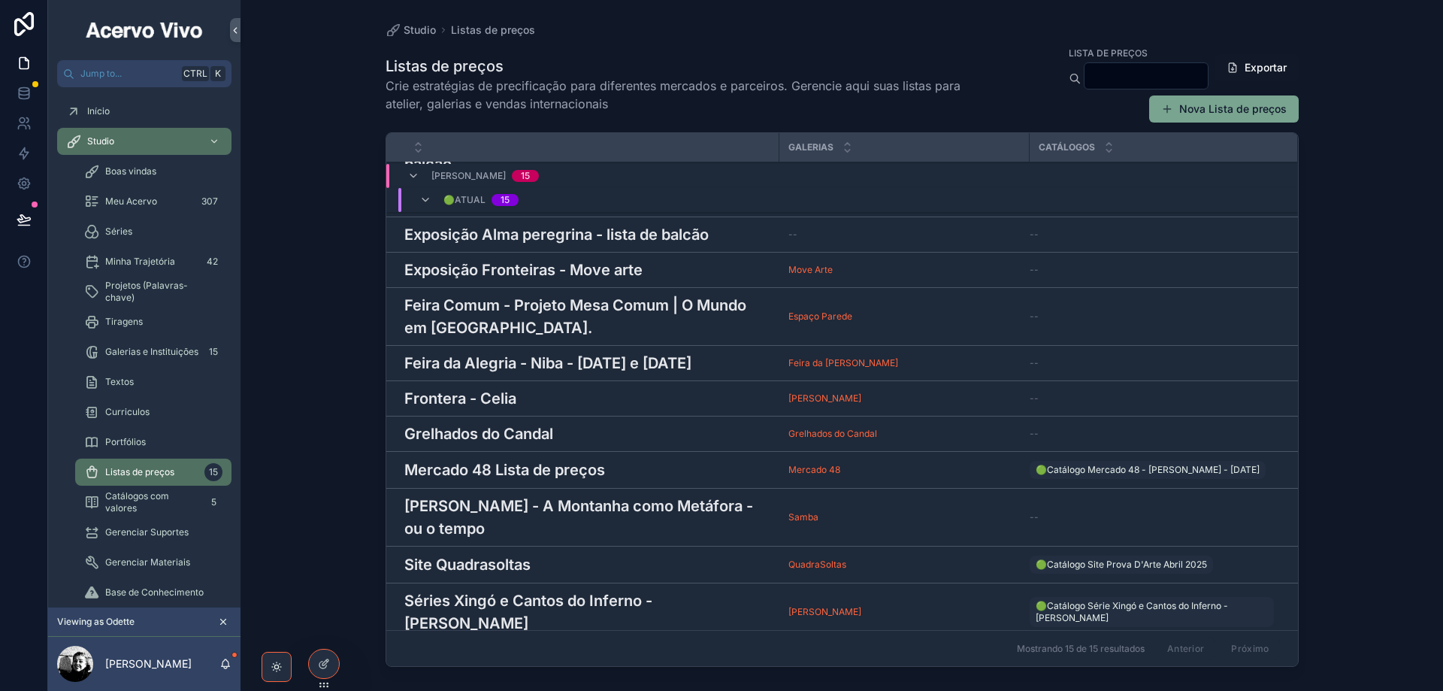
click at [747, 387] on div "Frontera - Celia Frontera - Celia" at bounding box center [587, 398] width 366 height 23
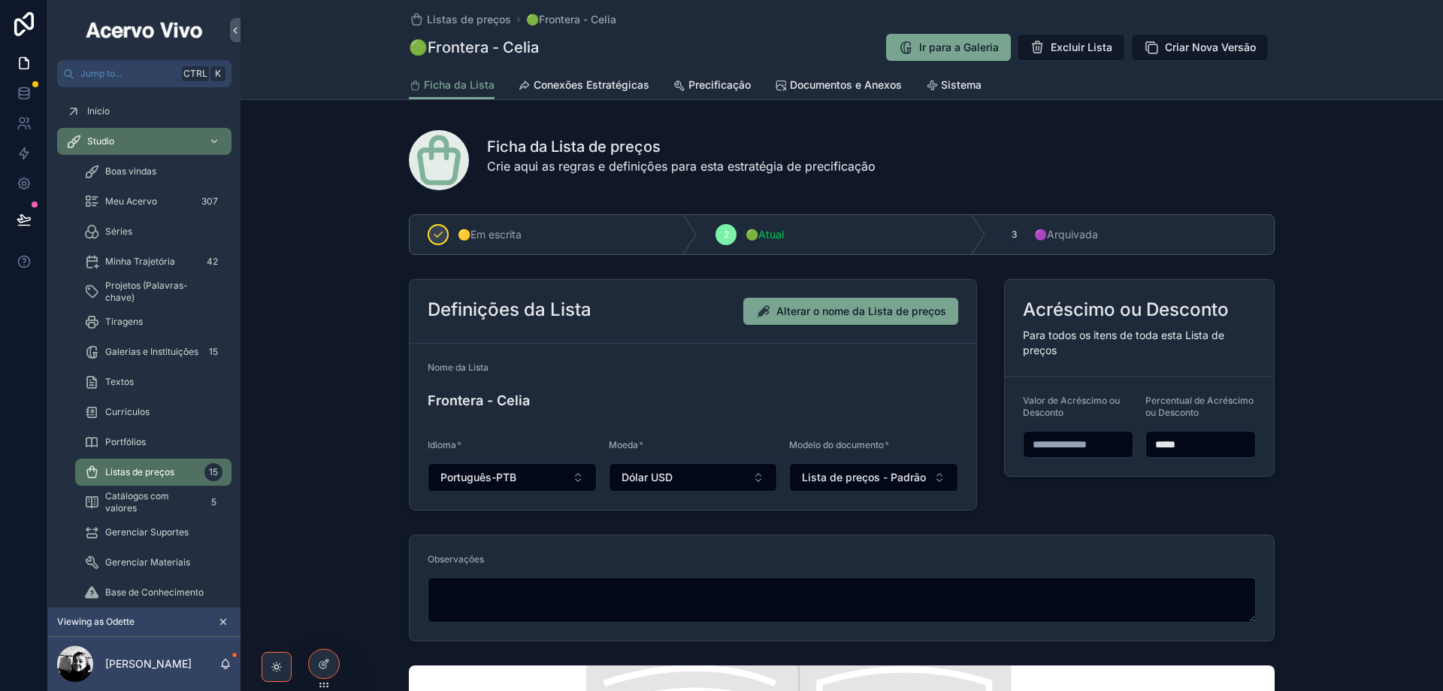
click at [809, 86] on span "Documentos e Anexos" at bounding box center [846, 84] width 112 height 15
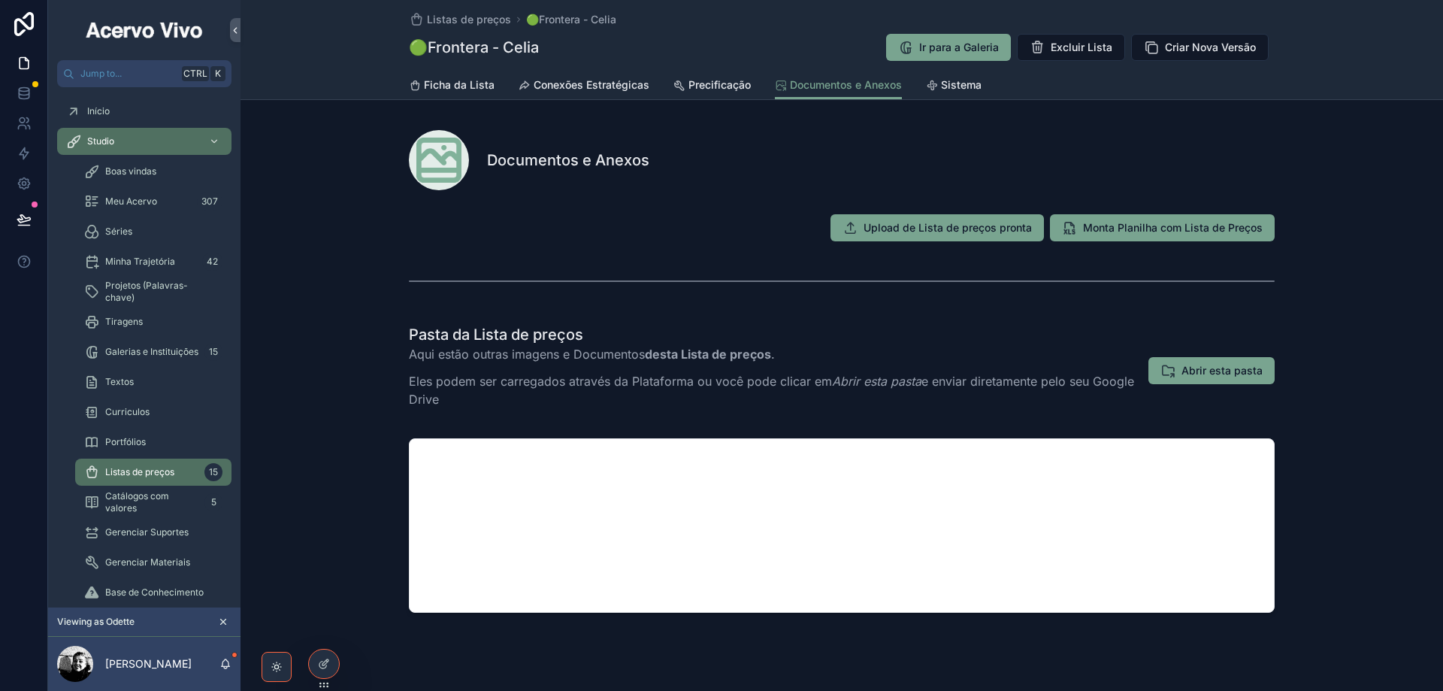
click at [1224, 370] on span "Abrir esta pasta" at bounding box center [1222, 370] width 81 height 15
click at [446, 18] on span "Listas de preços" at bounding box center [469, 19] width 84 height 15
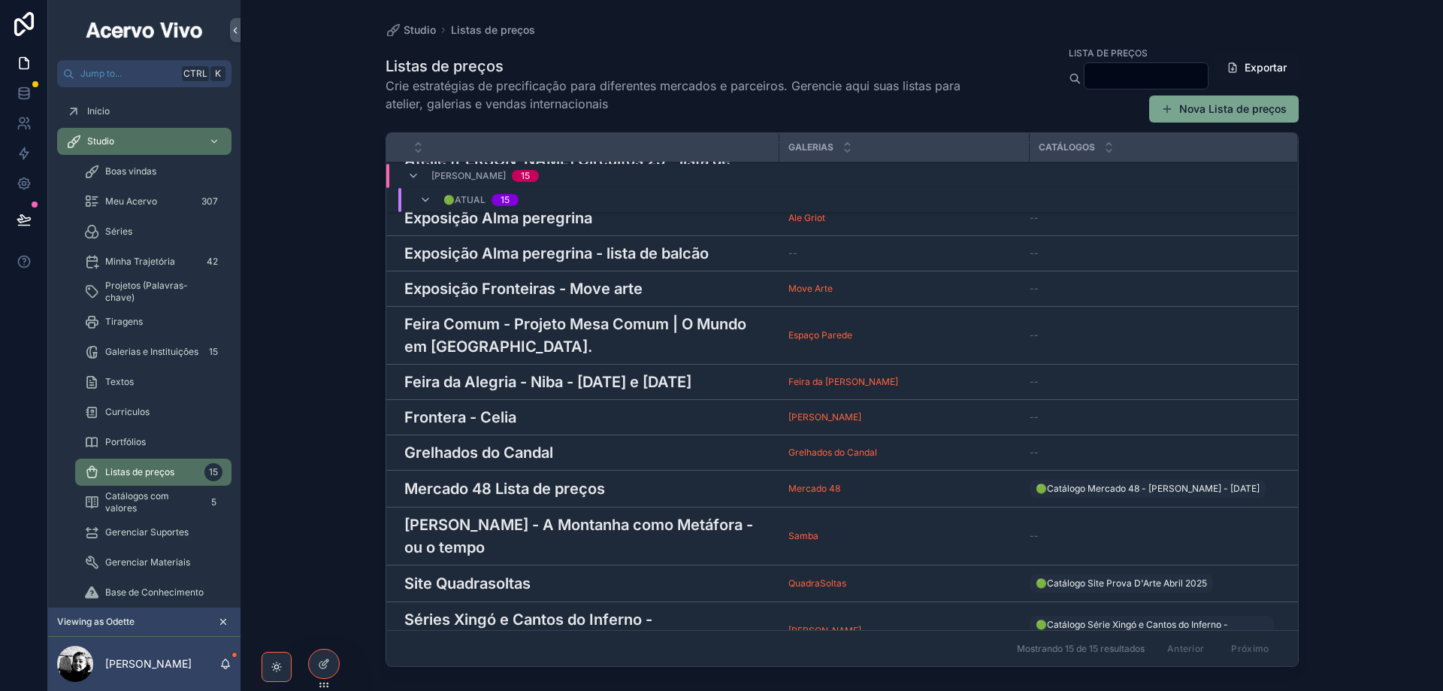
scroll to position [197, 0]
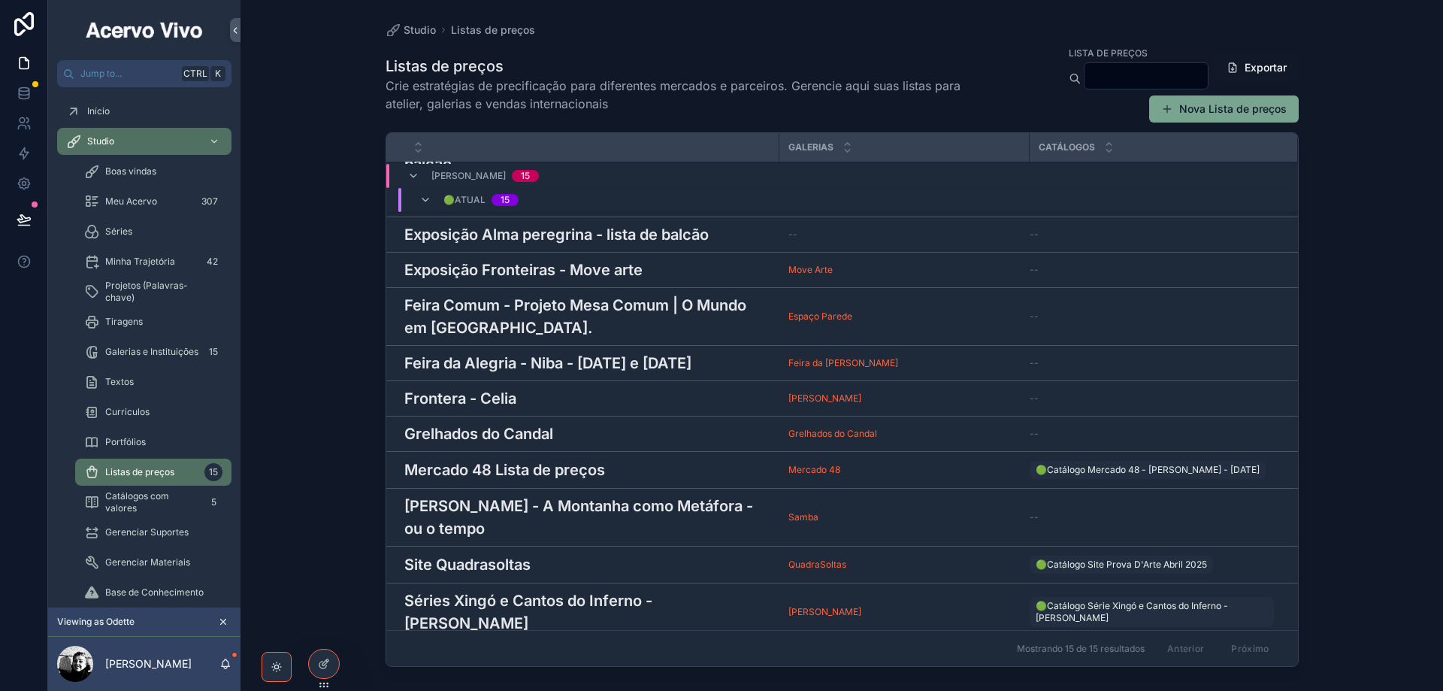
click at [561, 422] on div "Grelhados do Candal Grelhados do Candal" at bounding box center [587, 433] width 366 height 23
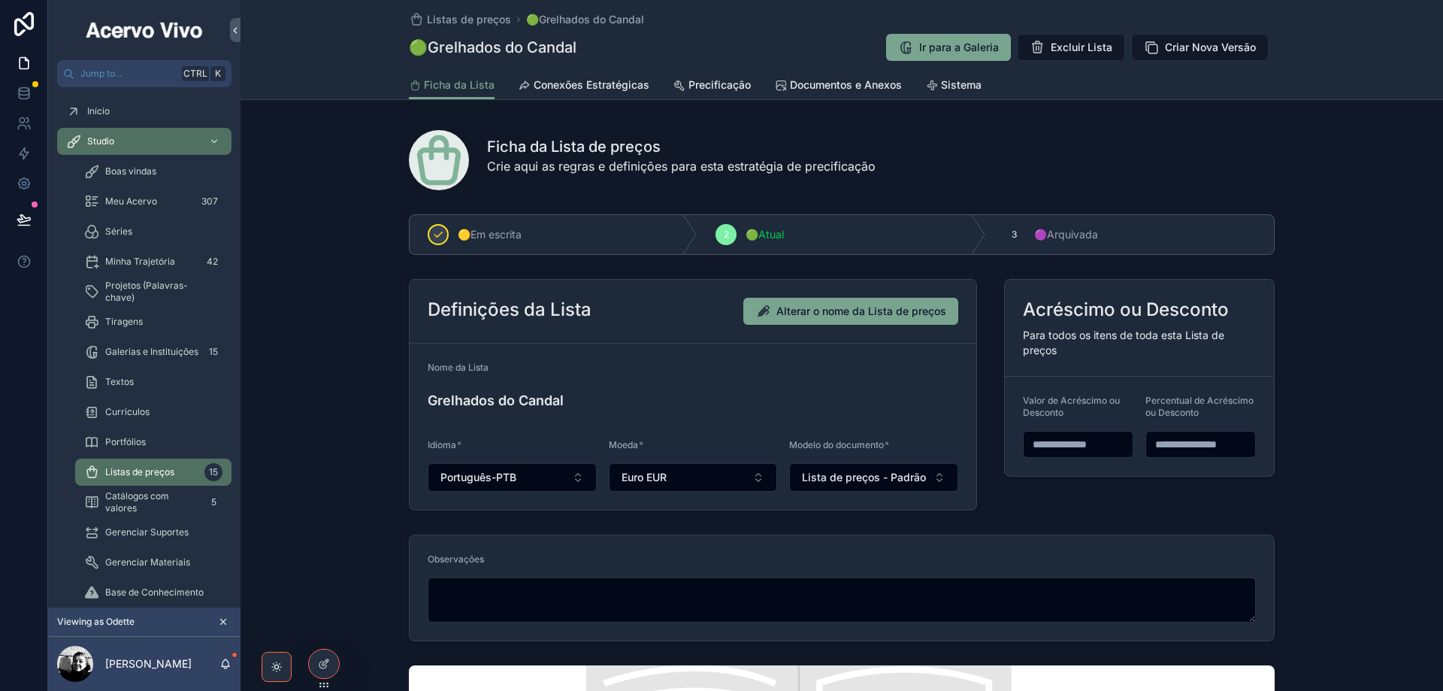
click at [807, 88] on span "Documentos e Anexos" at bounding box center [846, 84] width 112 height 15
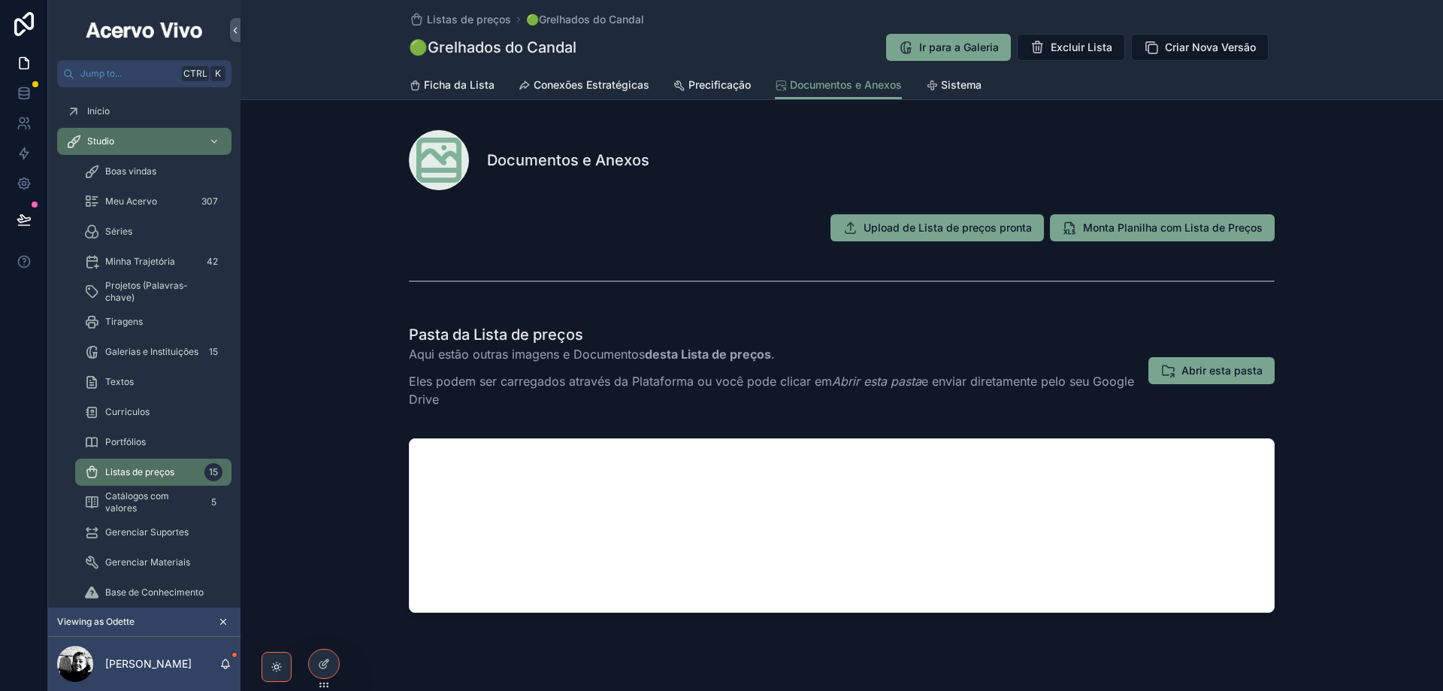
click at [1206, 375] on span "Abrir esta pasta" at bounding box center [1222, 370] width 81 height 15
click at [449, 23] on span "Listas de preços" at bounding box center [469, 19] width 84 height 15
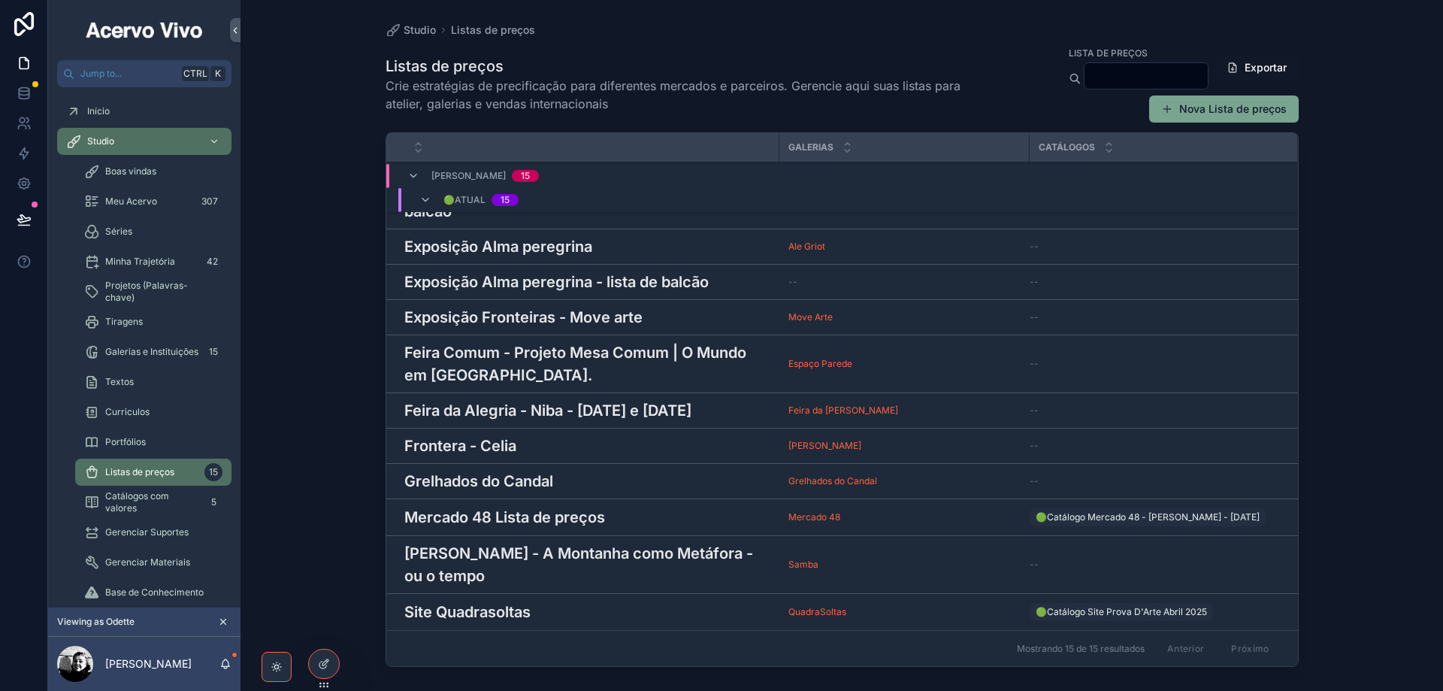
scroll to position [197, 0]
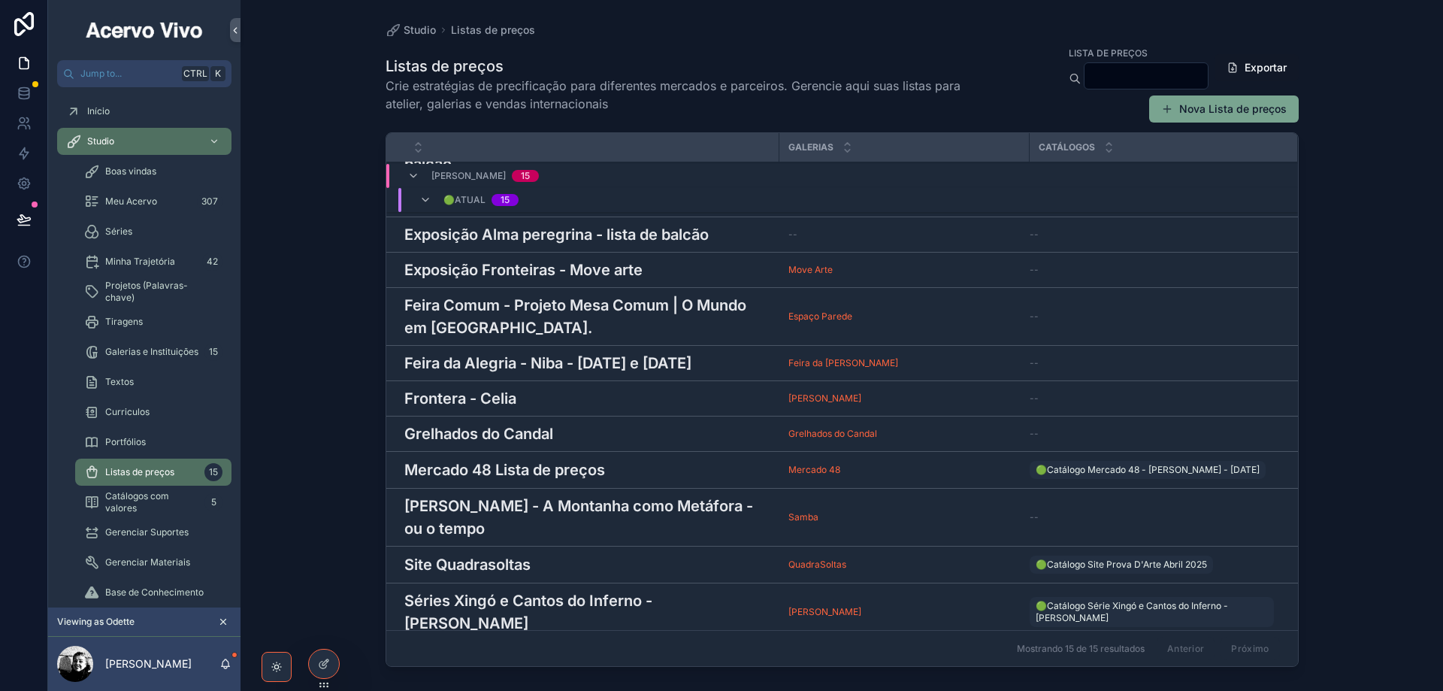
click at [648, 459] on div "Mercado 48 Lista de preços Mercado 48 Lista de preços" at bounding box center [587, 470] width 366 height 23
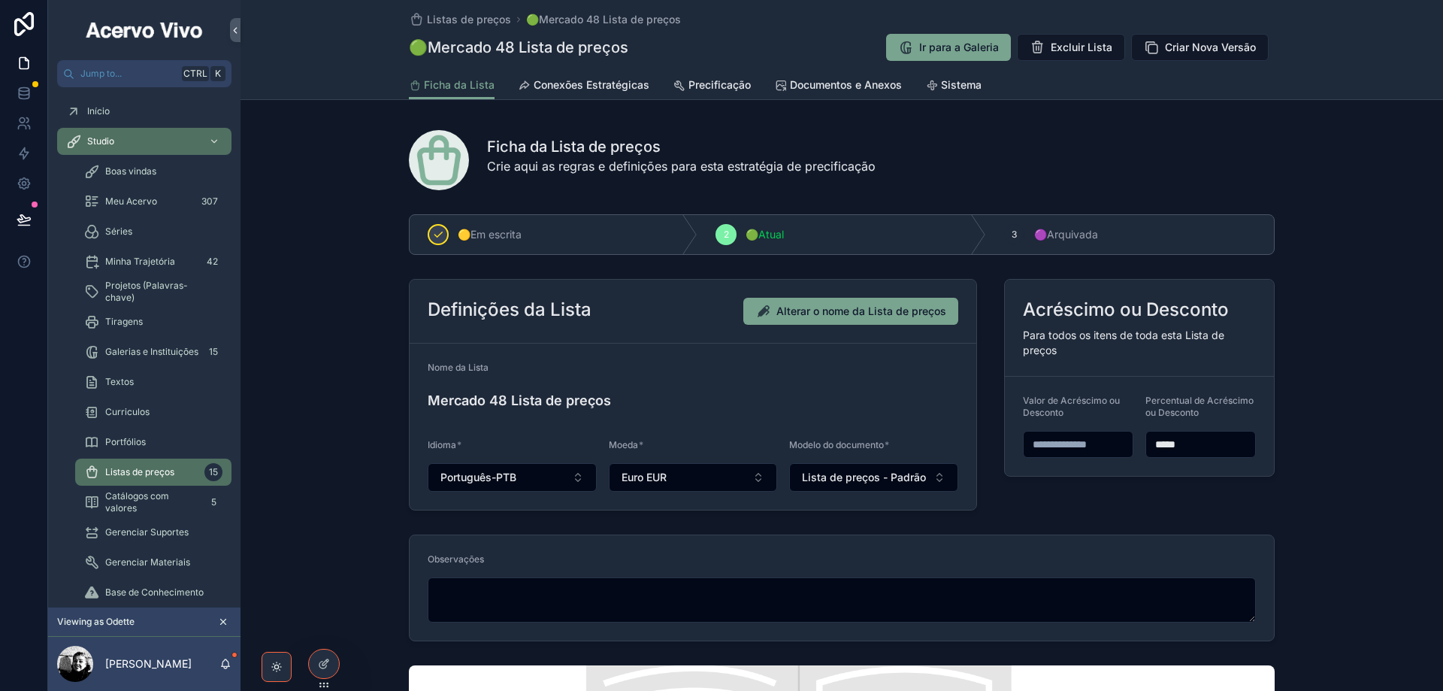
click at [834, 85] on span "Documentos e Anexos" at bounding box center [846, 84] width 112 height 15
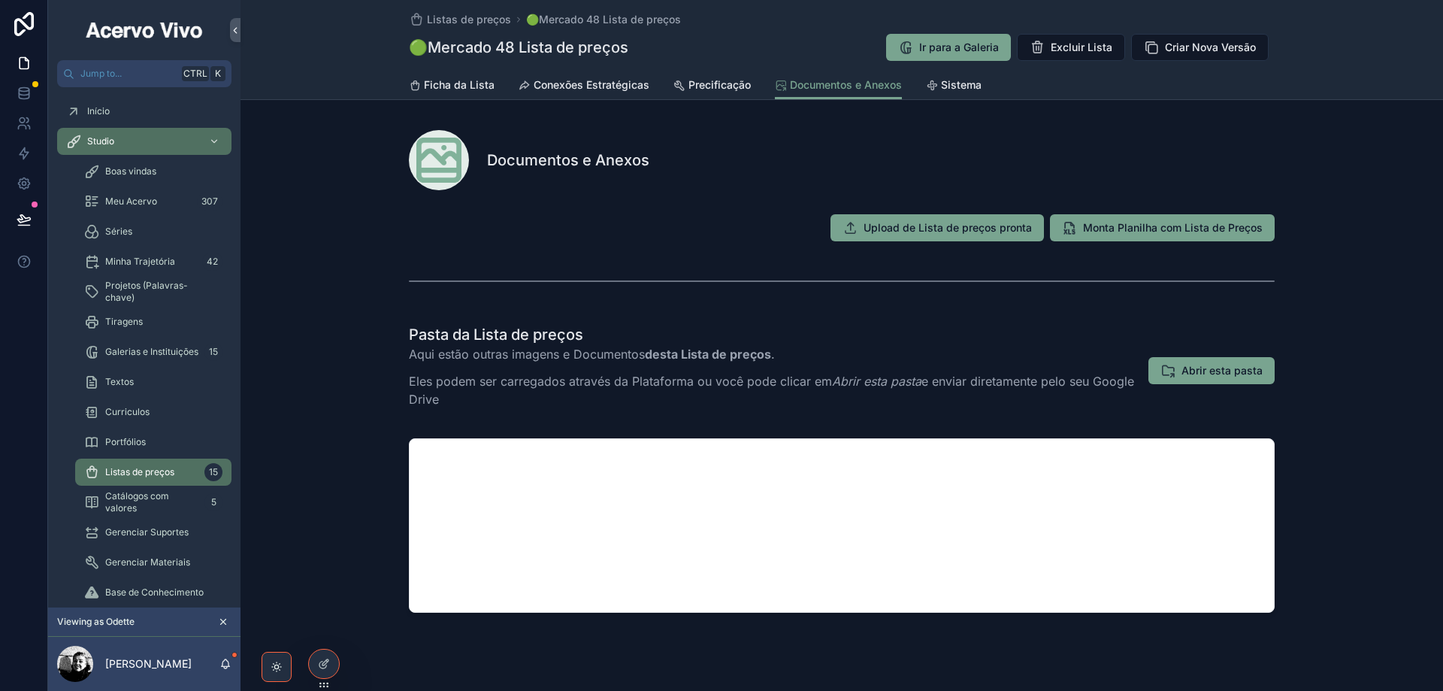
click at [1216, 371] on span "Abrir esta pasta" at bounding box center [1222, 370] width 81 height 15
click at [469, 17] on span "Listas de preços" at bounding box center [469, 19] width 84 height 15
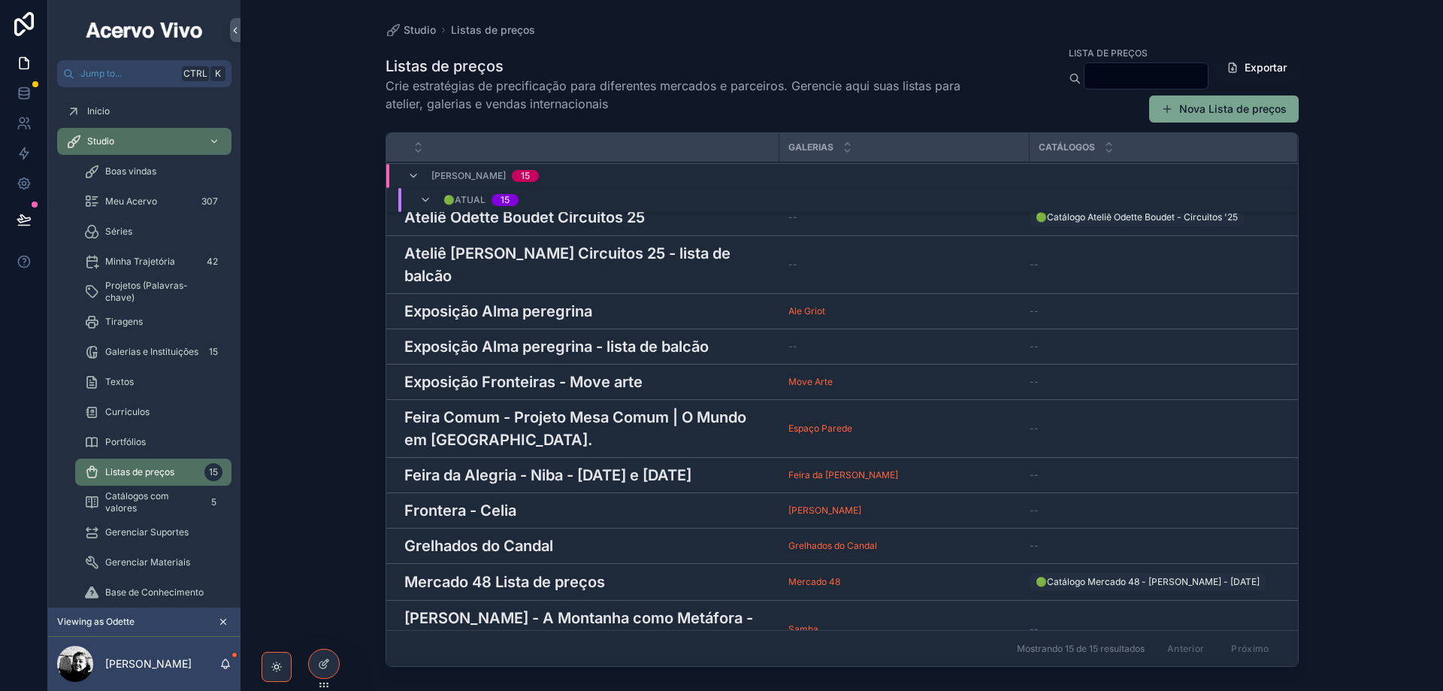
scroll to position [197, 0]
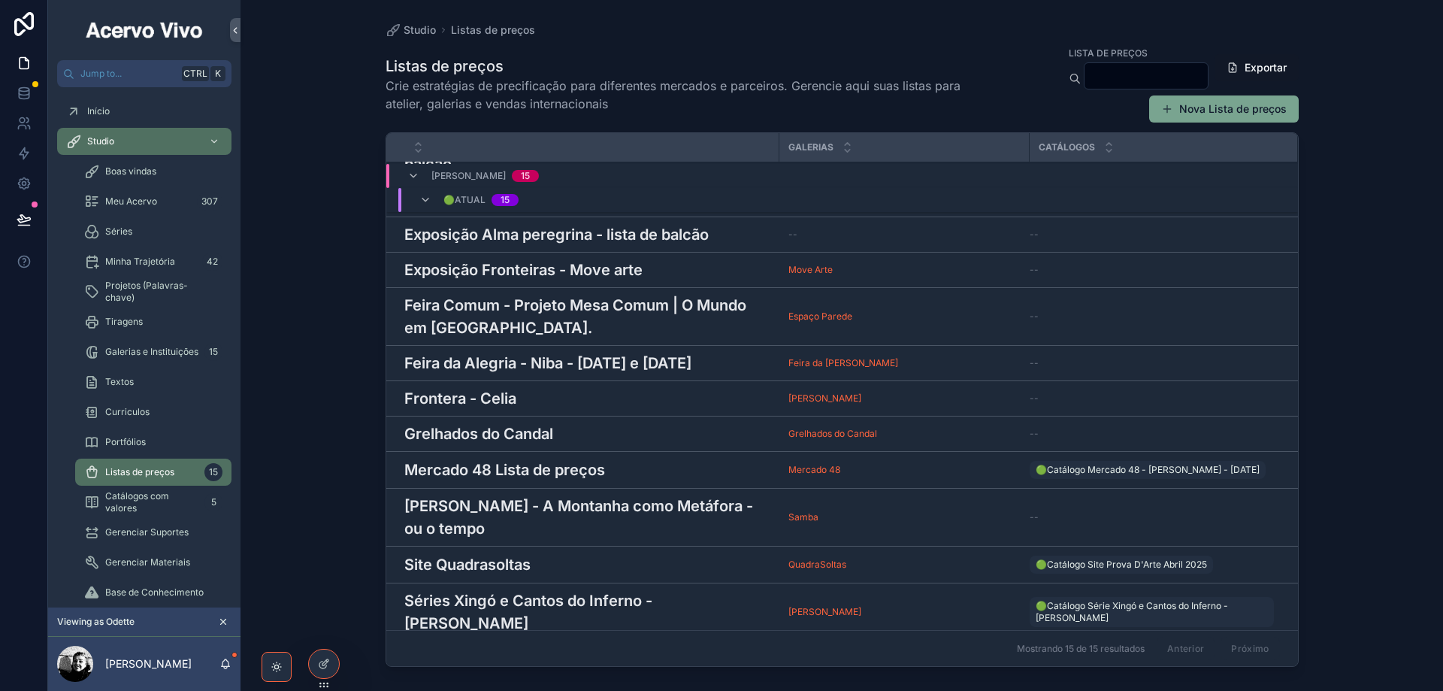
click at [649, 495] on h3 "Odette Boudet - A Montanha como Metáfora - ou o tempo" at bounding box center [587, 517] width 366 height 45
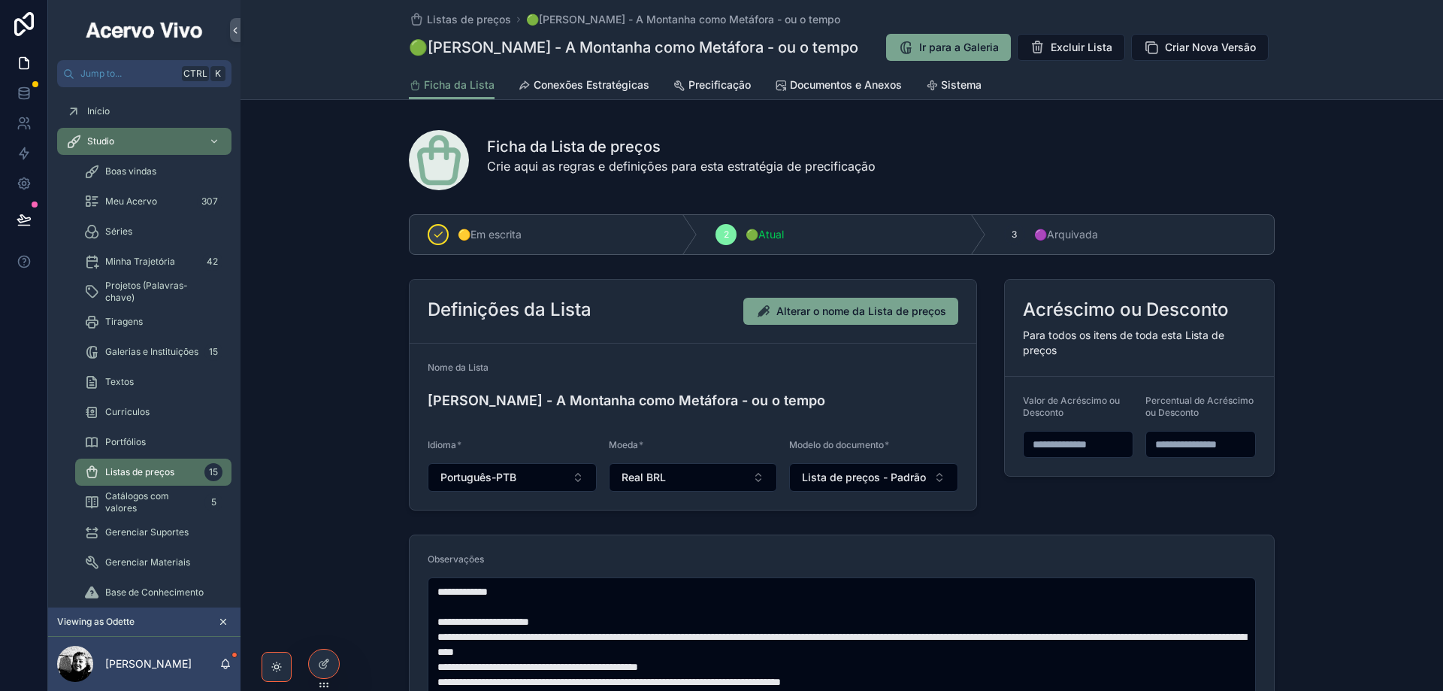
click at [698, 80] on span "Precificação" at bounding box center [720, 84] width 62 height 15
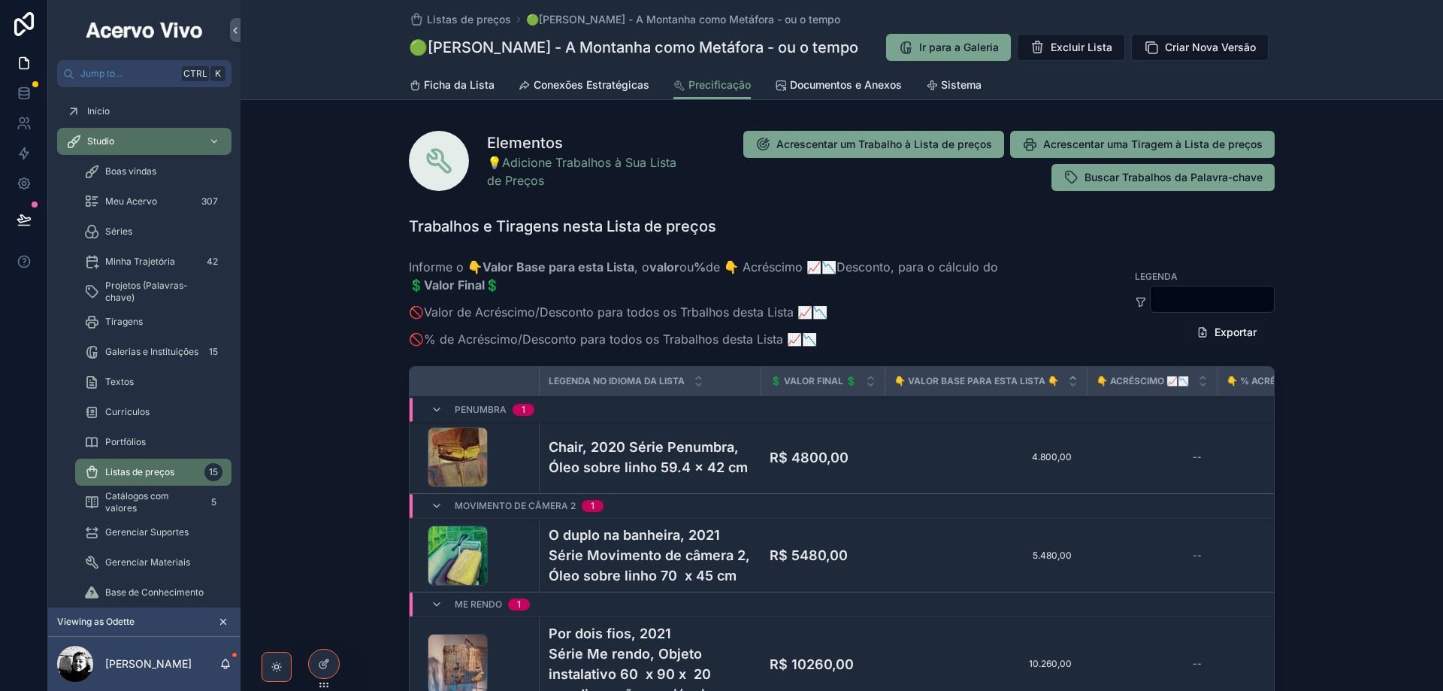
click at [859, 86] on span "Documentos e Anexos" at bounding box center [846, 84] width 112 height 15
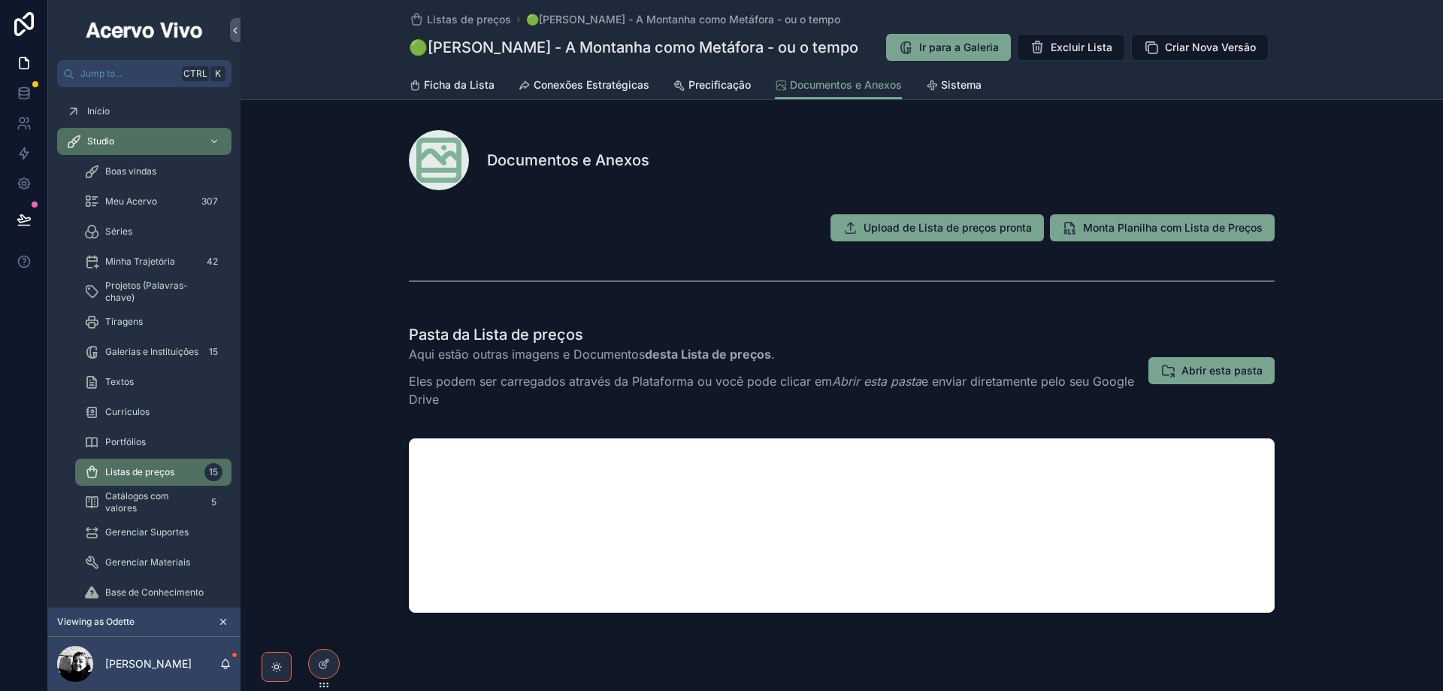
click at [1203, 373] on span "Abrir esta pasta" at bounding box center [1222, 370] width 81 height 15
click at [462, 14] on span "Listas de preços" at bounding box center [469, 19] width 84 height 15
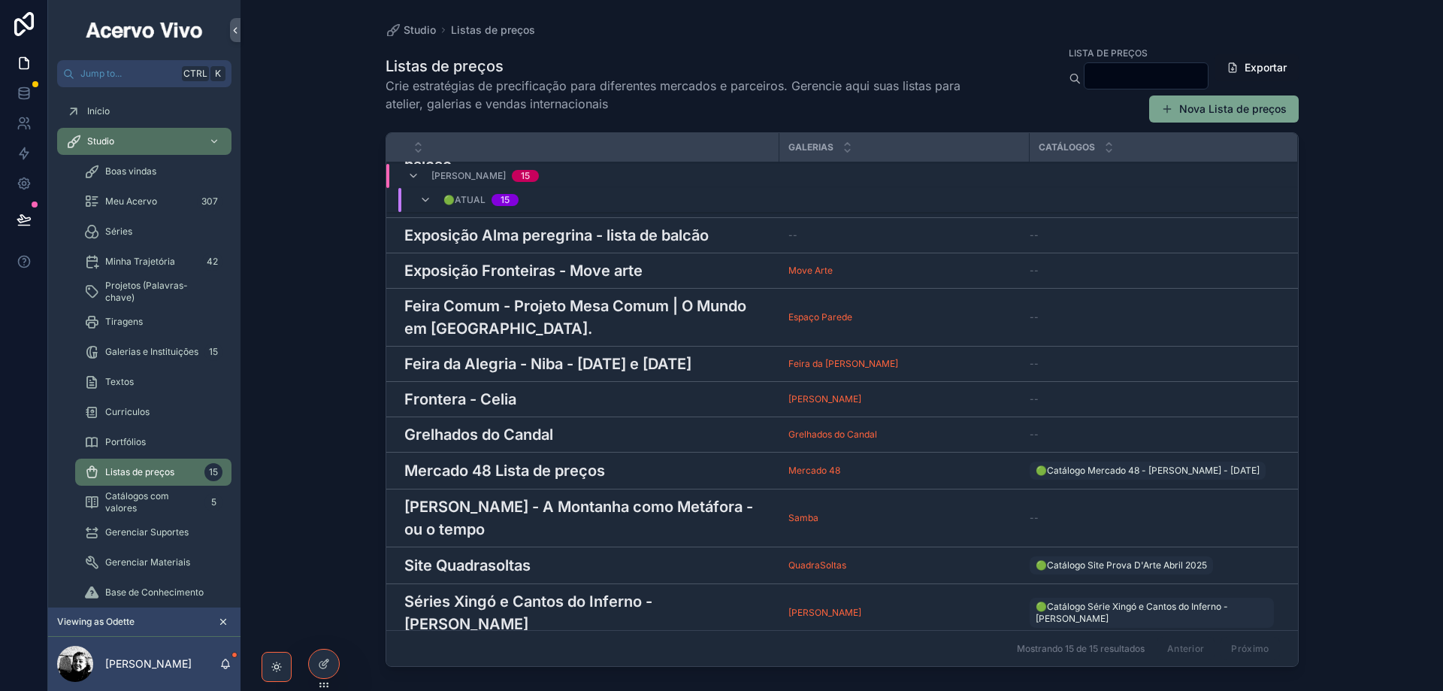
scroll to position [197, 0]
click at [613, 553] on div "Site Quadrasoltas Site Quadrasoltas" at bounding box center [587, 564] width 366 height 23
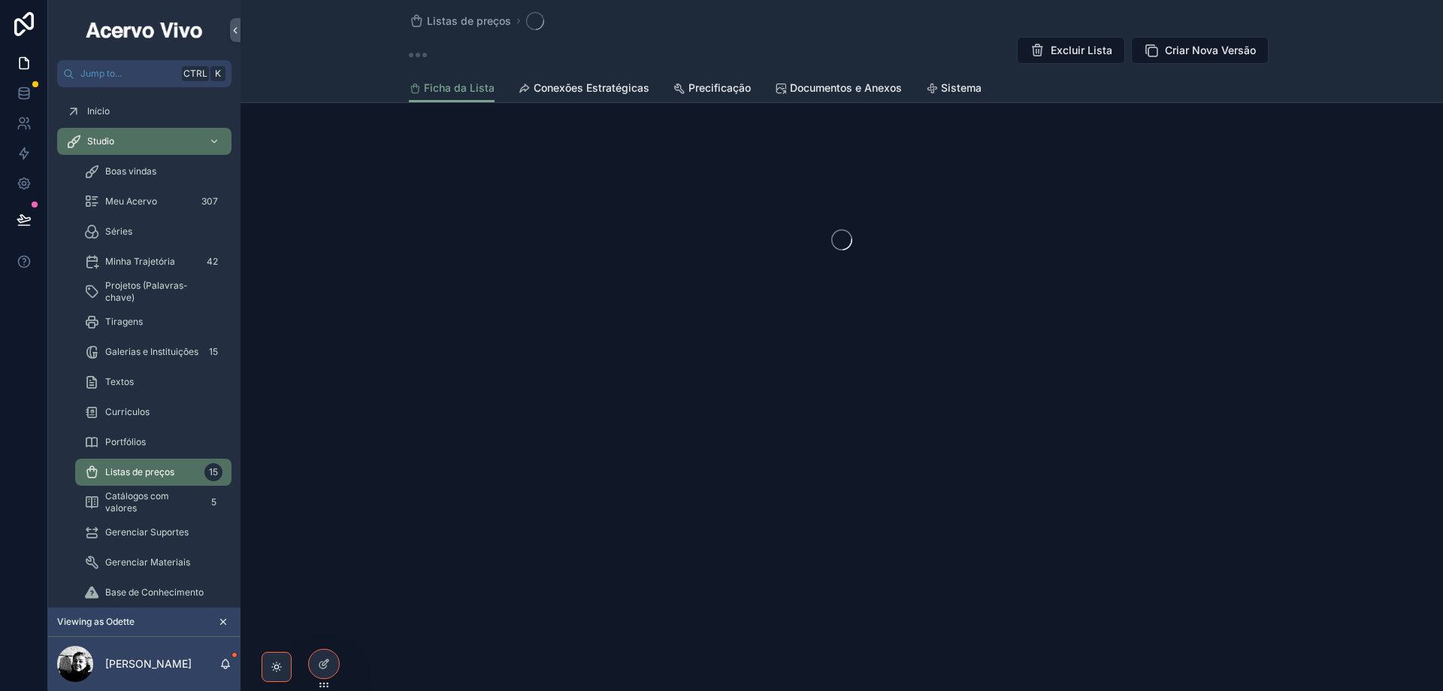
click at [835, 91] on span "Documentos e Anexos" at bounding box center [846, 87] width 112 height 15
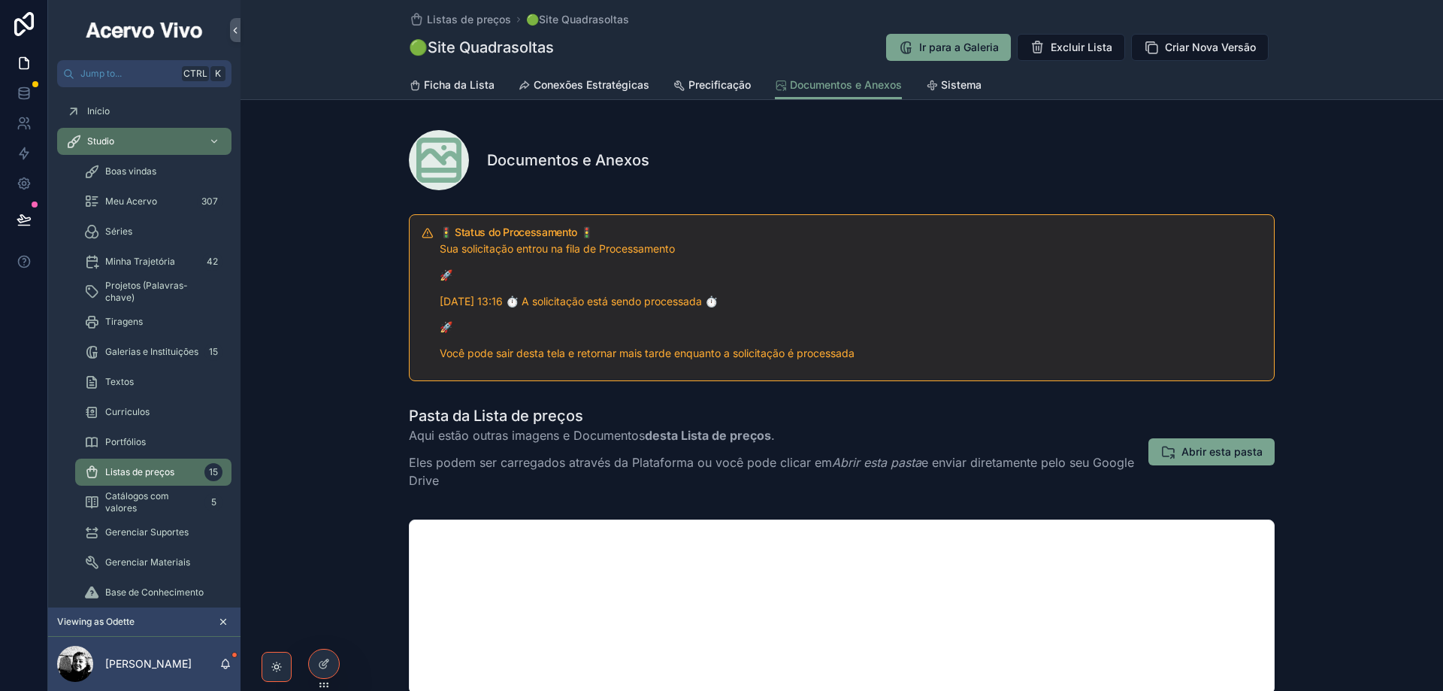
click at [963, 86] on span "Sistema" at bounding box center [961, 84] width 41 height 15
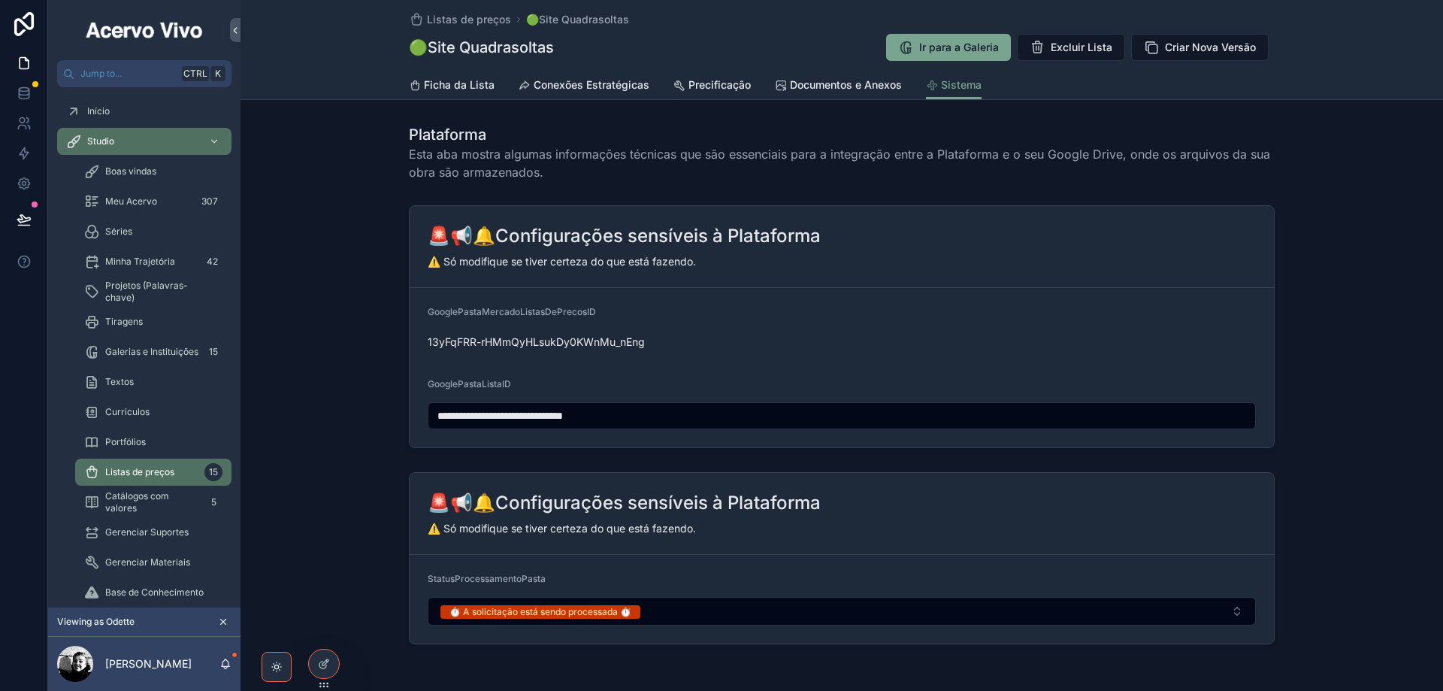
click at [549, 421] on input "**********" at bounding box center [841, 415] width 827 height 21
click at [826, 361] on form "**********" at bounding box center [842, 367] width 864 height 159
drag, startPoint x: 724, startPoint y: 412, endPoint x: 369, endPoint y: 424, distance: 355.0
click at [369, 424] on div "**********" at bounding box center [842, 326] width 1203 height 255
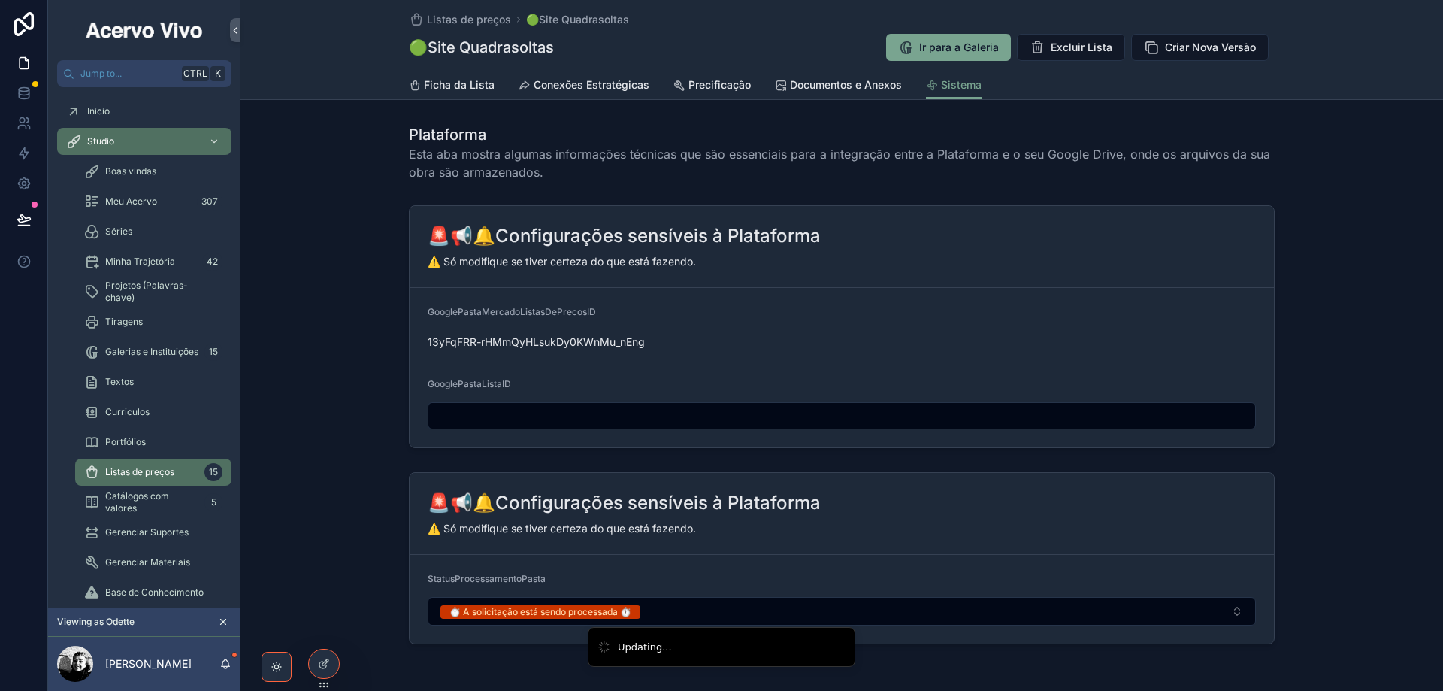
click at [736, 613] on button "⏱️ A solicitação está sendo processada ⏱️" at bounding box center [842, 611] width 828 height 29
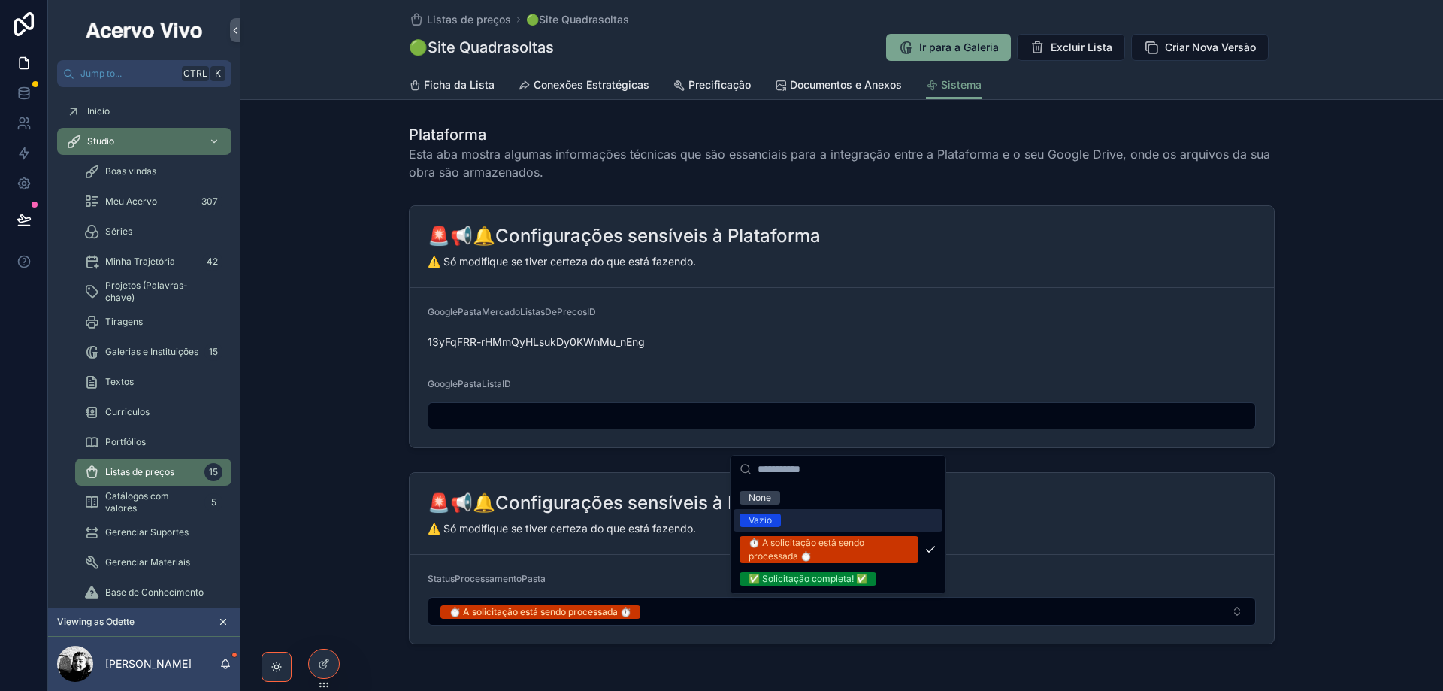
click at [795, 516] on div "Vazio" at bounding box center [838, 520] width 209 height 23
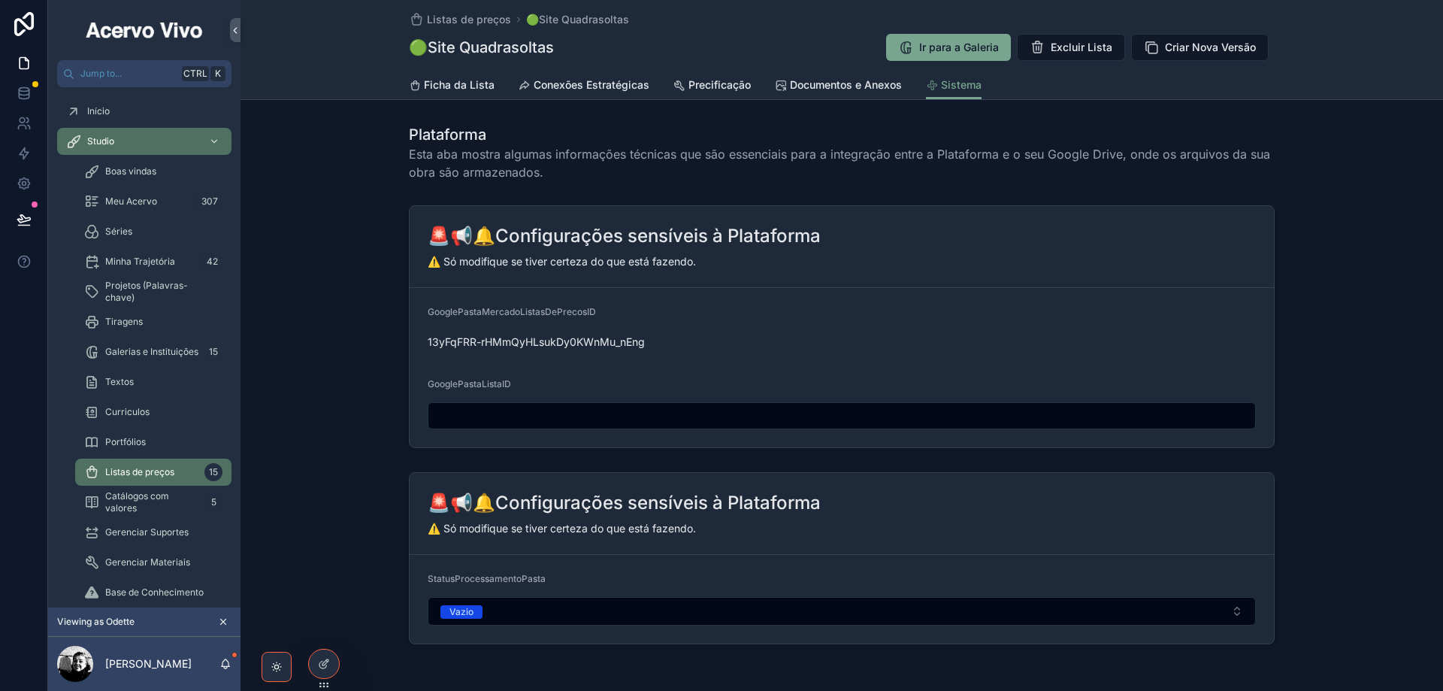
click at [461, 20] on span "Listas de preços" at bounding box center [469, 19] width 84 height 15
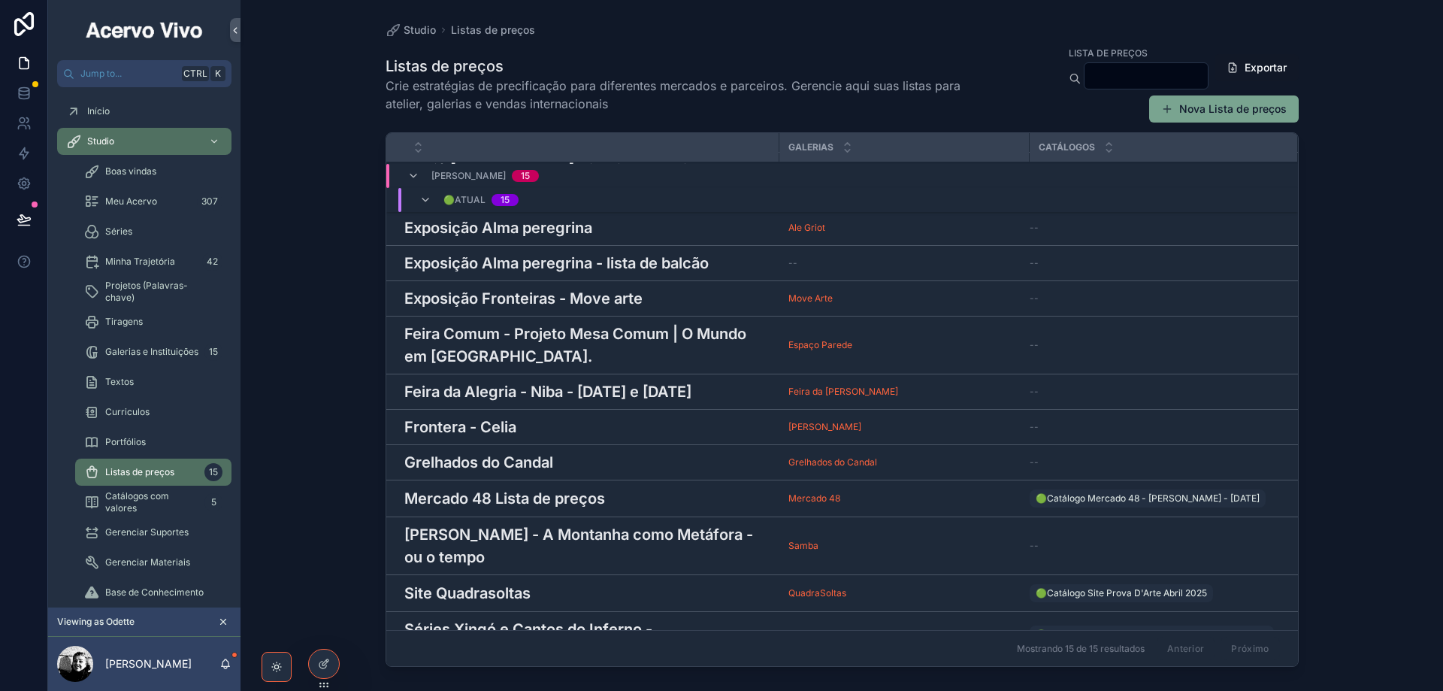
scroll to position [197, 0]
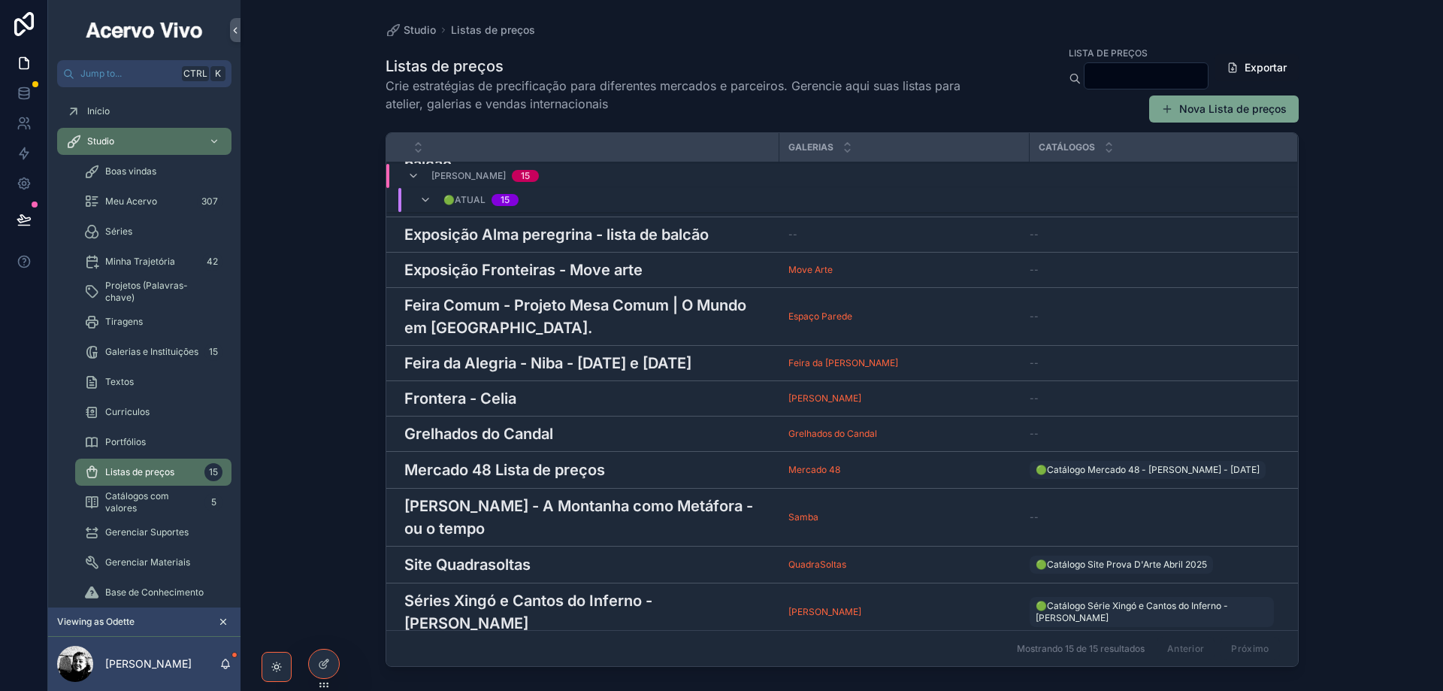
click at [654, 593] on h3 "Séries Xingó e Cantos do Inferno - Marcelo Sandro" at bounding box center [587, 611] width 366 height 45
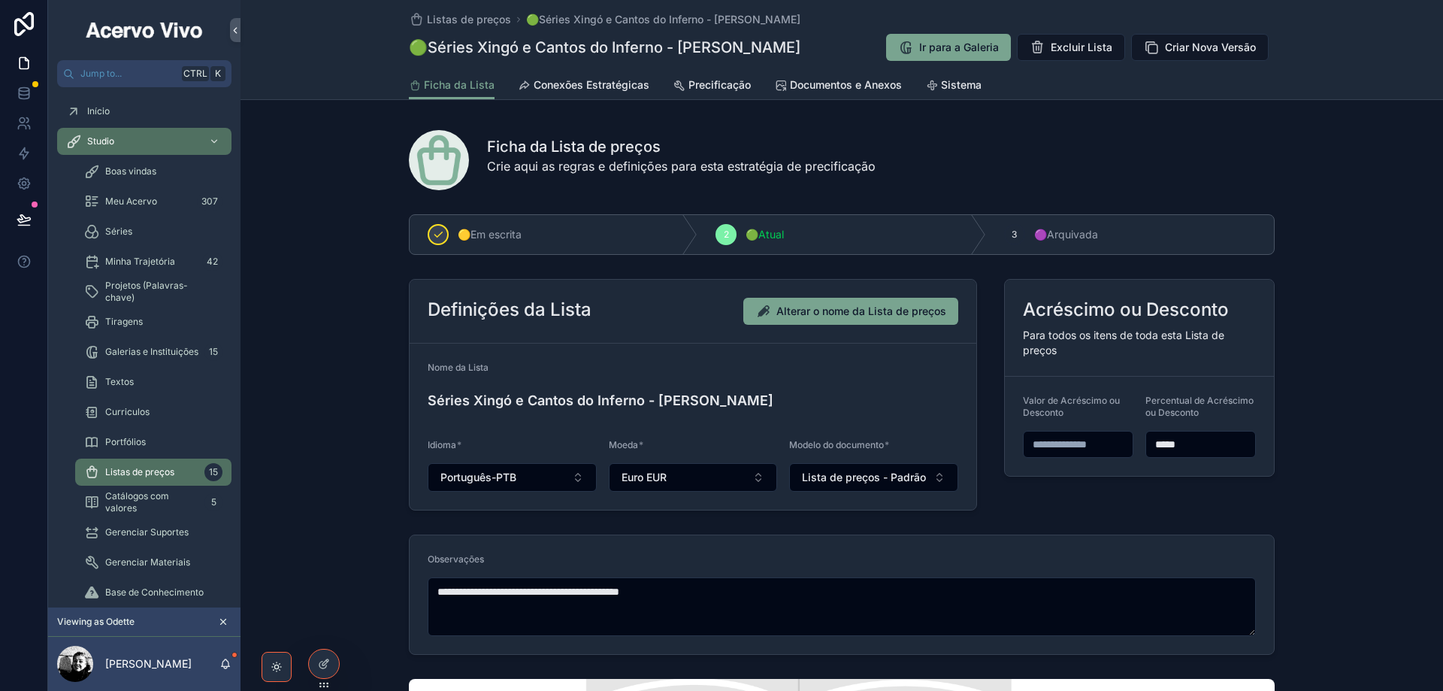
click at [807, 83] on span "Documentos e Anexos" at bounding box center [846, 84] width 112 height 15
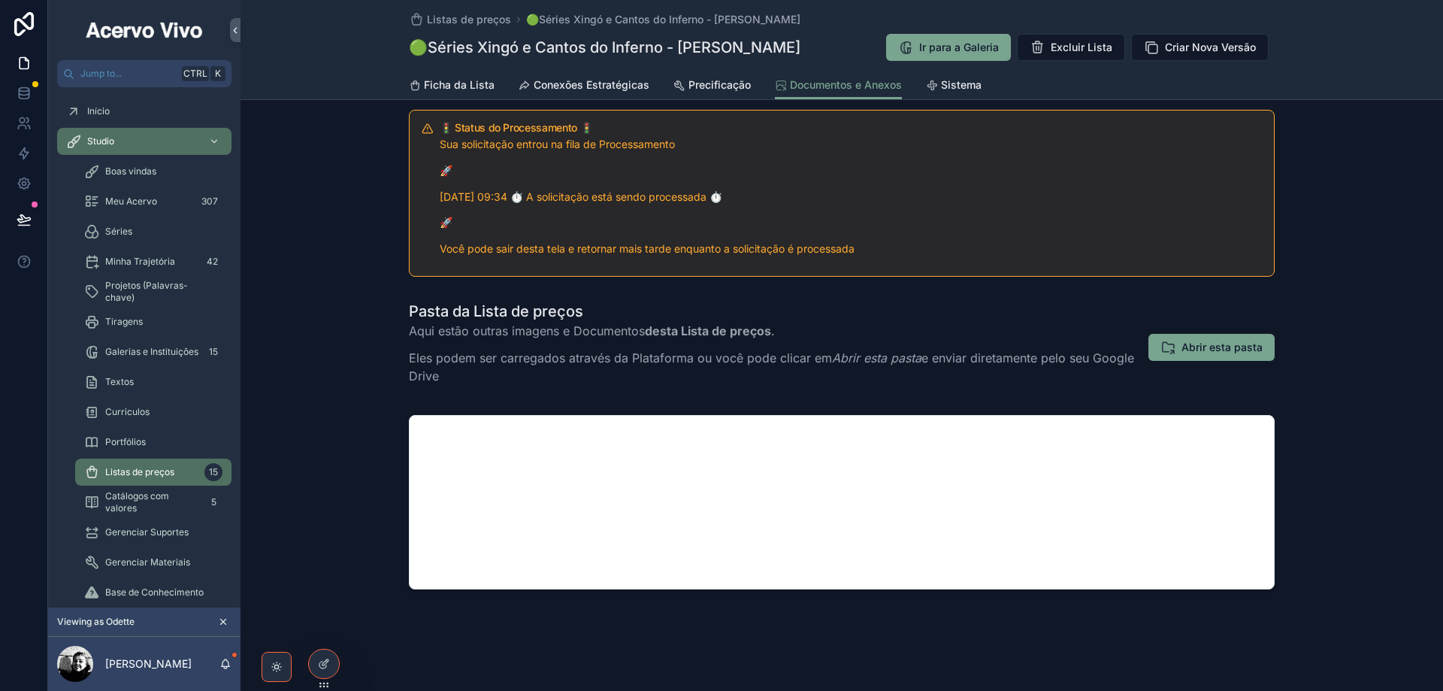
scroll to position [105, 0]
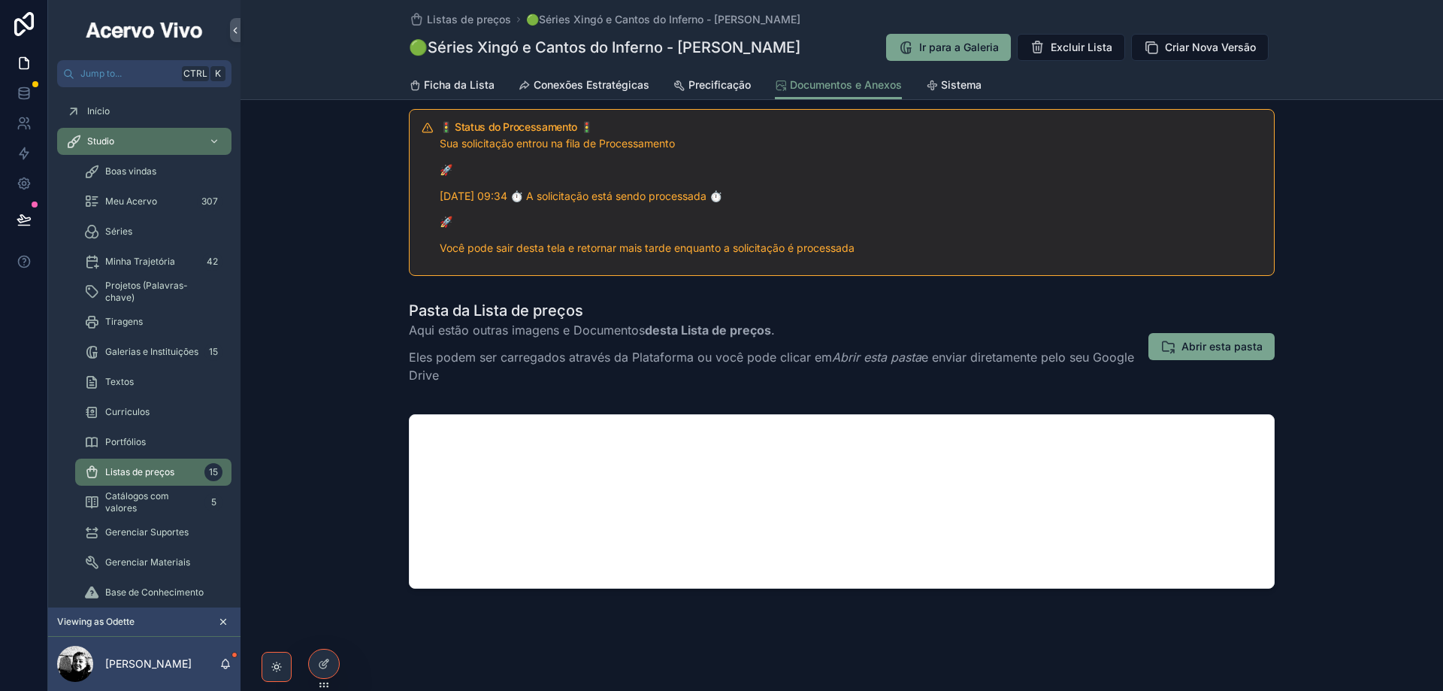
click at [959, 89] on span "Sistema" at bounding box center [961, 84] width 41 height 15
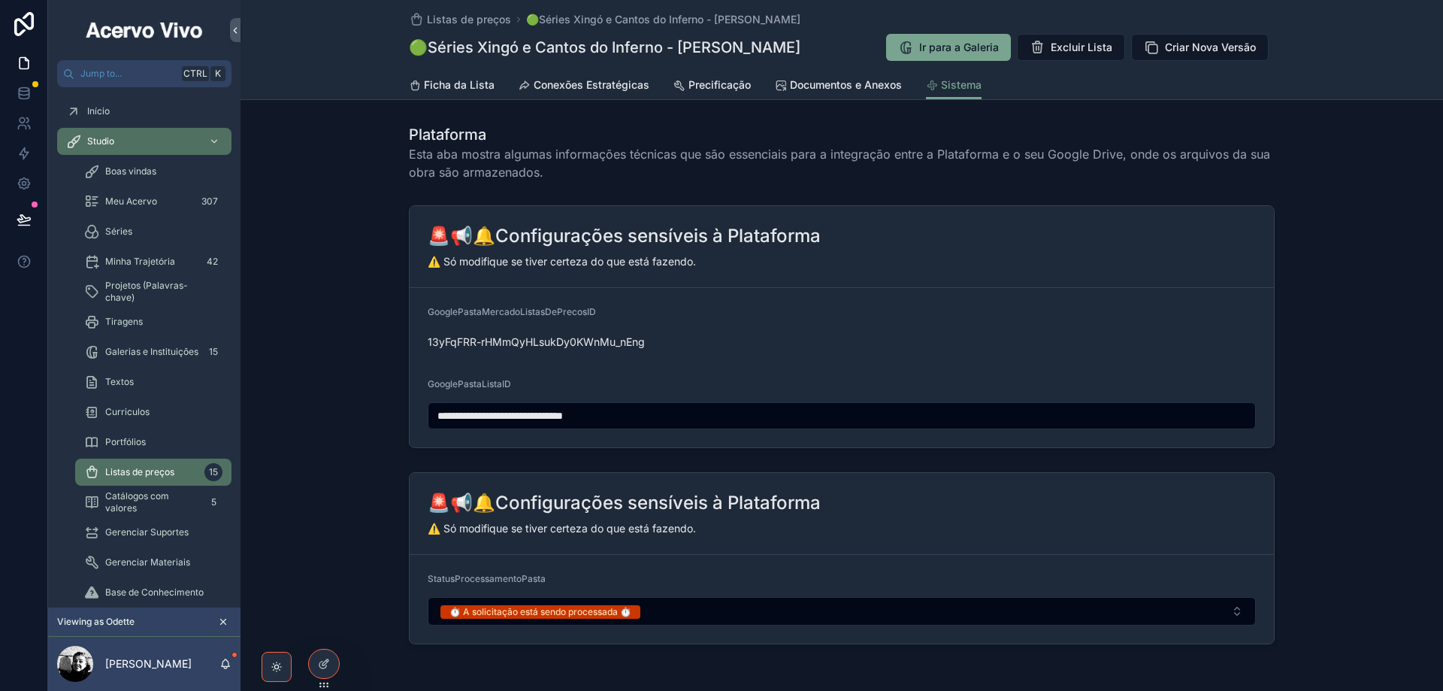
click at [712, 611] on button "⏱️ A solicitação está sendo processada ⏱️" at bounding box center [842, 611] width 828 height 29
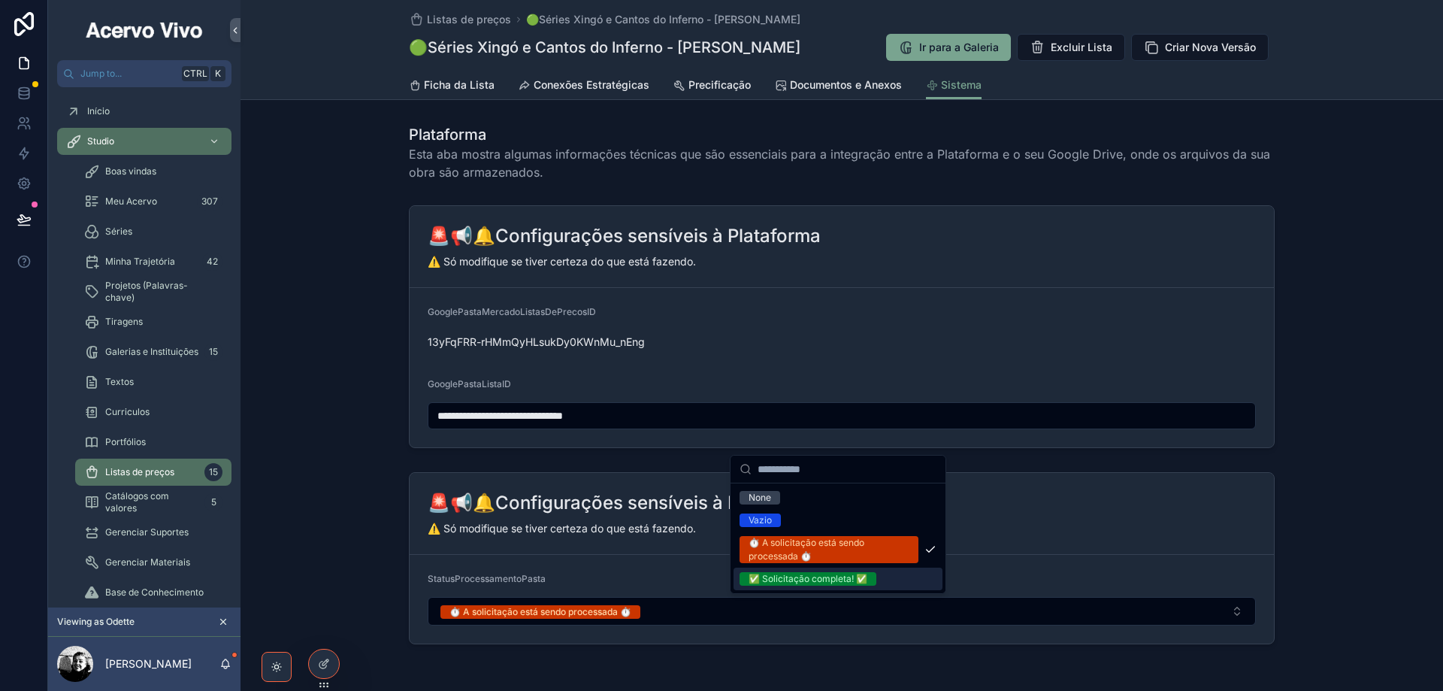
click at [779, 580] on div "✅ Solicitação completa! ✅" at bounding box center [808, 579] width 119 height 14
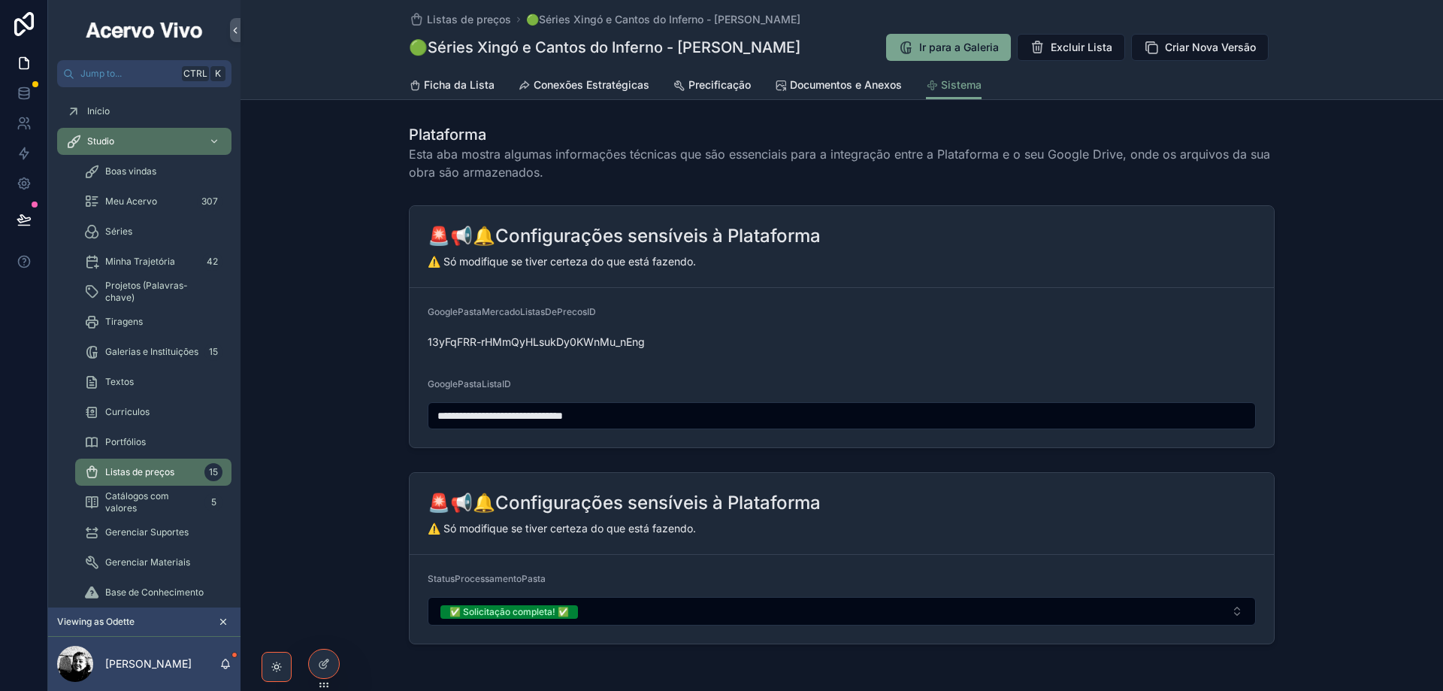
click at [831, 83] on span "Documentos e Anexos" at bounding box center [846, 84] width 112 height 15
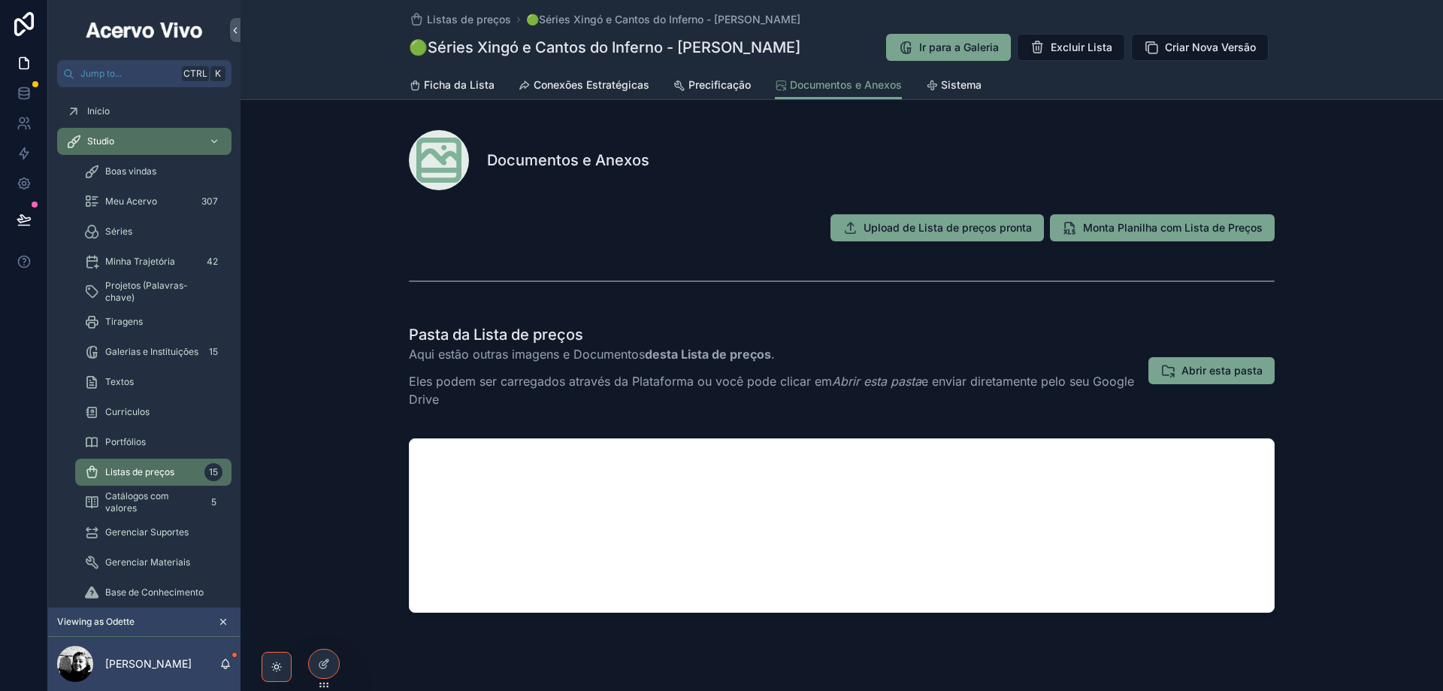
click at [1218, 373] on span "Abrir esta pasta" at bounding box center [1222, 370] width 81 height 15
click at [447, 25] on span "Listas de preços" at bounding box center [469, 19] width 84 height 15
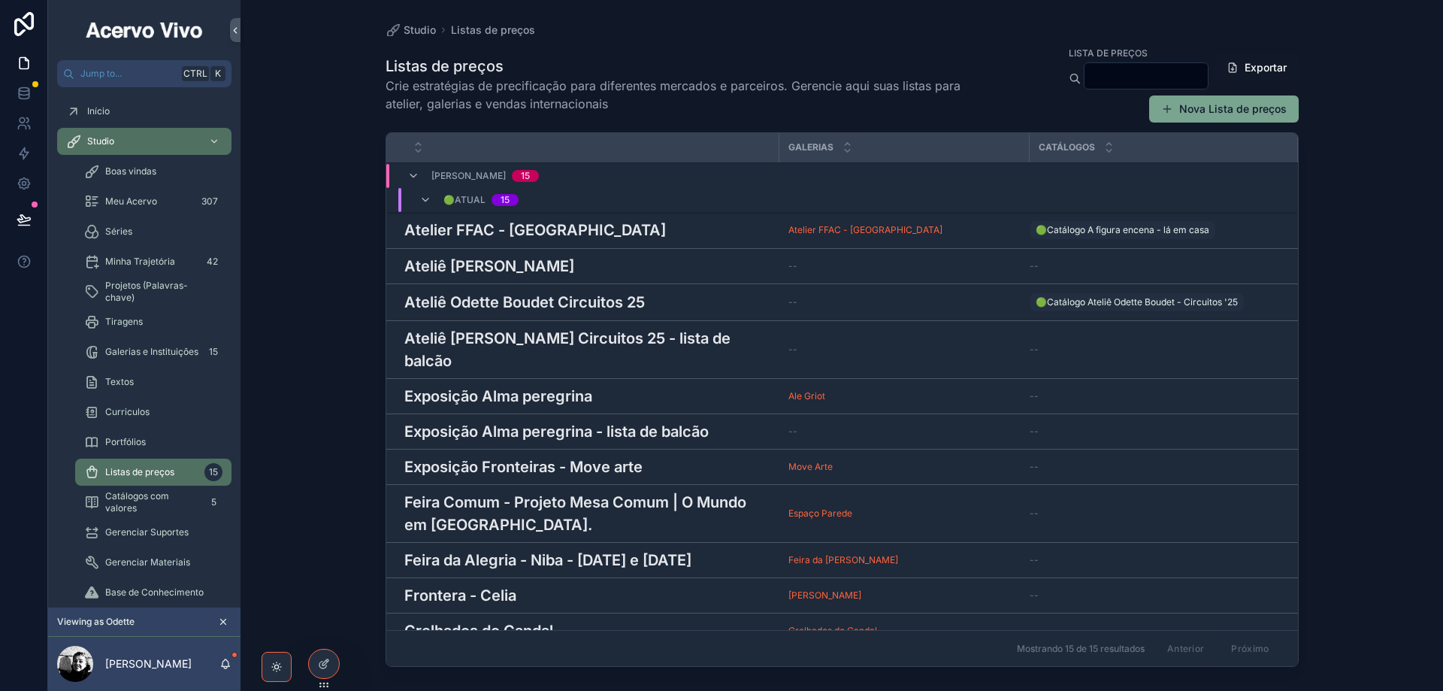
click at [550, 456] on h3 "Exposição Fronteiras - Move arte" at bounding box center [523, 467] width 238 height 23
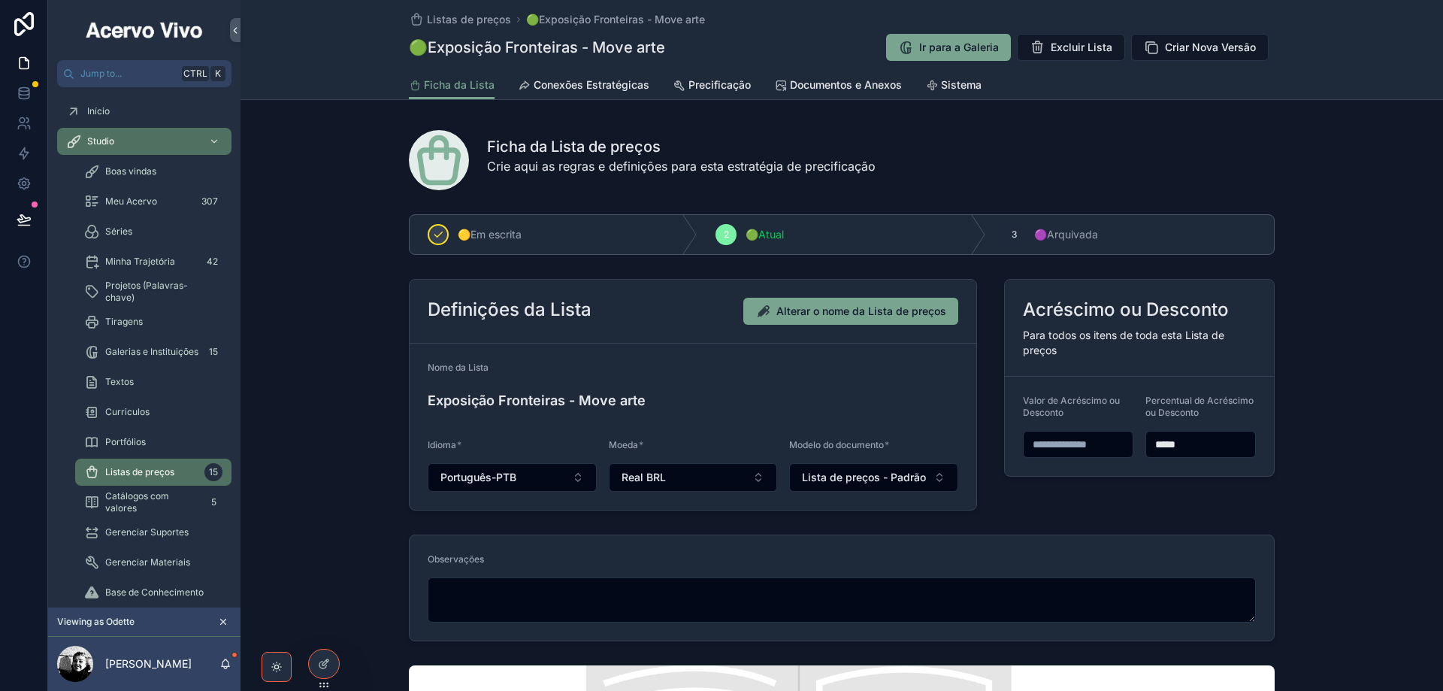
click at [489, 232] on span "🟡Em escrita" at bounding box center [490, 234] width 64 height 15
click at [0, 0] on icon "scrollable content" at bounding box center [0, 0] width 0 height 0
click at [328, 666] on icon at bounding box center [324, 664] width 12 height 12
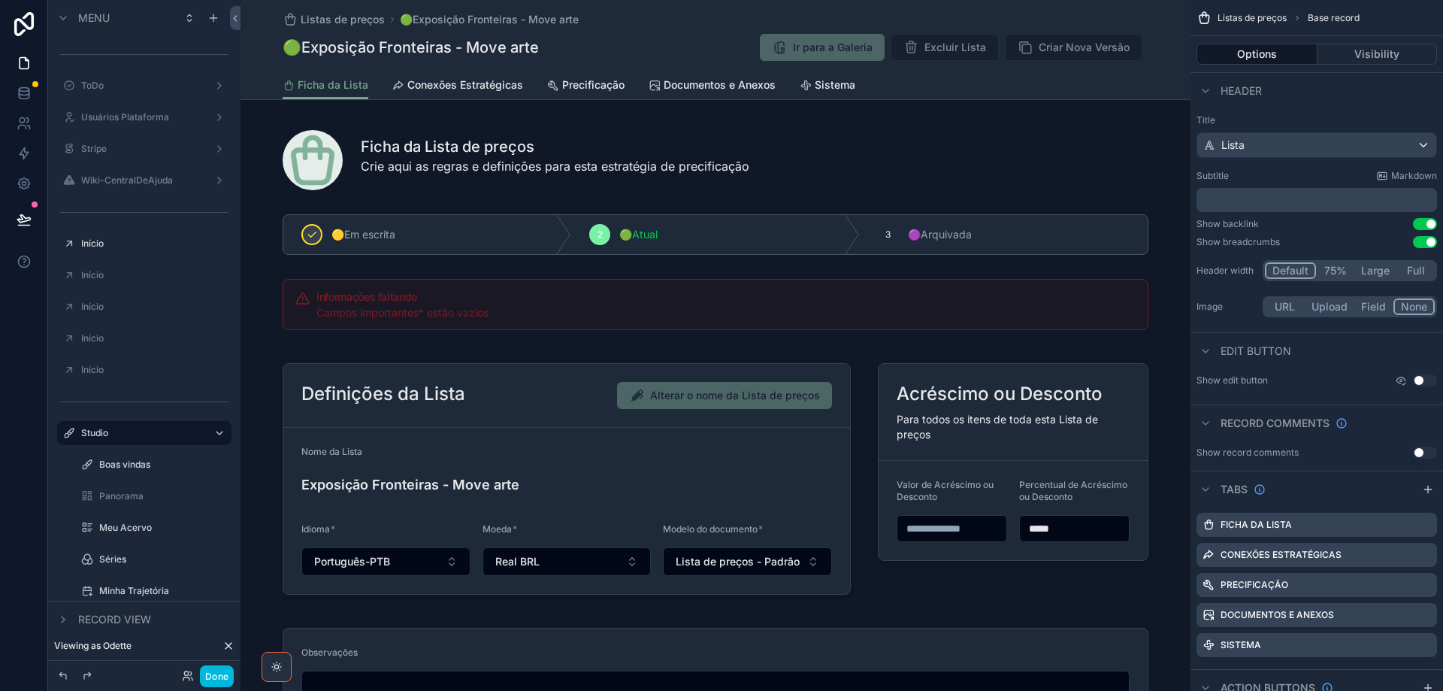
click at [716, 442] on div "scrollable content" at bounding box center [716, 479] width 950 height 262
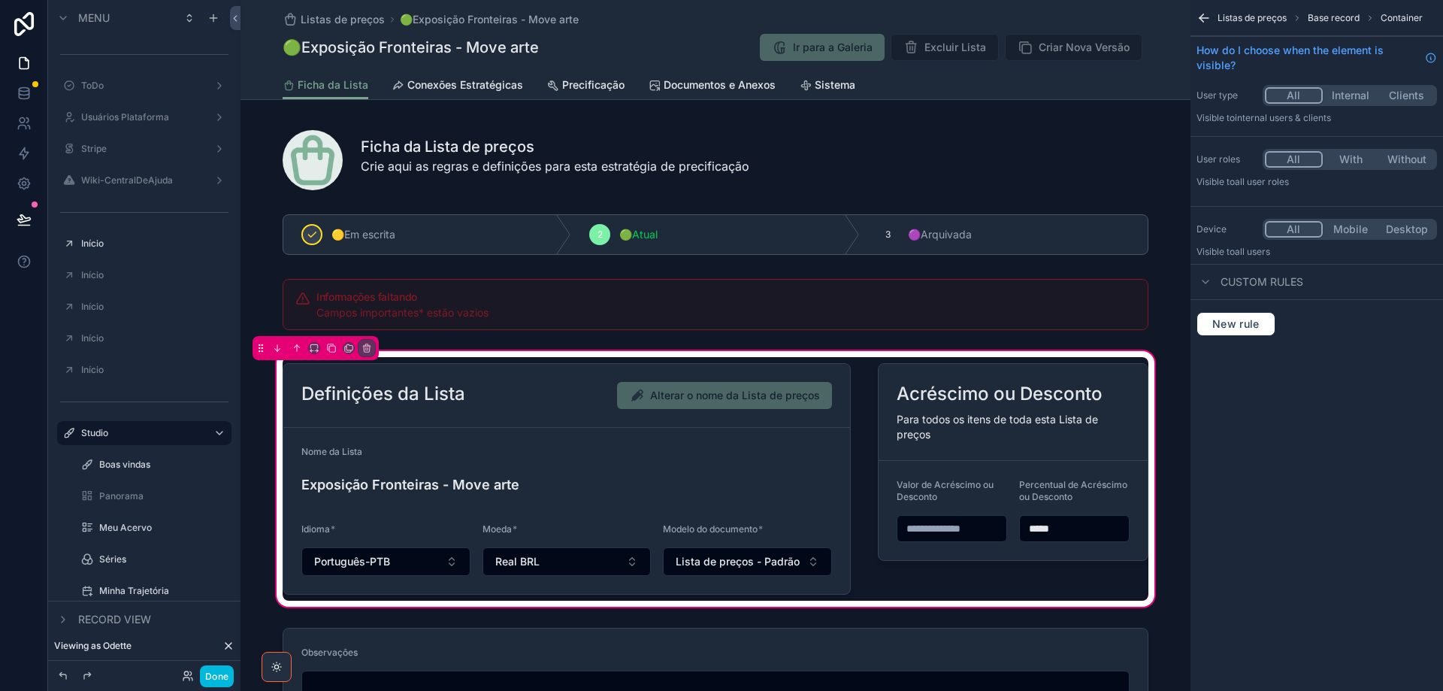
click at [725, 502] on div "scrollable content" at bounding box center [567, 479] width 586 height 244
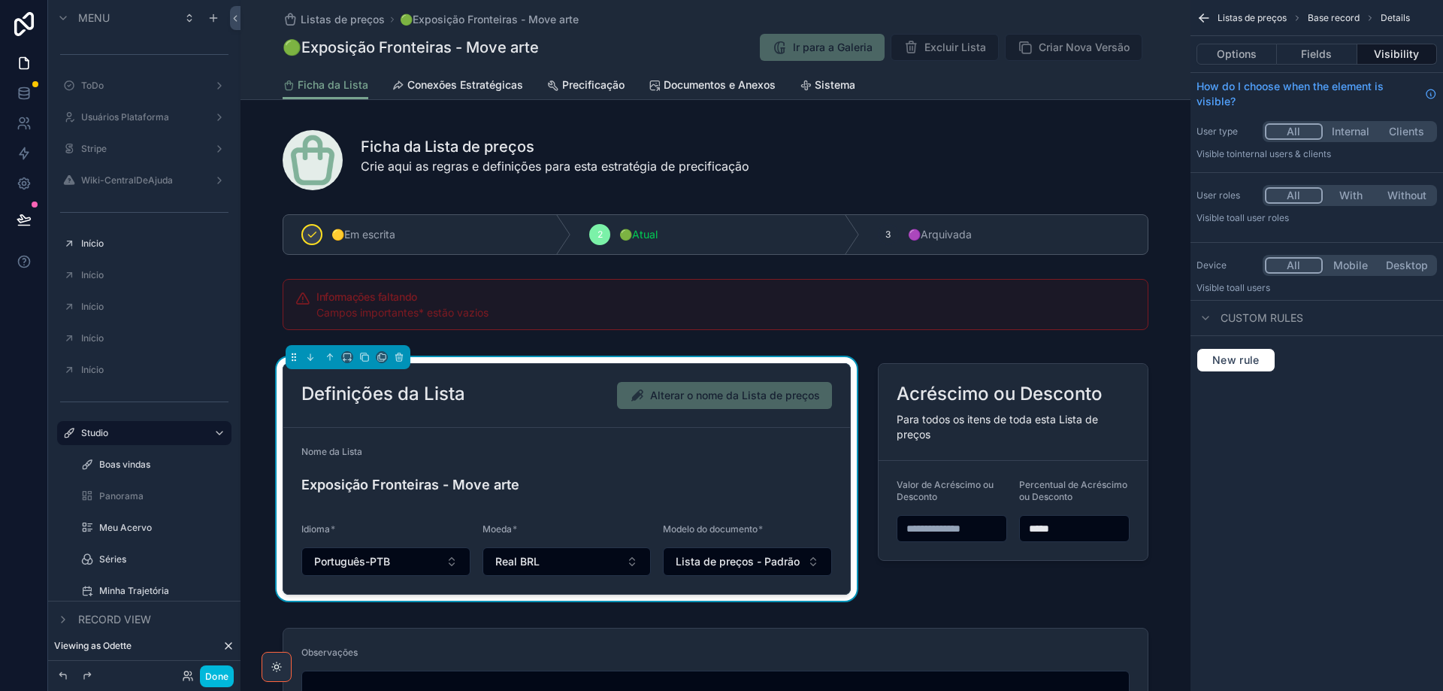
click at [1326, 50] on button "Fields" at bounding box center [1317, 54] width 80 height 21
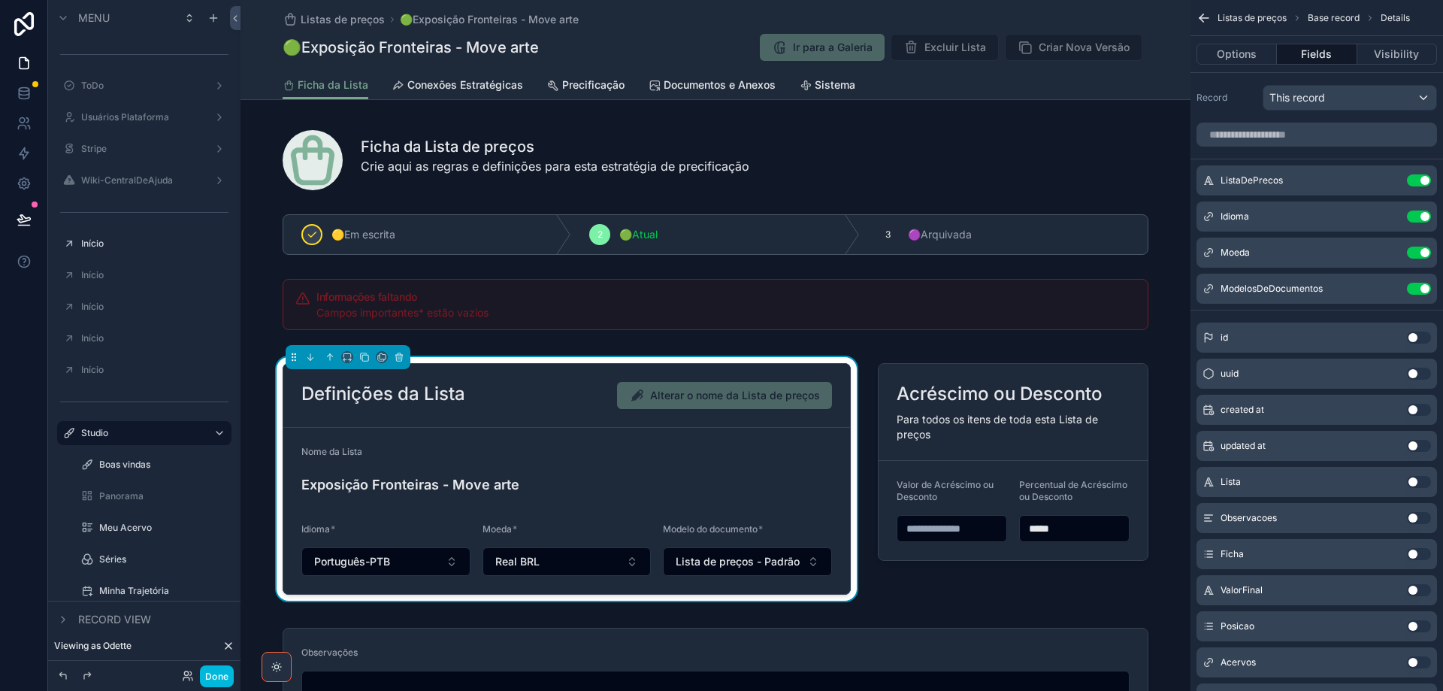
click at [1239, 50] on button "Options" at bounding box center [1237, 54] width 80 height 21
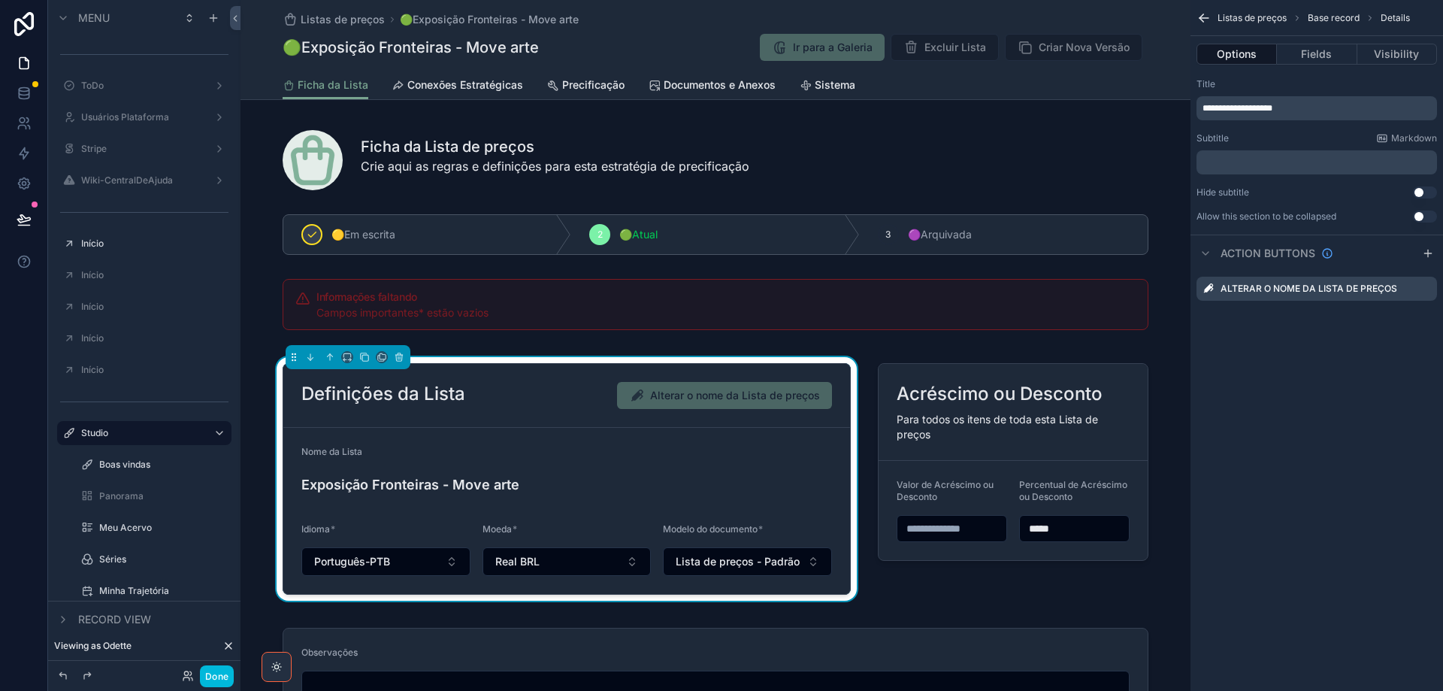
click at [0, 0] on icon "scrollable content" at bounding box center [0, 0] width 0 height 0
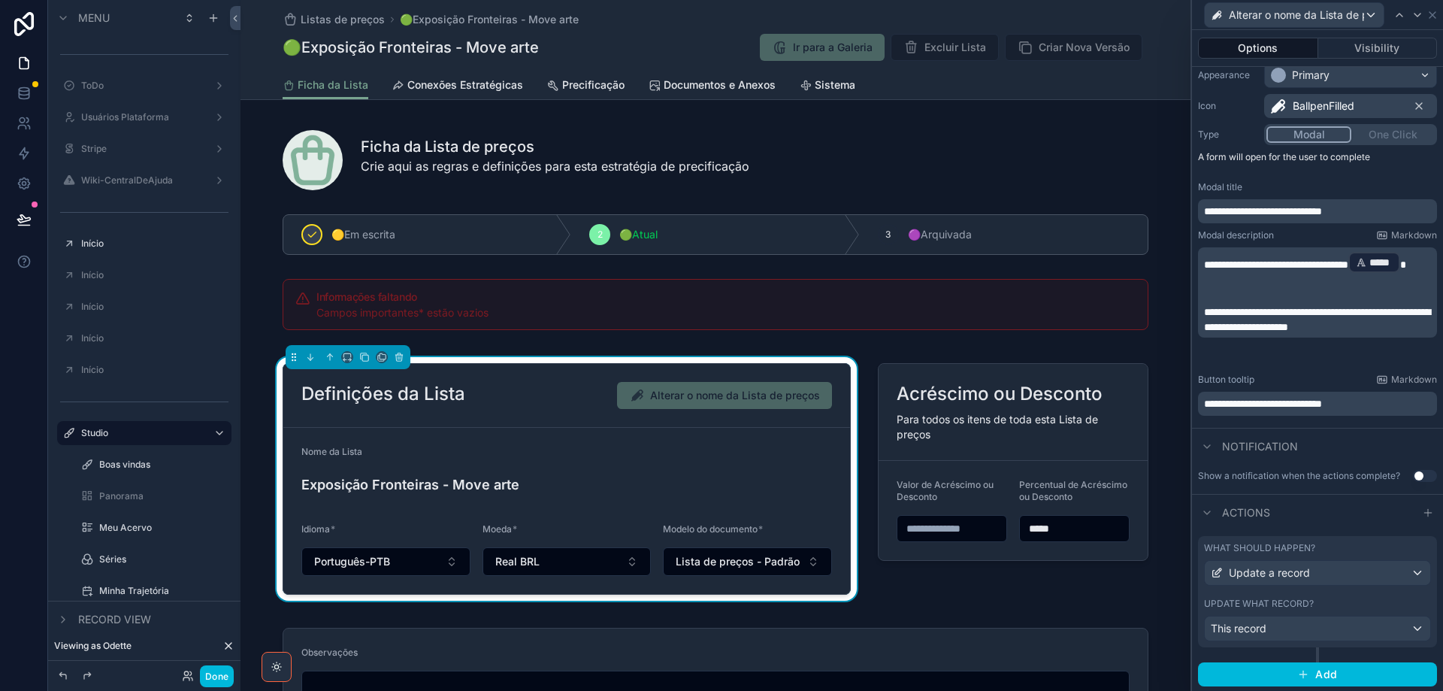
scroll to position [132, 0]
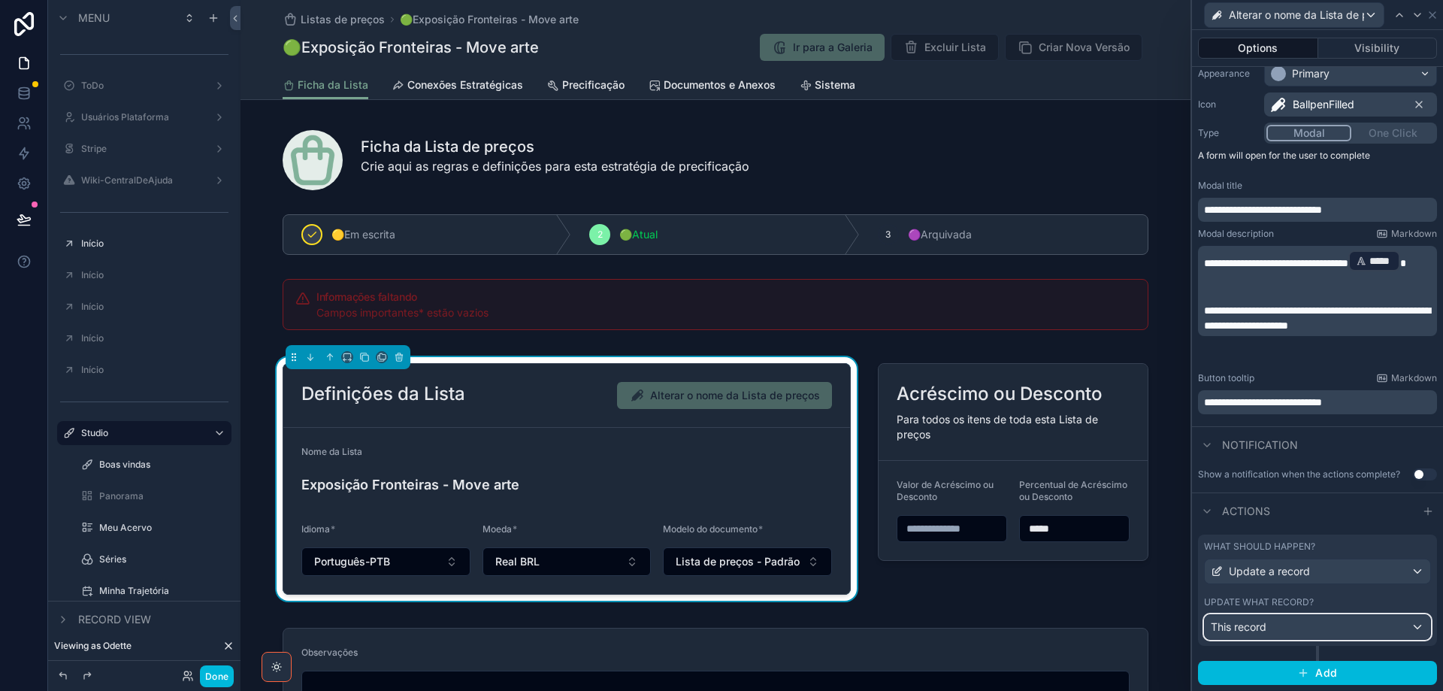
click at [1321, 627] on div "This record" at bounding box center [1317, 627] width 225 height 24
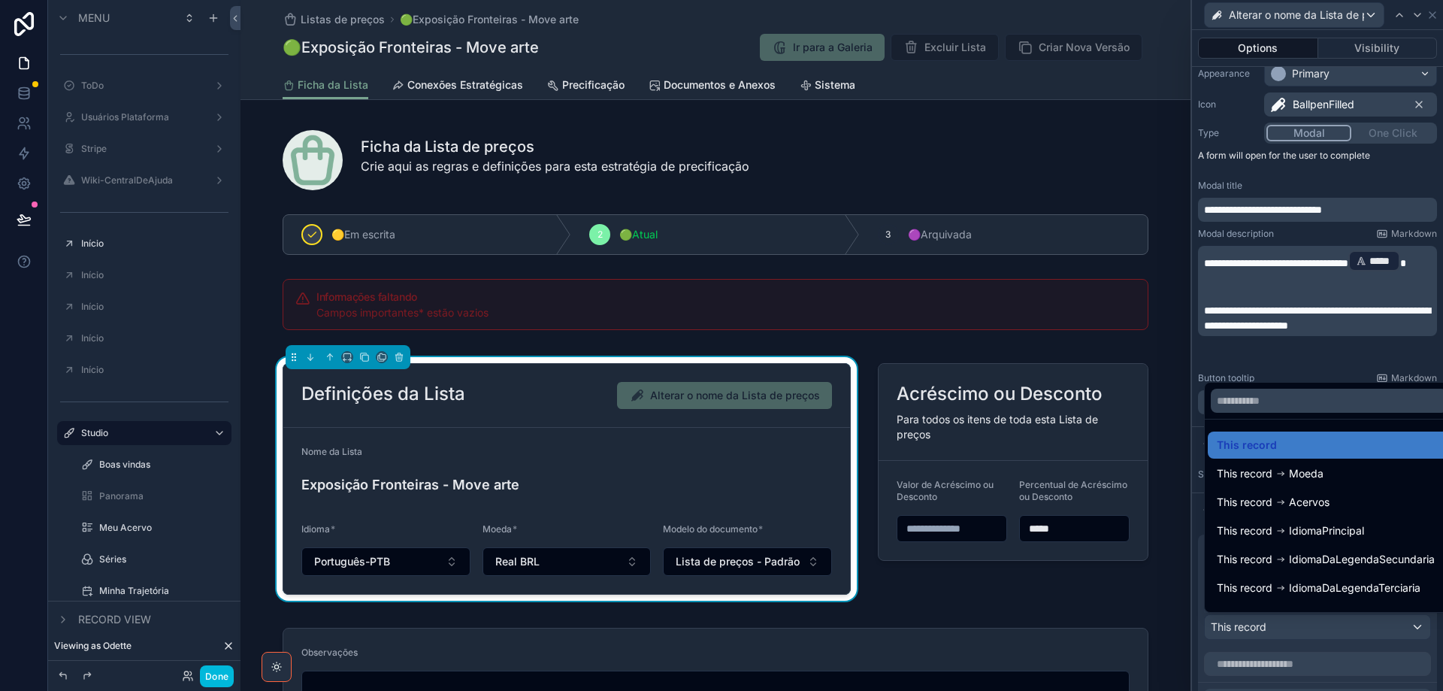
click at [1321, 627] on div at bounding box center [1317, 345] width 251 height 691
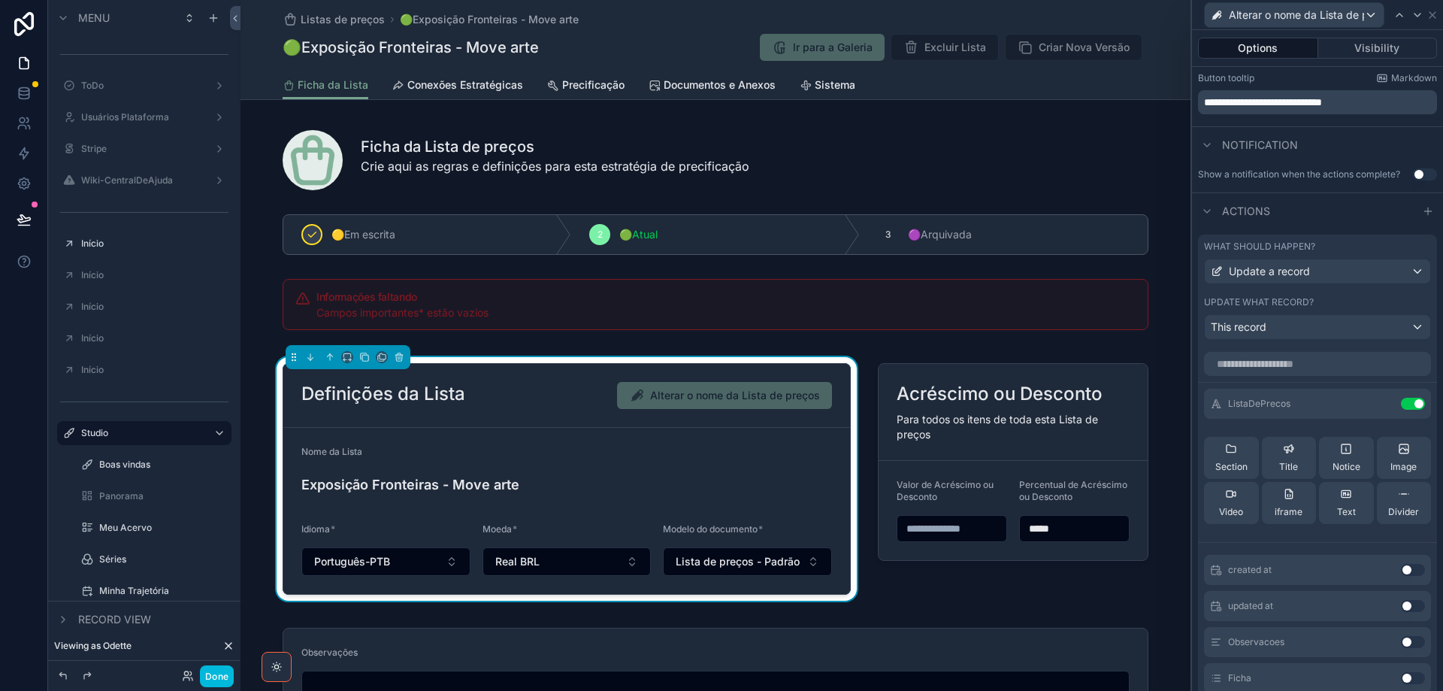
scroll to position [433, 0]
click at [379, 233] on div "scrollable content" at bounding box center [716, 234] width 950 height 53
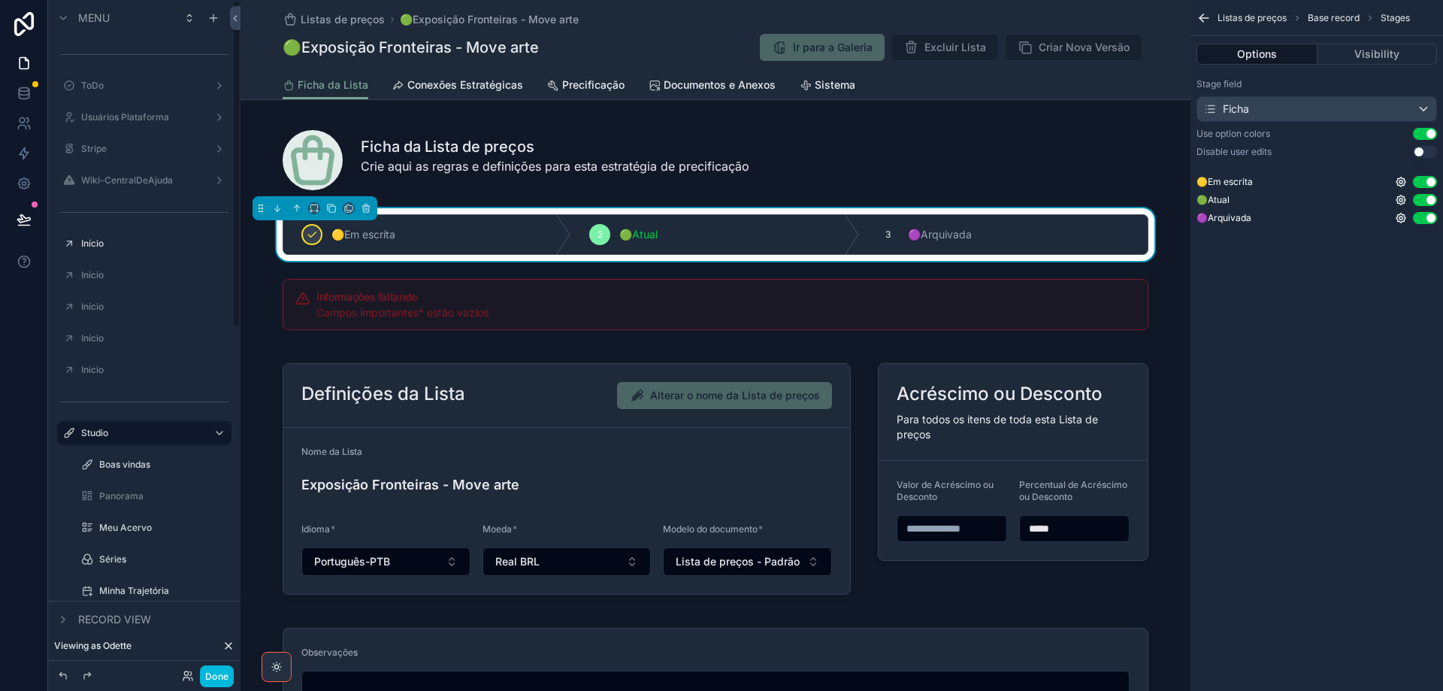
click at [211, 680] on button "Done" at bounding box center [217, 676] width 34 height 22
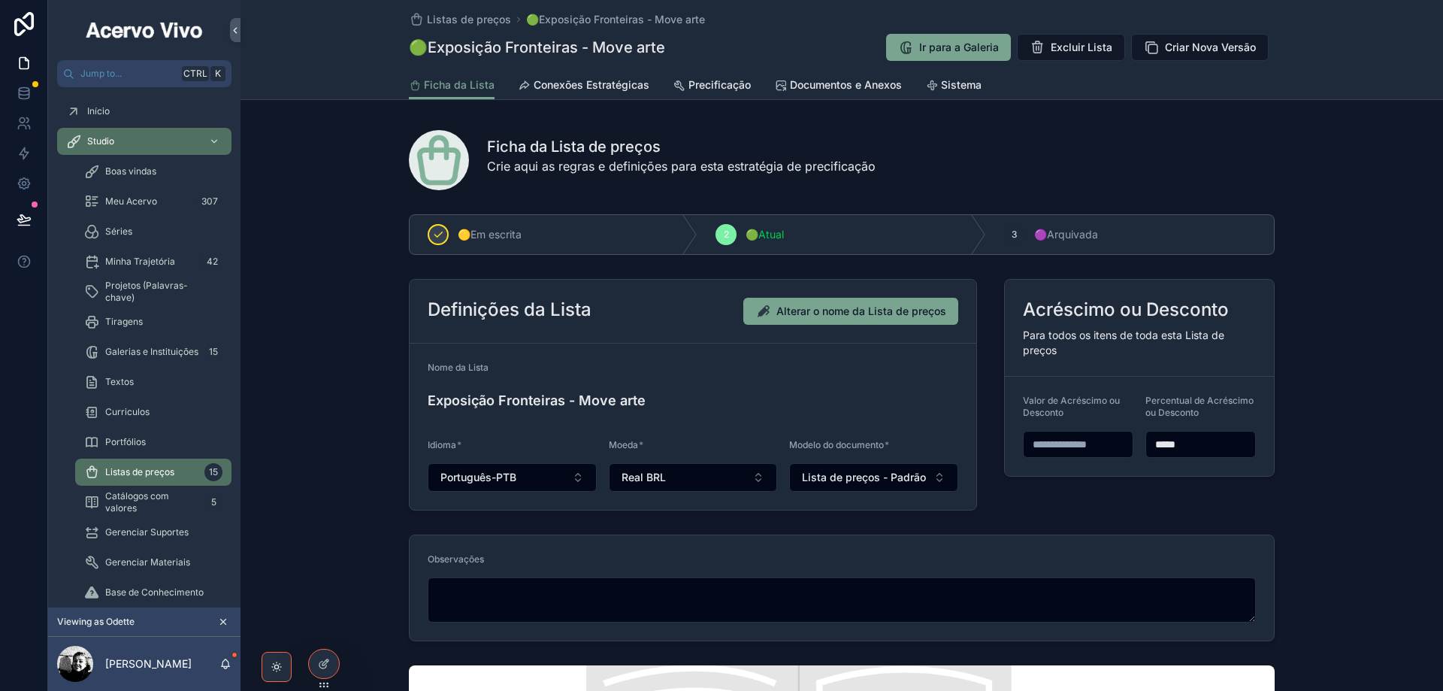
click at [432, 235] on icon "scrollable content" at bounding box center [438, 235] width 12 height 12
click at [776, 231] on span "🟢Atual" at bounding box center [765, 234] width 38 height 15
click at [1071, 237] on span "🟣Arquivada" at bounding box center [1066, 234] width 64 height 15
click at [721, 235] on icon "scrollable content" at bounding box center [726, 235] width 12 height 12
click at [29, 219] on icon at bounding box center [23, 219] width 13 height 8
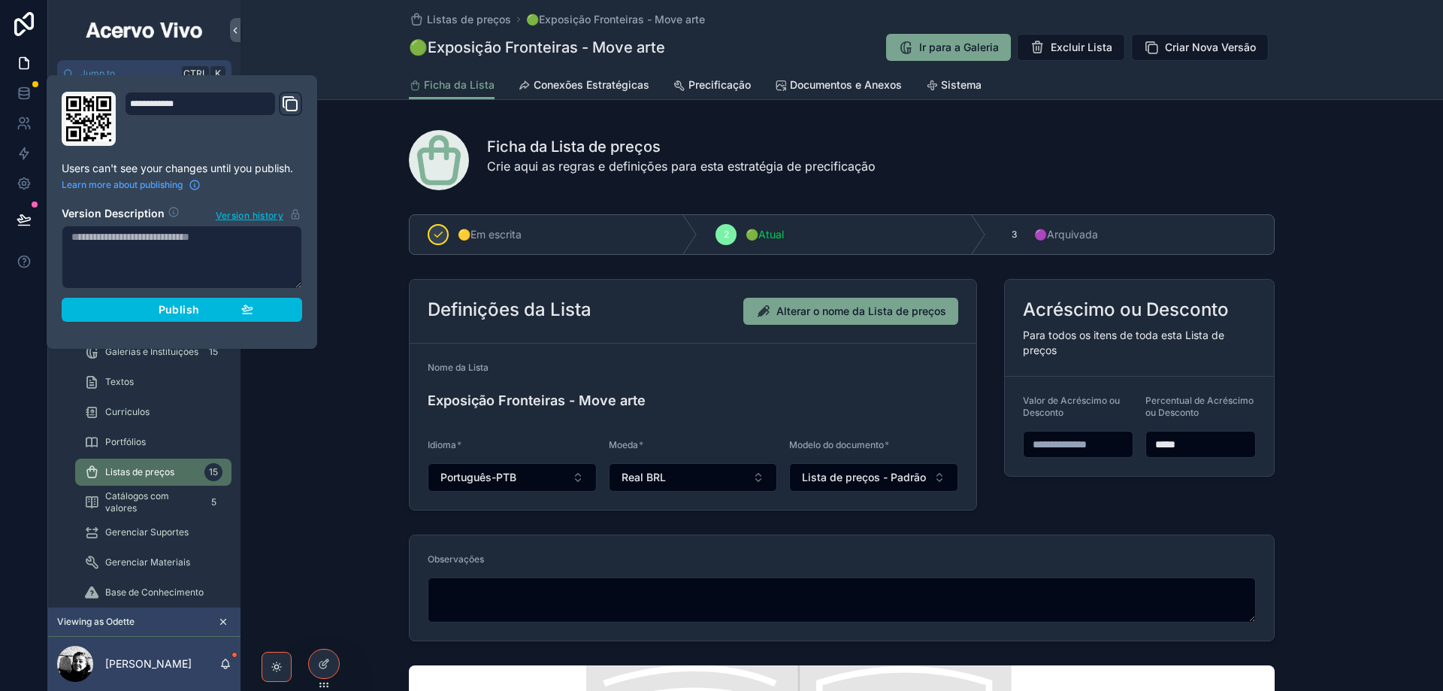
drag, startPoint x: 148, startPoint y: 317, endPoint x: 159, endPoint y: 315, distance: 11.5
click at [149, 316] on button "Publish" at bounding box center [182, 310] width 241 height 24
